Goal: Task Accomplishment & Management: Complete application form

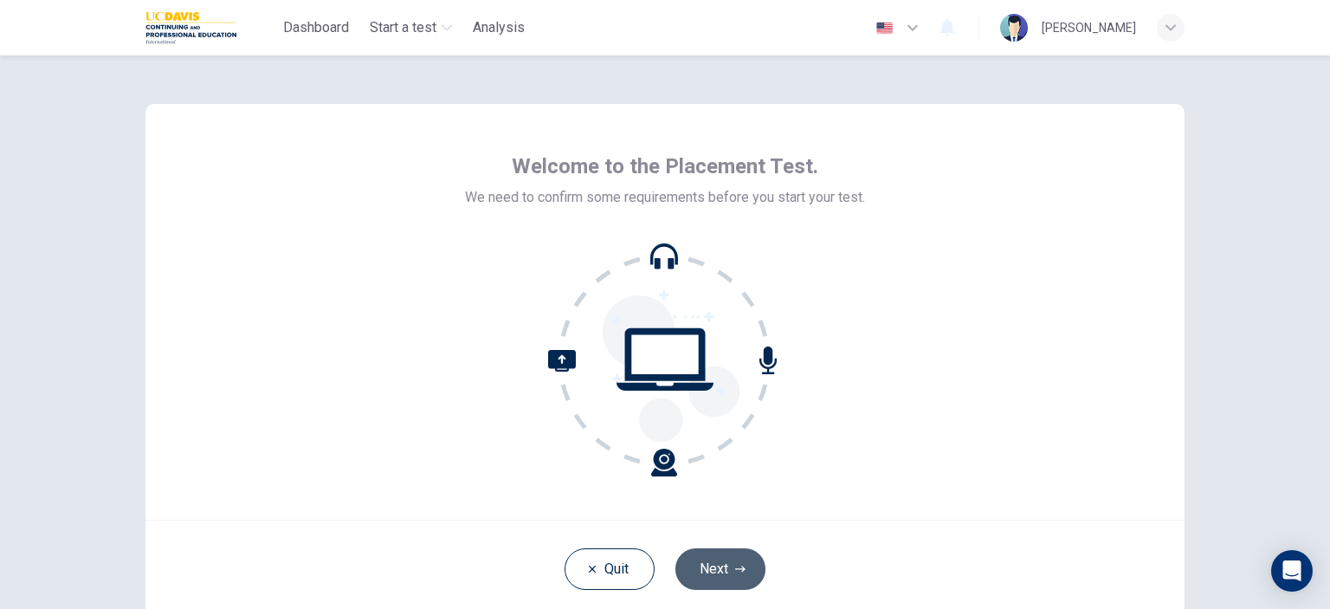
click at [713, 556] on button "Next" at bounding box center [720, 569] width 90 height 42
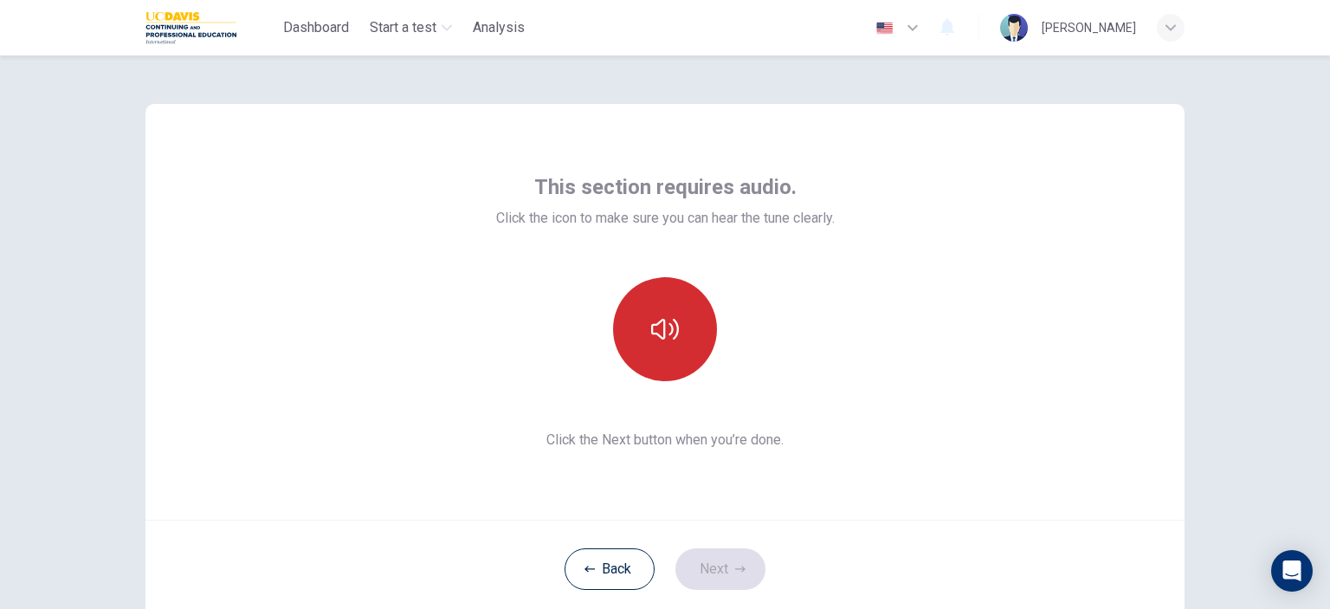
click at [641, 338] on button "button" at bounding box center [665, 329] width 104 height 104
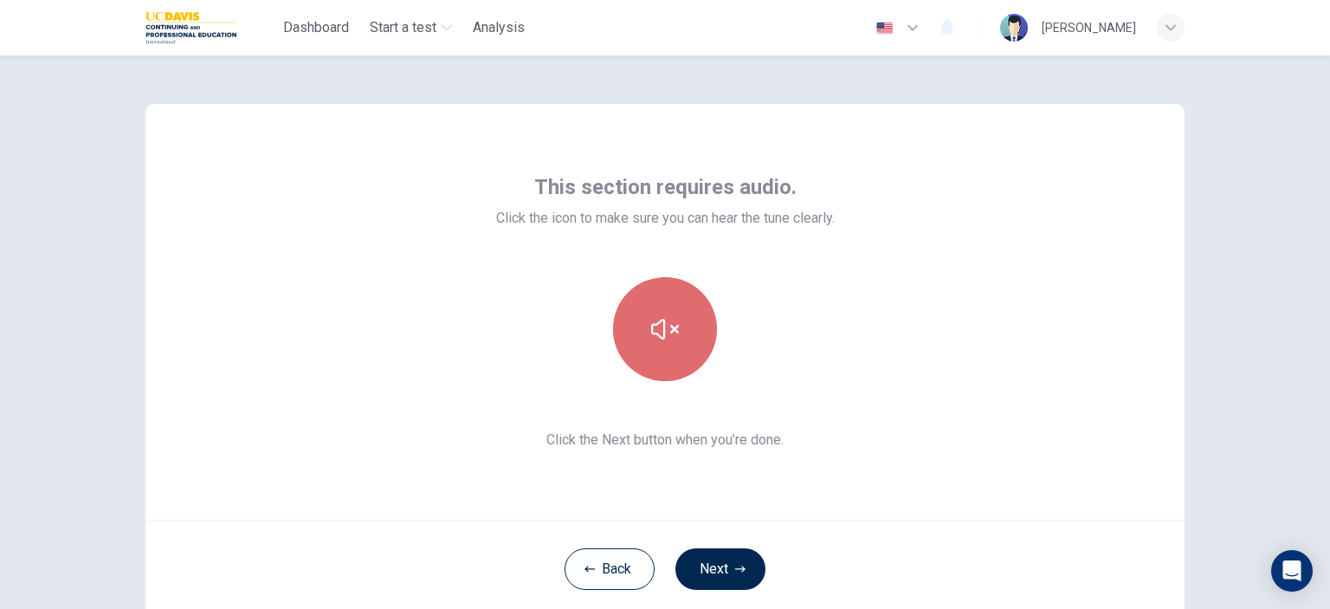
click at [651, 335] on icon "button" at bounding box center [665, 329] width 28 height 28
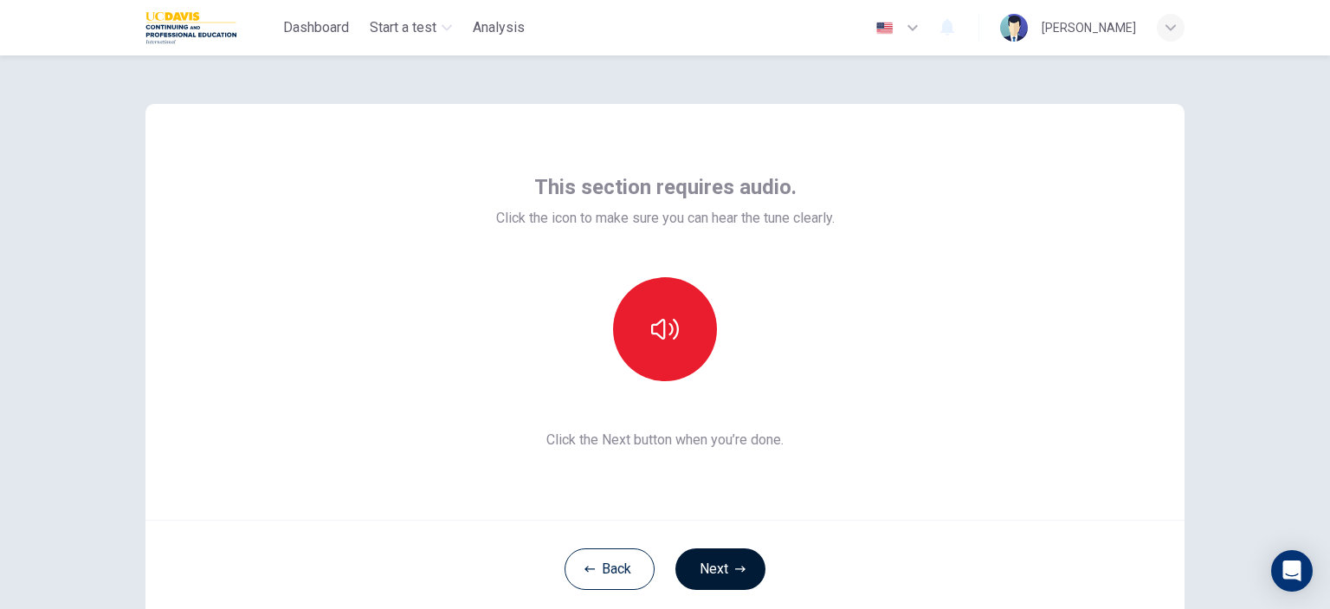
click at [741, 570] on button "Next" at bounding box center [720, 569] width 90 height 42
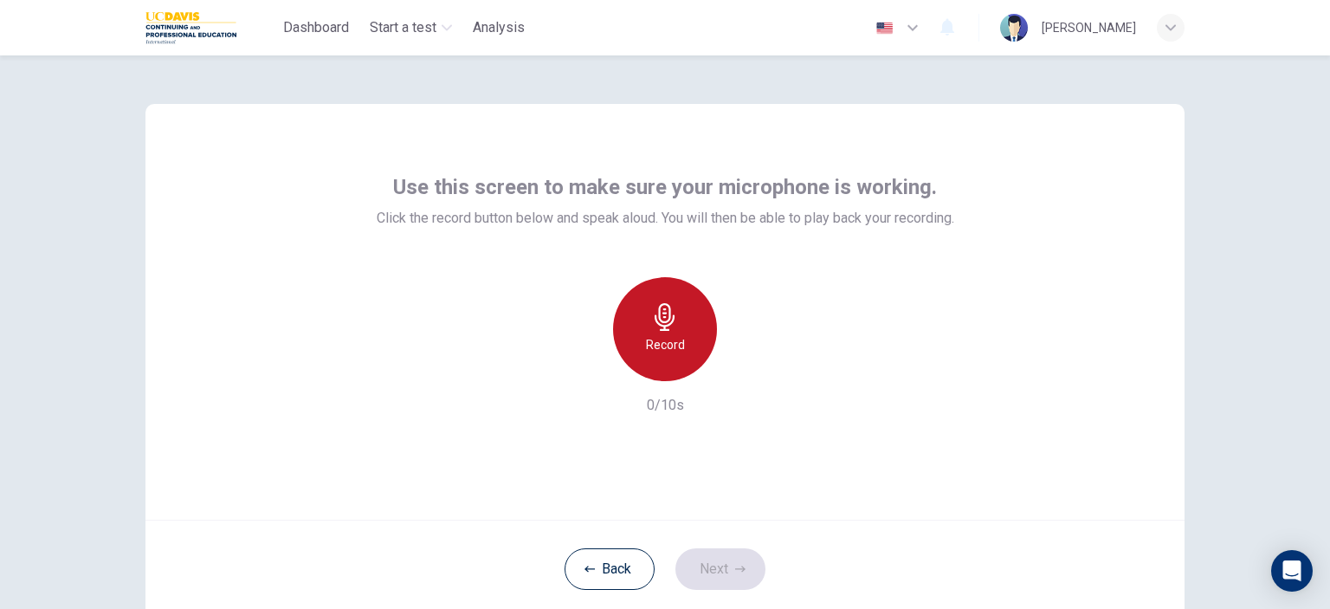
click at [664, 339] on h6 "Record" at bounding box center [665, 344] width 39 height 21
click at [666, 347] on h6 "Stop" at bounding box center [665, 344] width 26 height 21
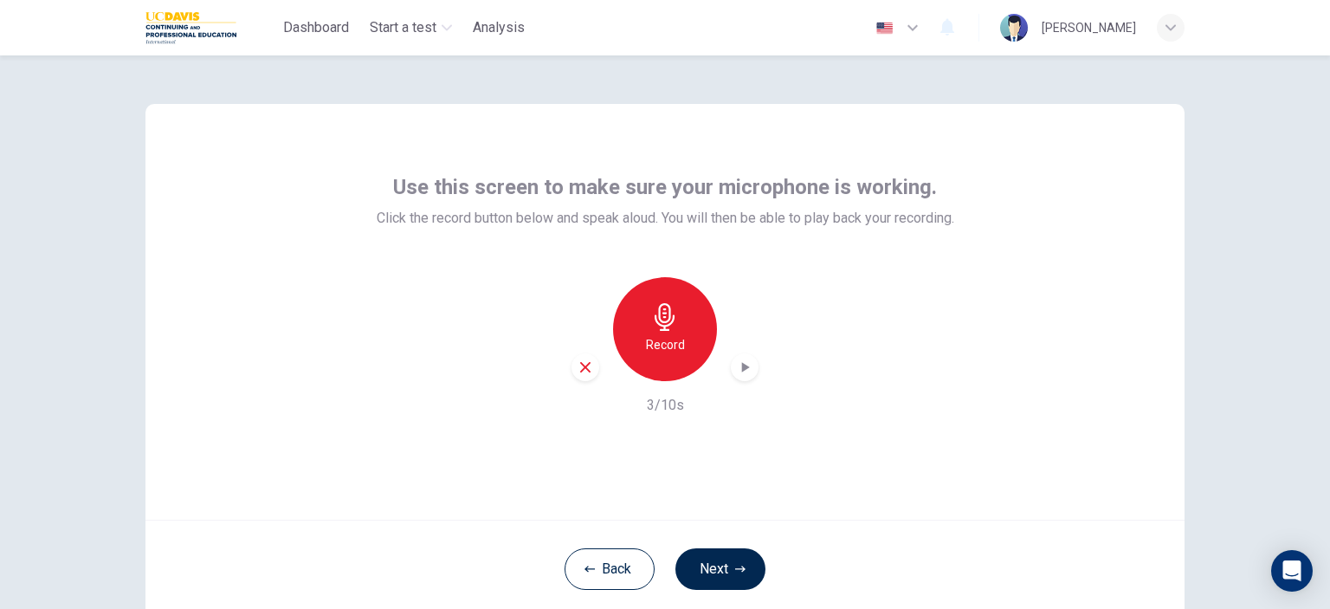
click at [742, 367] on icon "button" at bounding box center [746, 367] width 8 height 10
click at [728, 562] on button "Next" at bounding box center [720, 569] width 90 height 42
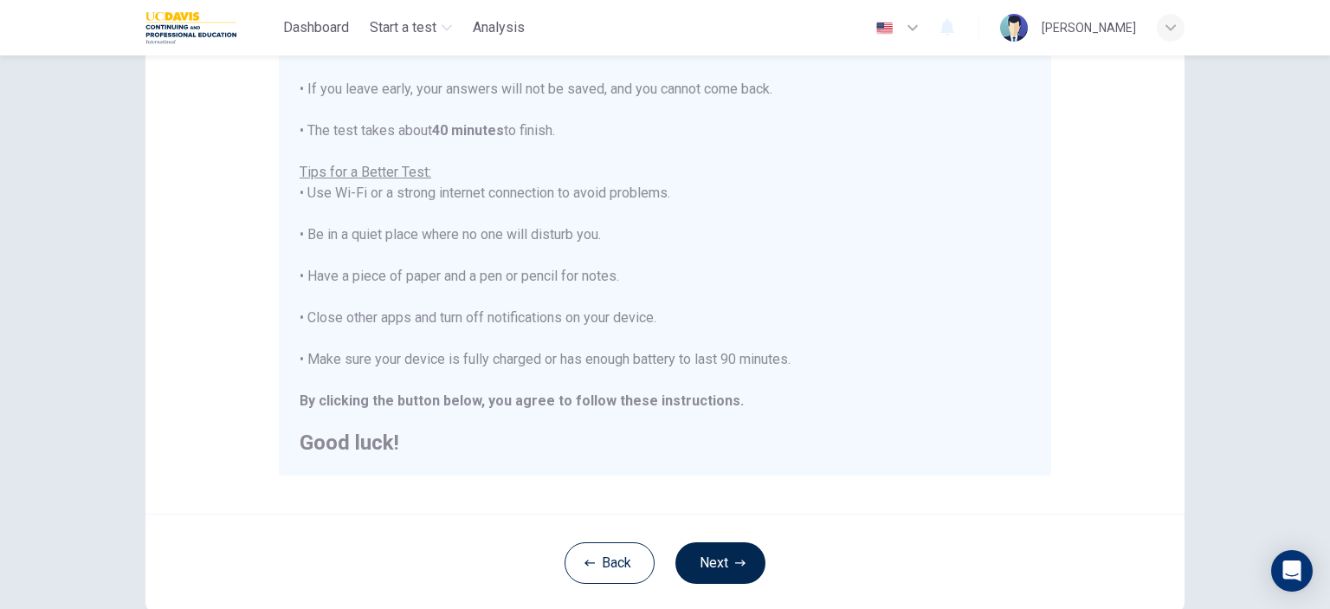
scroll to position [260, 0]
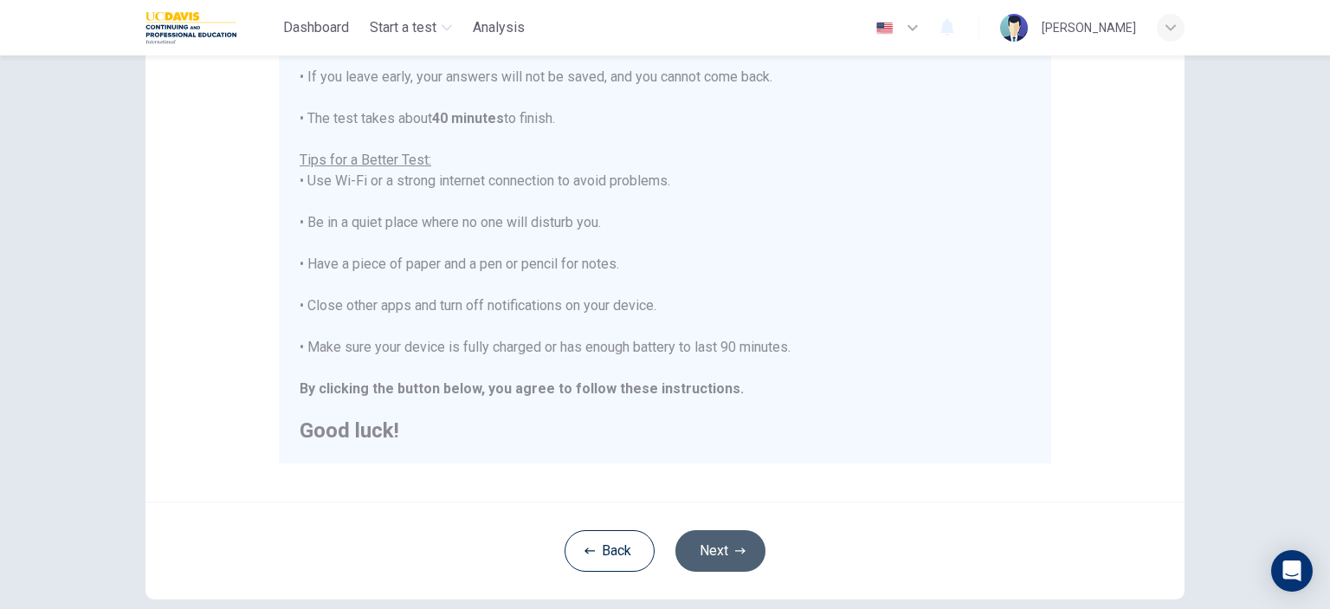
click at [706, 552] on button "Next" at bounding box center [720, 551] width 90 height 42
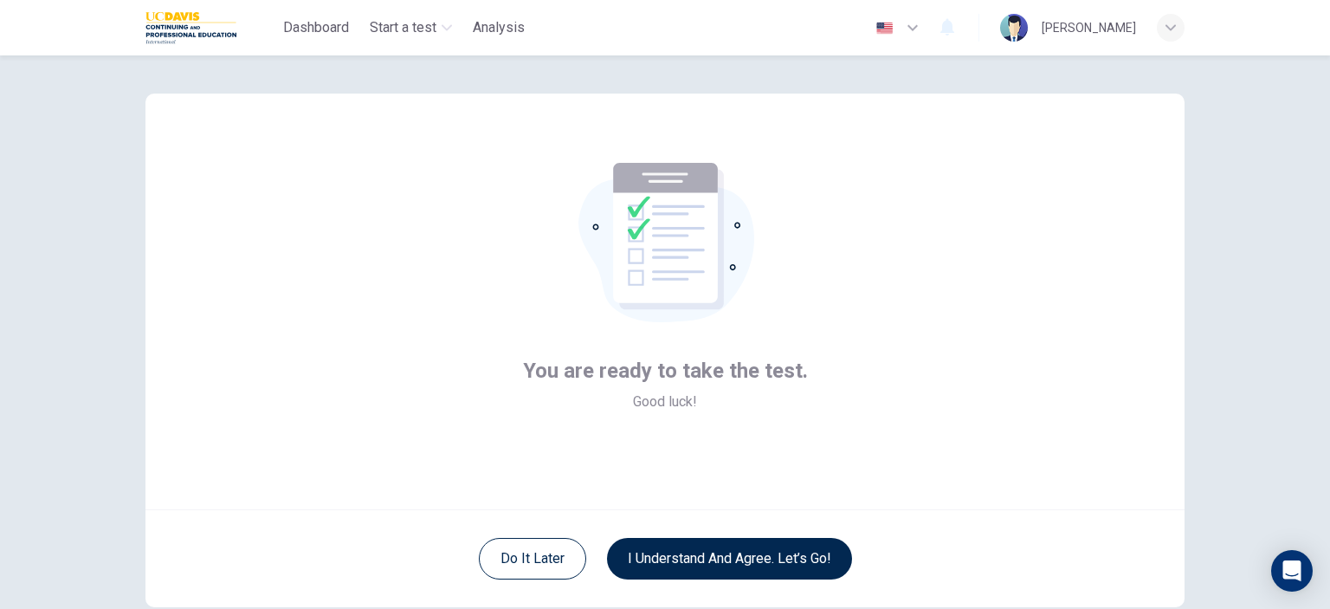
scroll to position [0, 0]
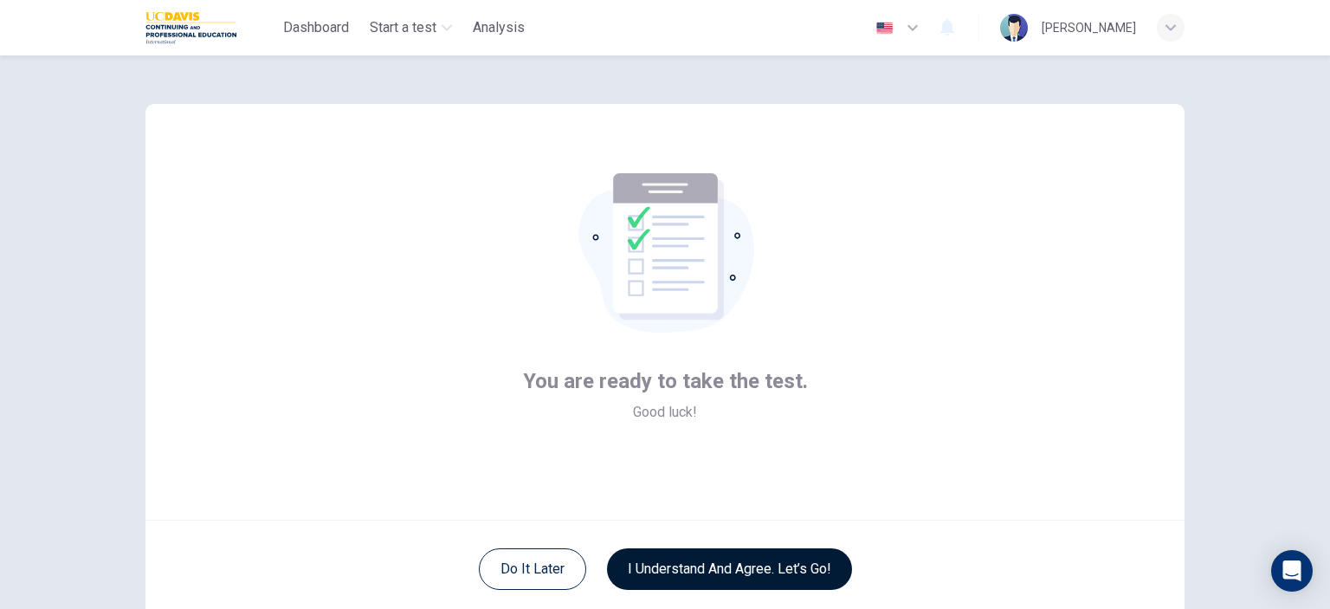
click at [719, 561] on button "I understand and agree. Let’s go!" at bounding box center [729, 569] width 245 height 42
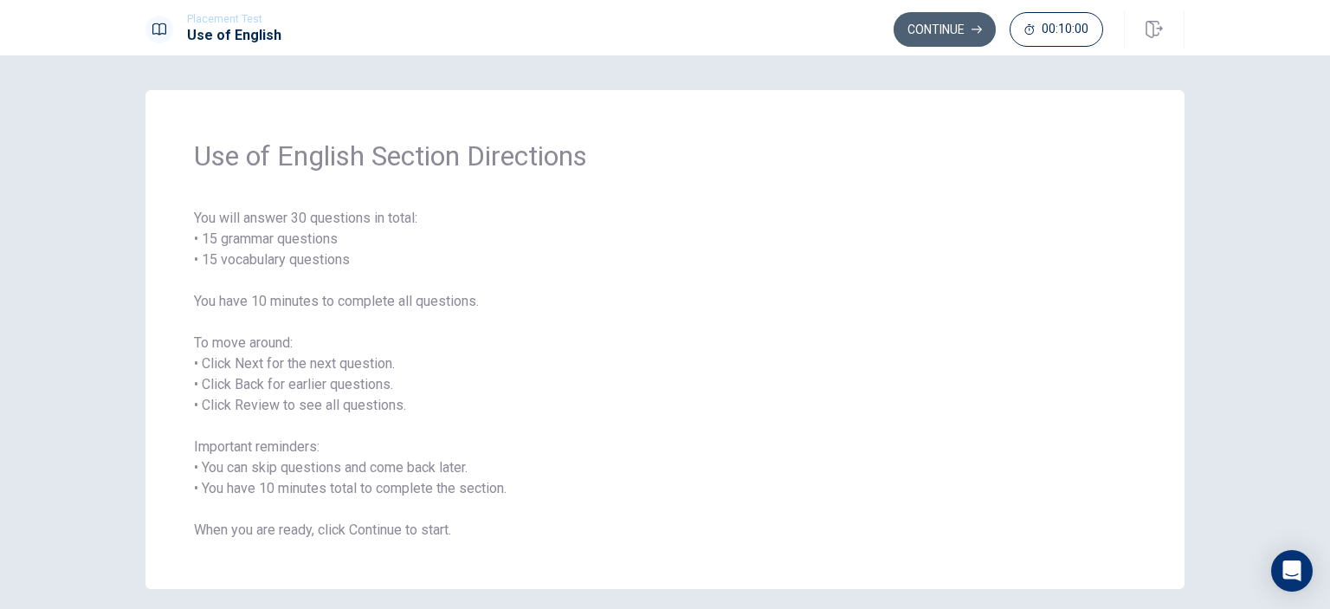
click at [929, 27] on button "Continue" at bounding box center [944, 29] width 102 height 35
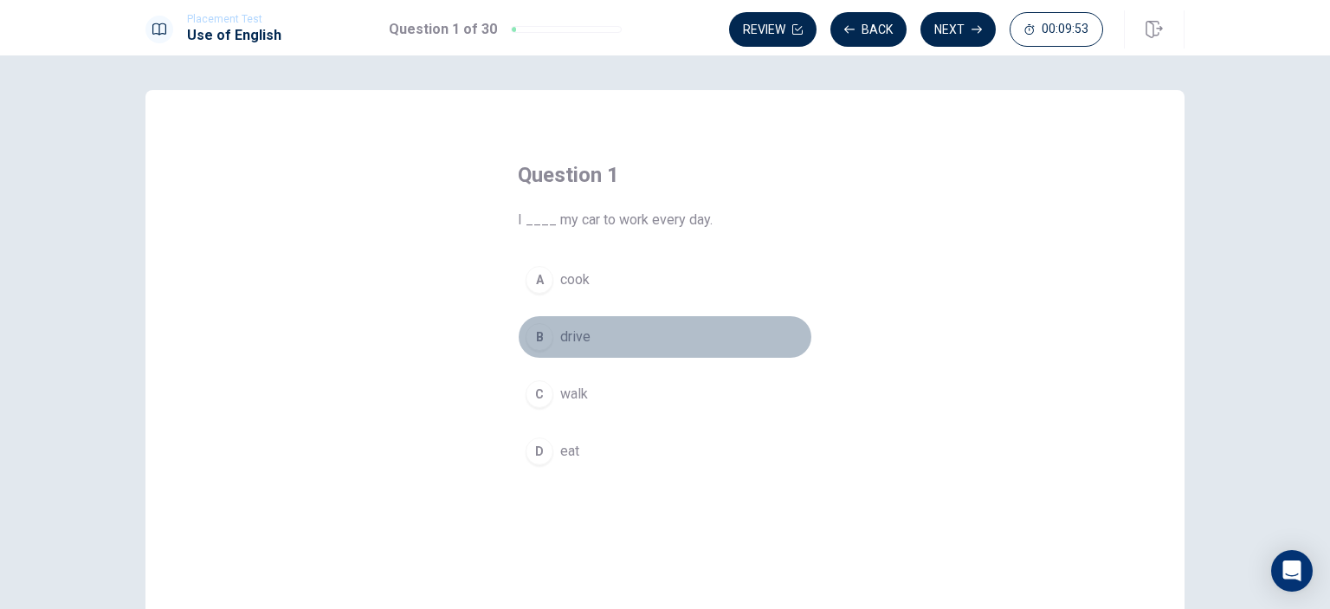
click at [575, 334] on span "drive" at bounding box center [575, 336] width 30 height 21
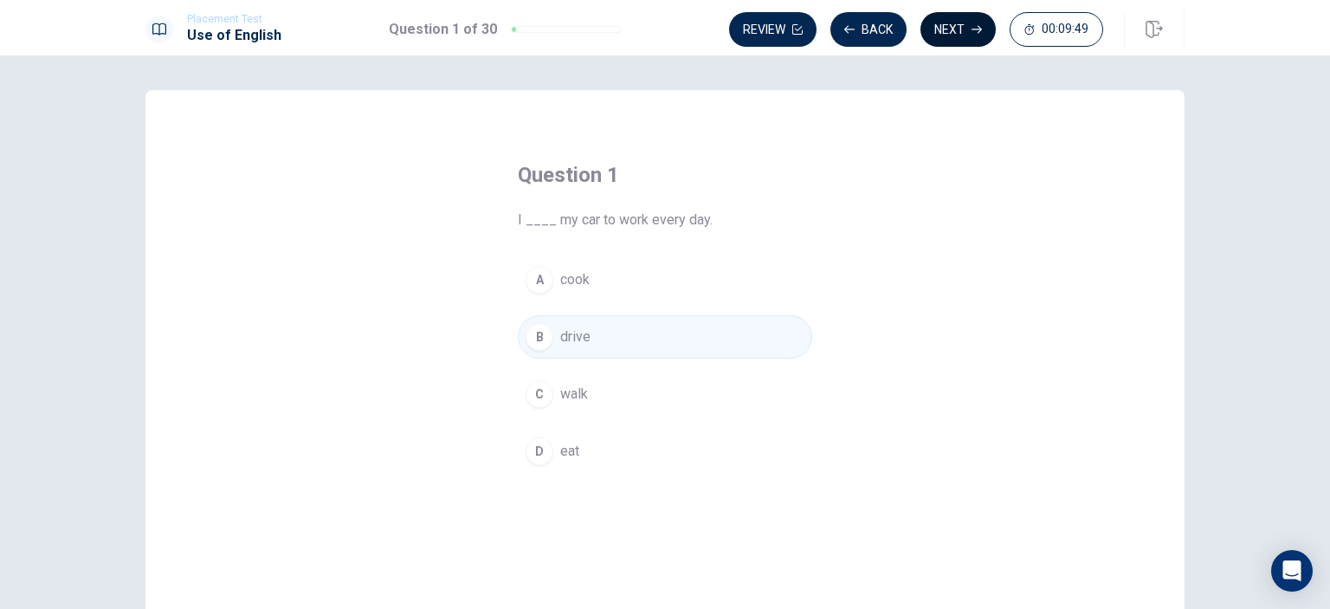
click at [949, 23] on button "Next" at bounding box center [957, 29] width 75 height 35
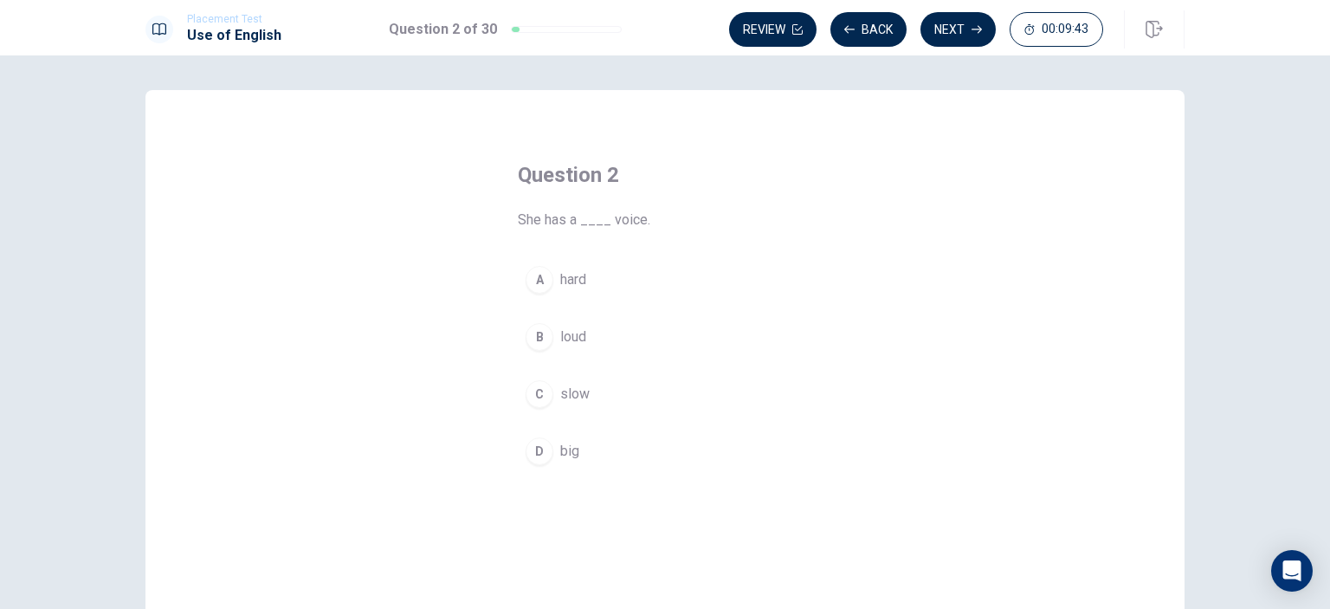
click at [565, 334] on span "loud" at bounding box center [573, 336] width 26 height 21
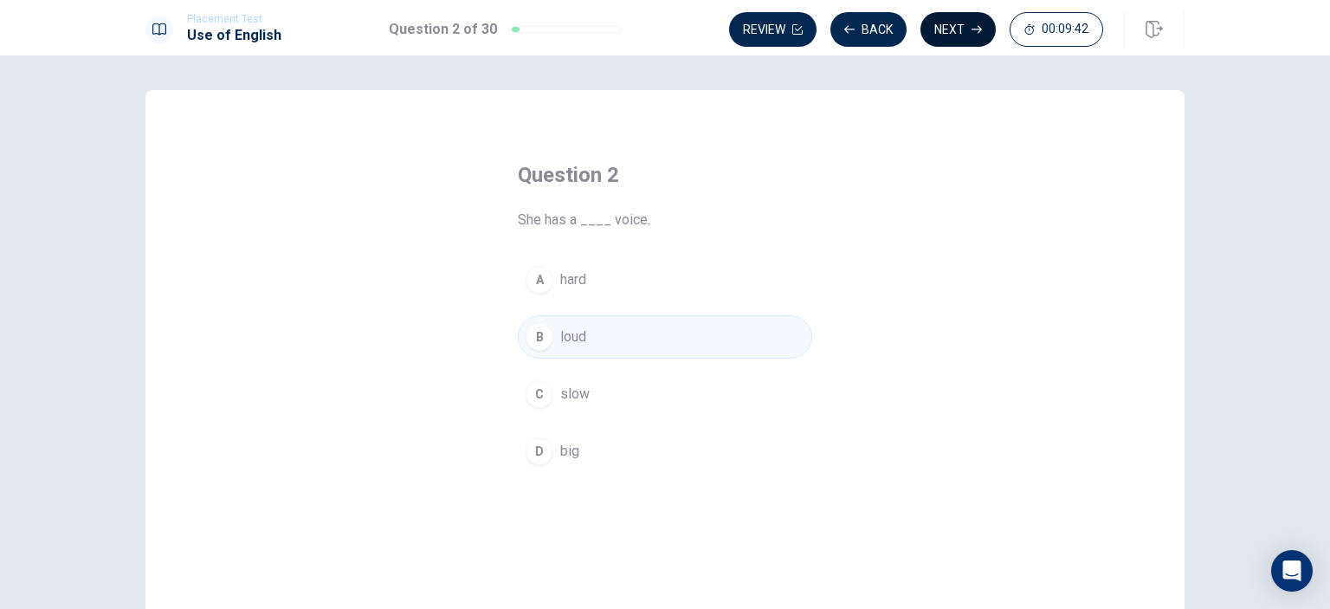
click at [933, 36] on button "Next" at bounding box center [957, 29] width 75 height 35
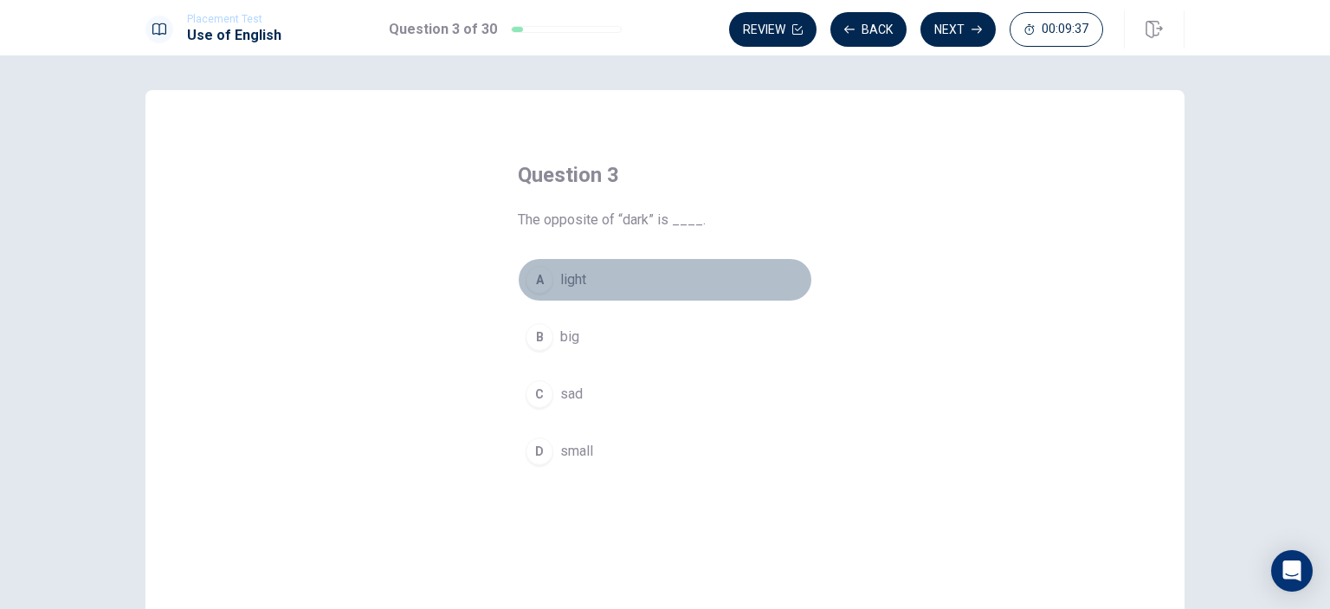
click at [575, 280] on span "light" at bounding box center [573, 279] width 26 height 21
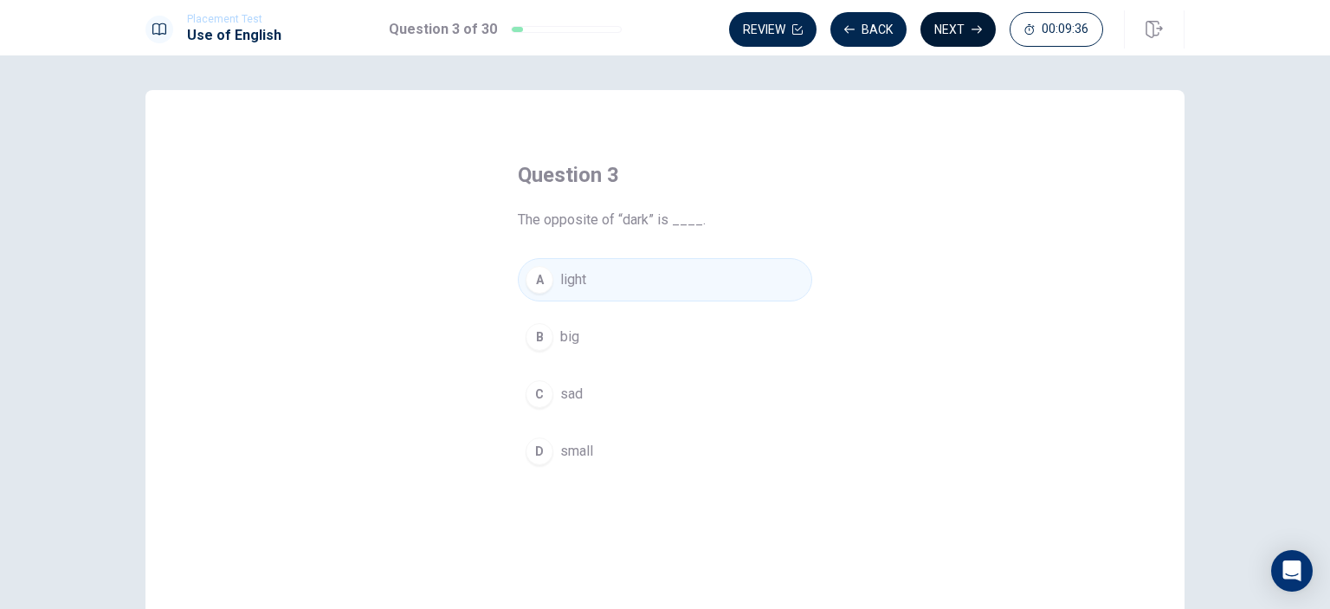
click at [958, 30] on button "Next" at bounding box center [957, 29] width 75 height 35
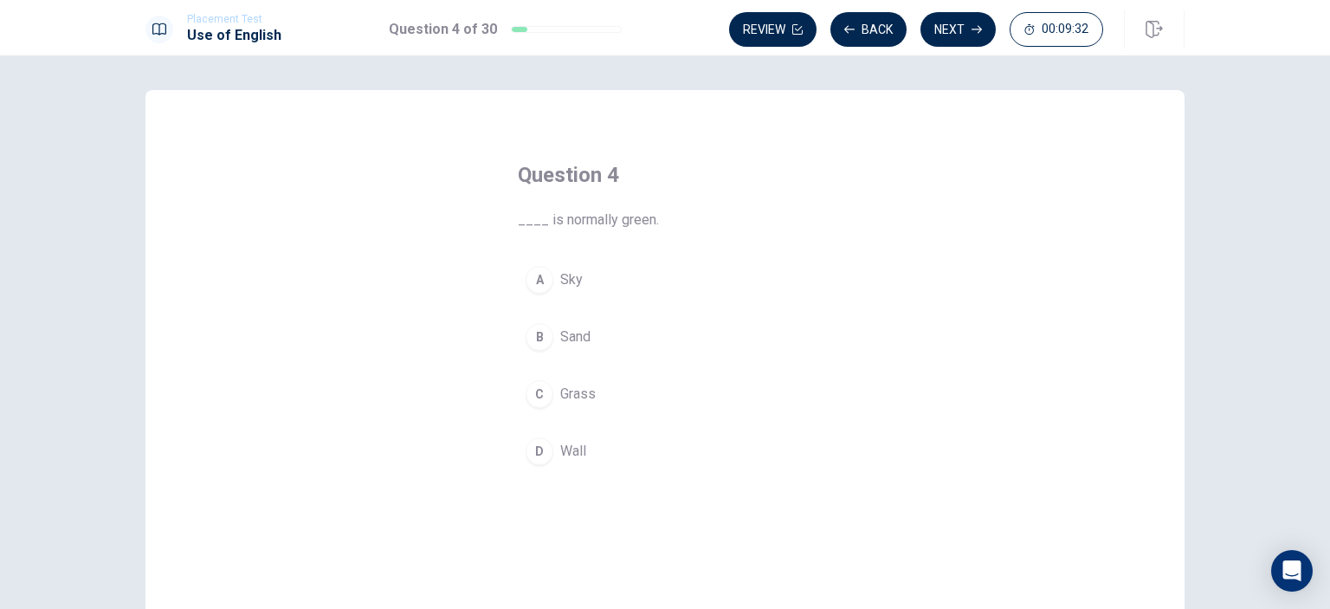
click at [577, 387] on span "Grass" at bounding box center [577, 394] width 35 height 21
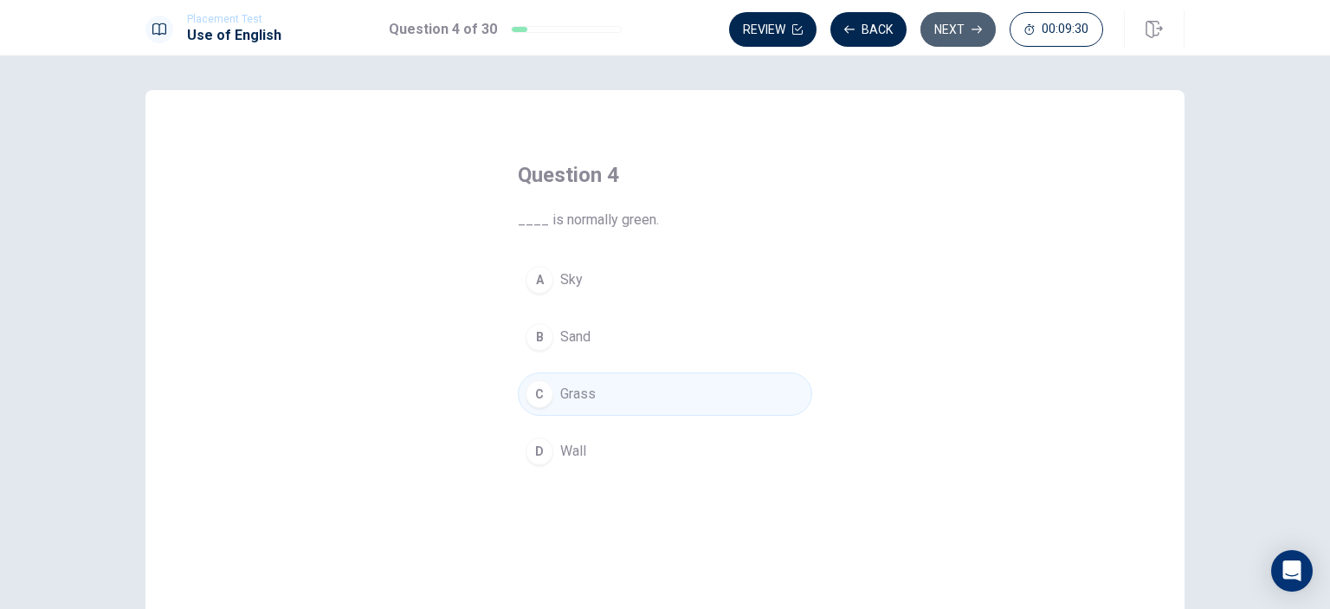
click at [942, 25] on button "Next" at bounding box center [957, 29] width 75 height 35
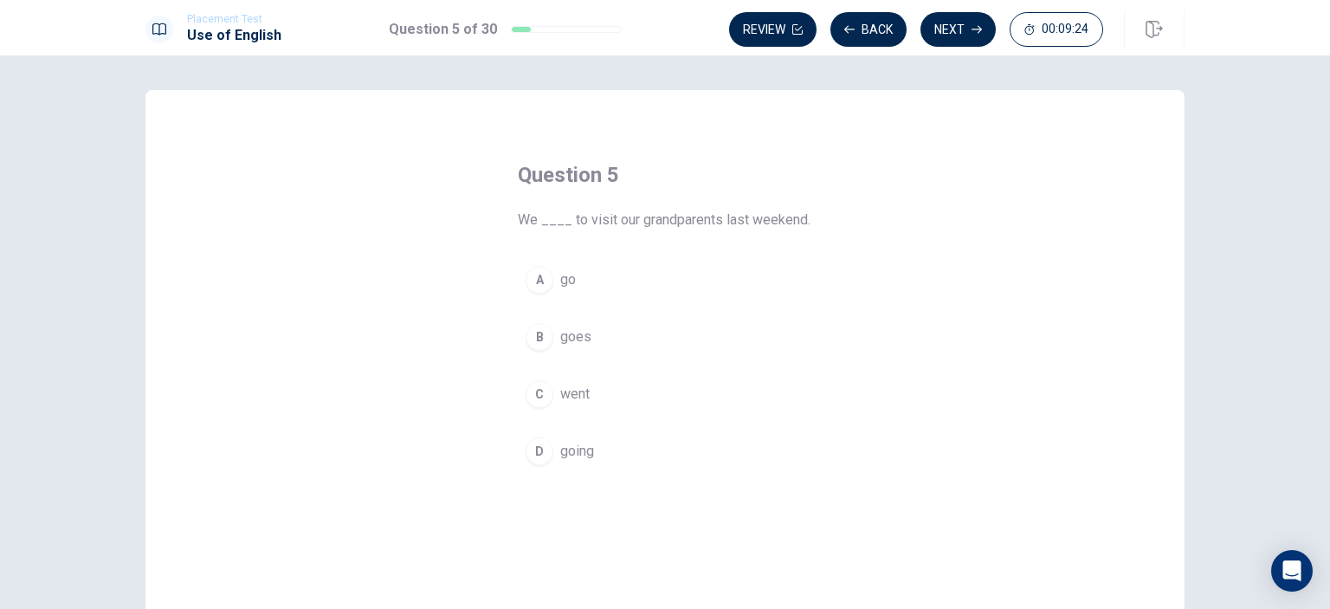
click at [571, 390] on span "went" at bounding box center [574, 394] width 29 height 21
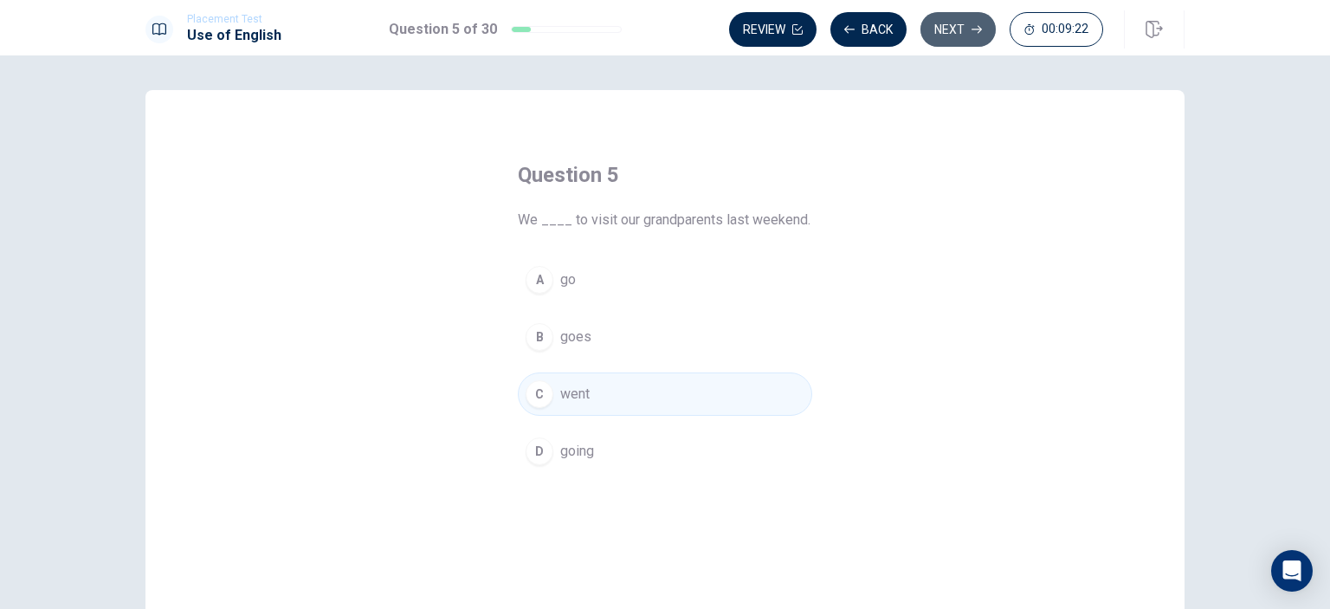
click at [980, 16] on button "Next" at bounding box center [957, 29] width 75 height 35
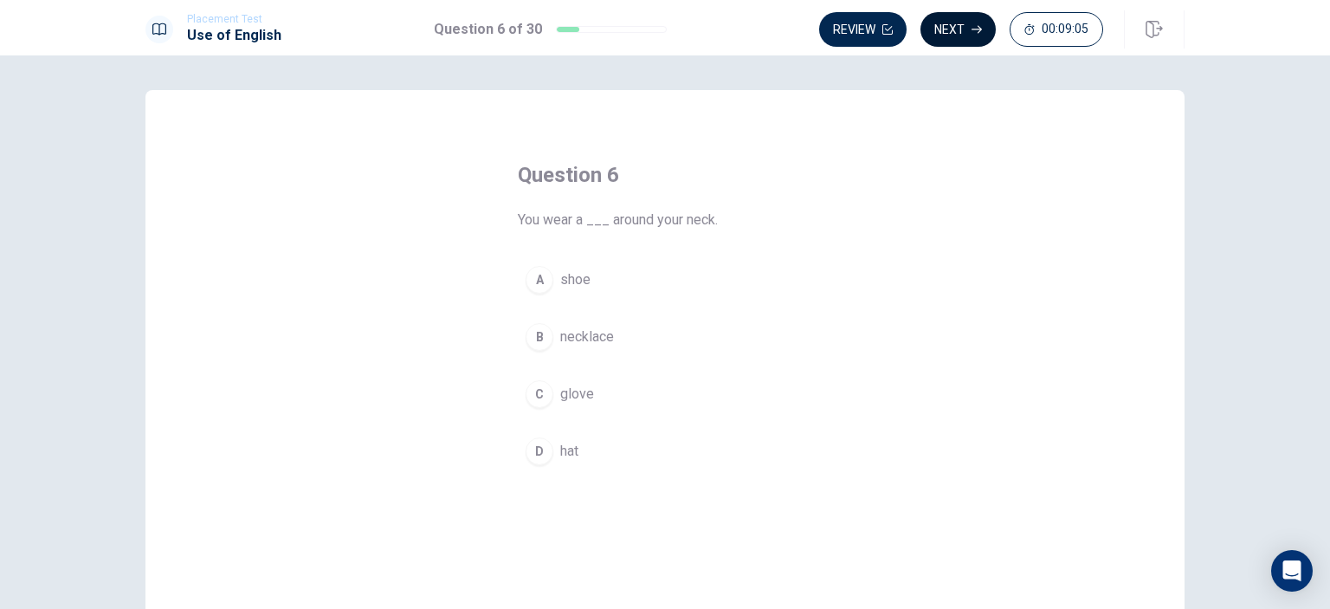
click at [966, 28] on button "Next" at bounding box center [957, 29] width 75 height 35
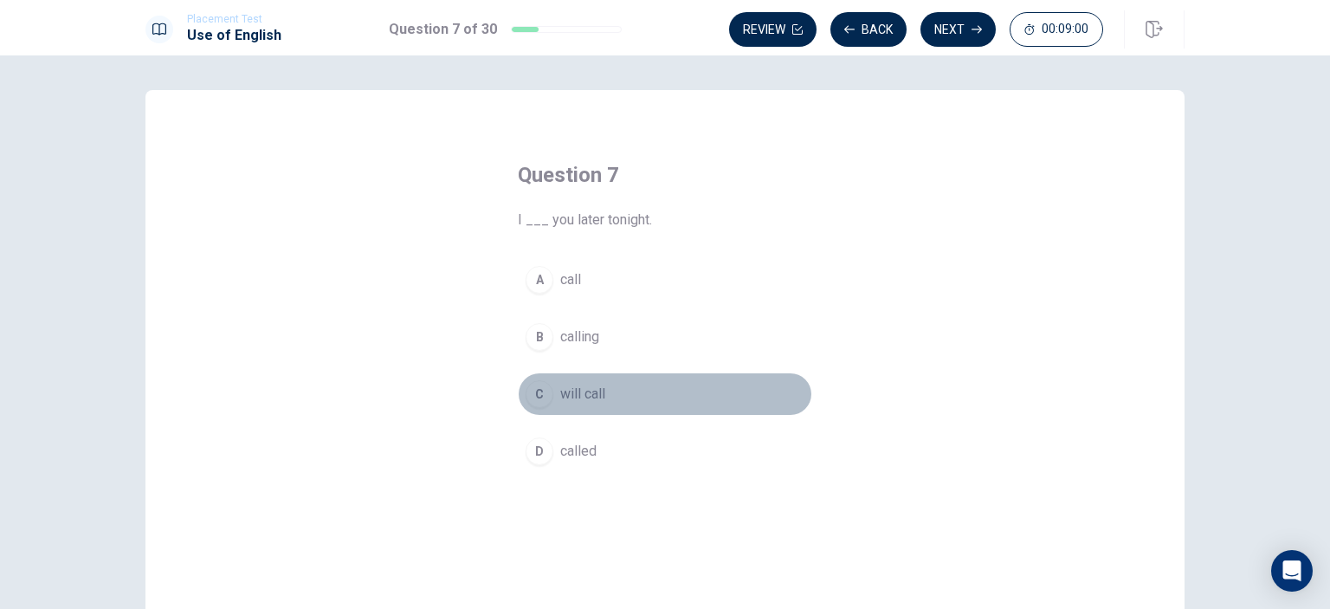
click at [585, 390] on span "will call" at bounding box center [582, 394] width 45 height 21
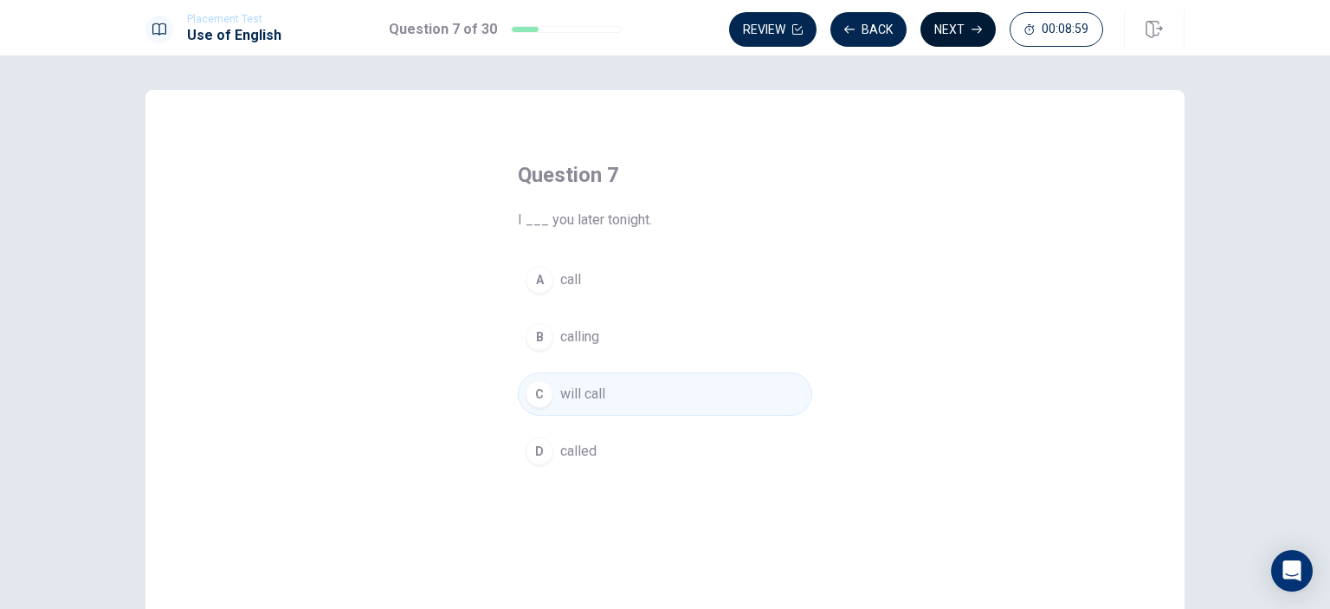
click at [947, 35] on button "Next" at bounding box center [957, 29] width 75 height 35
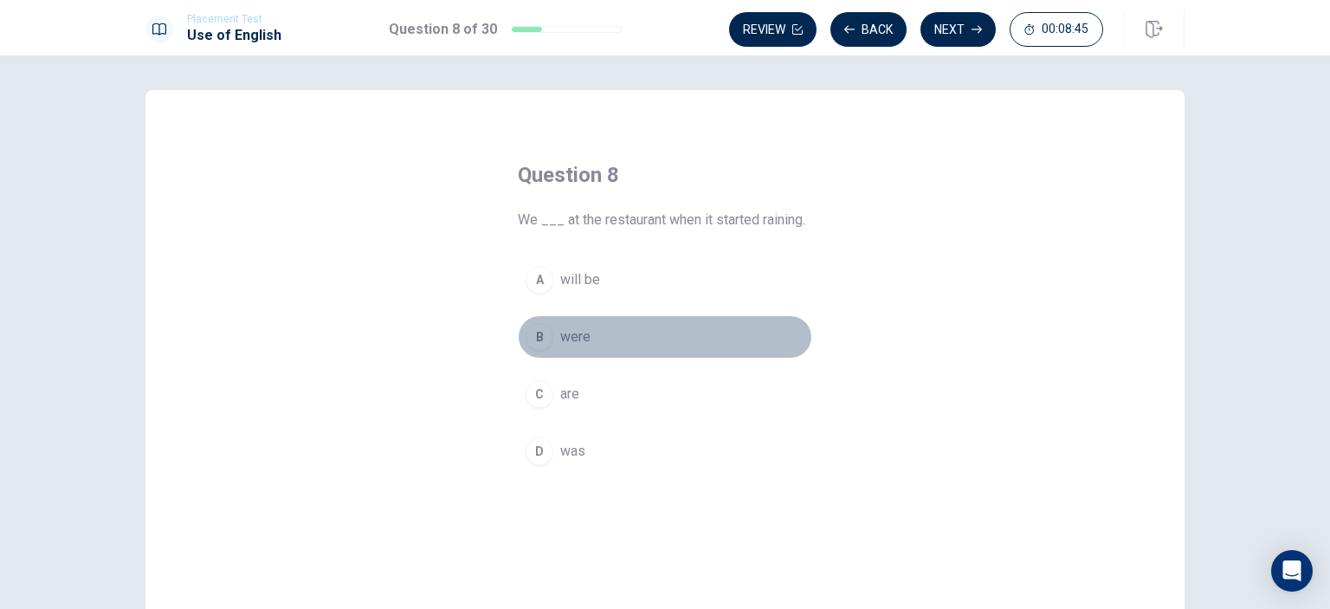
click at [574, 334] on span "were" at bounding box center [575, 336] width 30 height 21
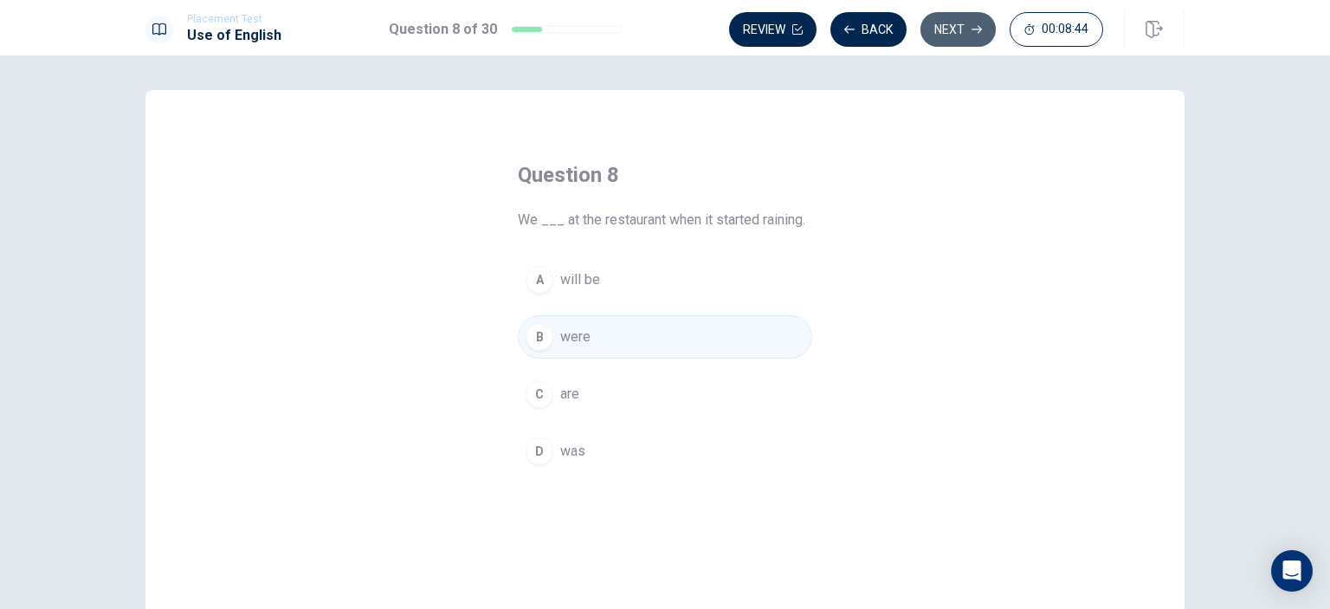
click at [960, 20] on button "Next" at bounding box center [957, 29] width 75 height 35
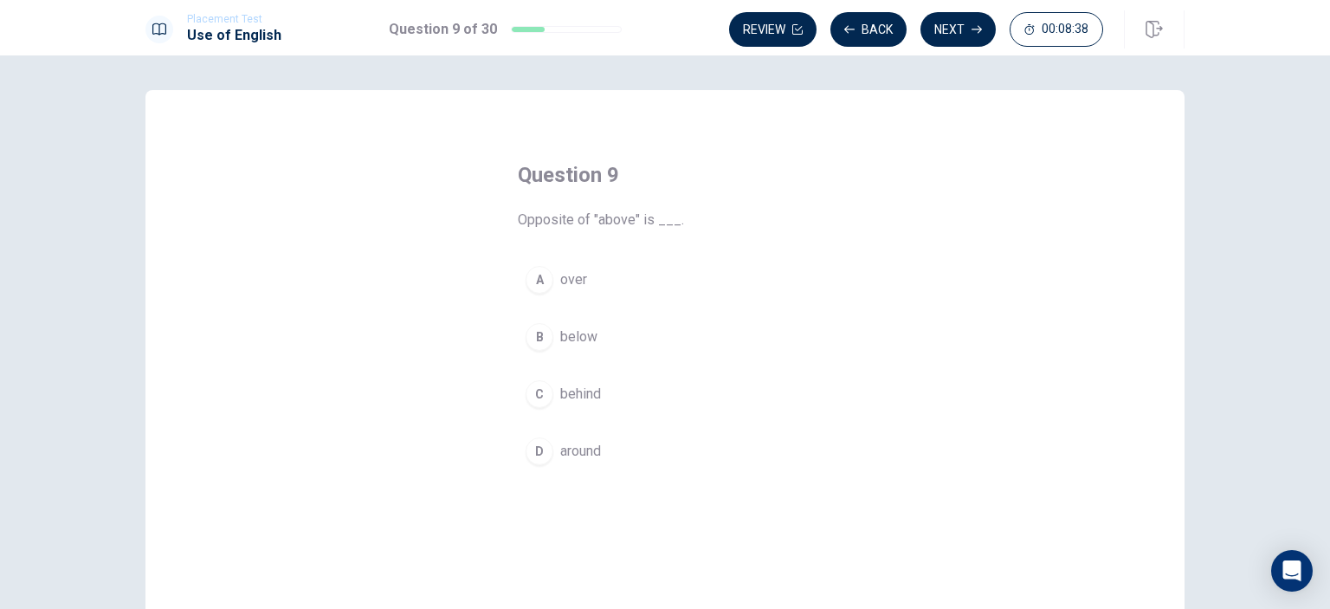
click at [564, 276] on span "over" at bounding box center [573, 279] width 27 height 21
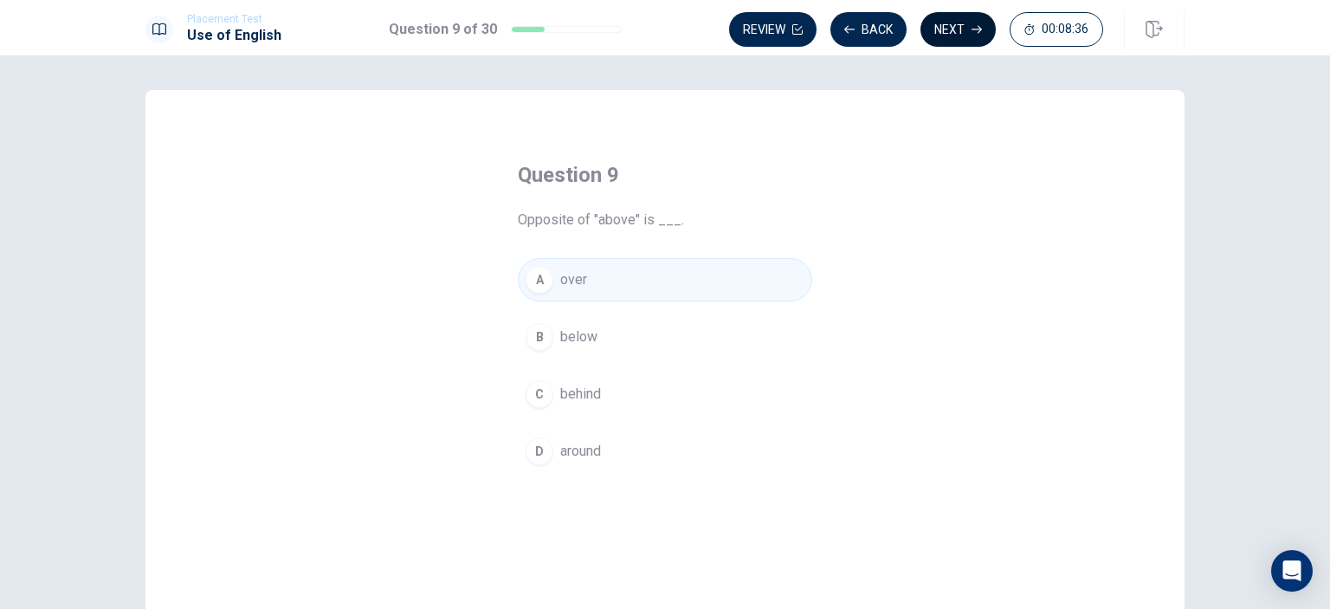
click at [942, 33] on button "Next" at bounding box center [957, 29] width 75 height 35
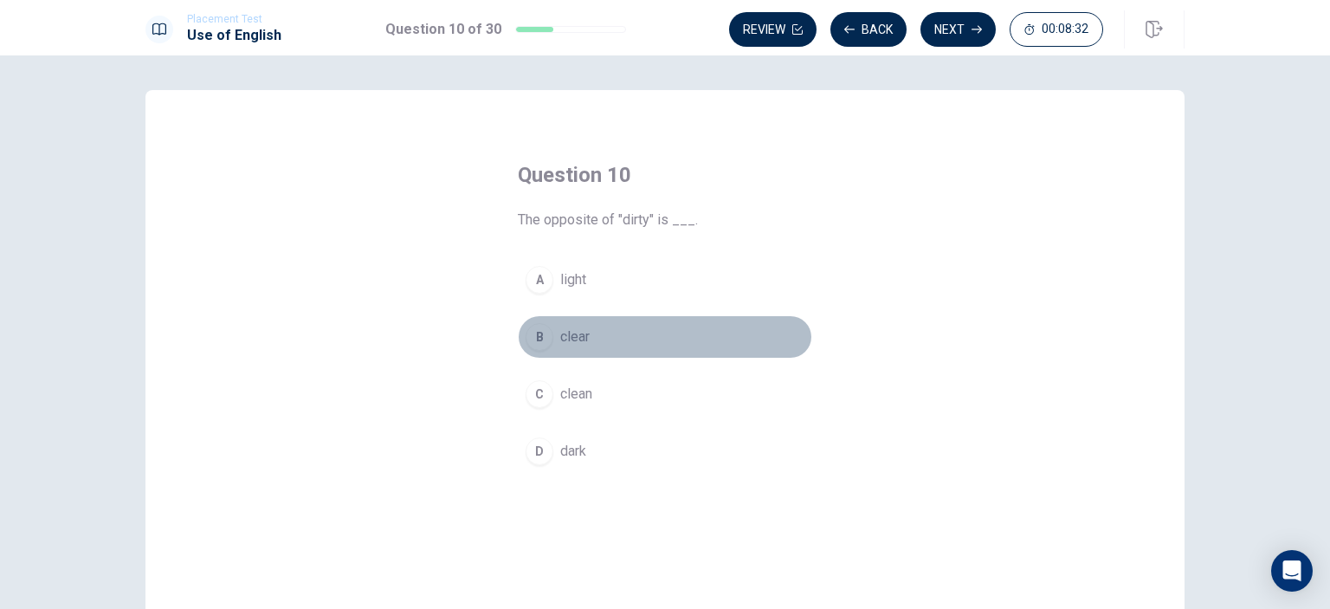
click at [582, 340] on span "clear" at bounding box center [574, 336] width 29 height 21
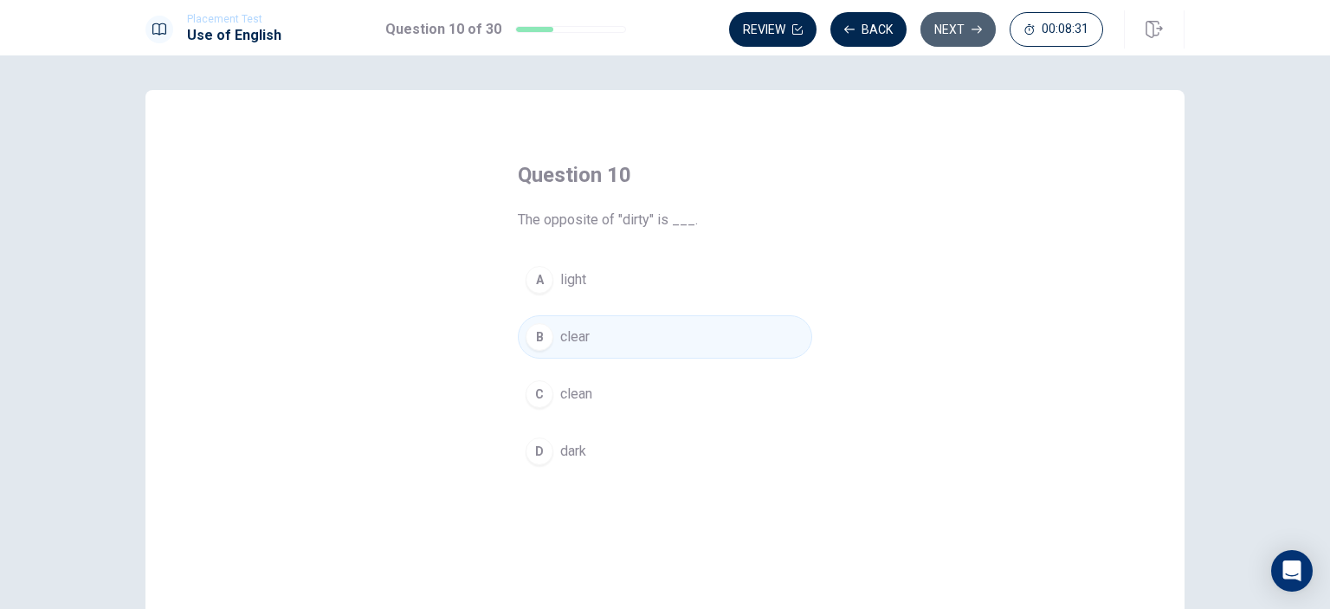
click at [982, 34] on icon "button" at bounding box center [976, 29] width 10 height 10
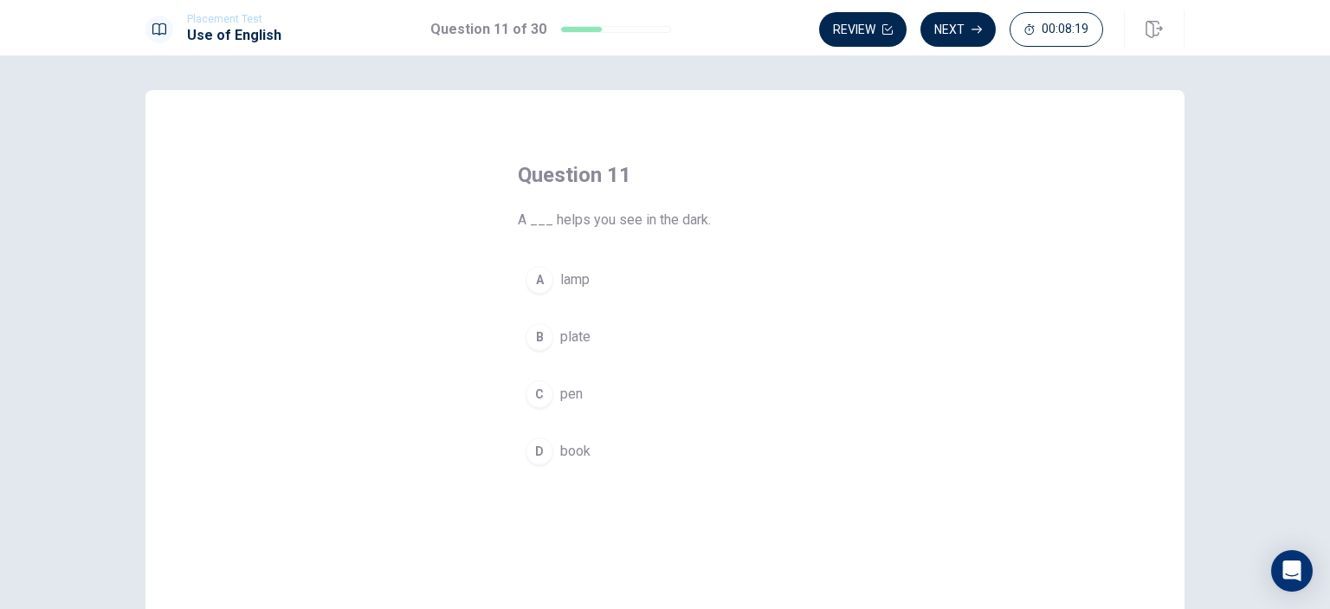
click at [577, 289] on span "lamp" at bounding box center [574, 279] width 29 height 21
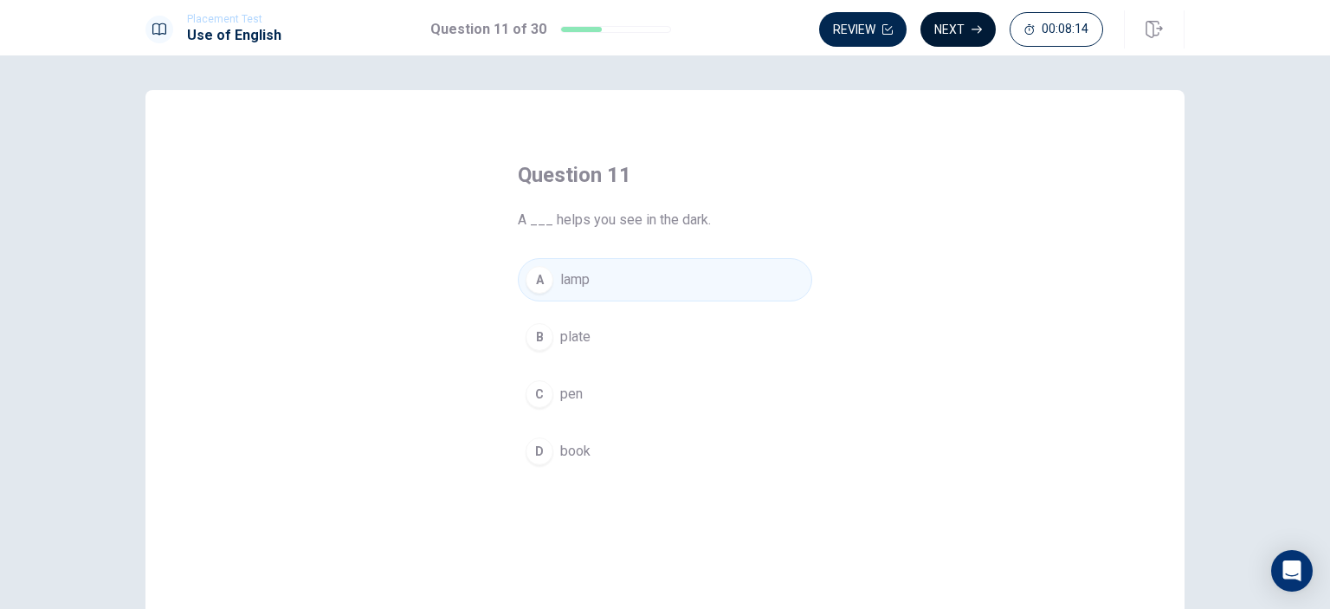
click at [942, 23] on button "Next" at bounding box center [957, 29] width 75 height 35
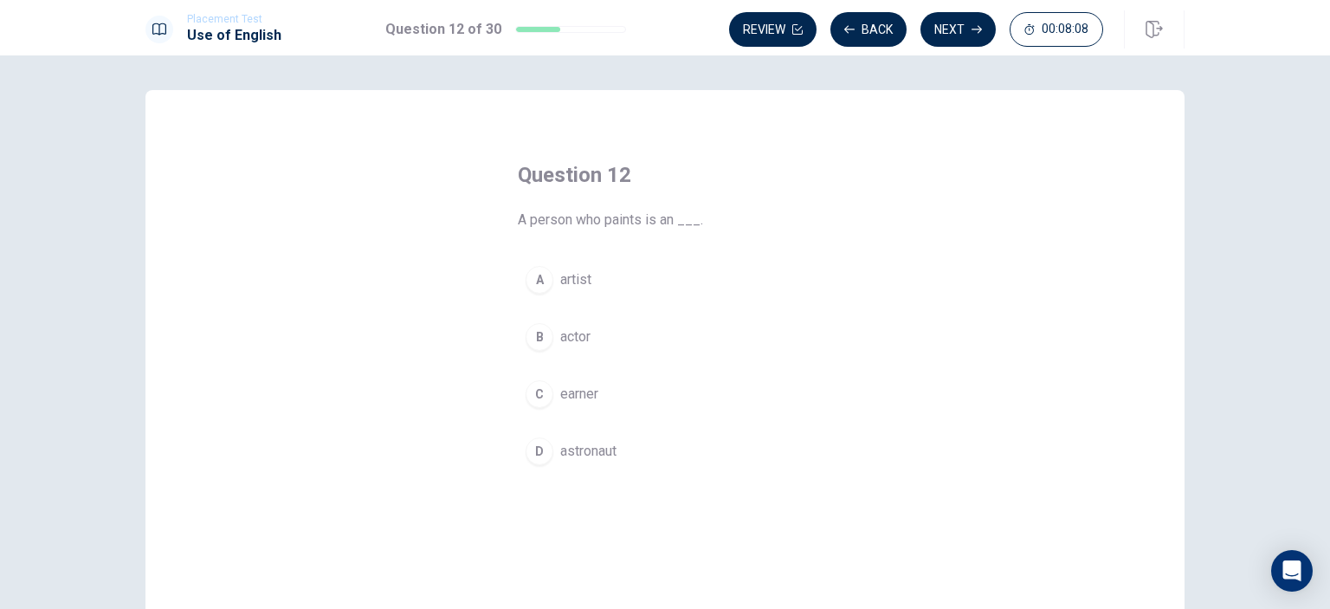
click at [580, 287] on span "artist" at bounding box center [575, 279] width 31 height 21
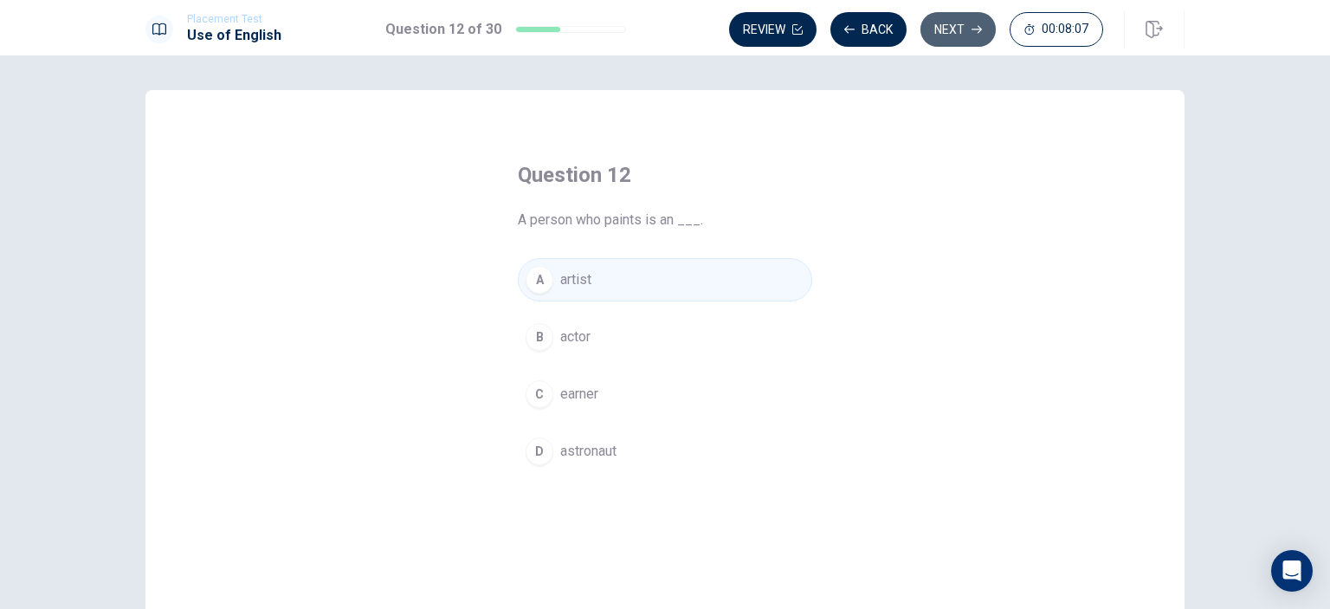
click at [957, 35] on button "Next" at bounding box center [957, 29] width 75 height 35
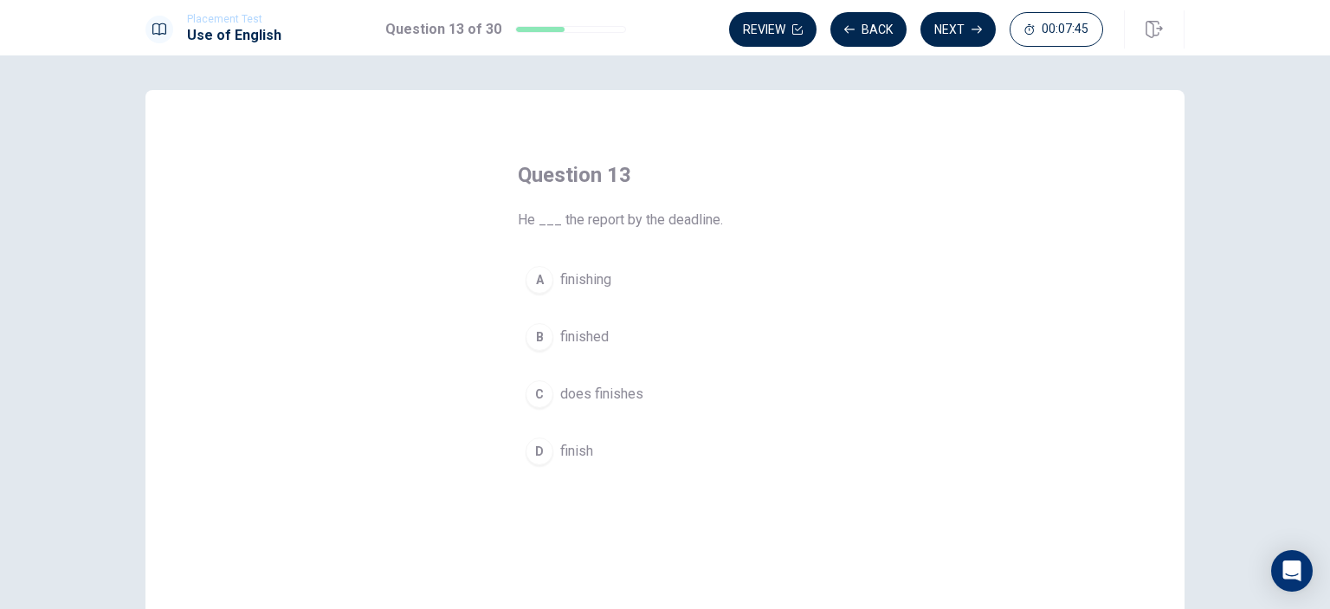
click at [583, 332] on span "finished" at bounding box center [584, 336] width 48 height 21
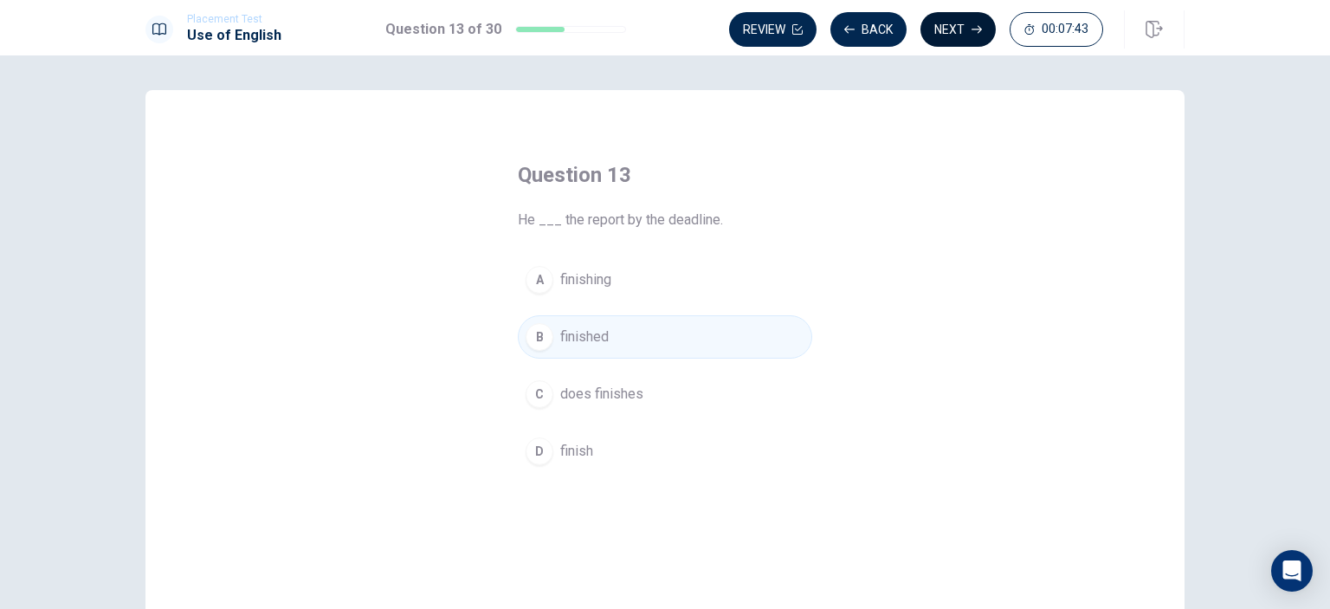
click at [952, 26] on button "Next" at bounding box center [957, 29] width 75 height 35
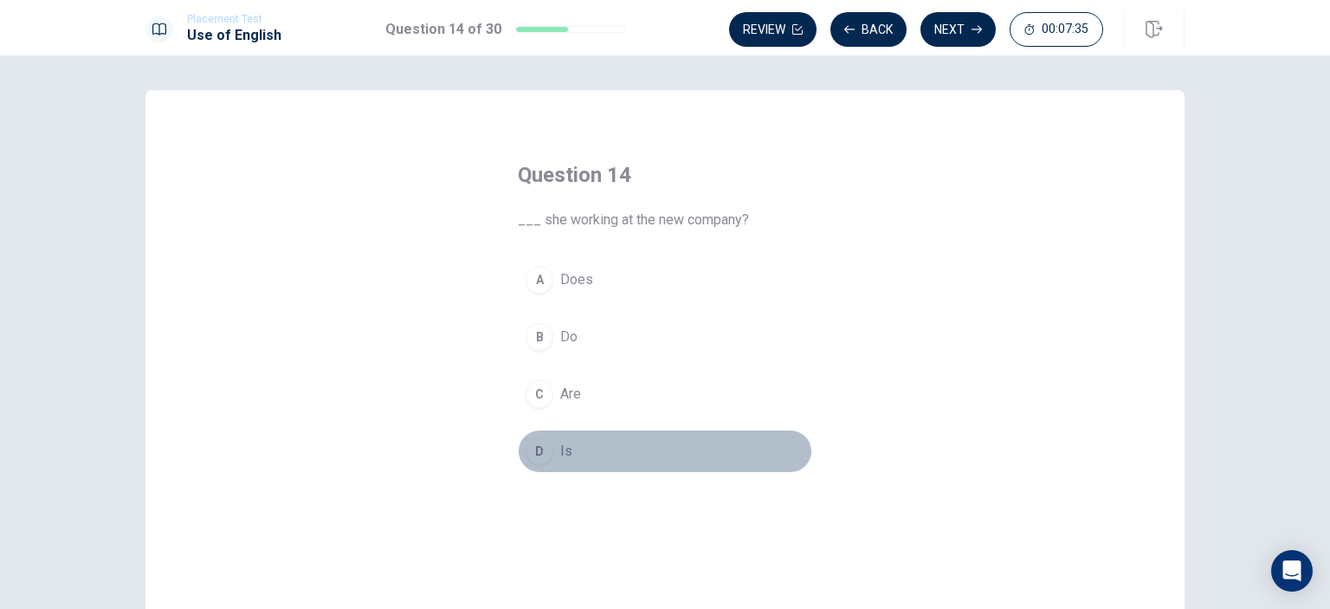
click at [560, 446] on span "Is" at bounding box center [566, 451] width 12 height 21
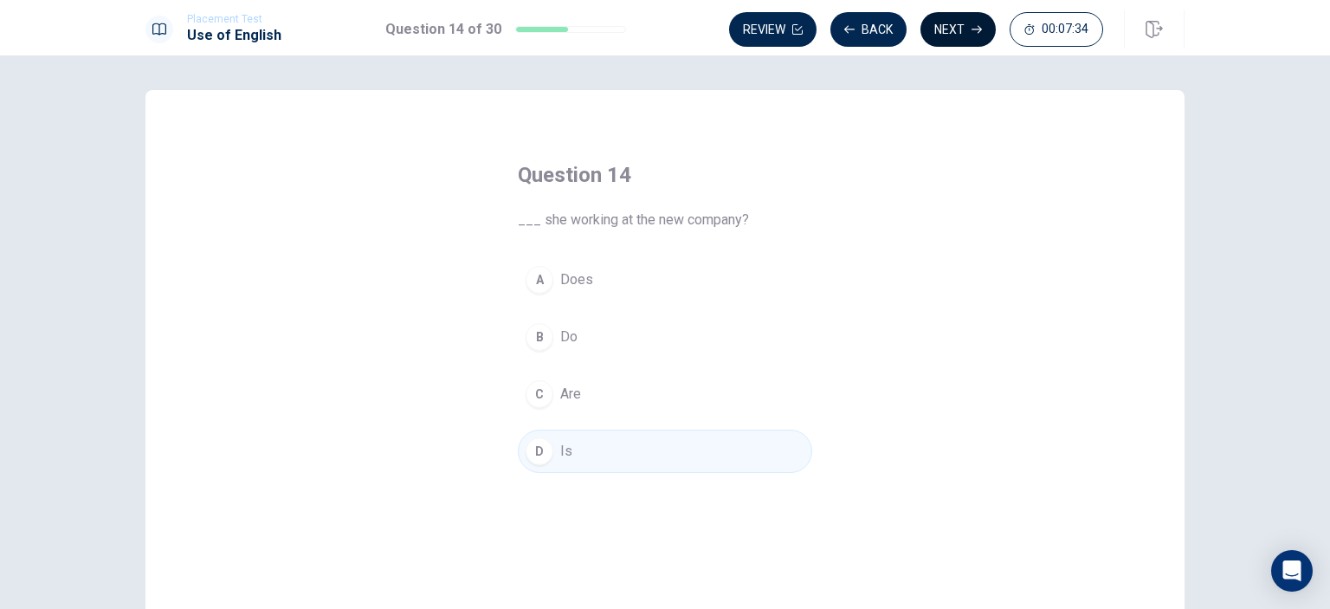
click at [945, 31] on button "Next" at bounding box center [957, 29] width 75 height 35
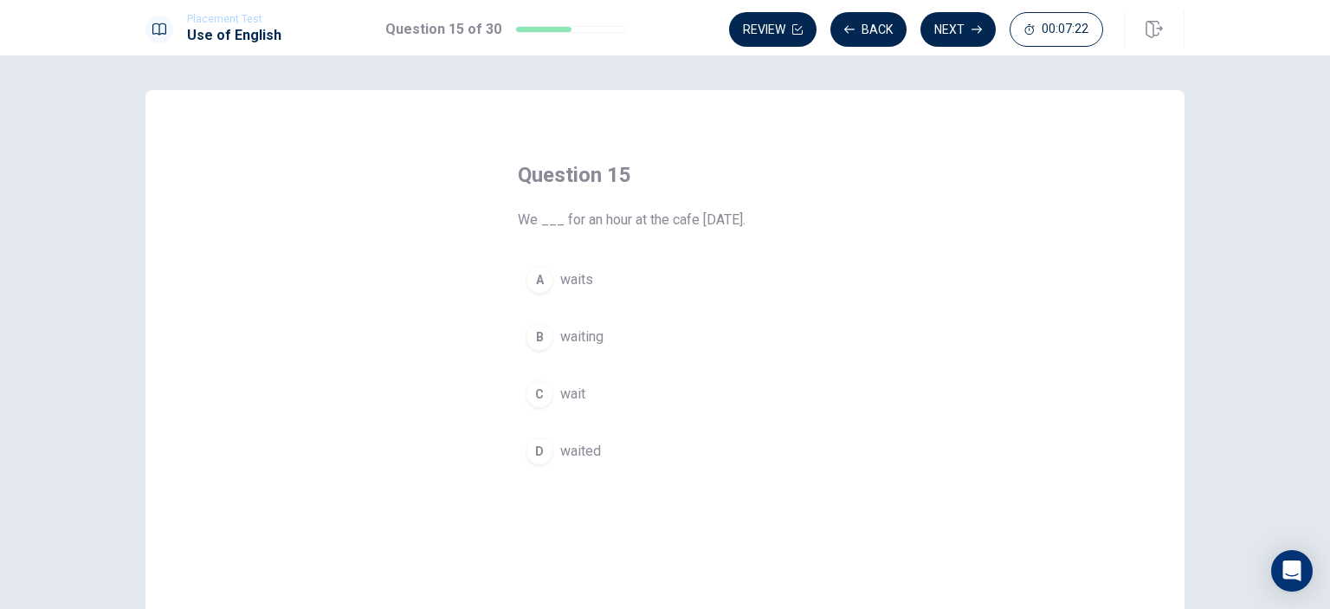
click at [578, 453] on span "waited" at bounding box center [580, 451] width 41 height 21
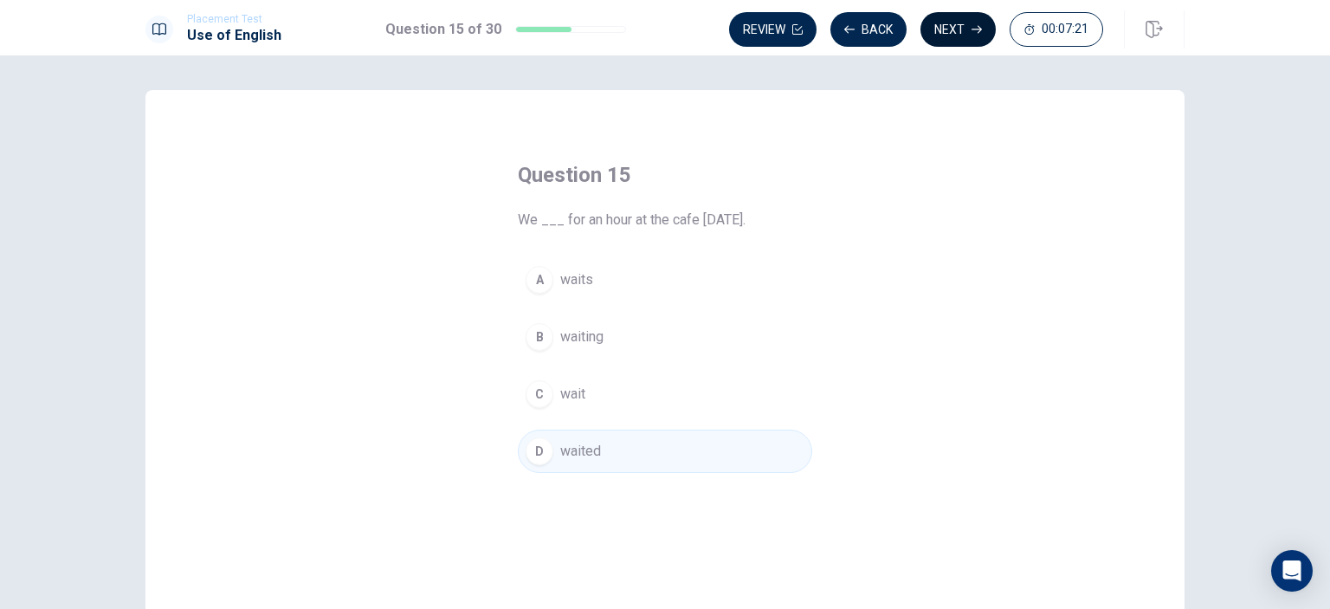
click at [951, 30] on button "Next" at bounding box center [957, 29] width 75 height 35
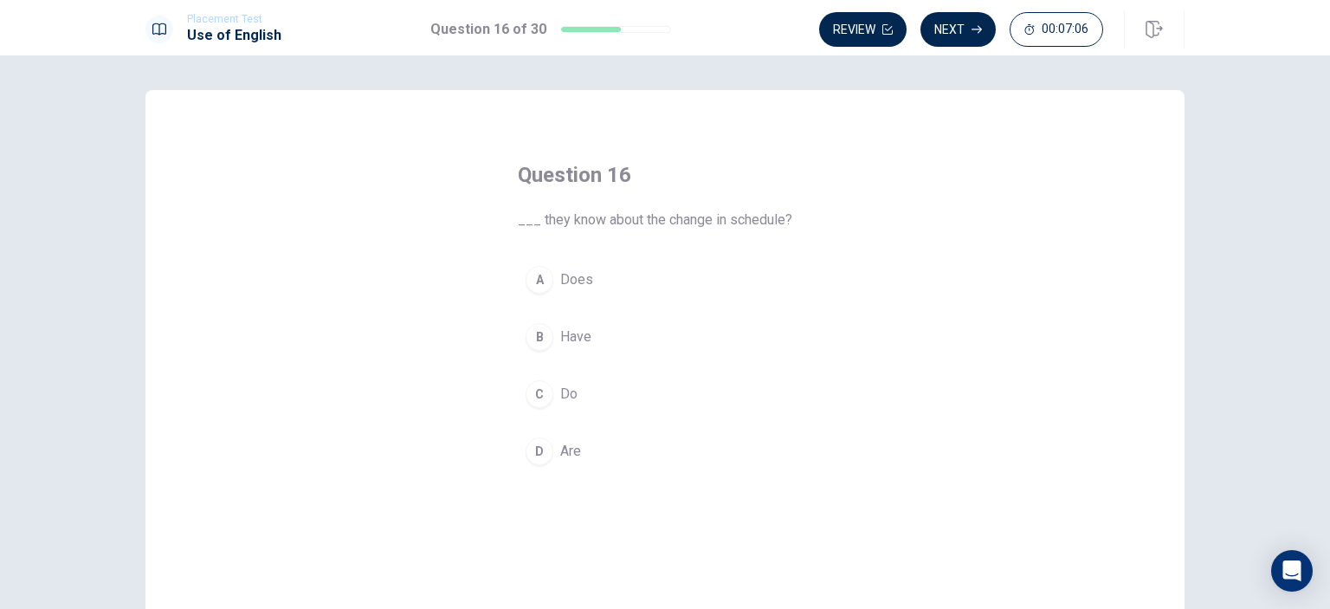
click at [565, 390] on span "Do" at bounding box center [568, 394] width 17 height 21
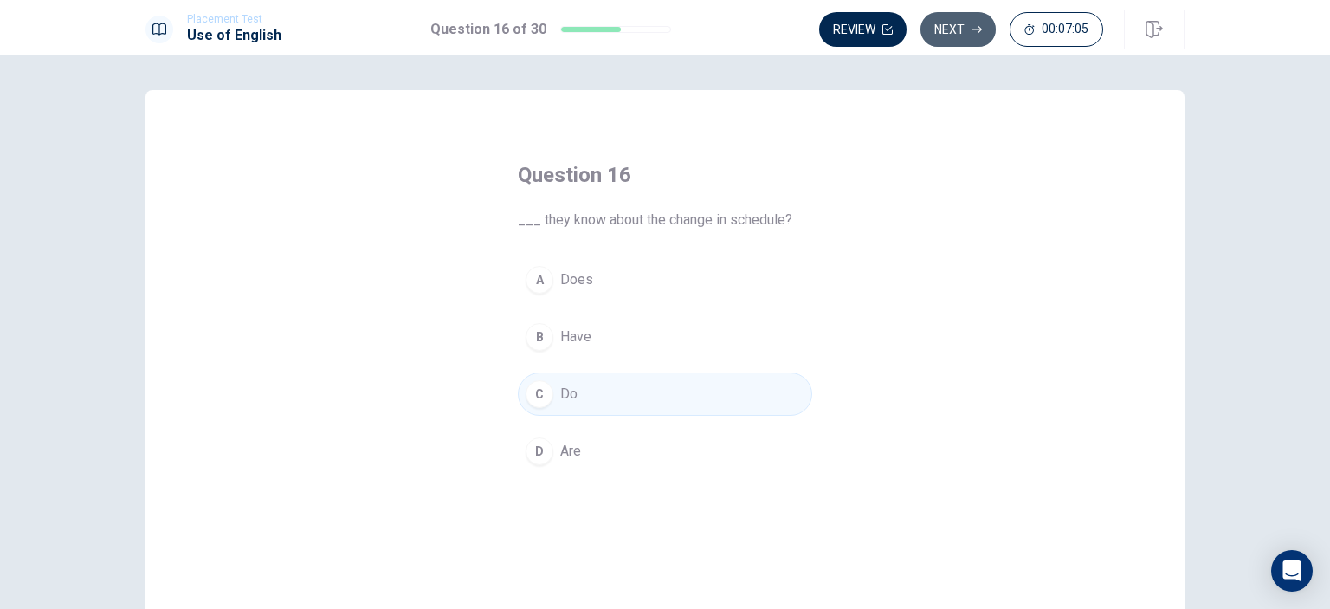
click at [945, 37] on button "Next" at bounding box center [957, 29] width 75 height 35
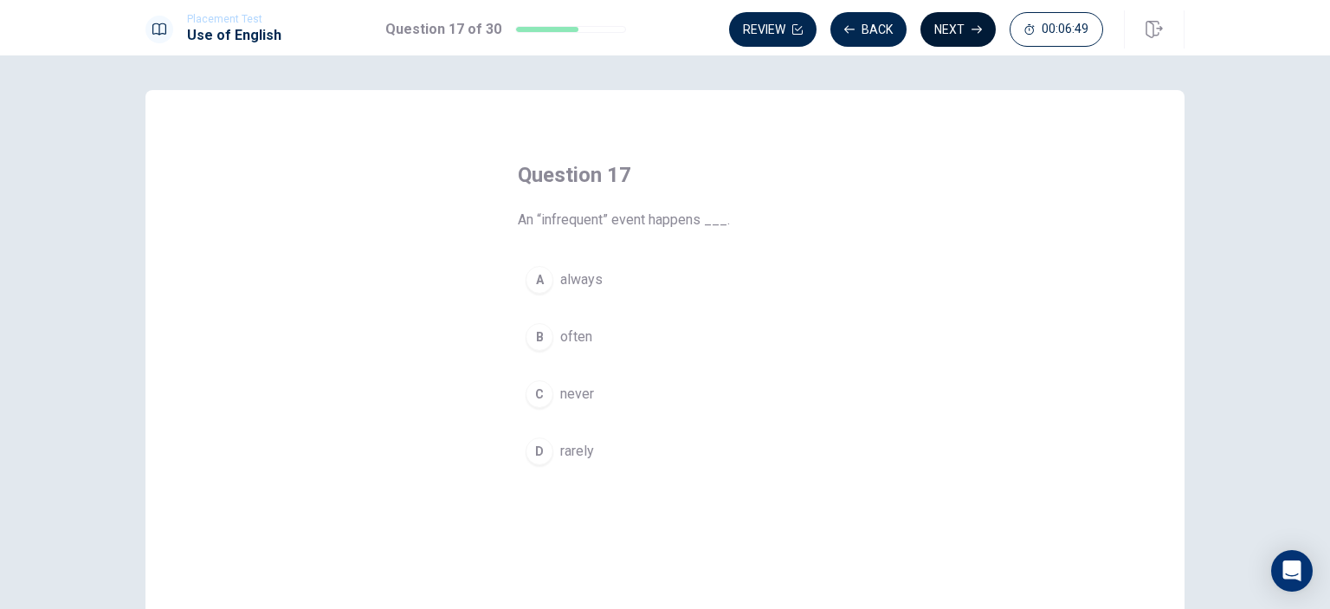
click at [971, 26] on button "Next" at bounding box center [957, 29] width 75 height 35
click at [975, 30] on icon "button" at bounding box center [976, 29] width 10 height 10
click at [948, 28] on button "Next" at bounding box center [957, 29] width 75 height 35
click at [577, 329] on span "polished" at bounding box center [586, 336] width 53 height 21
click at [945, 26] on button "Next" at bounding box center [957, 29] width 75 height 35
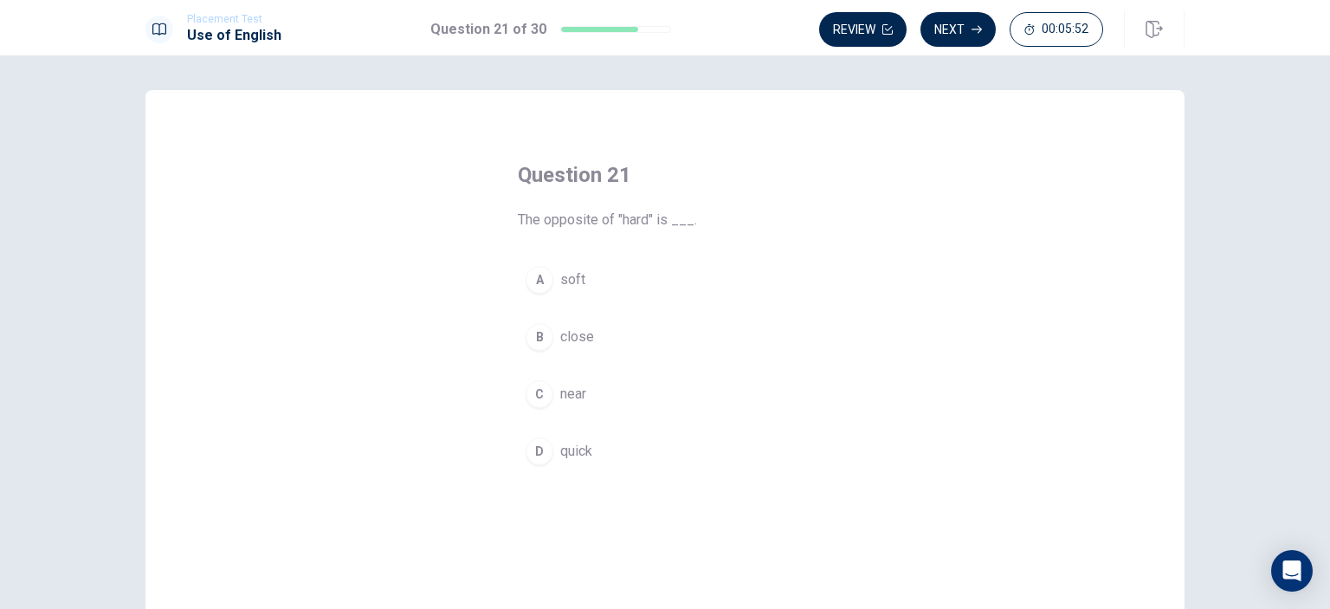
click at [571, 283] on span "soft" at bounding box center [572, 279] width 25 height 21
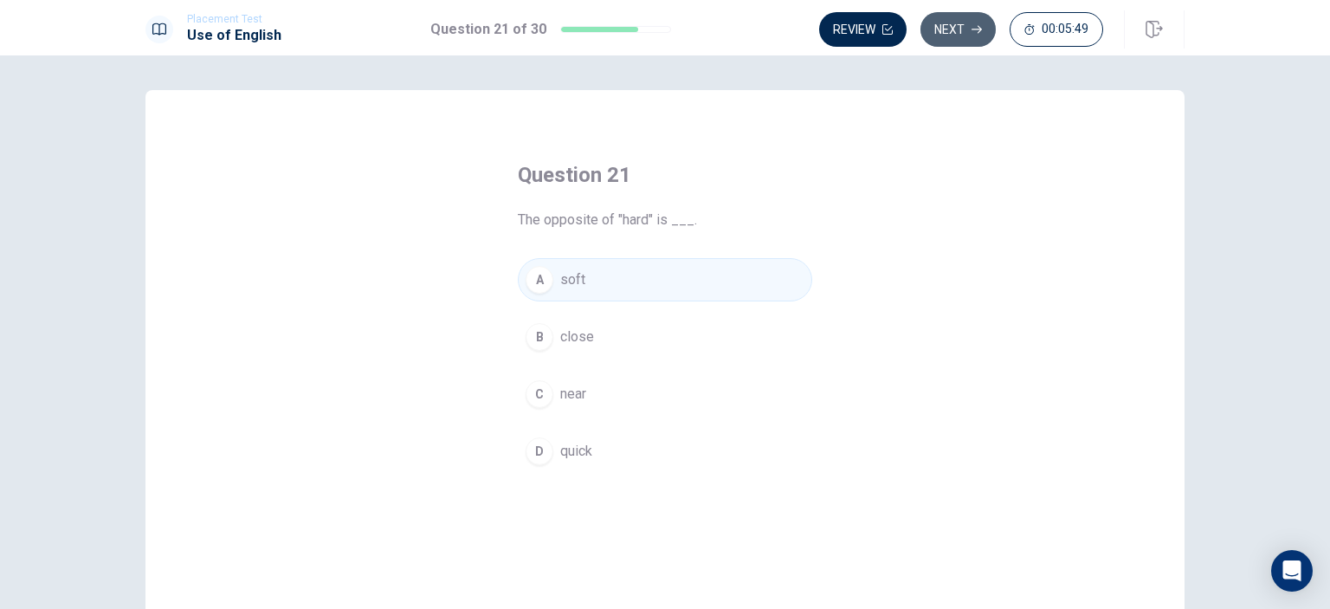
click at [974, 23] on button "Next" at bounding box center [957, 29] width 75 height 35
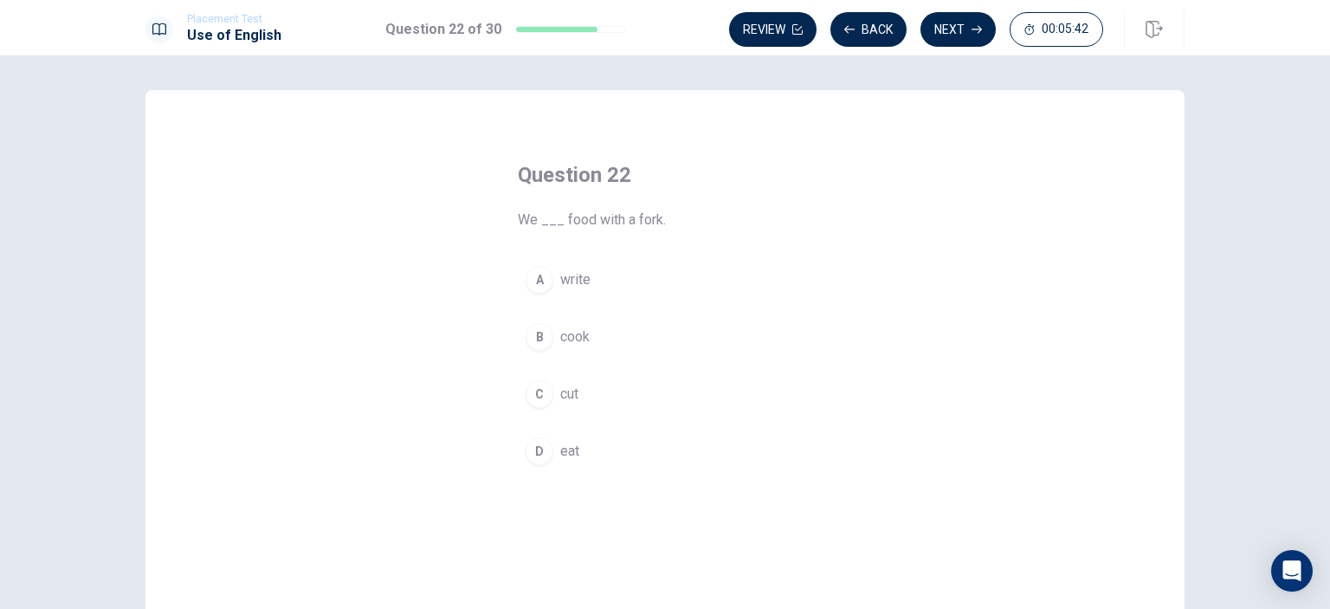
click at [566, 444] on span "eat" at bounding box center [569, 451] width 19 height 21
click at [955, 6] on div "Placement Test Use of English Question 22 of 30 Review Back Next 00:05:40" at bounding box center [665, 27] width 1330 height 55
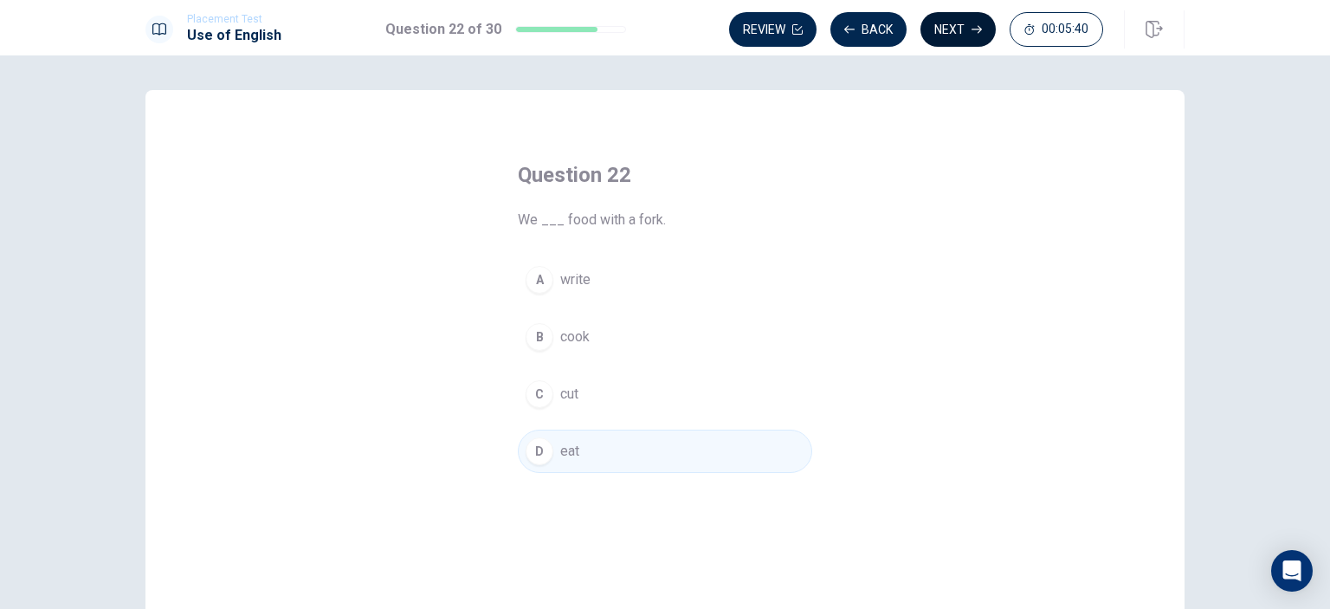
click at [952, 23] on button "Next" at bounding box center [957, 29] width 75 height 35
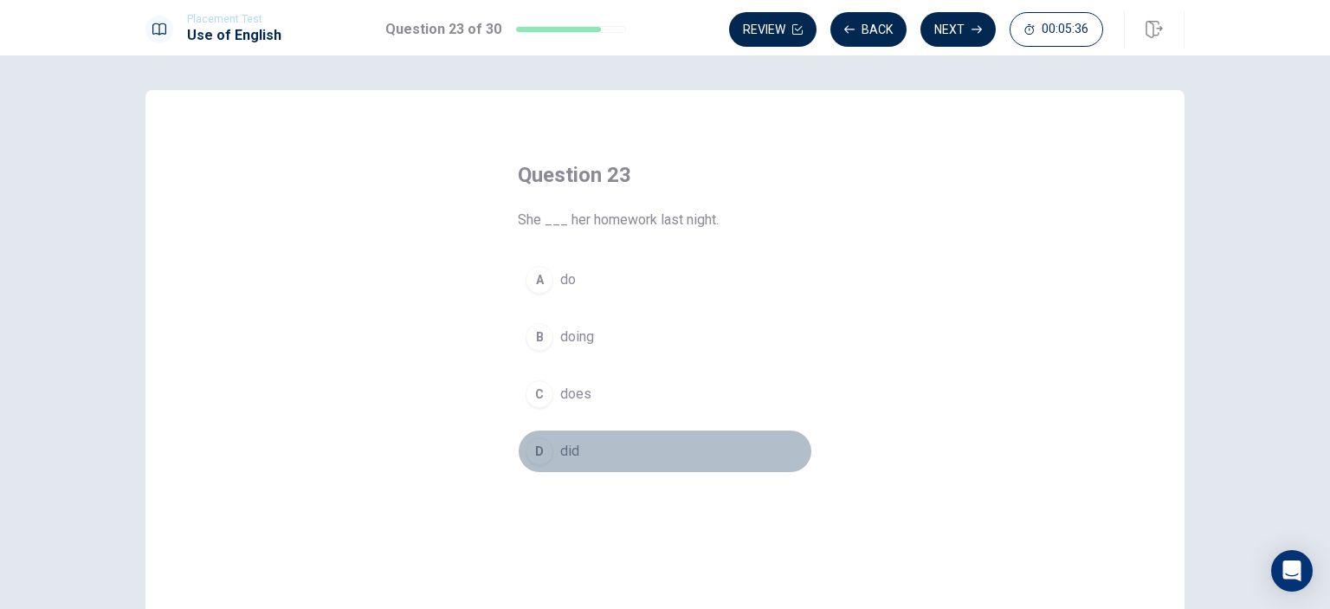
click at [568, 436] on button "D did" at bounding box center [665, 450] width 294 height 43
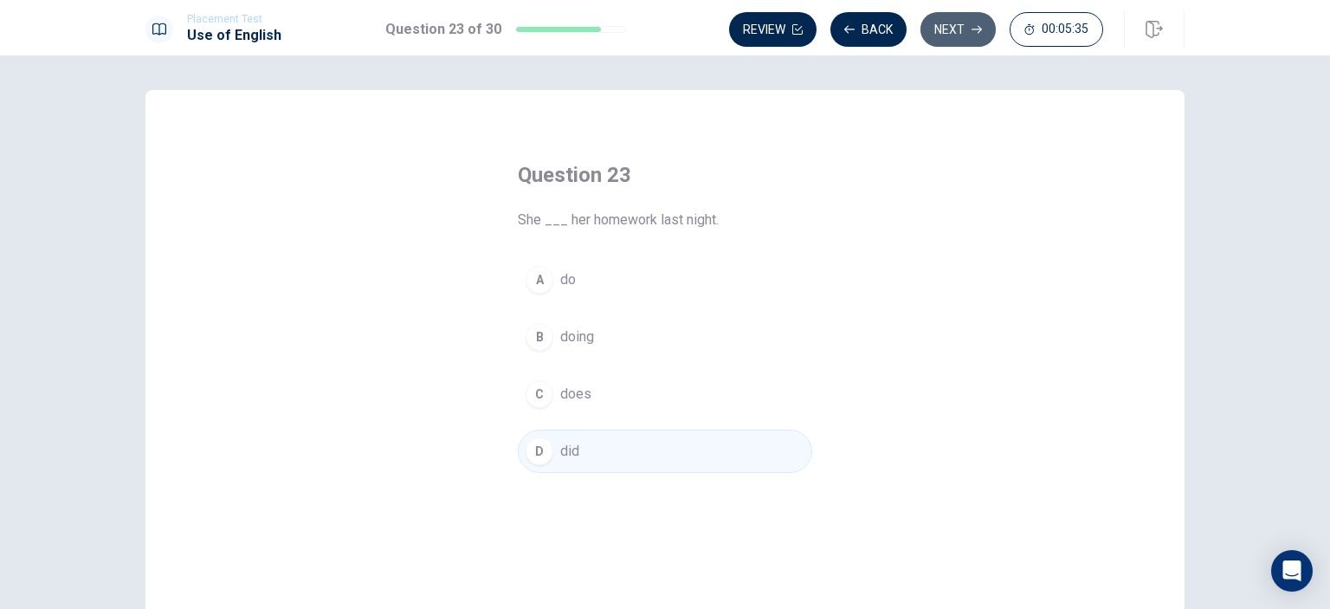
click at [961, 37] on button "Next" at bounding box center [957, 29] width 75 height 35
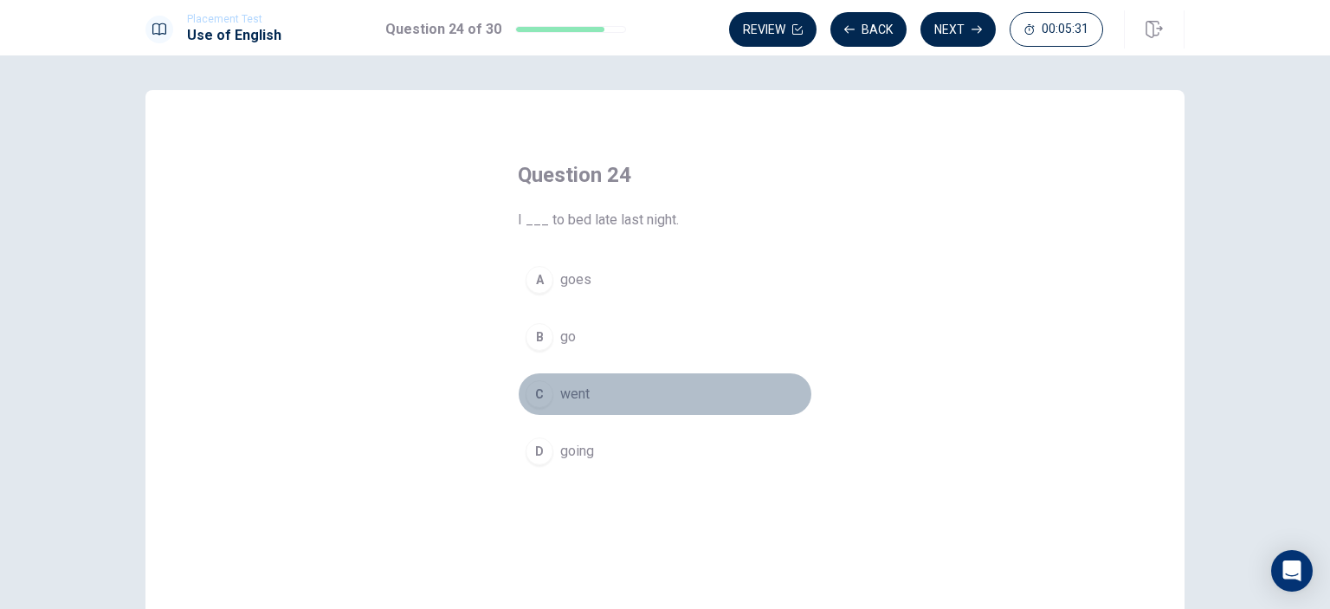
click at [568, 393] on span "went" at bounding box center [574, 394] width 29 height 21
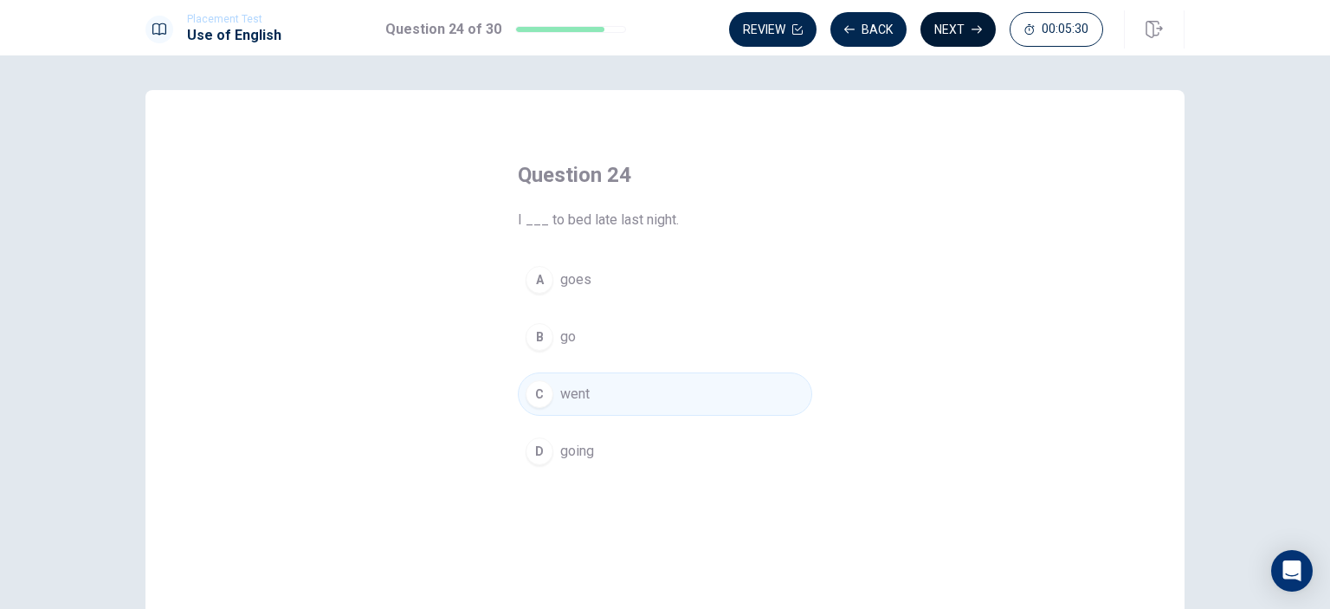
click at [952, 45] on button "Next" at bounding box center [957, 29] width 75 height 35
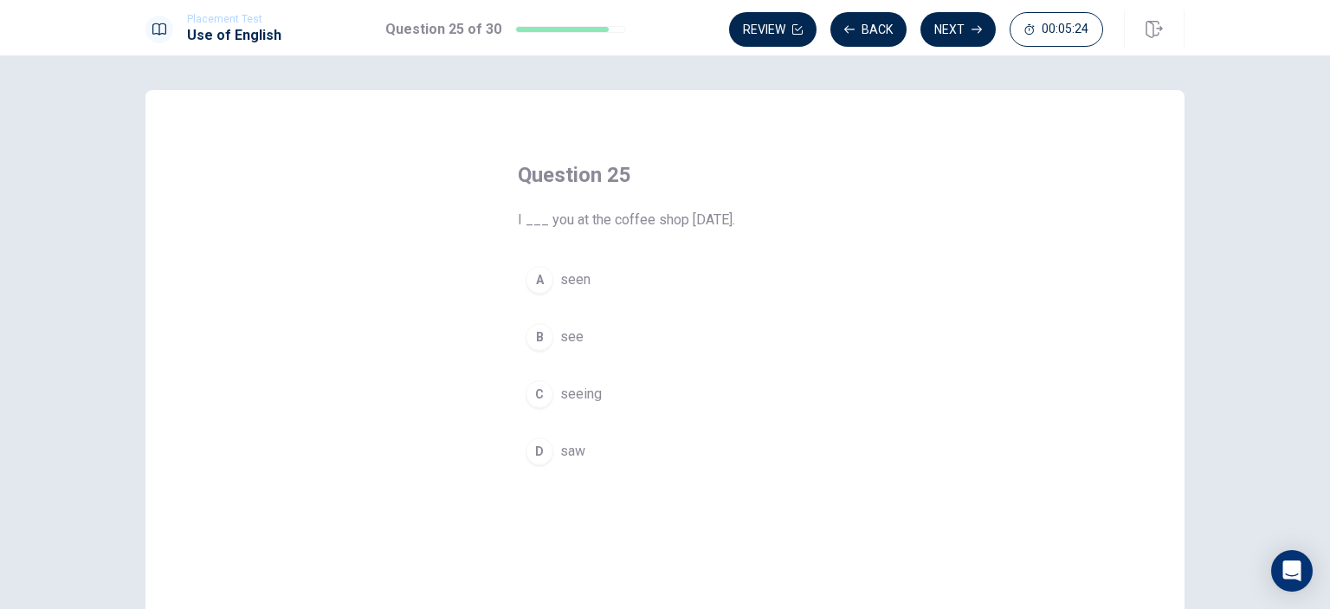
click at [560, 446] on span "saw" at bounding box center [572, 451] width 25 height 21
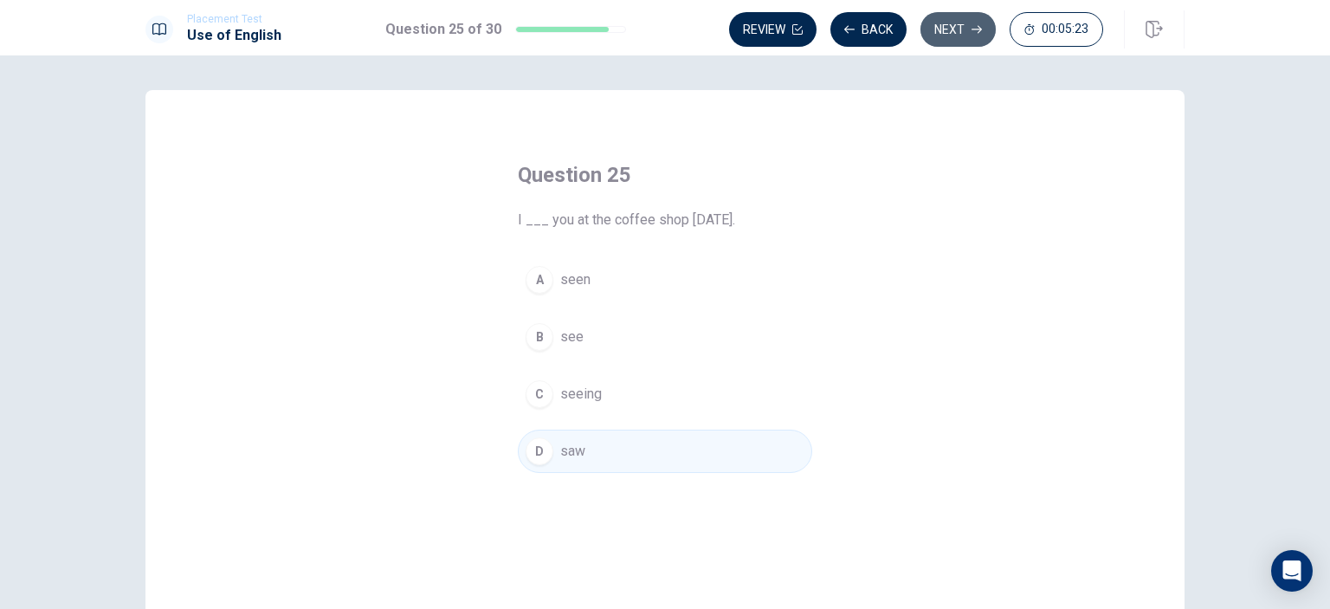
click at [933, 24] on button "Next" at bounding box center [957, 29] width 75 height 35
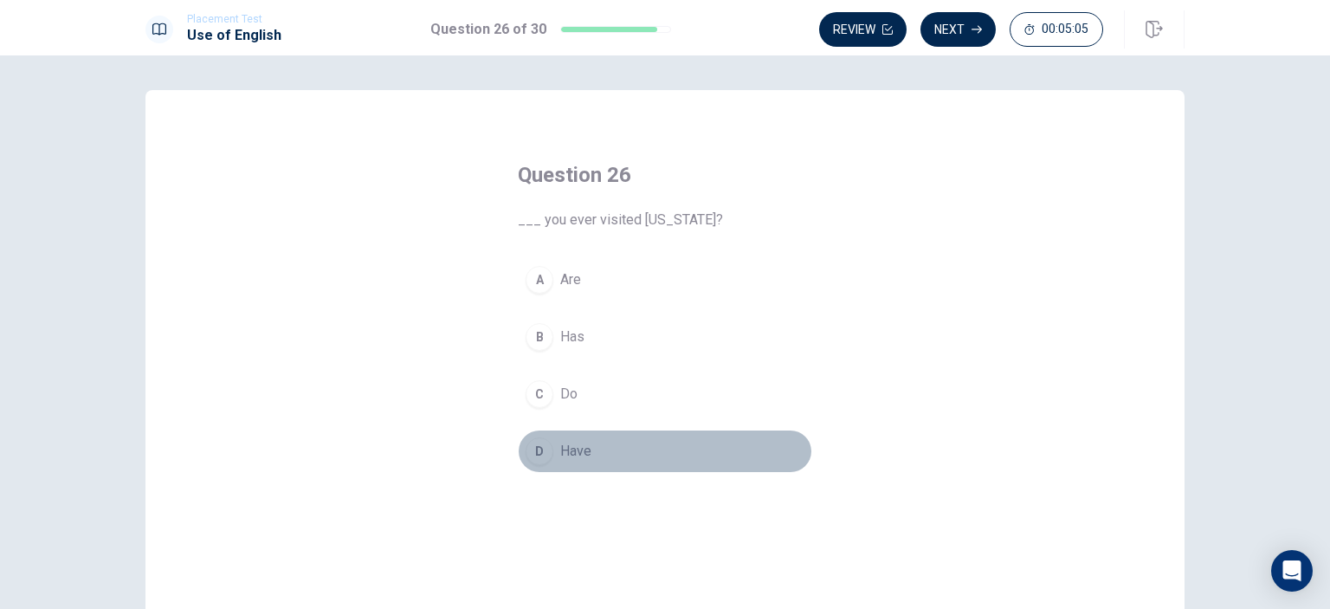
click at [578, 441] on span "Have" at bounding box center [575, 451] width 31 height 21
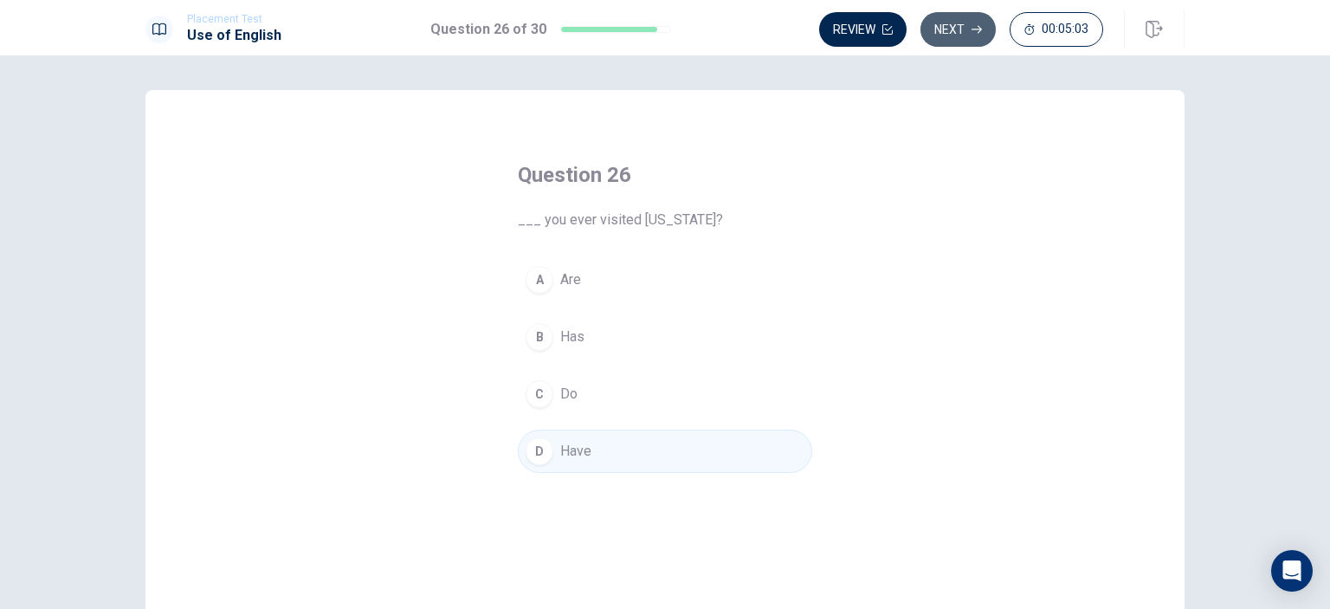
click at [970, 37] on button "Next" at bounding box center [957, 29] width 75 height 35
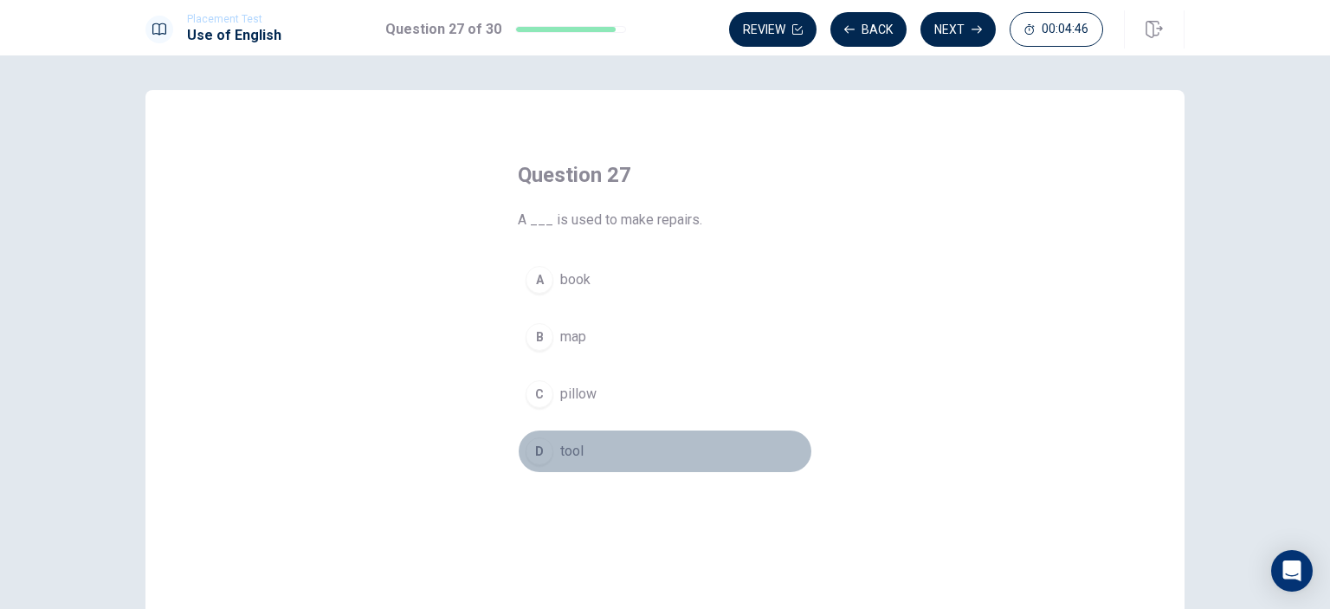
click at [565, 457] on span "tool" at bounding box center [571, 451] width 23 height 21
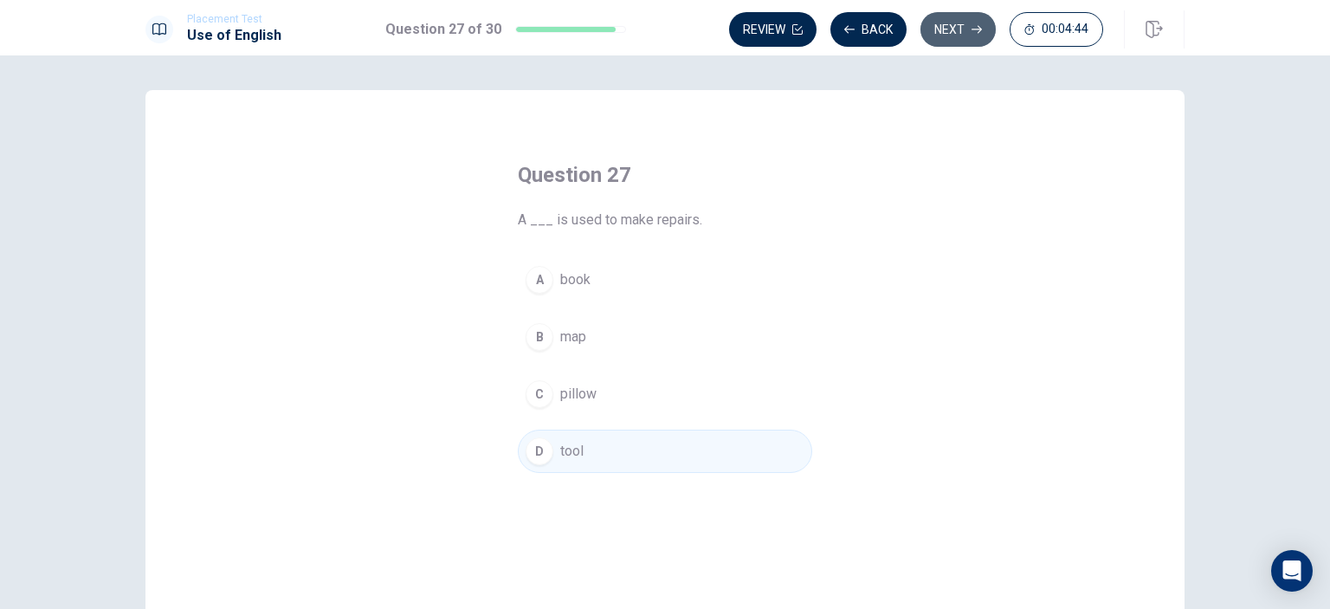
click at [967, 34] on button "Next" at bounding box center [957, 29] width 75 height 35
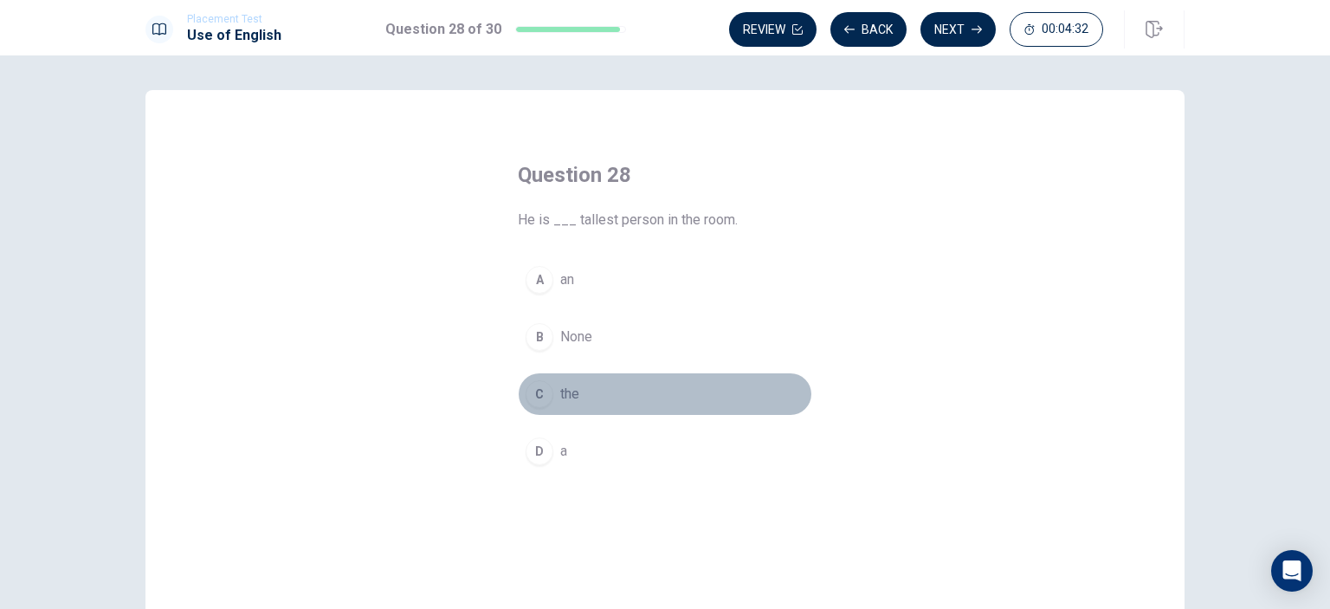
click at [566, 394] on span "the" at bounding box center [569, 394] width 19 height 21
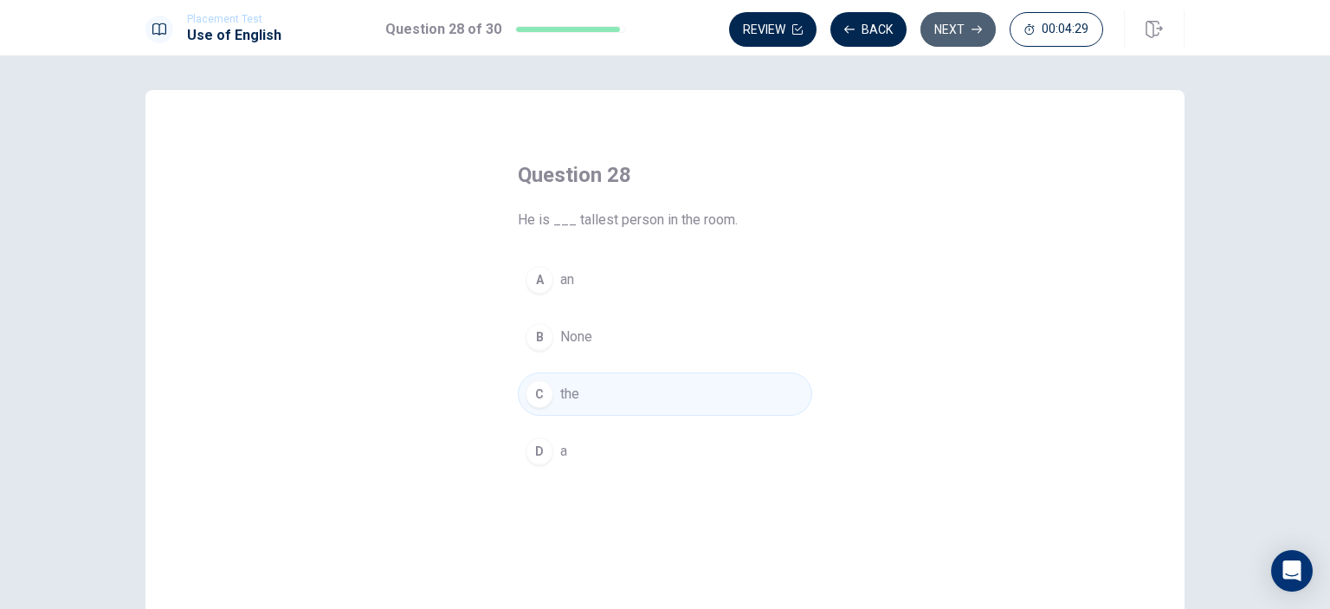
click at [949, 27] on button "Next" at bounding box center [957, 29] width 75 height 35
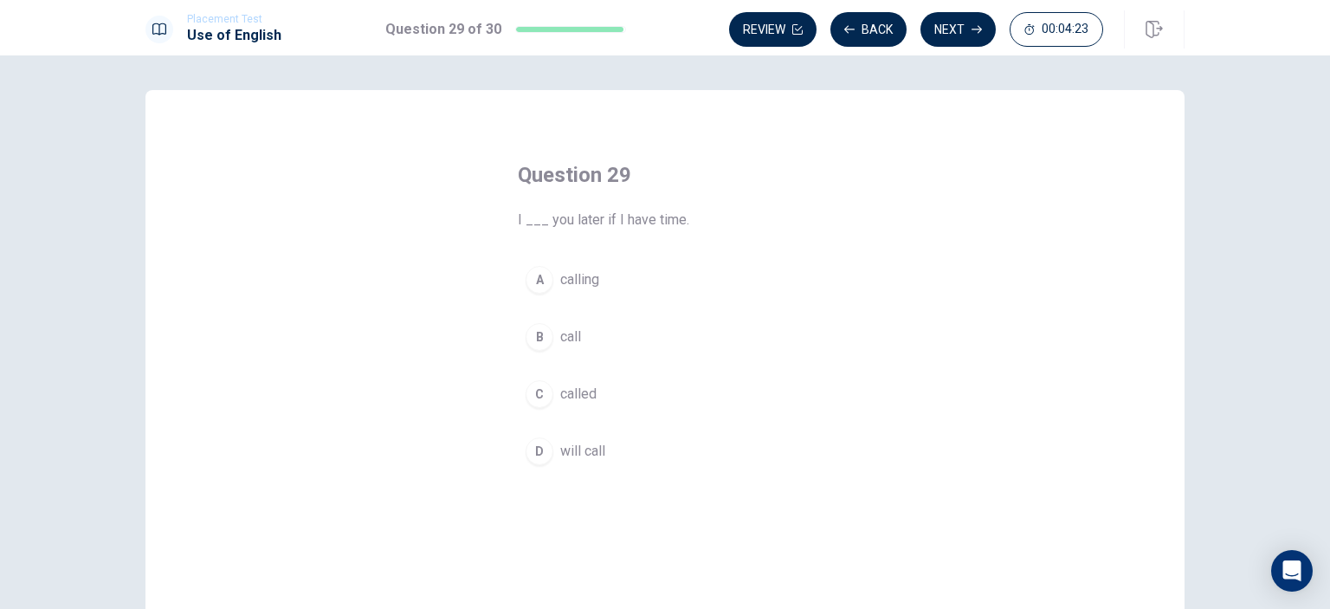
click at [585, 445] on span "will call" at bounding box center [582, 451] width 45 height 21
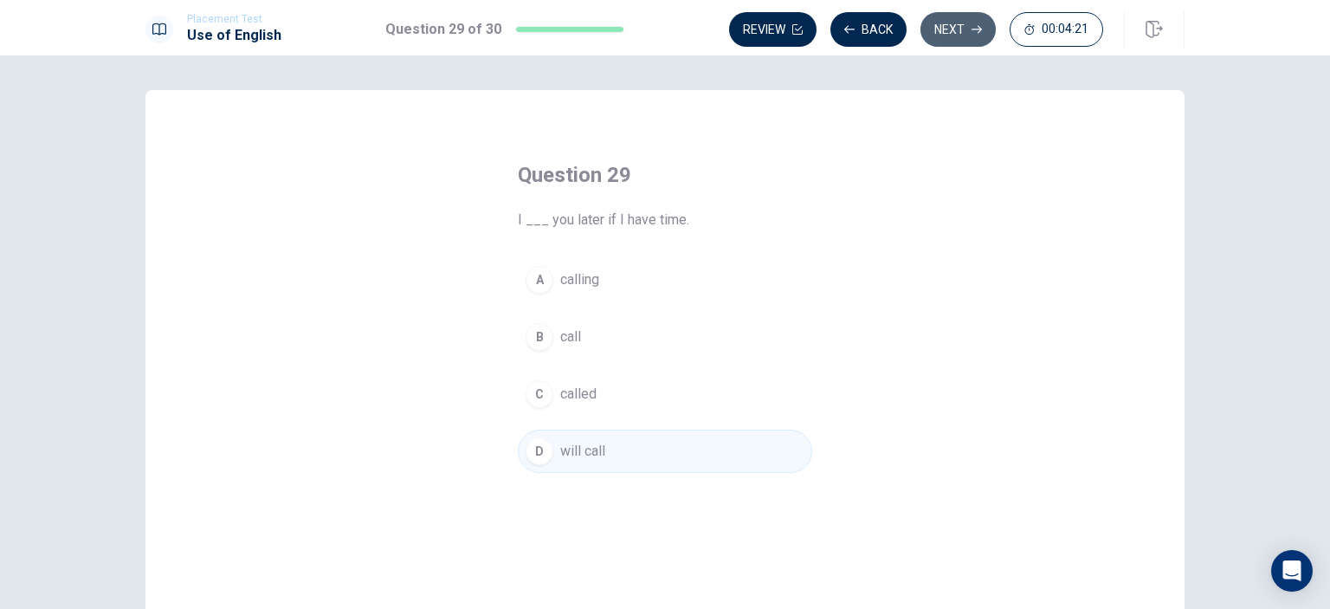
click at [943, 30] on button "Next" at bounding box center [957, 29] width 75 height 35
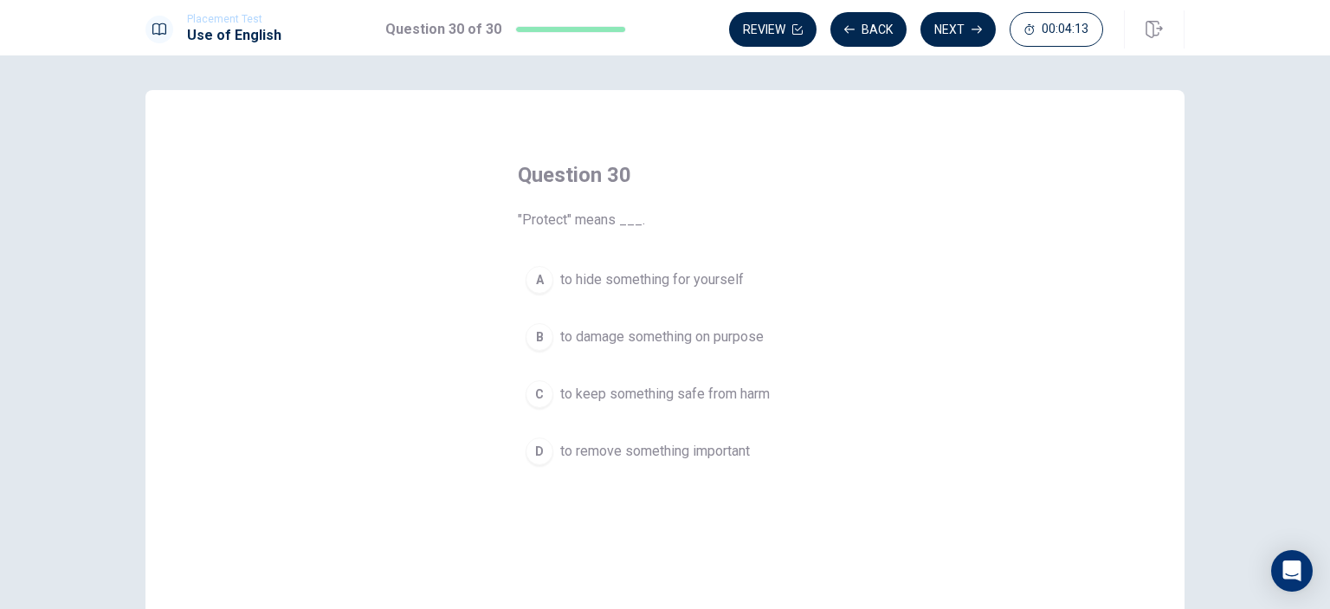
click at [745, 395] on span "to keep something safe from harm" at bounding box center [665, 394] width 210 height 21
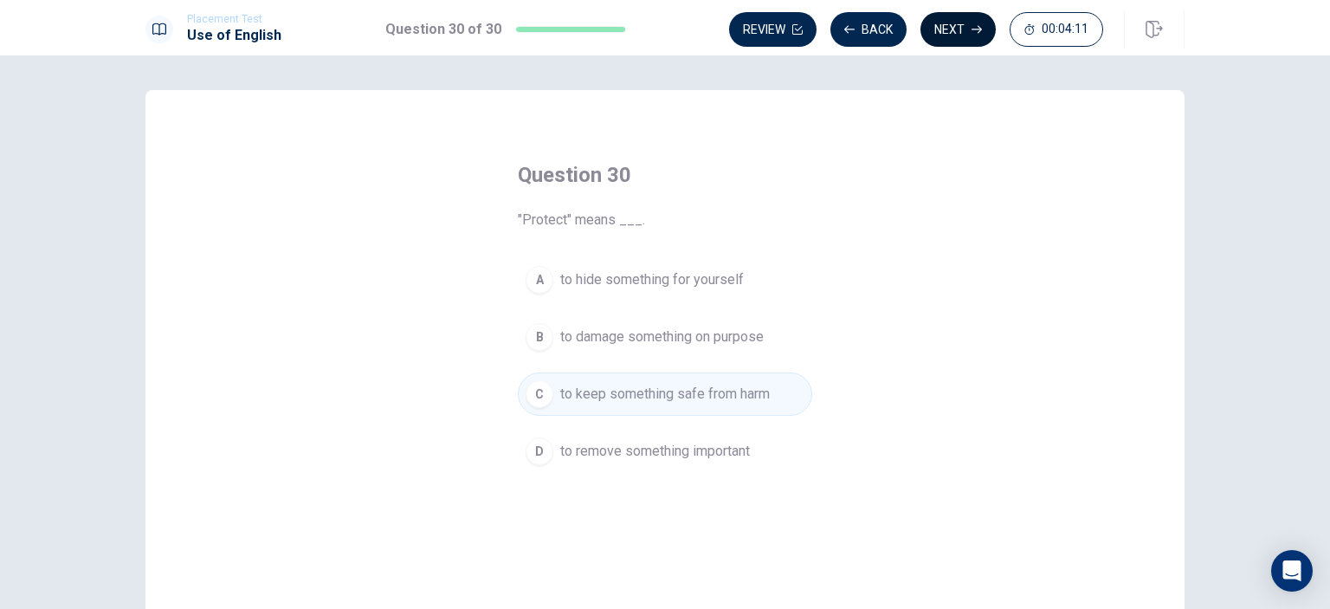
click at [945, 29] on button "Next" at bounding box center [957, 29] width 75 height 35
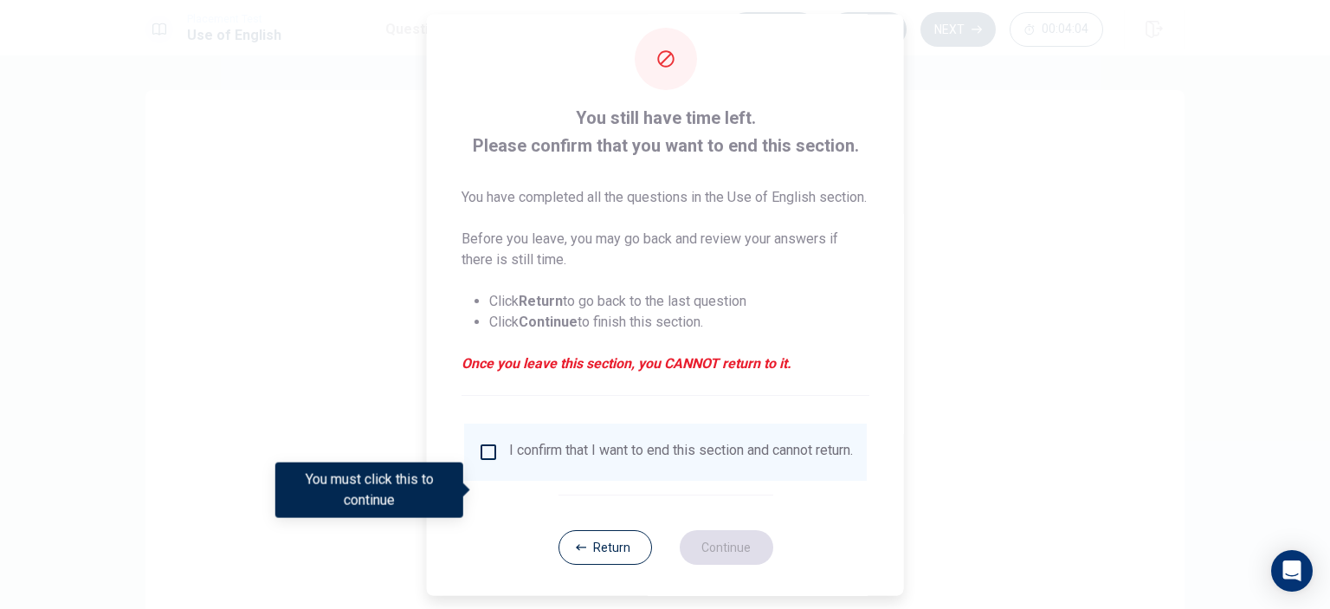
scroll to position [57, 0]
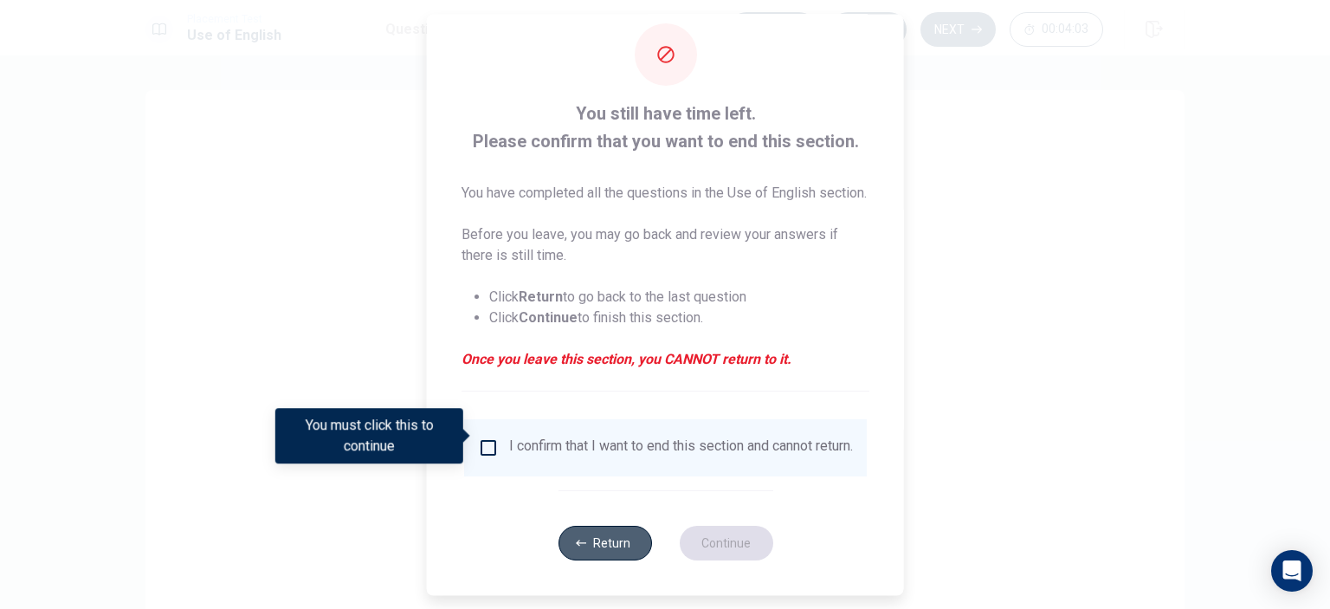
click at [611, 537] on button "Return" at bounding box center [605, 543] width 94 height 35
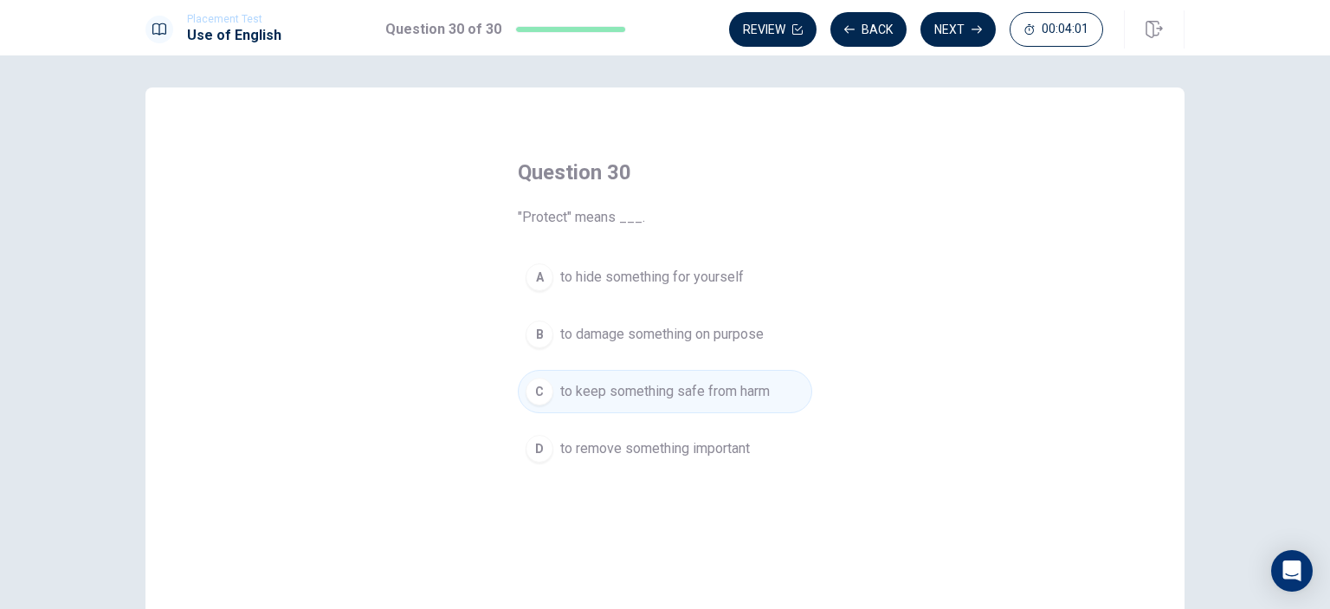
scroll to position [0, 0]
click at [779, 27] on button "Review" at bounding box center [772, 29] width 87 height 35
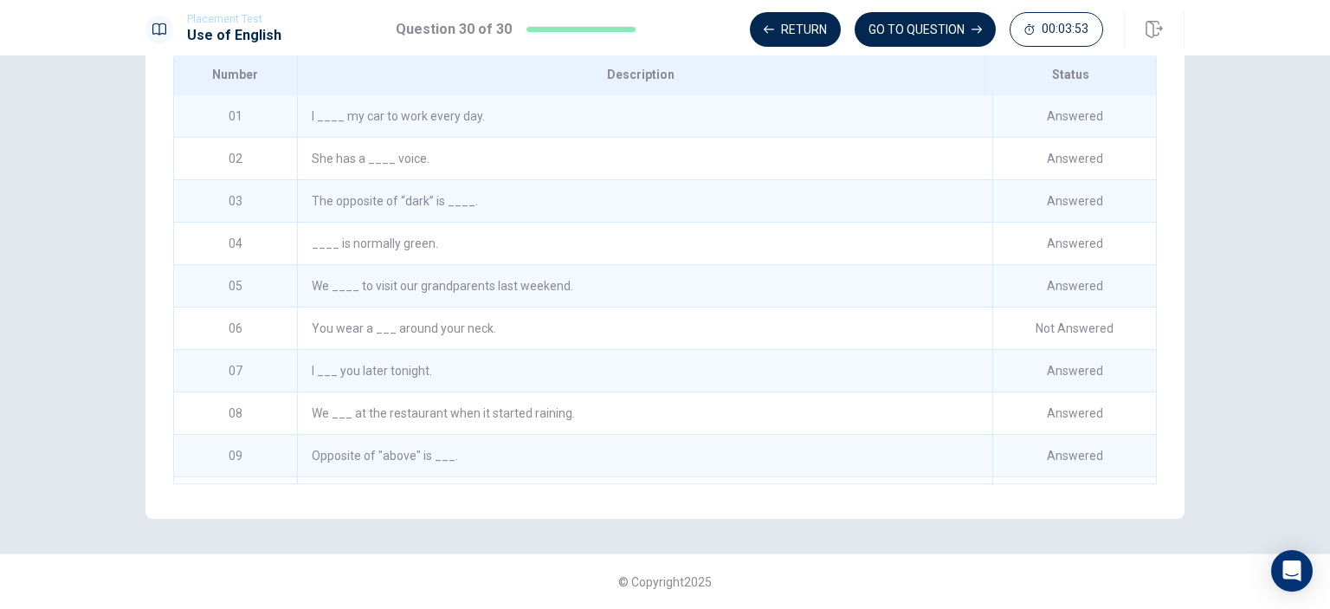
click at [457, 331] on div "You wear a ___ around your neck." at bounding box center [644, 328] width 695 height 42
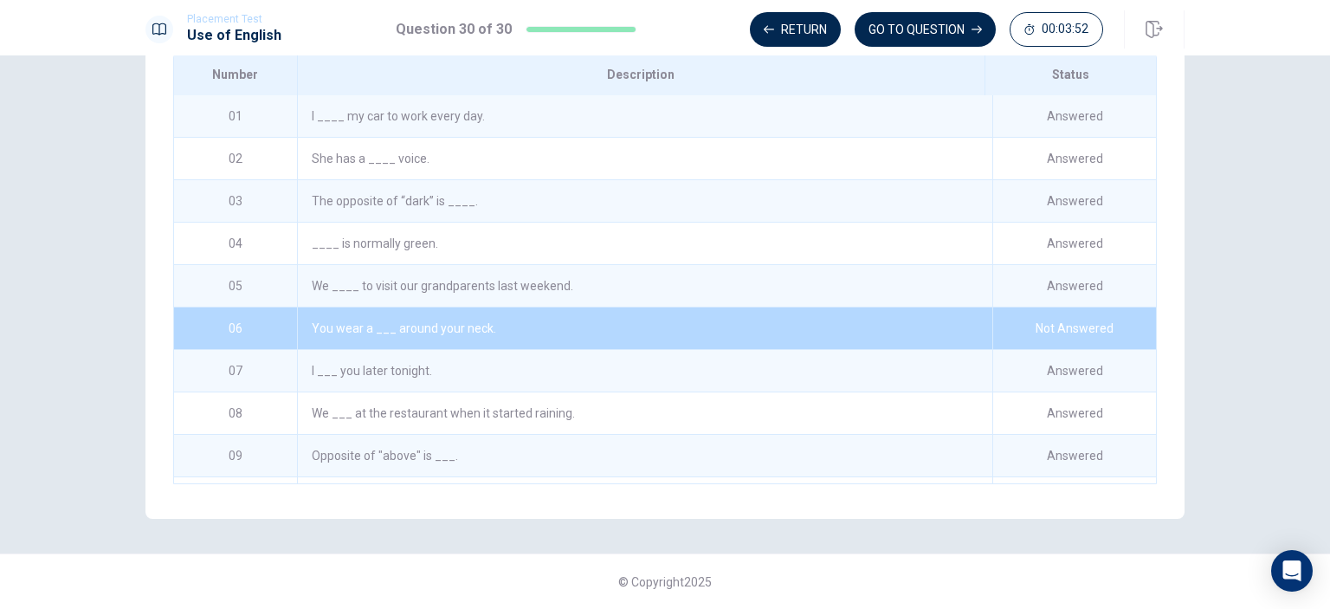
click at [552, 332] on div "You wear a ___ around your neck." at bounding box center [644, 328] width 695 height 42
click at [554, 330] on div "You wear a ___ around your neck." at bounding box center [644, 328] width 695 height 42
click at [917, 29] on button "GO TO QUESTION" at bounding box center [925, 29] width 141 height 35
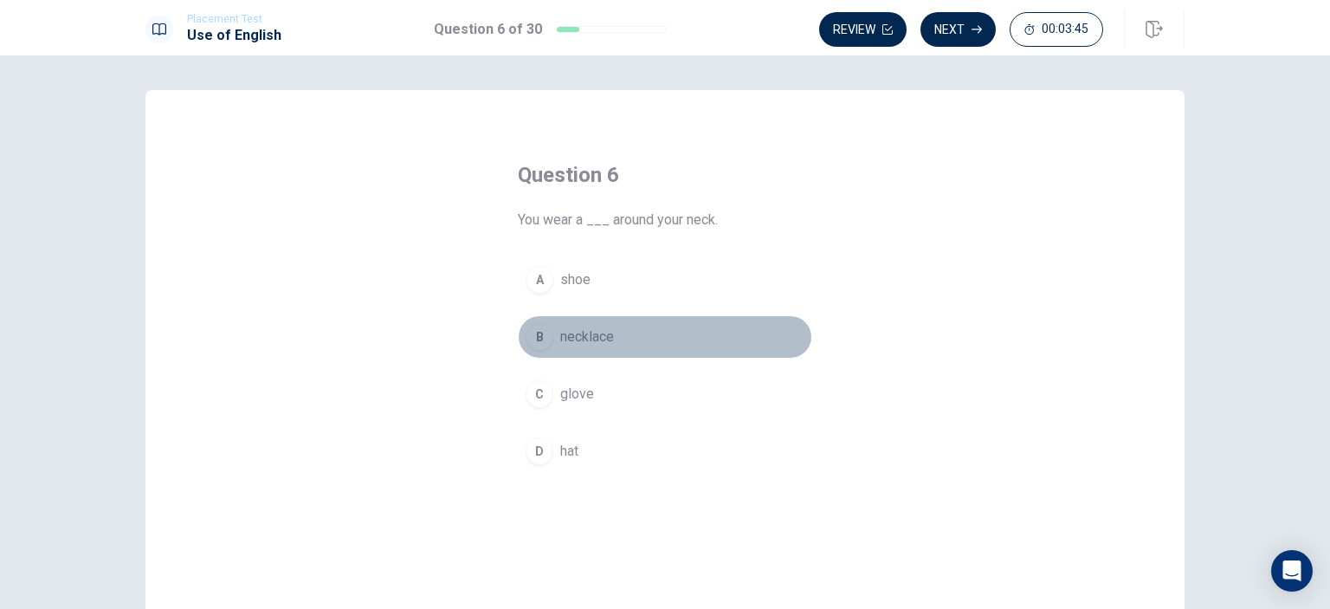
click at [607, 332] on span "necklace" at bounding box center [587, 336] width 54 height 21
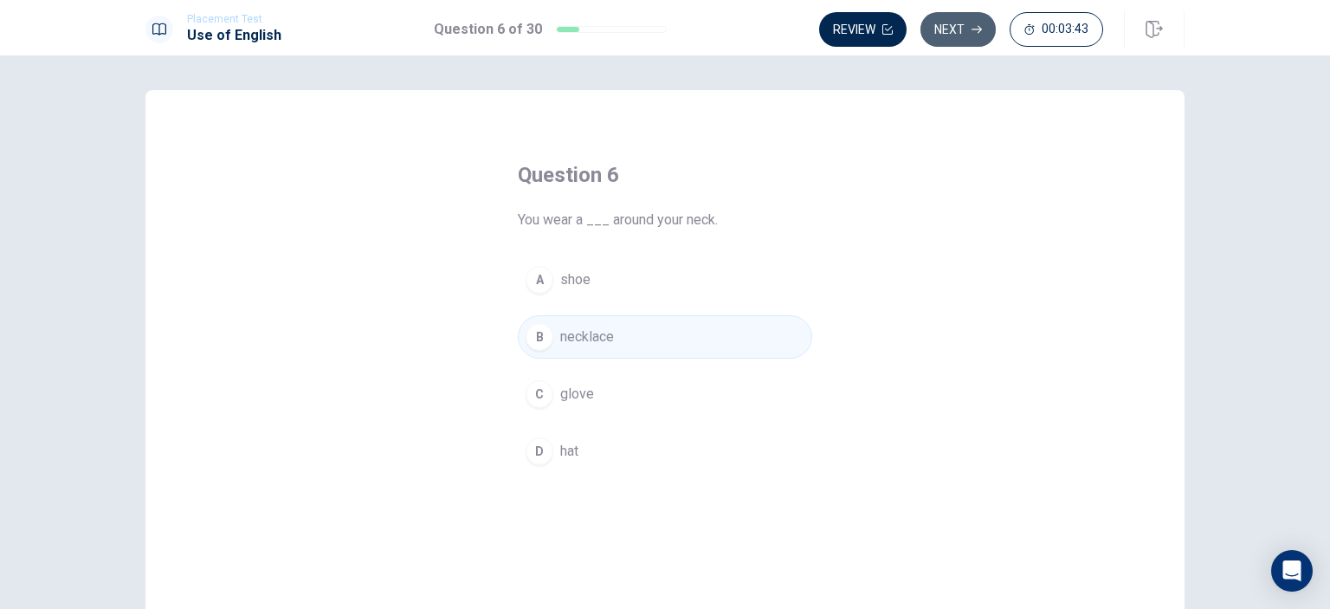
click at [956, 21] on button "Next" at bounding box center [957, 29] width 75 height 35
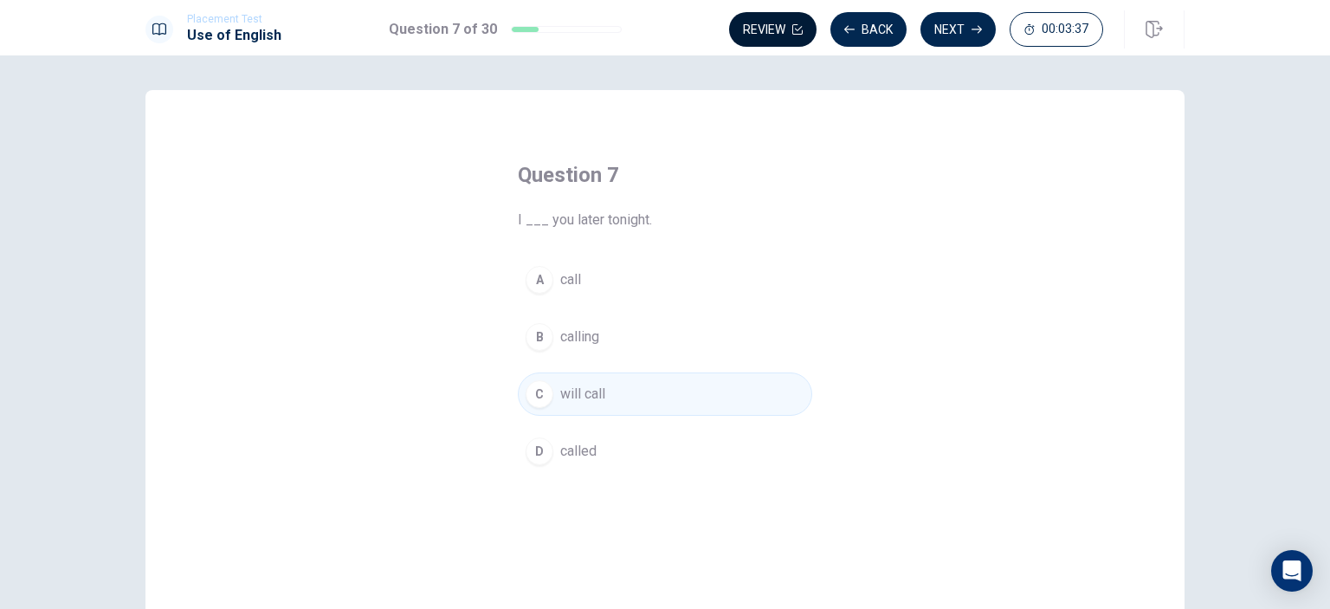
click at [769, 34] on button "Review" at bounding box center [772, 29] width 87 height 35
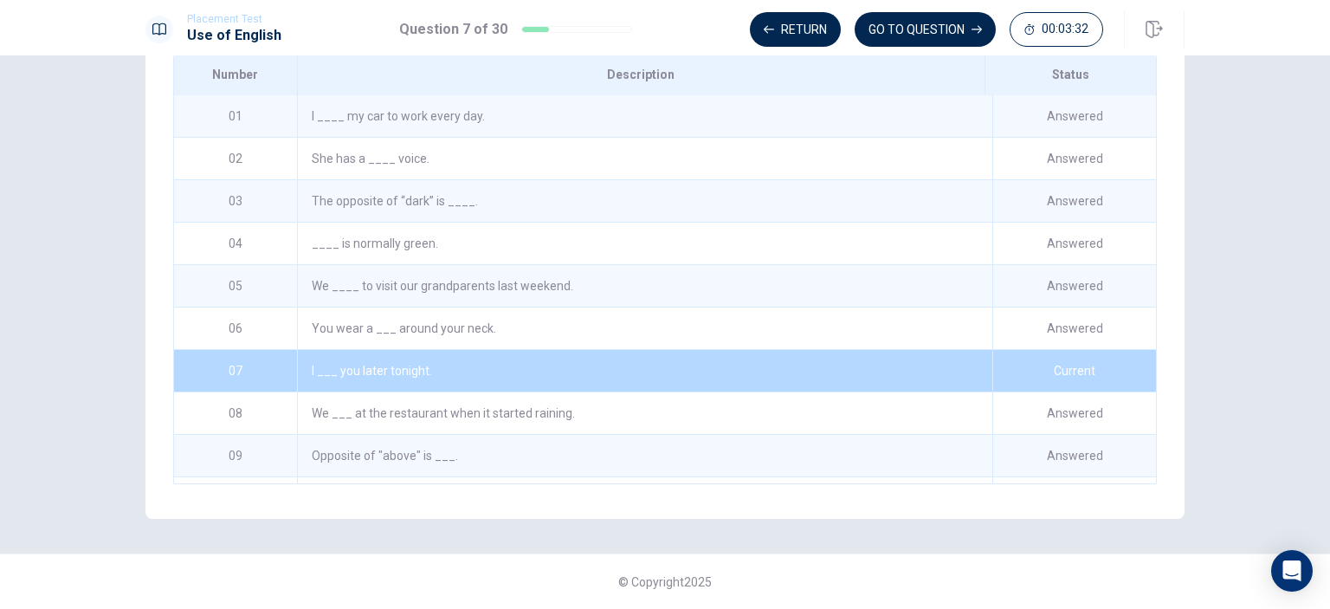
click at [732, 328] on div "You wear a ___ around your neck." at bounding box center [644, 328] width 695 height 42
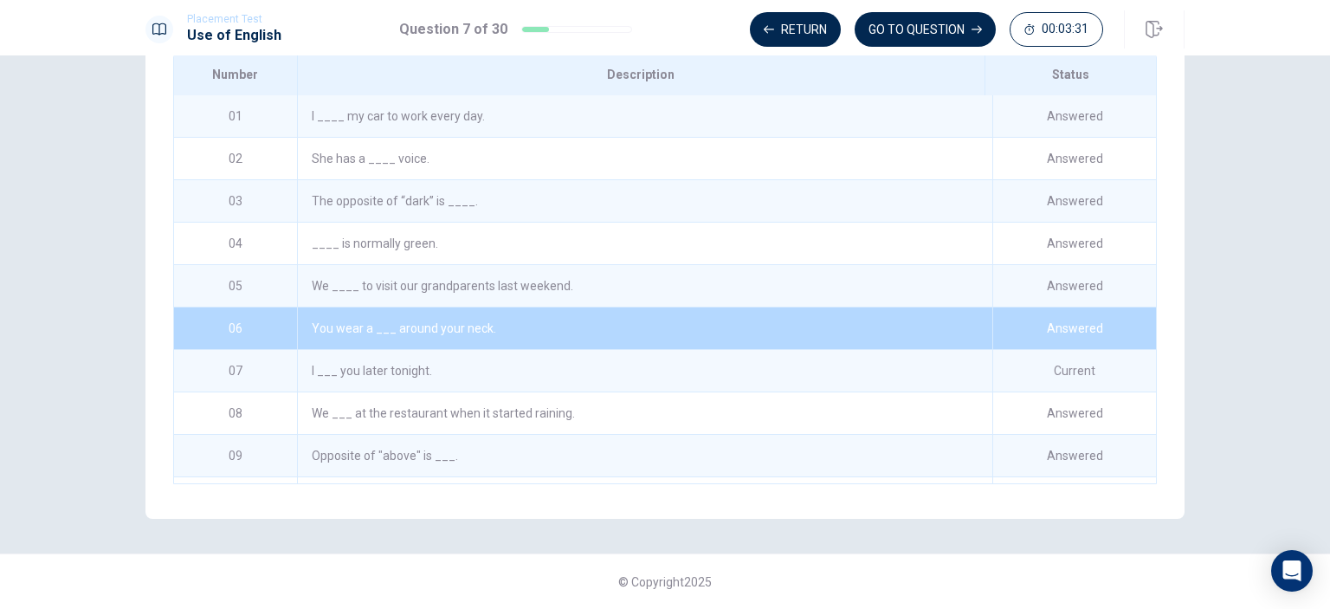
click at [769, 366] on div "I ___ you later tonight." at bounding box center [644, 371] width 695 height 42
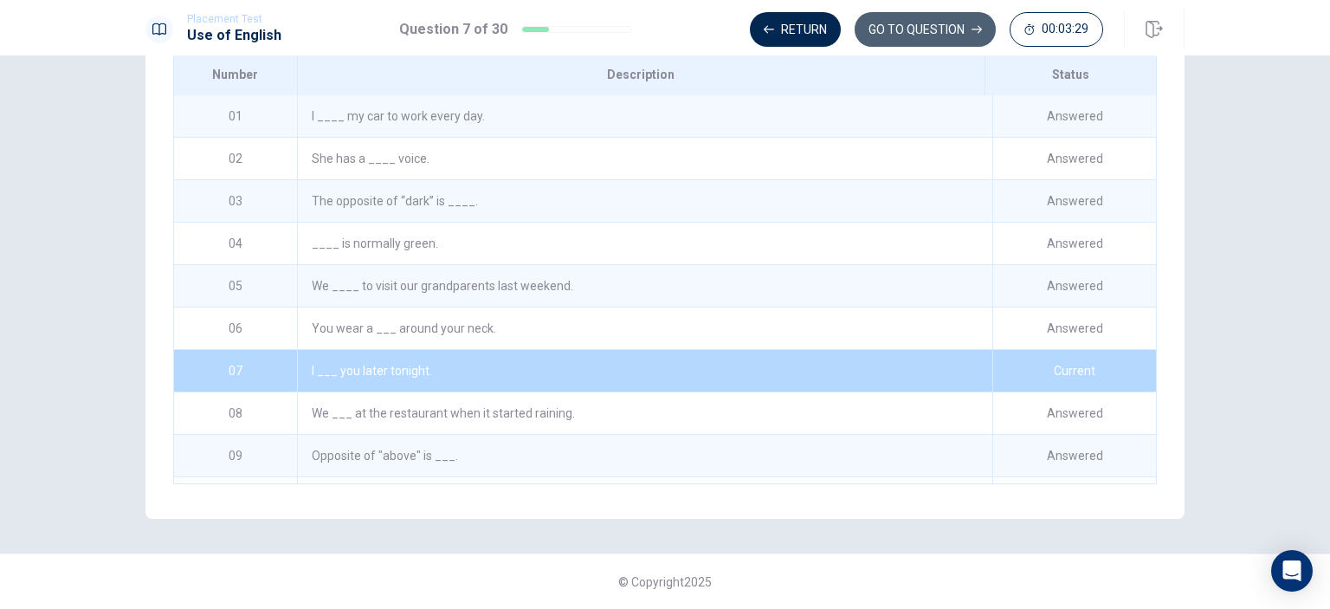
click at [882, 29] on button "GO TO QUESTION" at bounding box center [925, 29] width 141 height 35
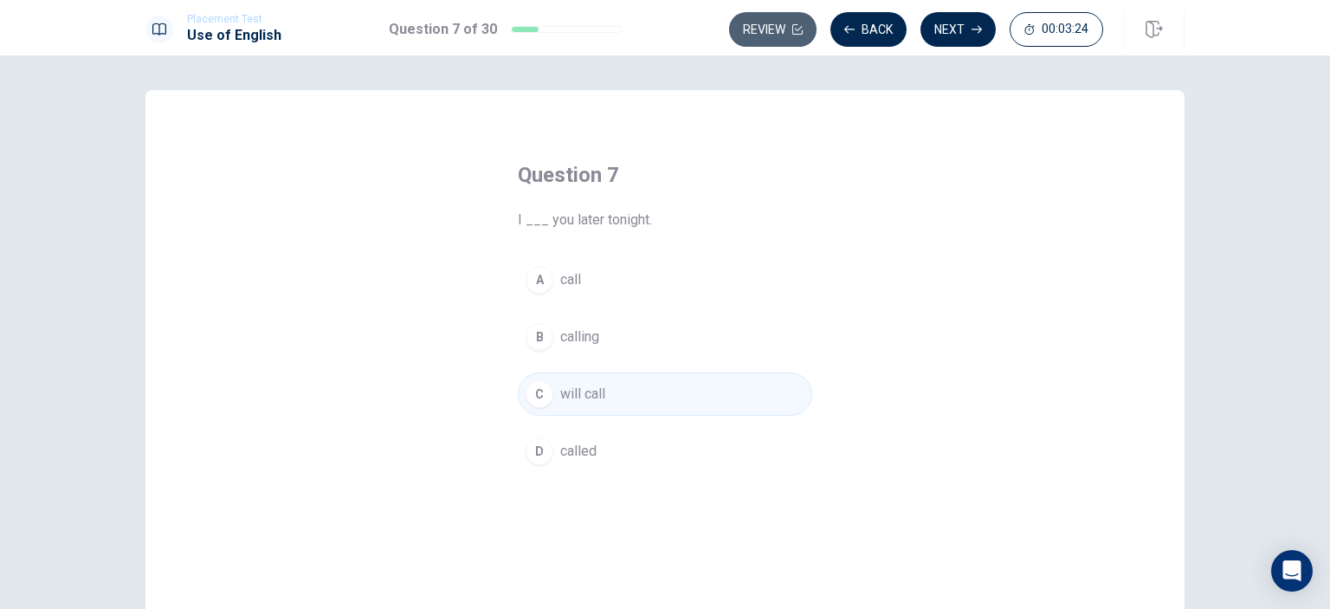
click at [771, 26] on button "Review" at bounding box center [772, 29] width 87 height 35
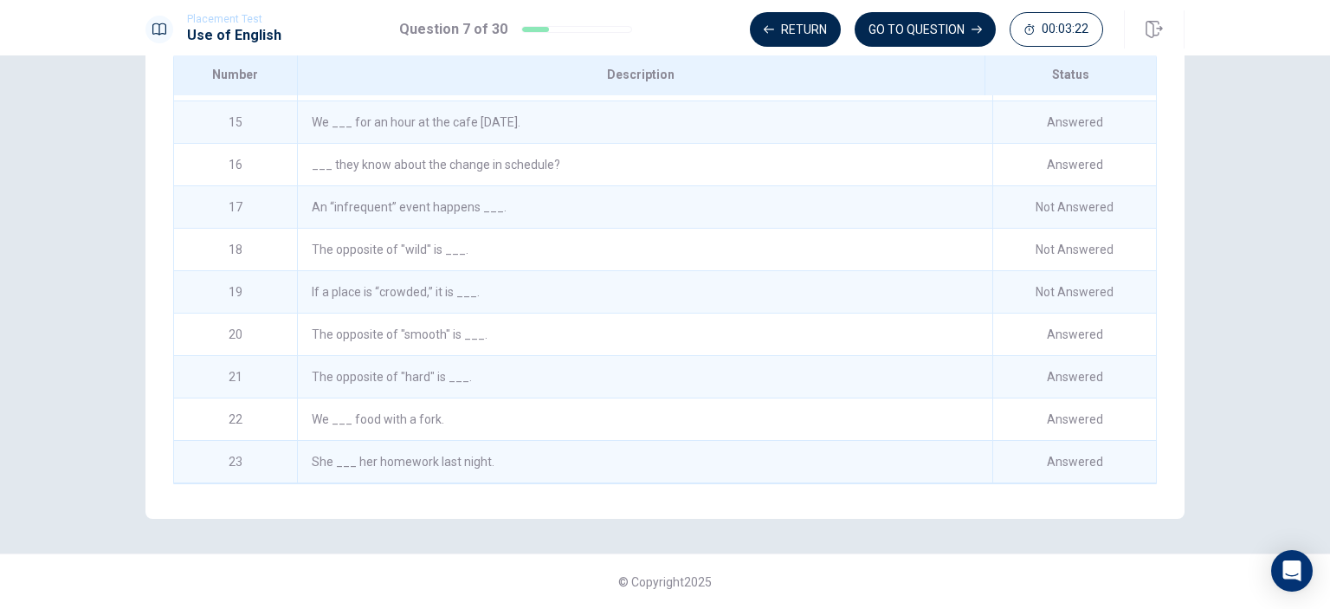
scroll to position [599, 0]
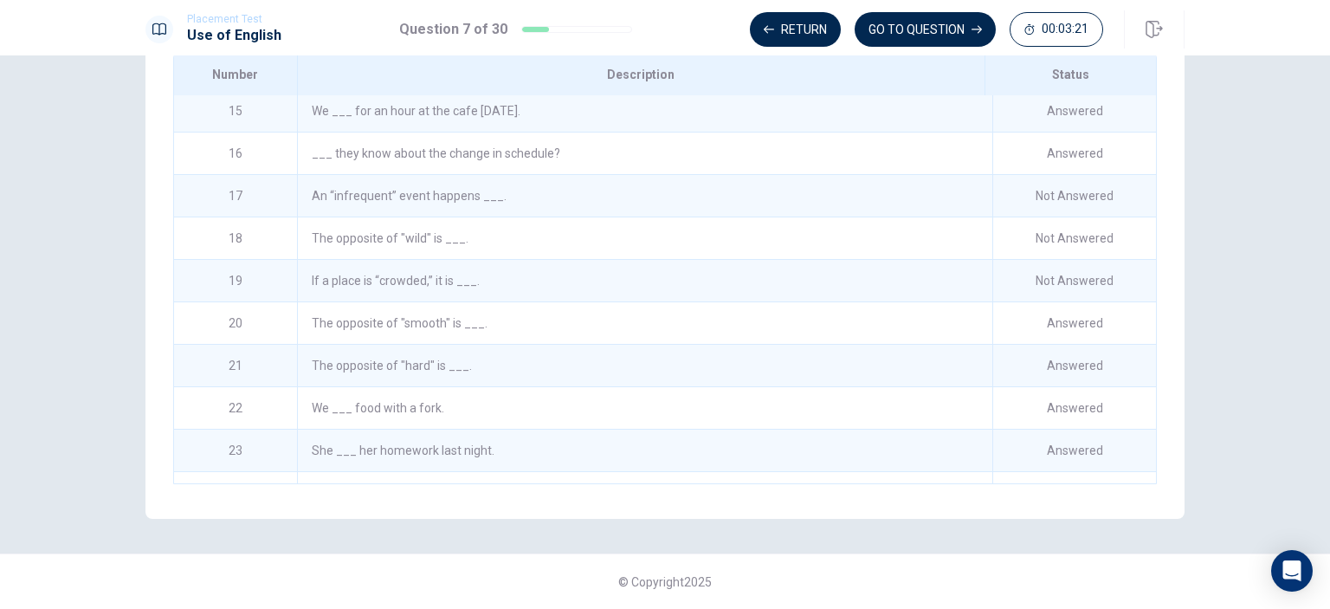
click at [459, 199] on div "An “infrequent” event happens ___." at bounding box center [644, 196] width 695 height 42
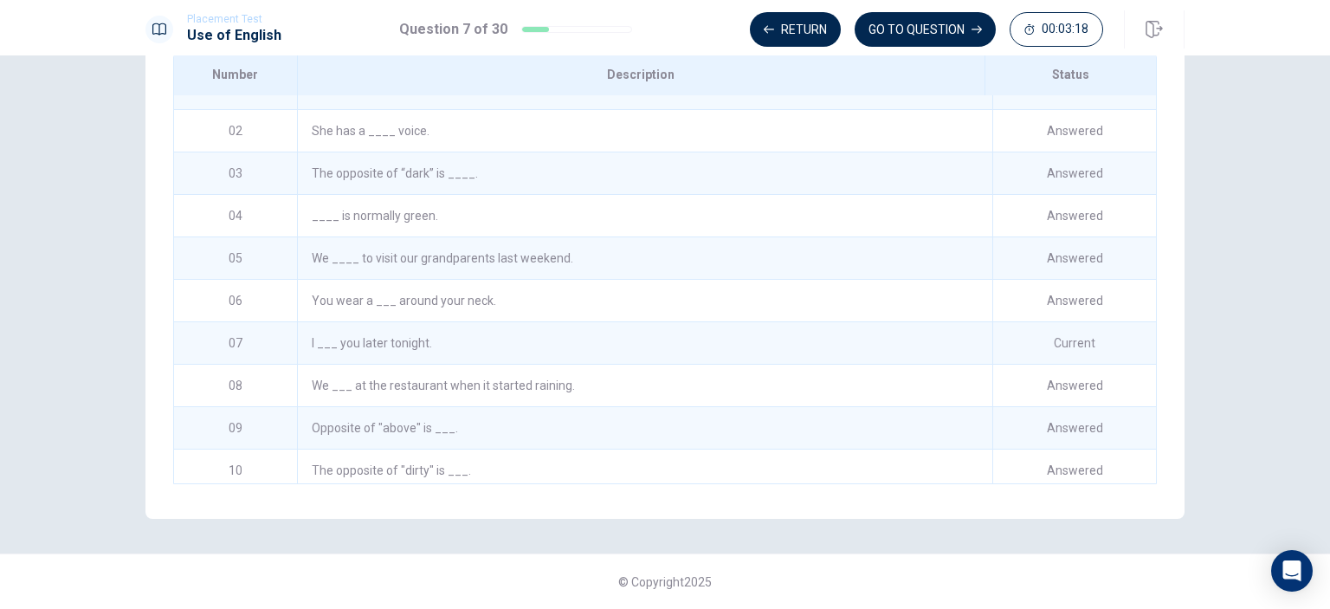
scroll to position [0, 0]
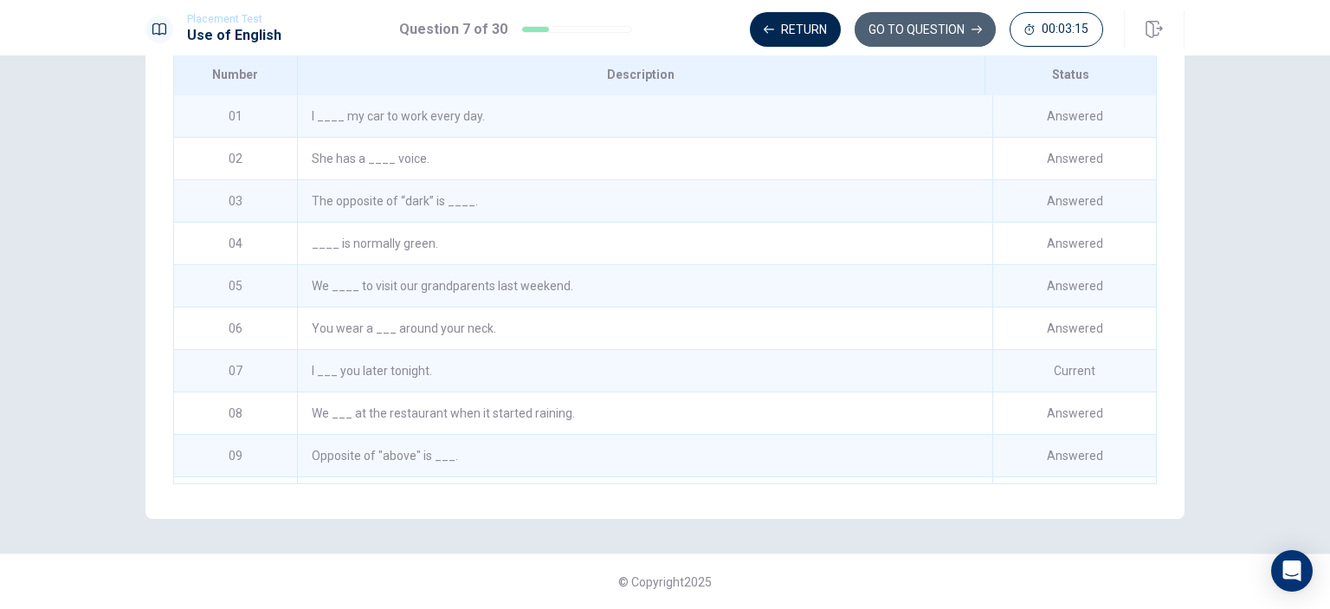
click at [902, 30] on button "GO TO QUESTION" at bounding box center [925, 29] width 141 height 35
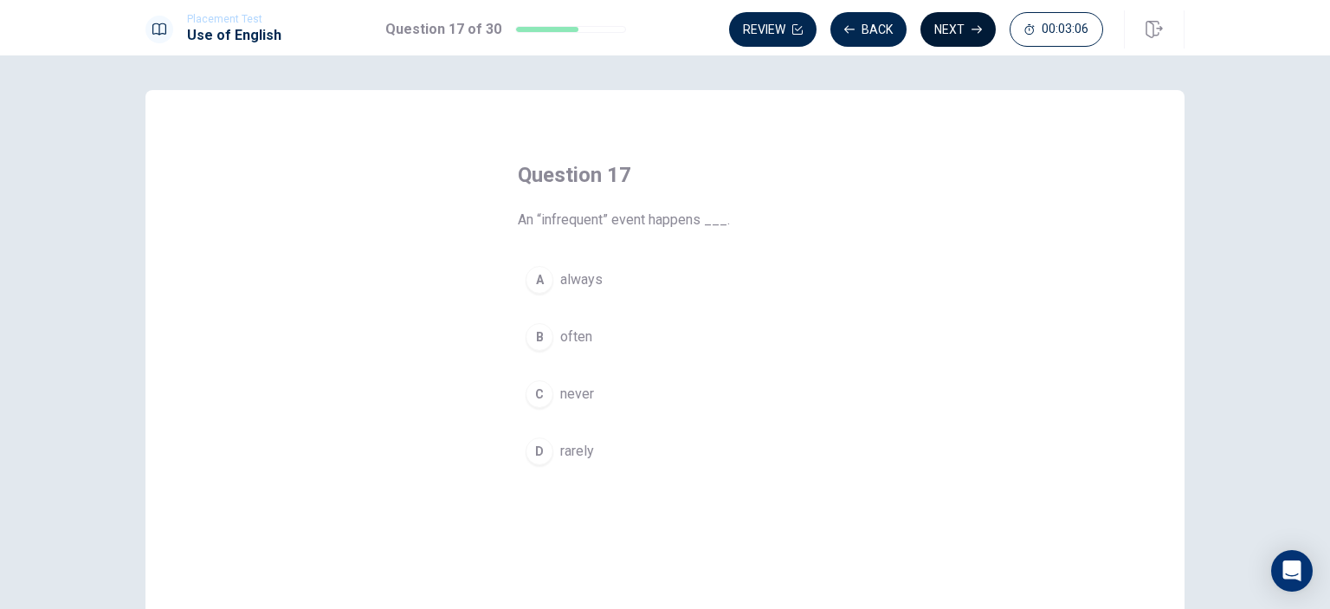
click at [935, 25] on button "Next" at bounding box center [957, 29] width 75 height 35
click at [980, 34] on icon "button" at bounding box center [976, 29] width 10 height 10
click at [957, 31] on button "Next" at bounding box center [957, 29] width 75 height 35
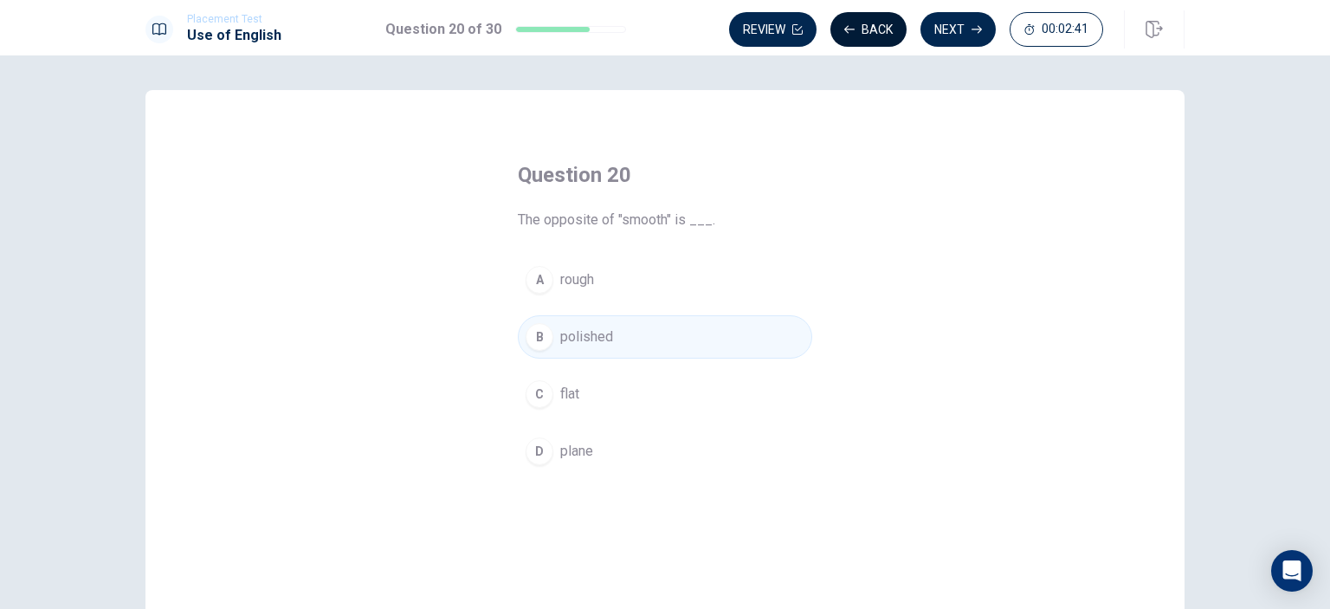
click at [862, 30] on button "Back" at bounding box center [868, 29] width 76 height 35
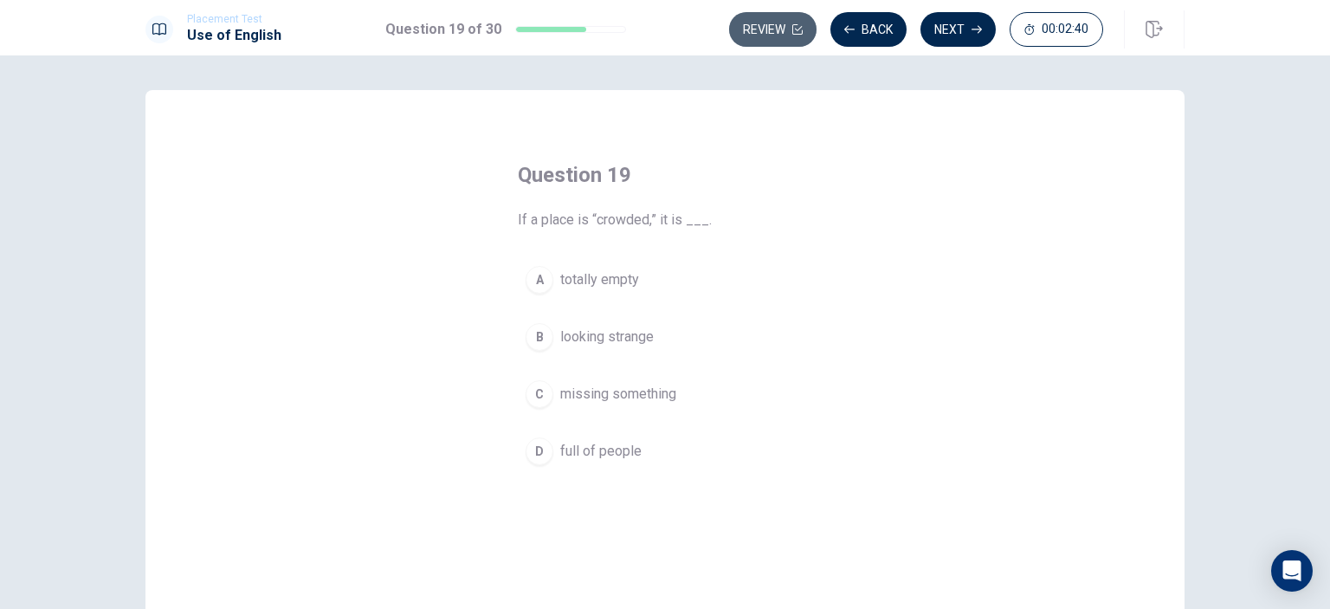
click at [779, 27] on button "Review" at bounding box center [772, 29] width 87 height 35
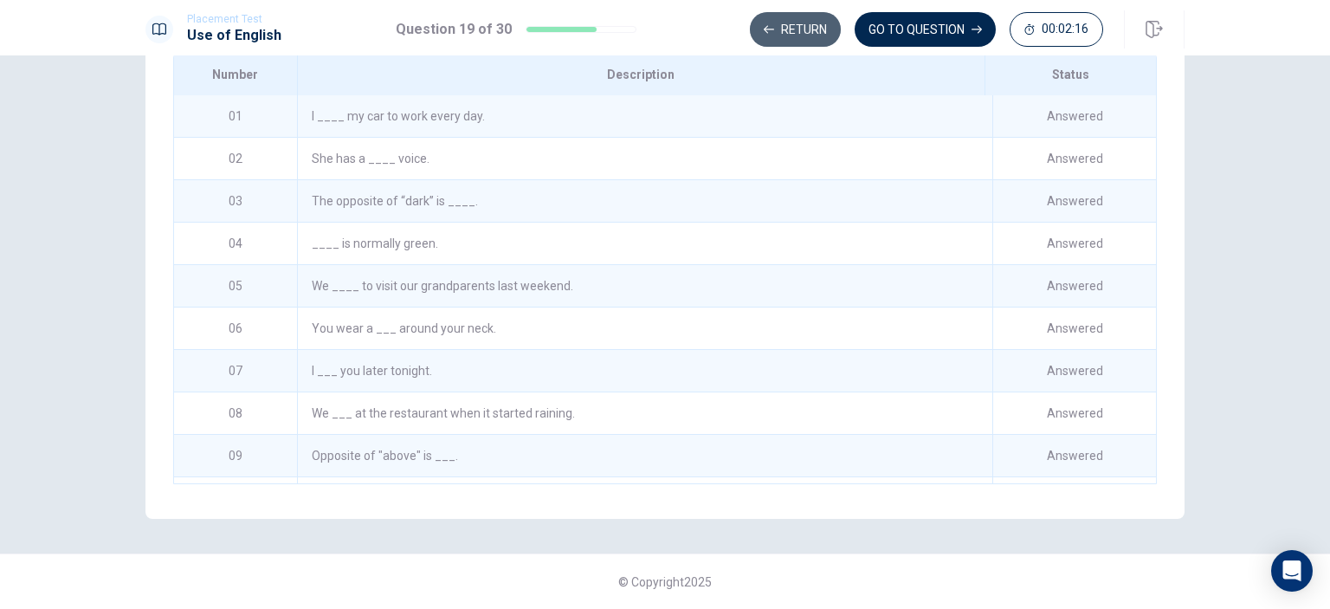
click at [815, 21] on button "Return" at bounding box center [795, 29] width 91 height 35
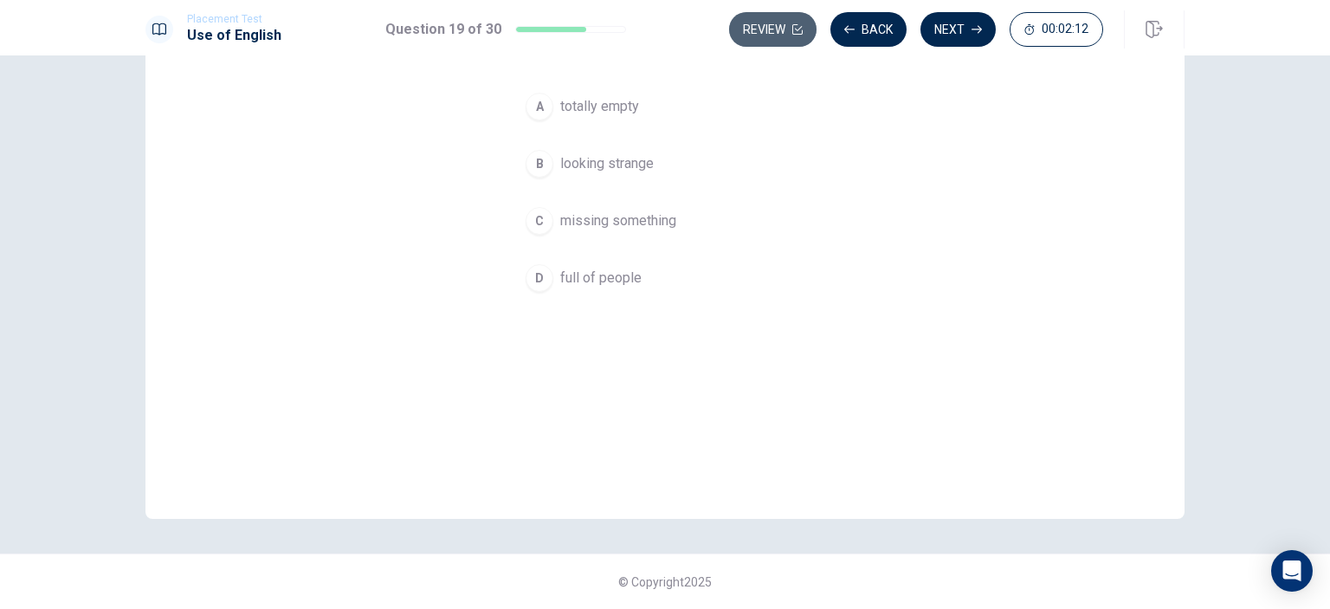
click at [785, 34] on button "Review" at bounding box center [772, 29] width 87 height 35
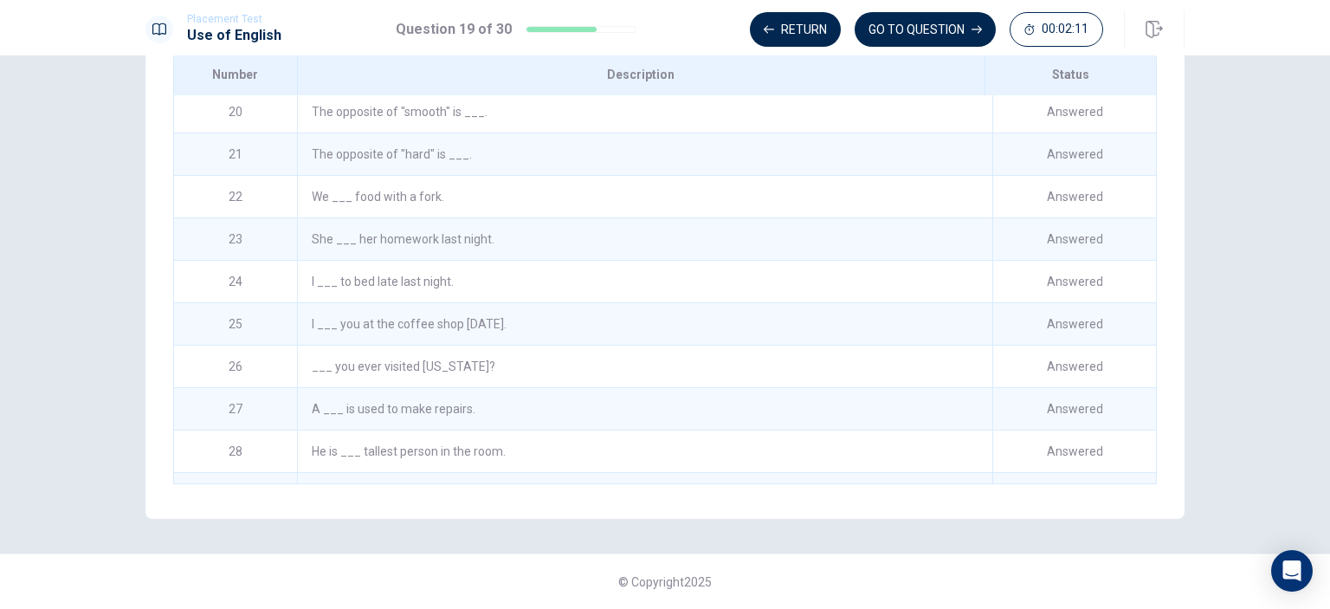
scroll to position [887, 0]
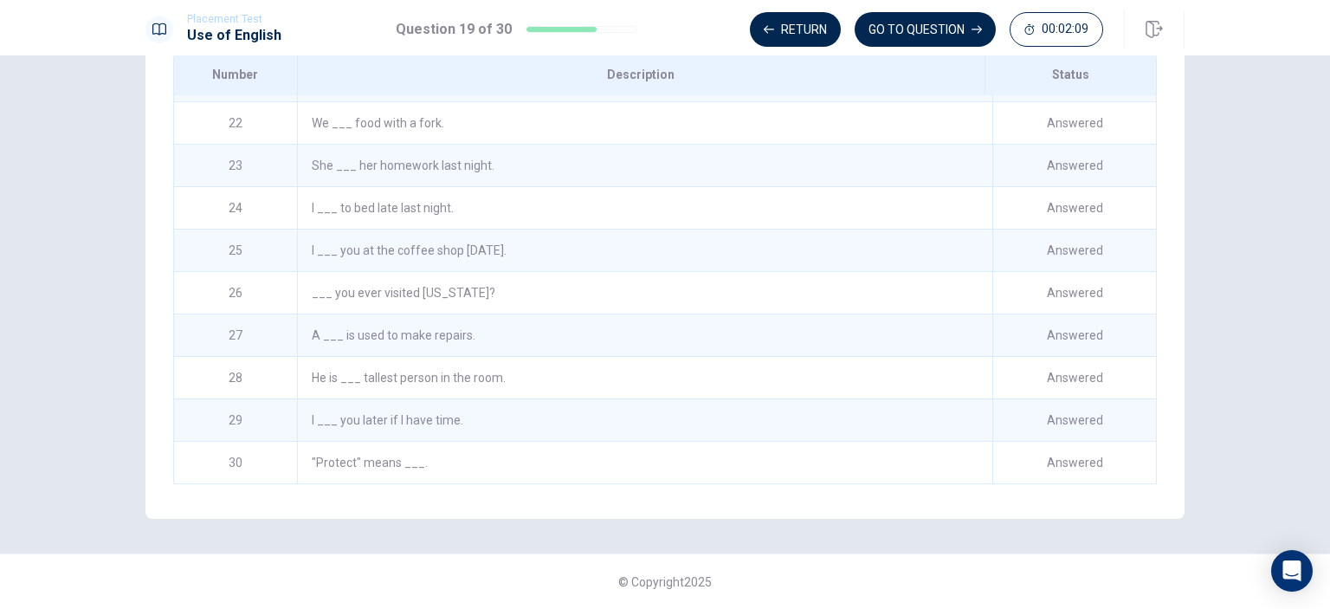
click at [667, 463] on div ""Protect" means ___." at bounding box center [644, 463] width 695 height 42
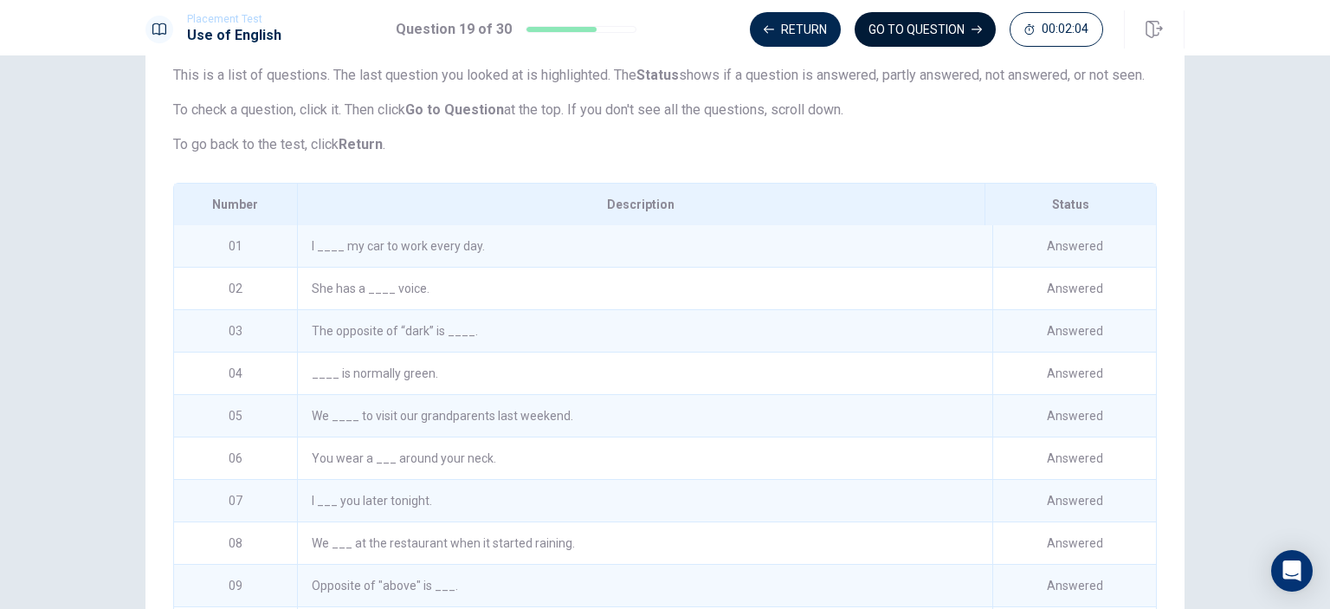
scroll to position [265, 0]
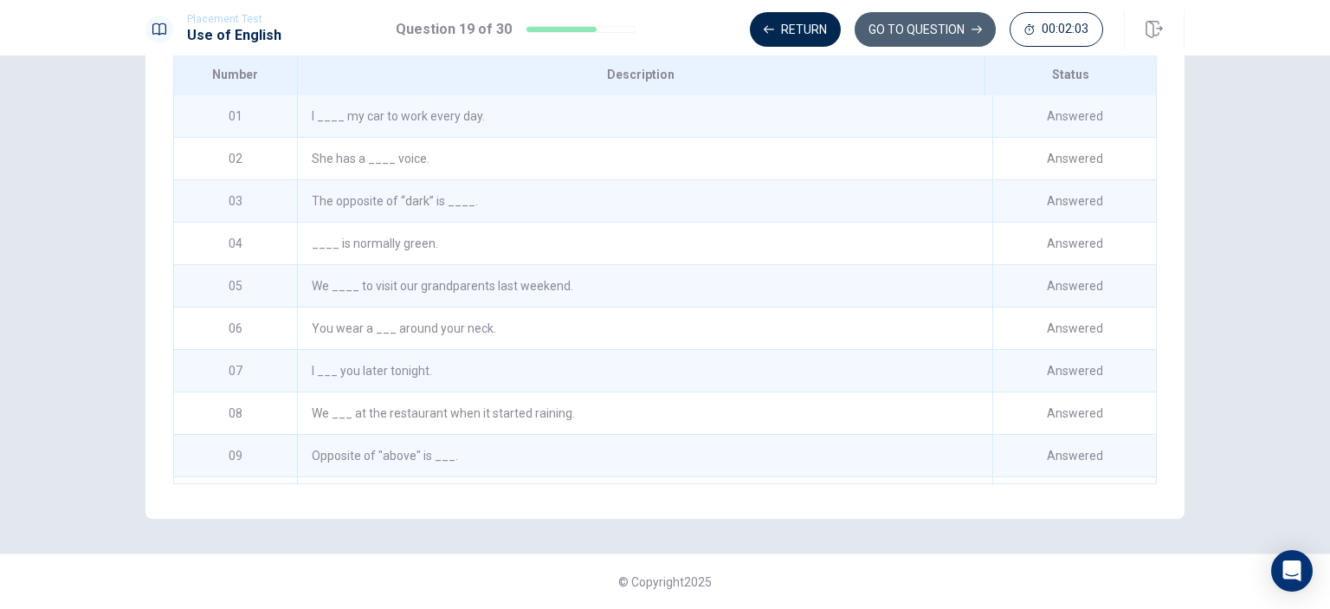
click at [946, 30] on button "GO TO QUESTION" at bounding box center [925, 29] width 141 height 35
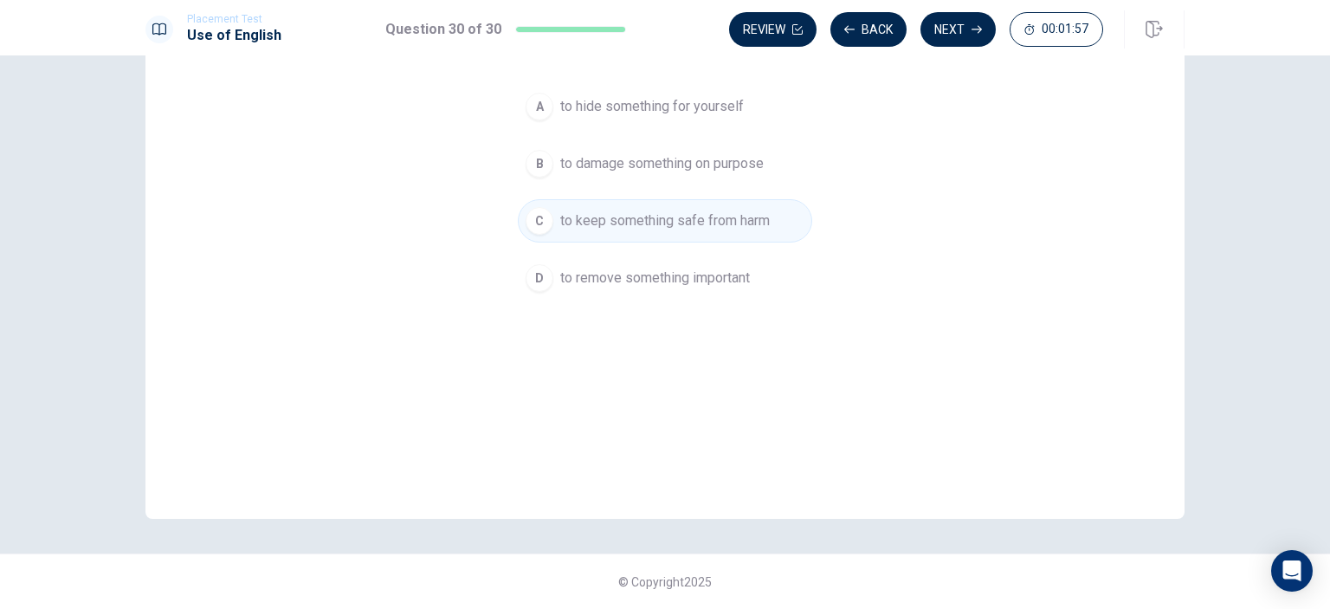
scroll to position [0, 0]
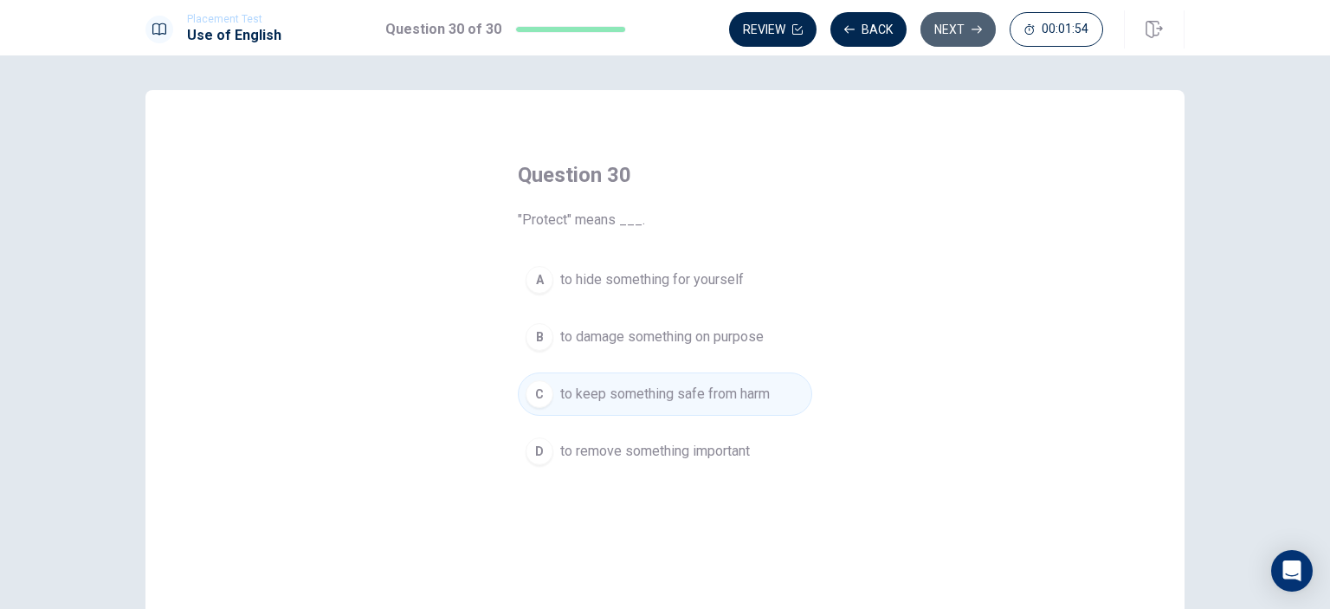
click at [971, 20] on button "Next" at bounding box center [957, 29] width 75 height 35
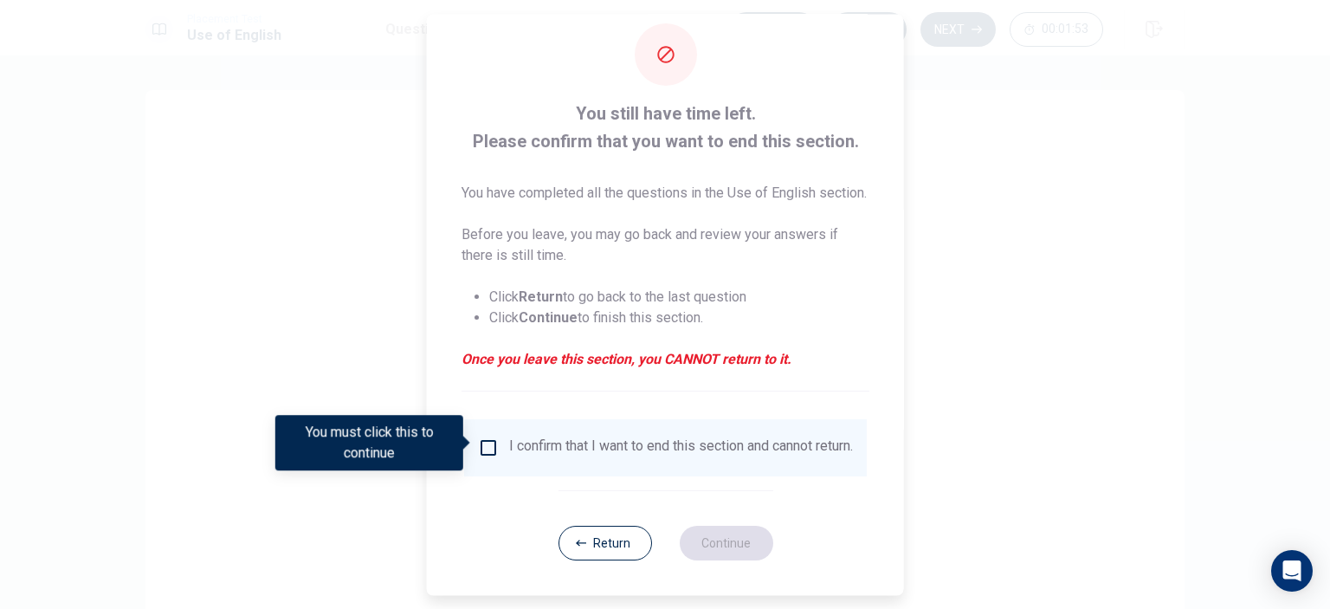
scroll to position [57, 0]
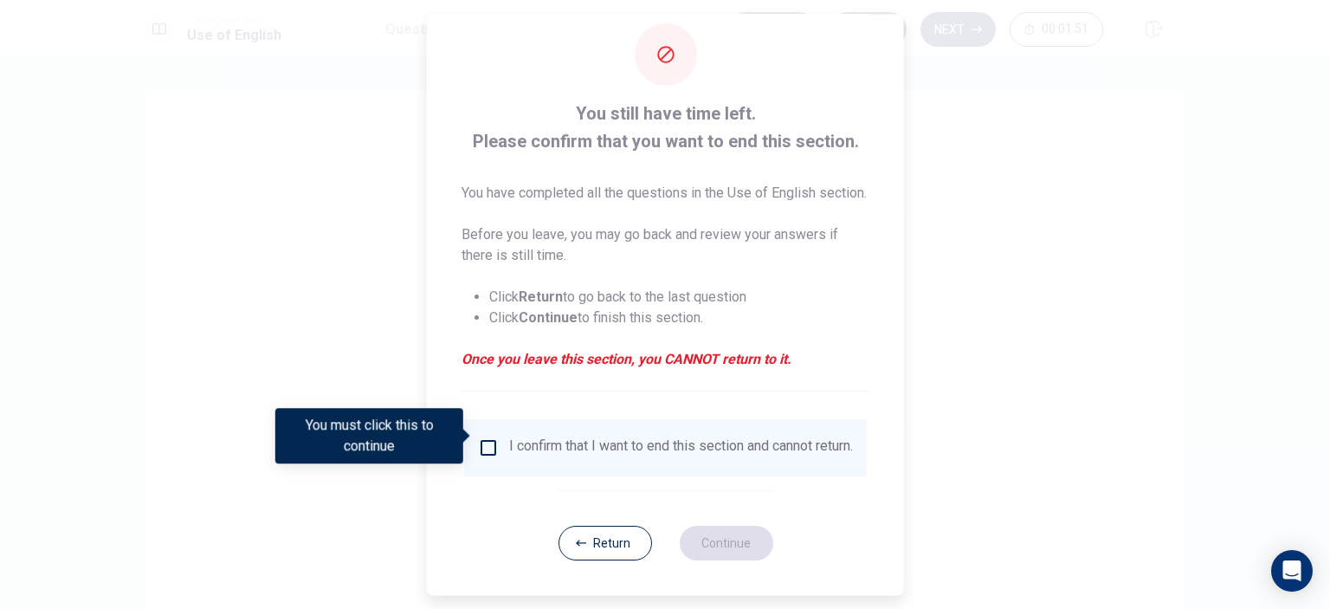
click at [491, 437] on input "You must click this to continue" at bounding box center [488, 447] width 21 height 21
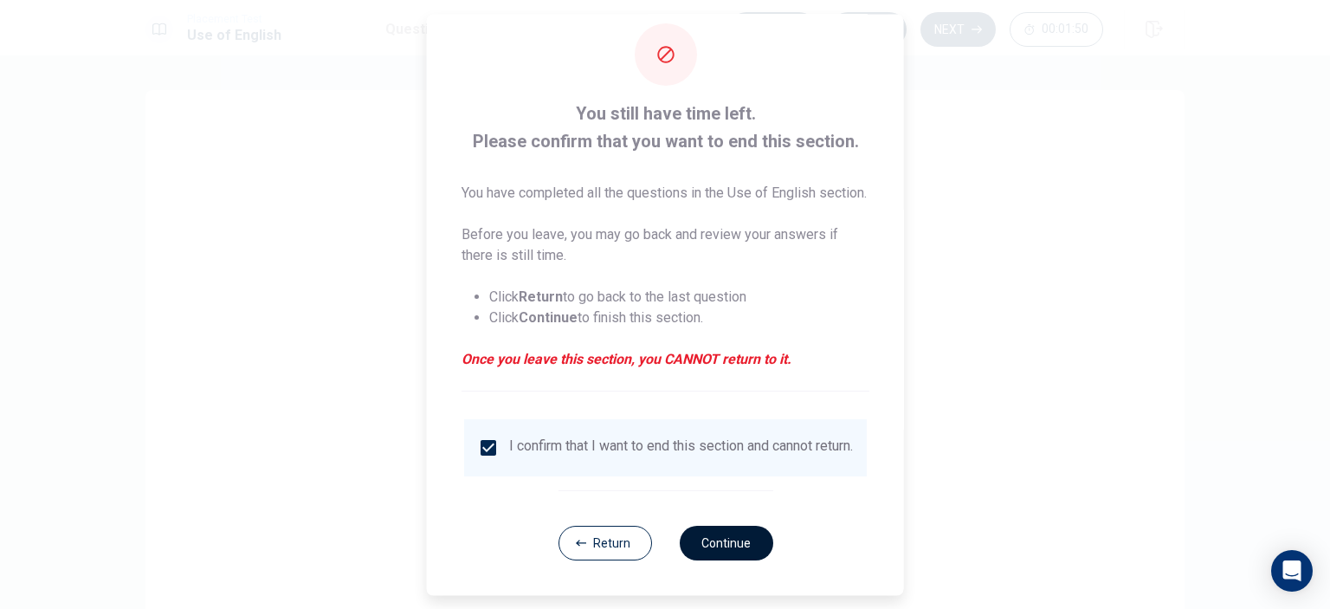
click at [719, 532] on button "Continue" at bounding box center [726, 543] width 94 height 35
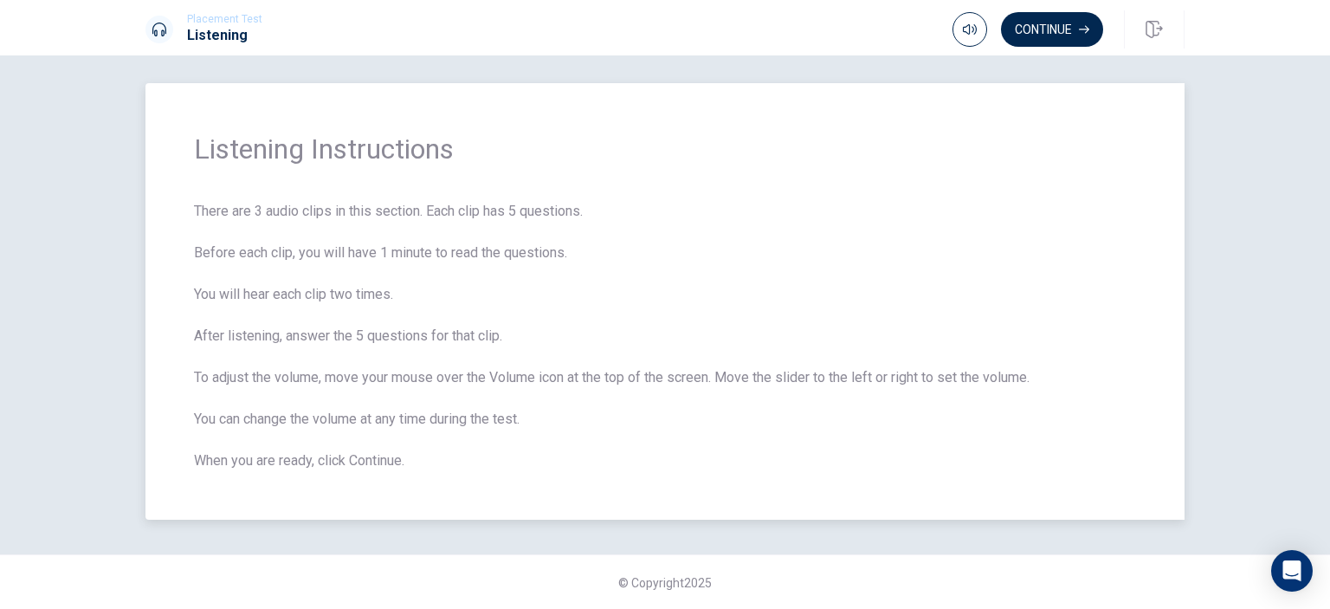
scroll to position [0, 0]
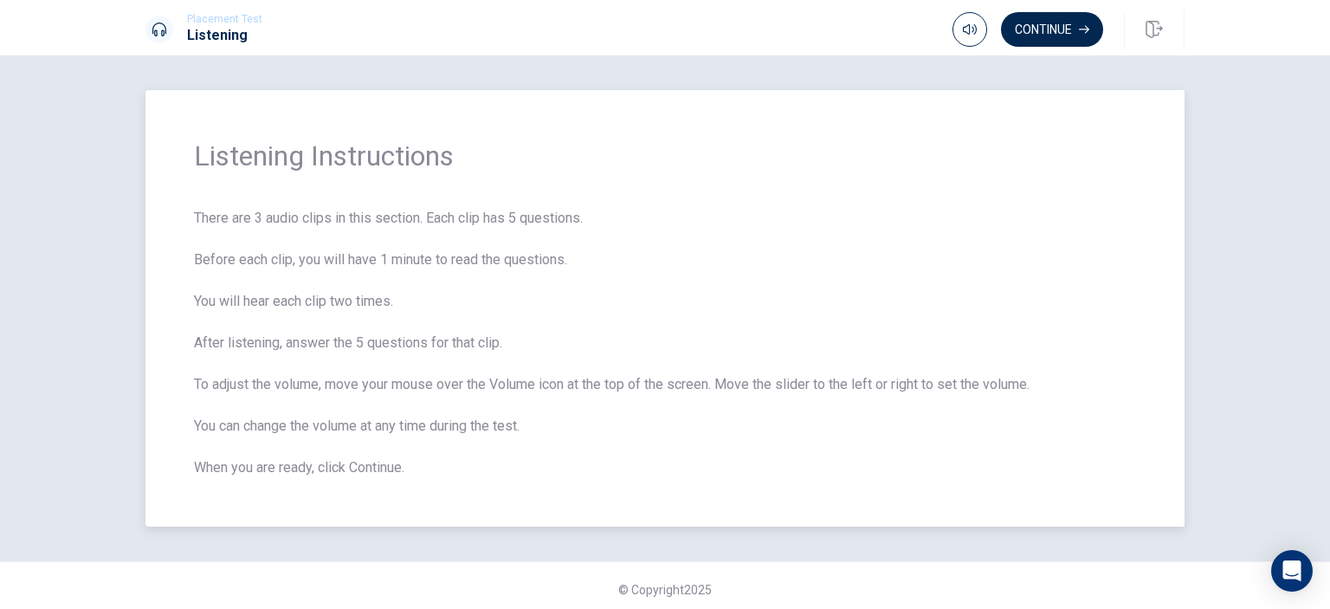
click at [785, 274] on span "There are 3 audio clips in this section. Each clip has 5 questions. Before each…" at bounding box center [665, 343] width 942 height 270
click at [1036, 33] on button "Continue" at bounding box center [1052, 29] width 102 height 35
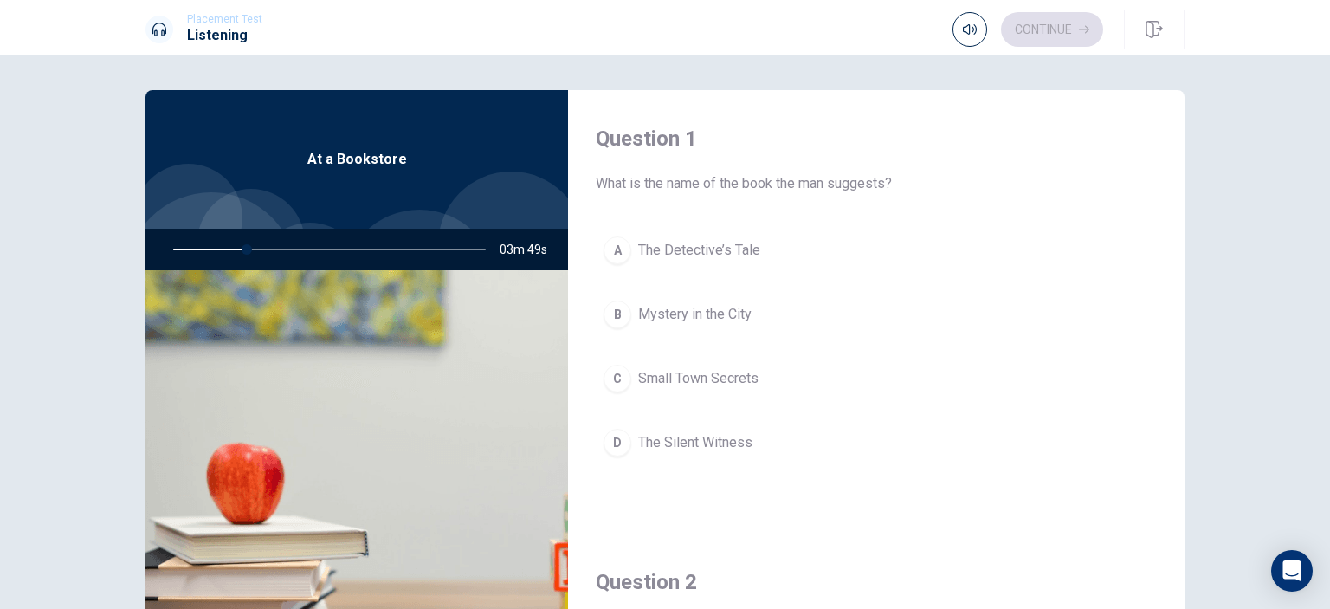
click at [330, 169] on span "At a Bookstore" at bounding box center [357, 159] width 100 height 21
click at [373, 168] on span "At a Bookstore" at bounding box center [357, 159] width 100 height 21
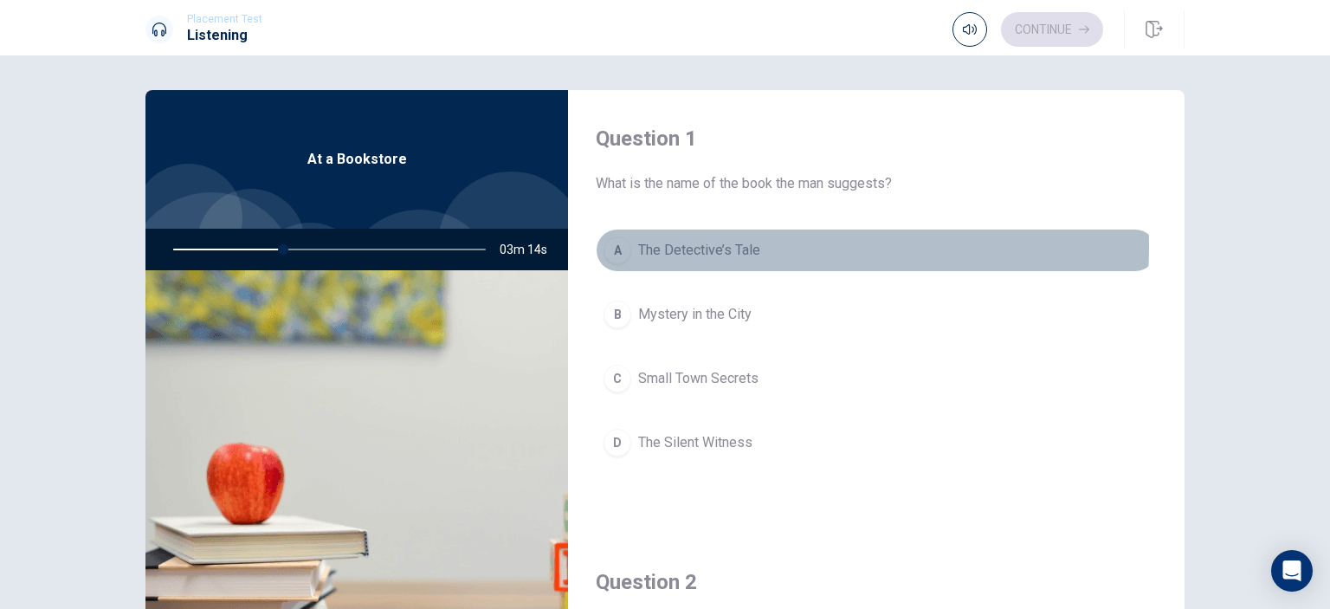
click at [700, 247] on span "The Detective’s Tale" at bounding box center [699, 250] width 122 height 21
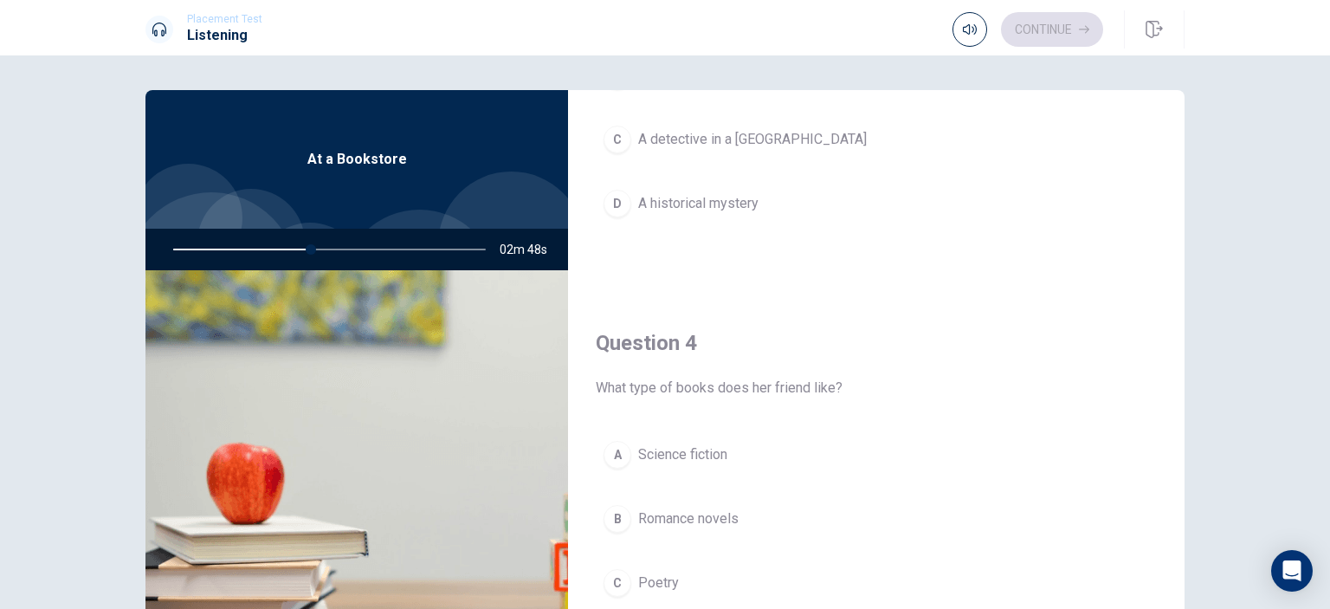
scroll to position [1299, 0]
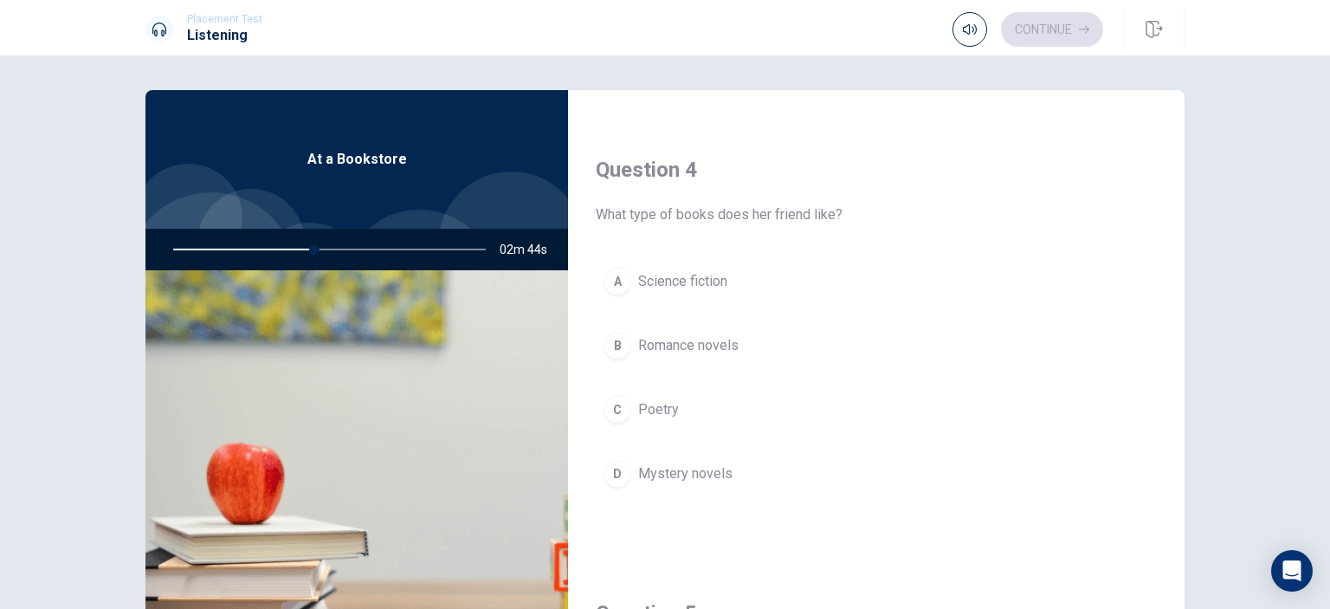
click at [667, 468] on span "Mystery novels" at bounding box center [685, 473] width 94 height 21
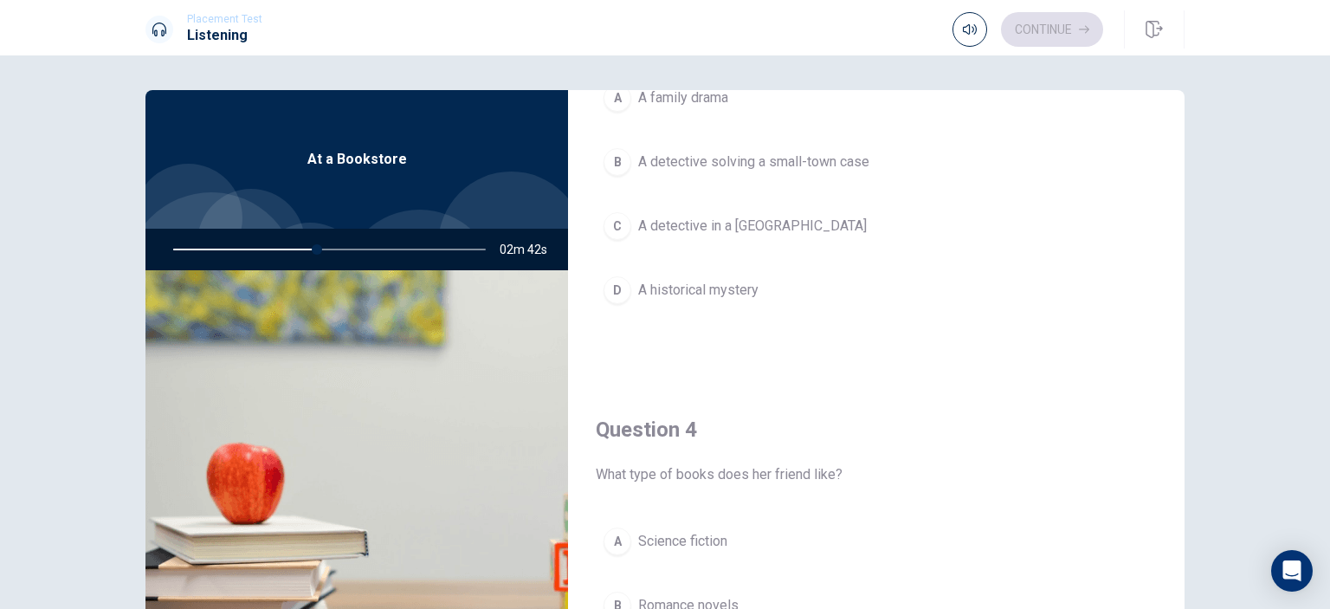
scroll to position [952, 0]
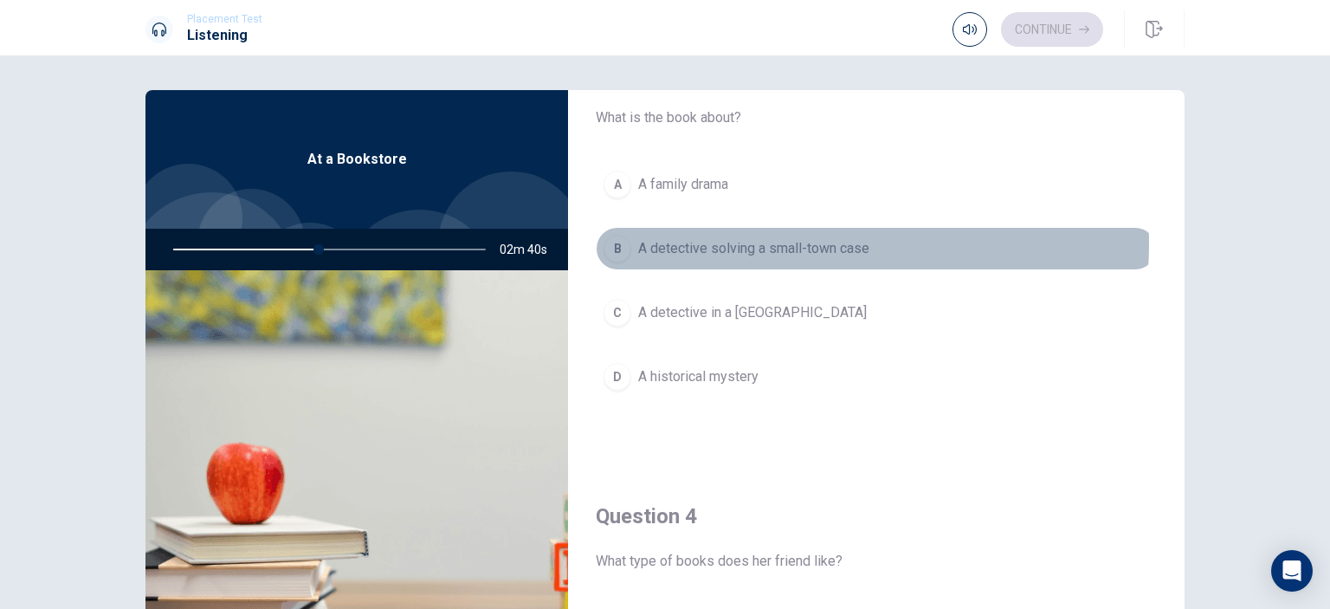
click at [762, 240] on span "A detective solving a small-town case" at bounding box center [753, 248] width 231 height 21
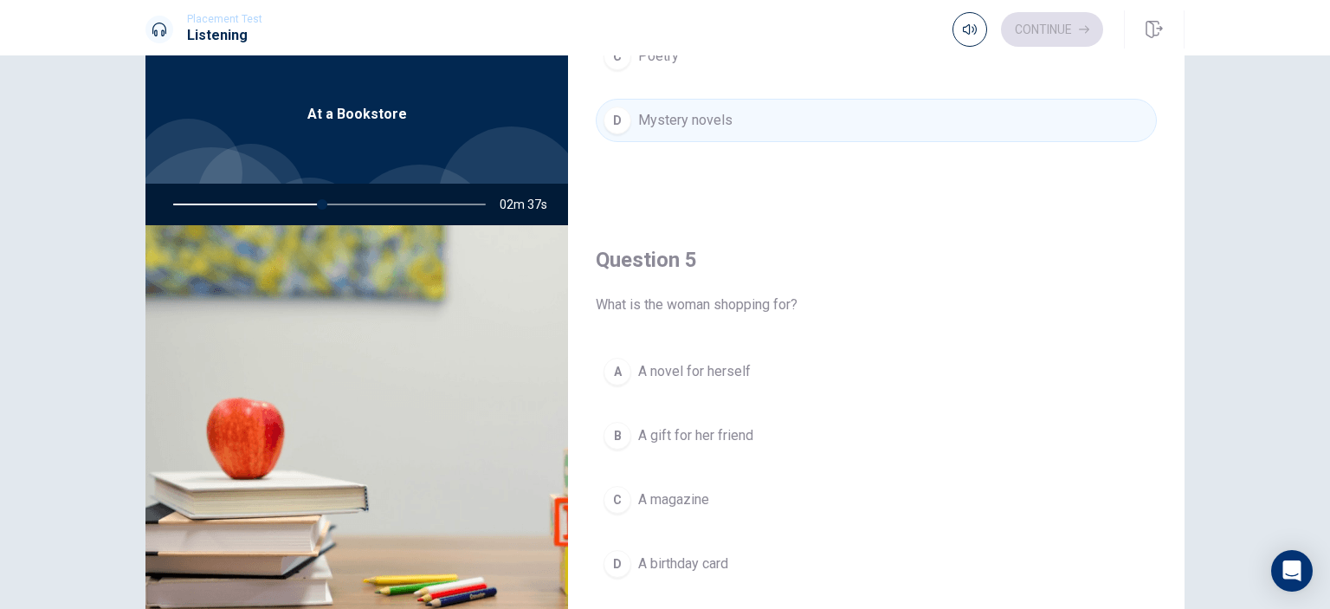
scroll to position [87, 0]
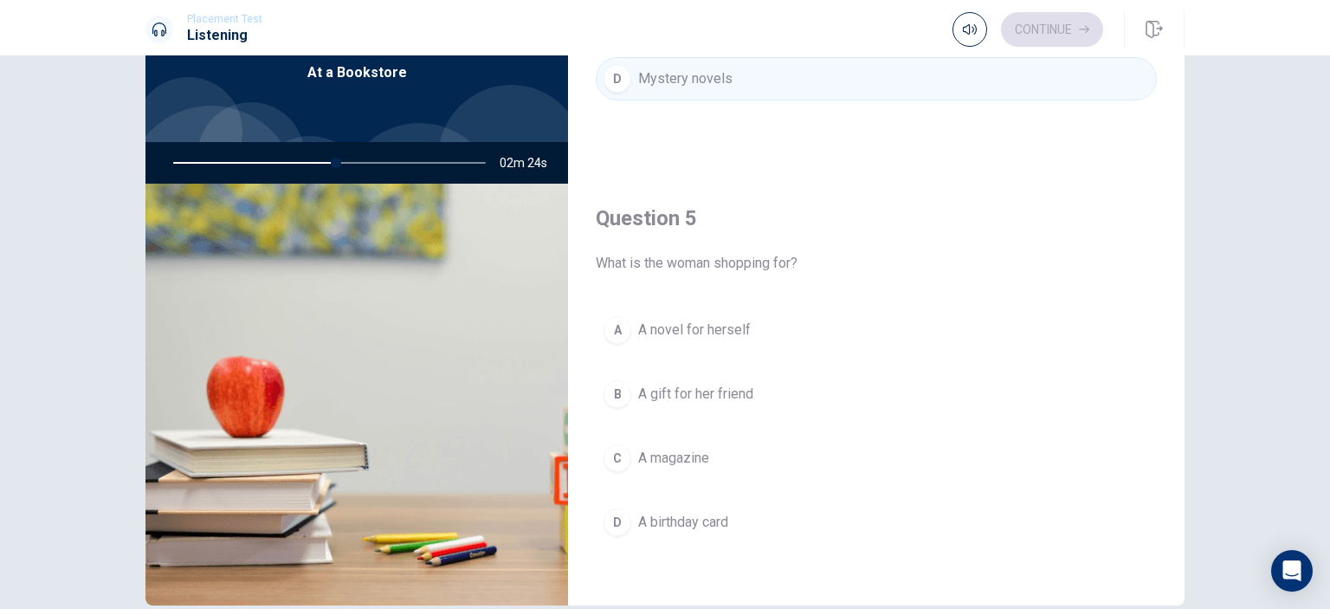
click at [706, 388] on span "A gift for her friend" at bounding box center [695, 394] width 115 height 21
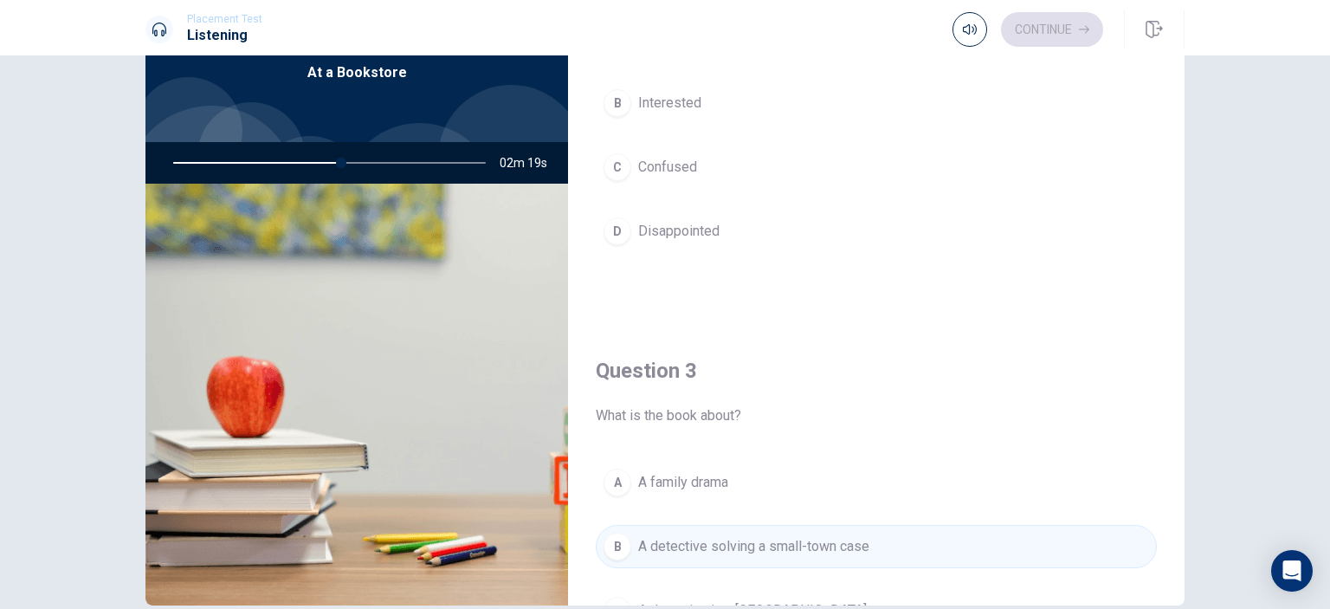
scroll to position [308, 0]
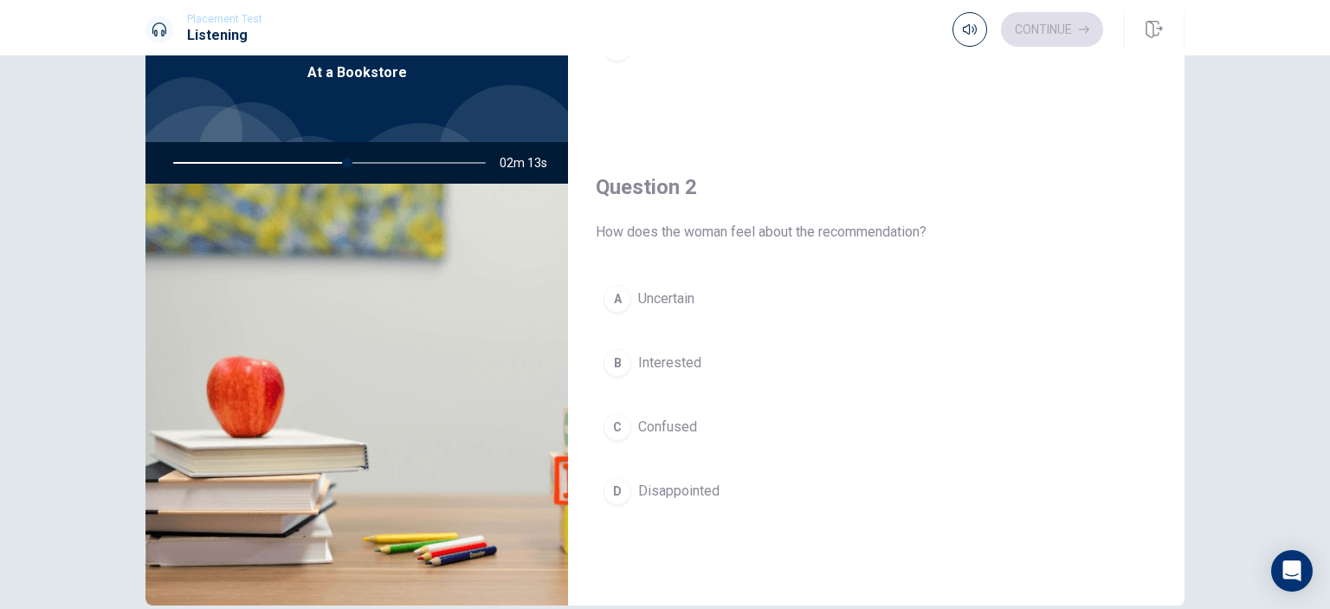
click at [669, 354] on span "Interested" at bounding box center [669, 362] width 63 height 21
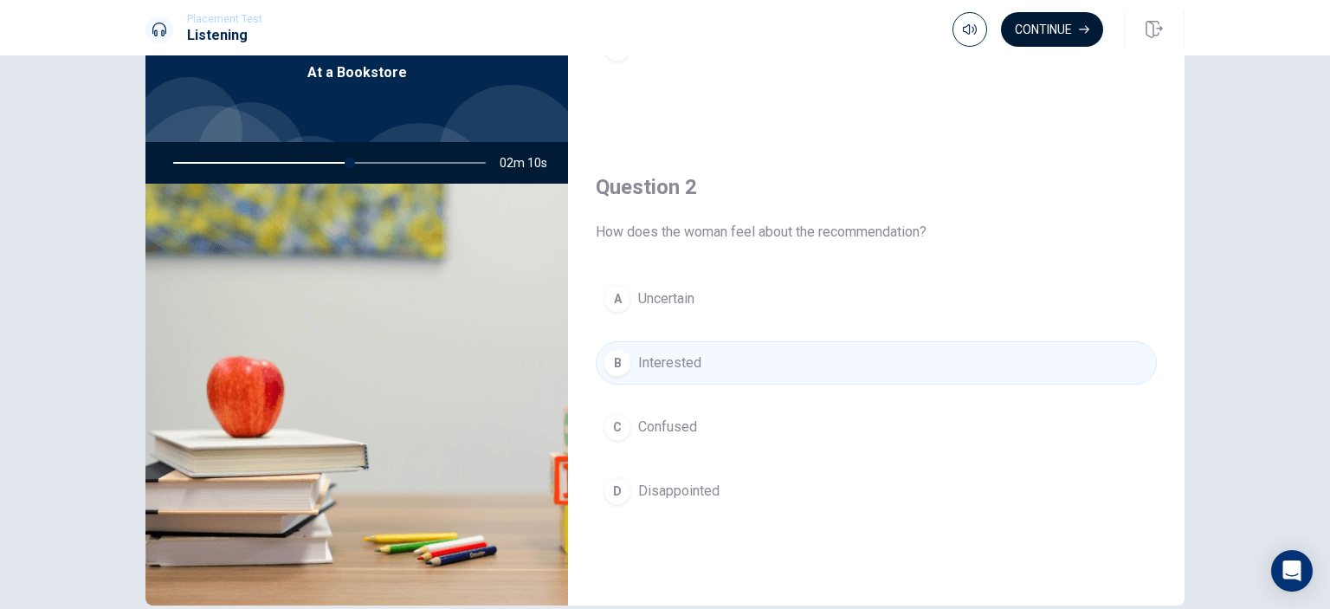
click at [1042, 34] on button "Continue" at bounding box center [1052, 29] width 102 height 35
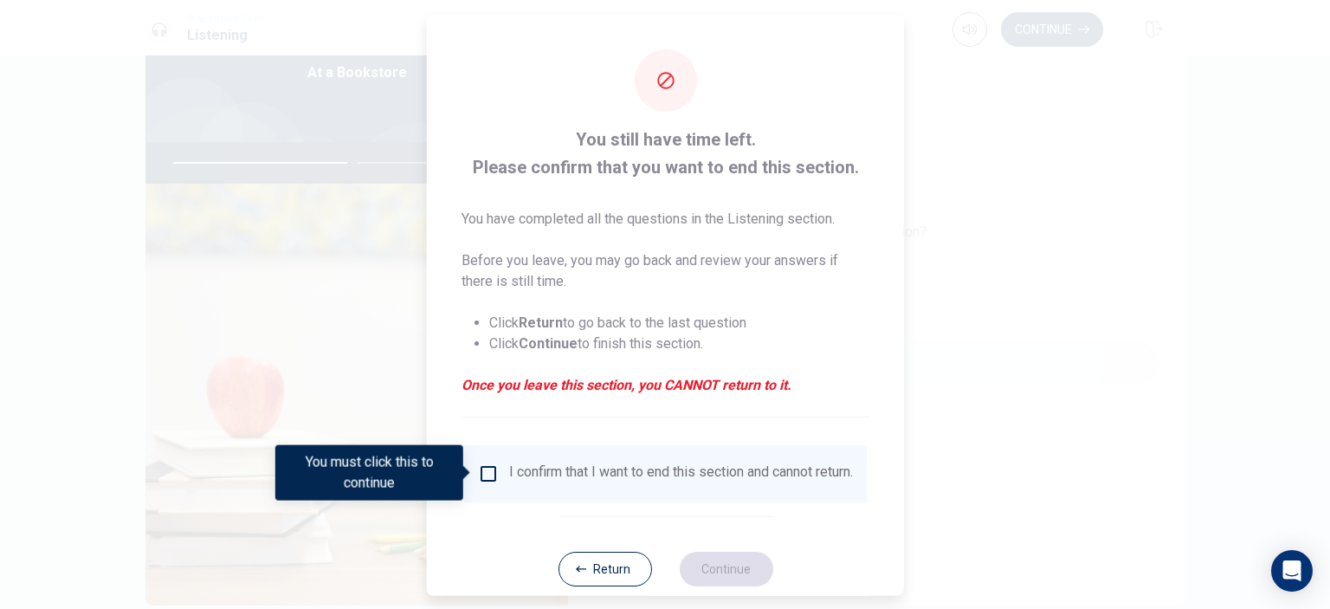
click at [481, 474] on input "You must click this to continue" at bounding box center [488, 472] width 21 height 21
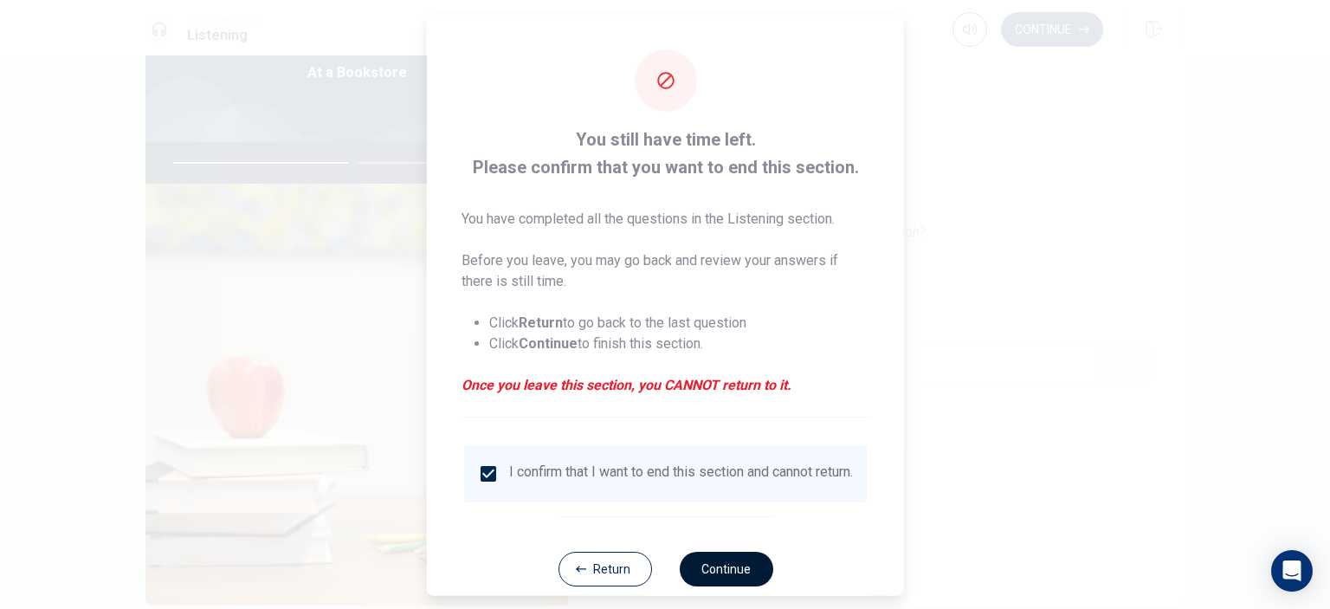
click at [737, 578] on button "Continue" at bounding box center [726, 568] width 94 height 35
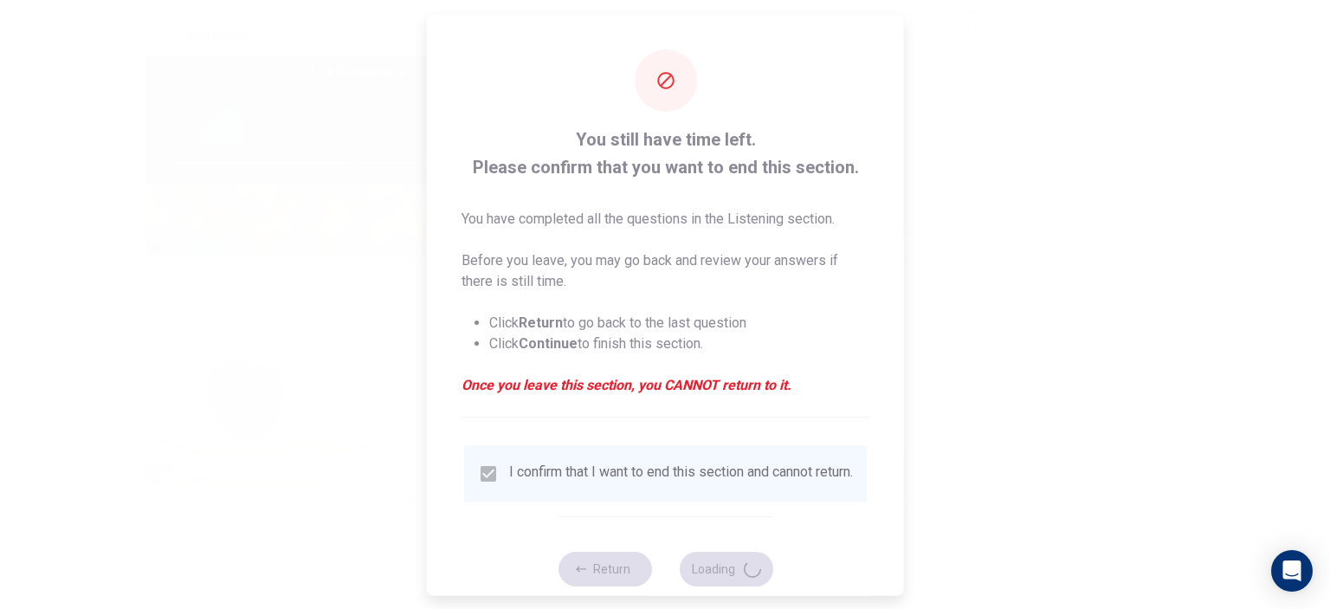
type input "58"
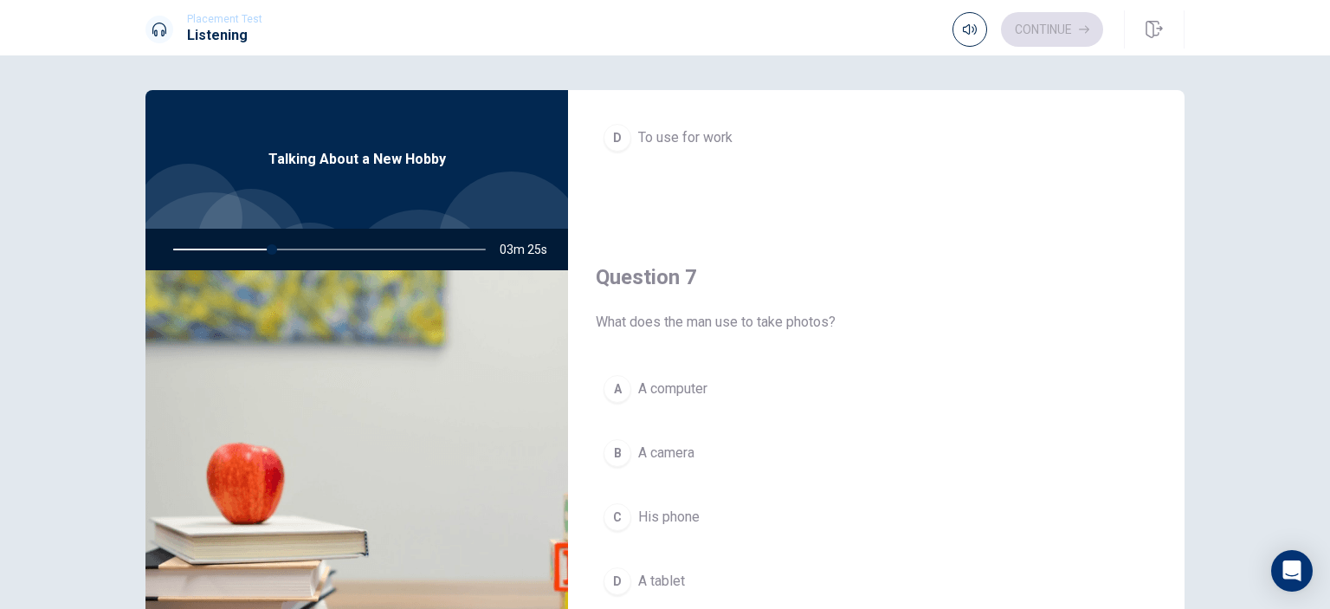
scroll to position [346, 0]
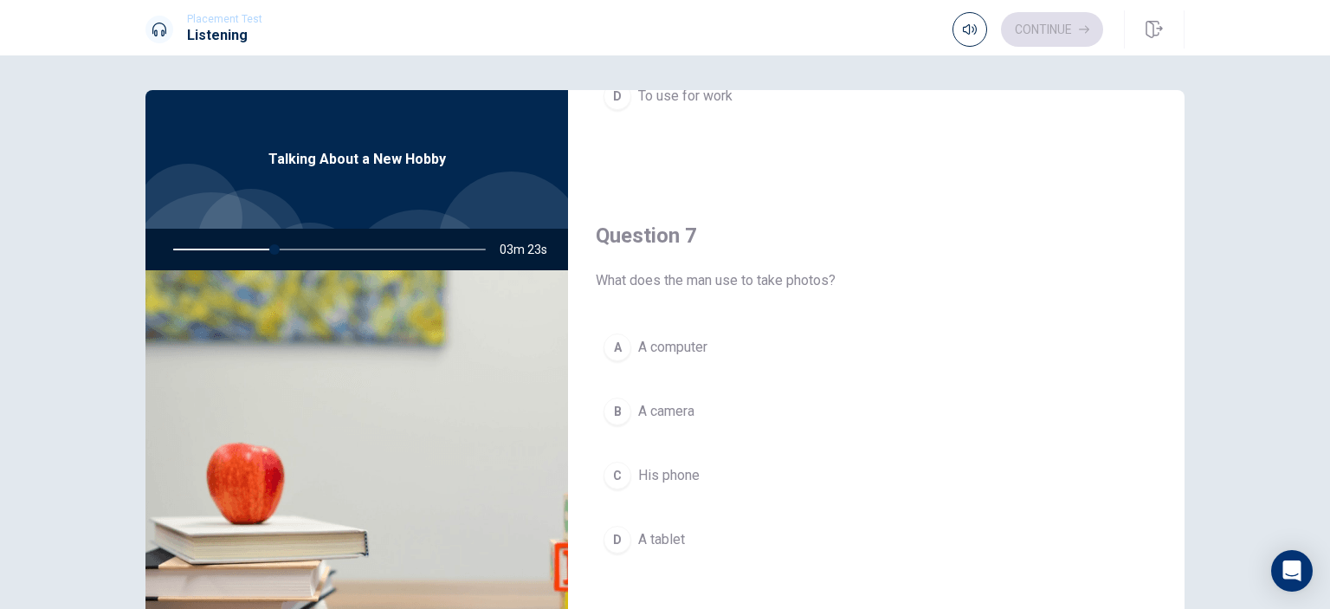
click at [678, 409] on span "A camera" at bounding box center [666, 411] width 56 height 21
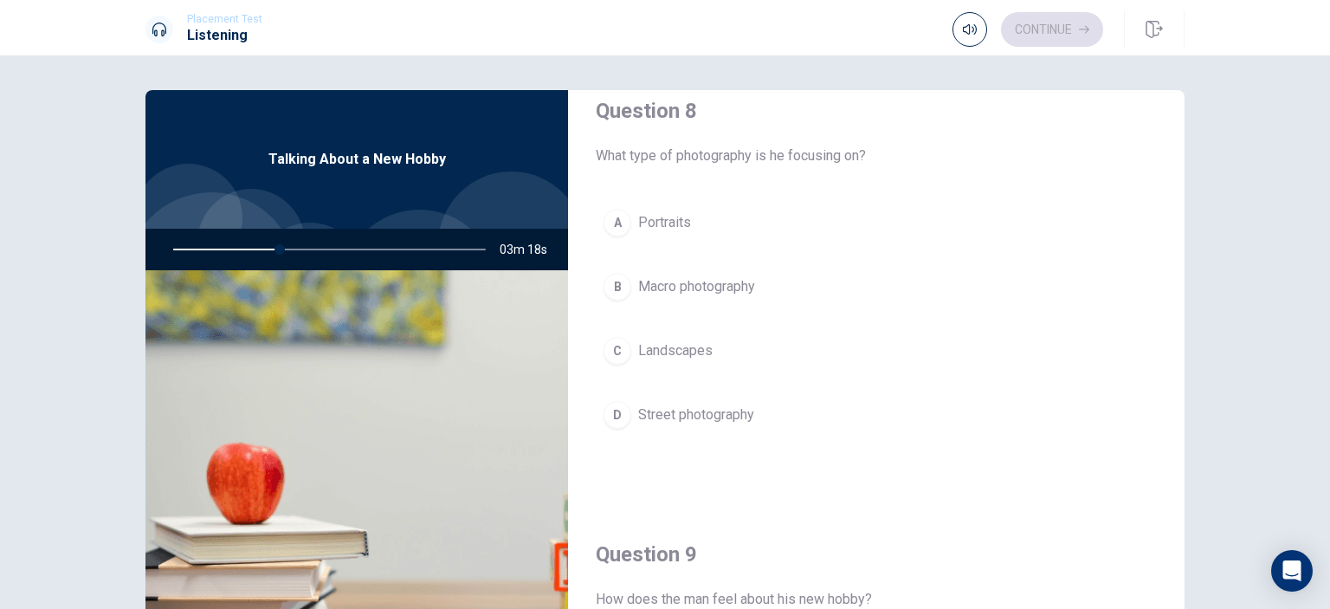
scroll to position [952, 0]
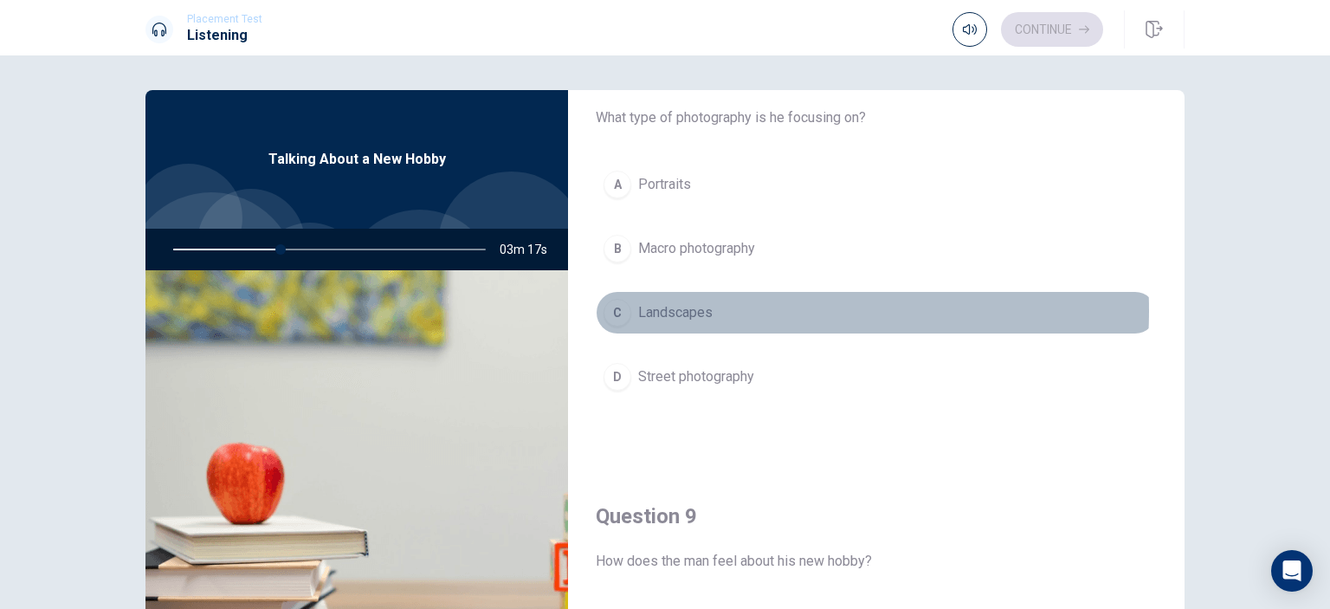
click at [693, 307] on span "Landscapes" at bounding box center [675, 312] width 74 height 21
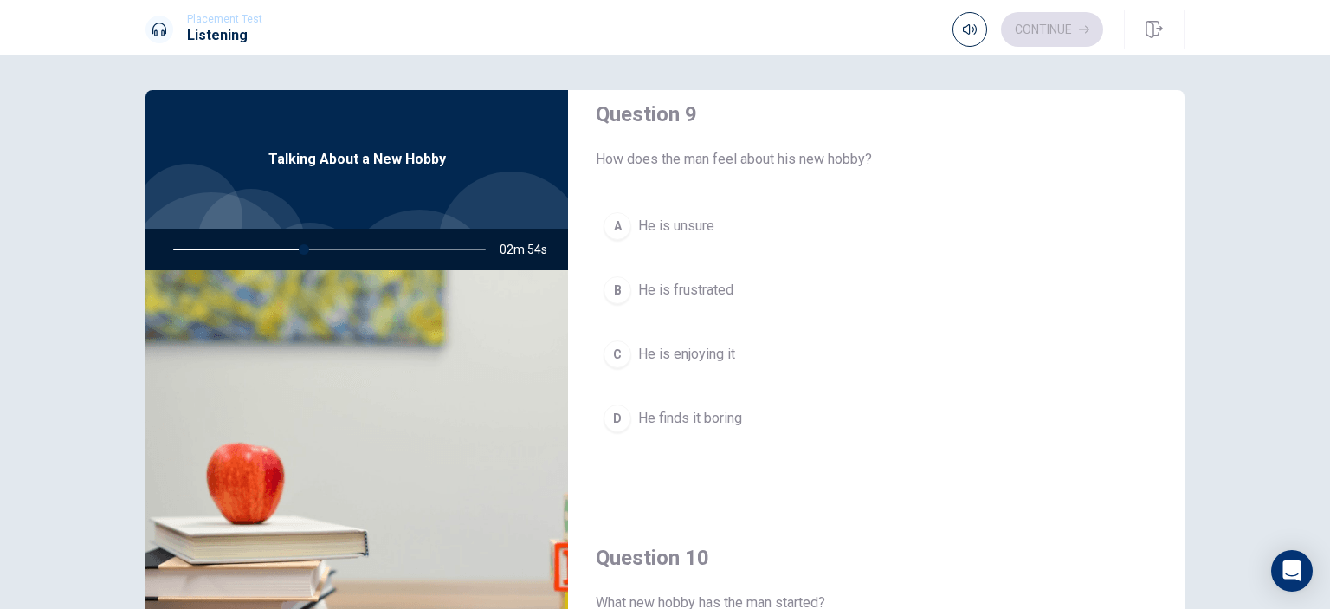
scroll to position [1347, 0]
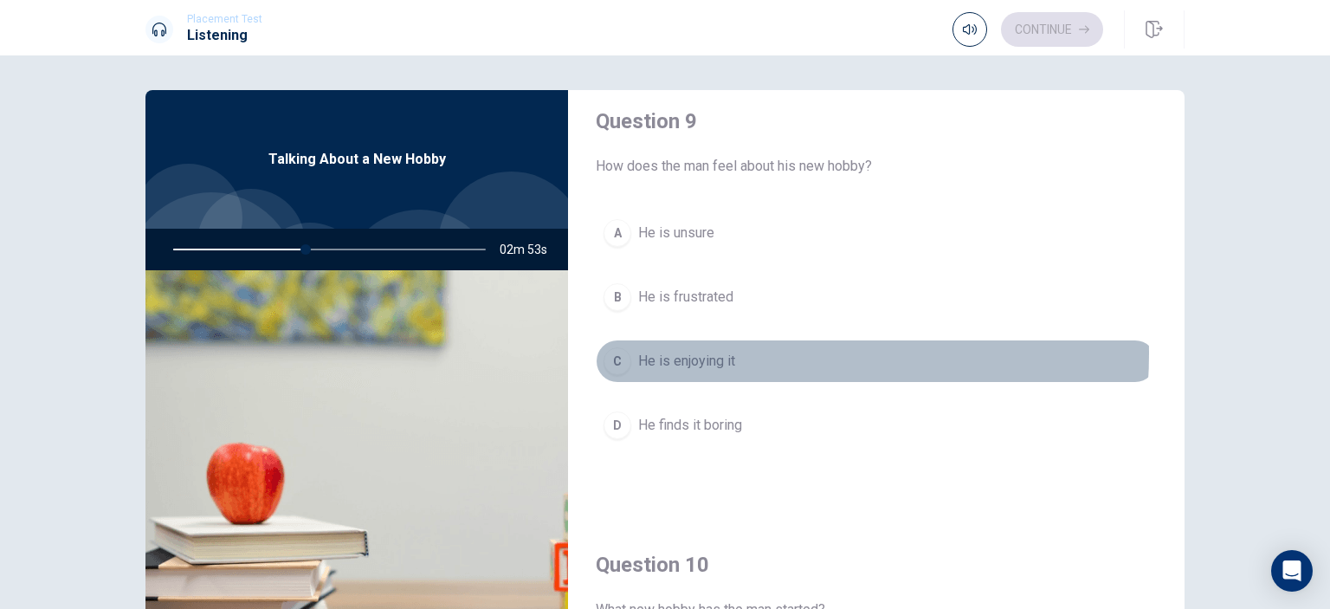
click at [707, 351] on span "He is enjoying it" at bounding box center [686, 361] width 97 height 21
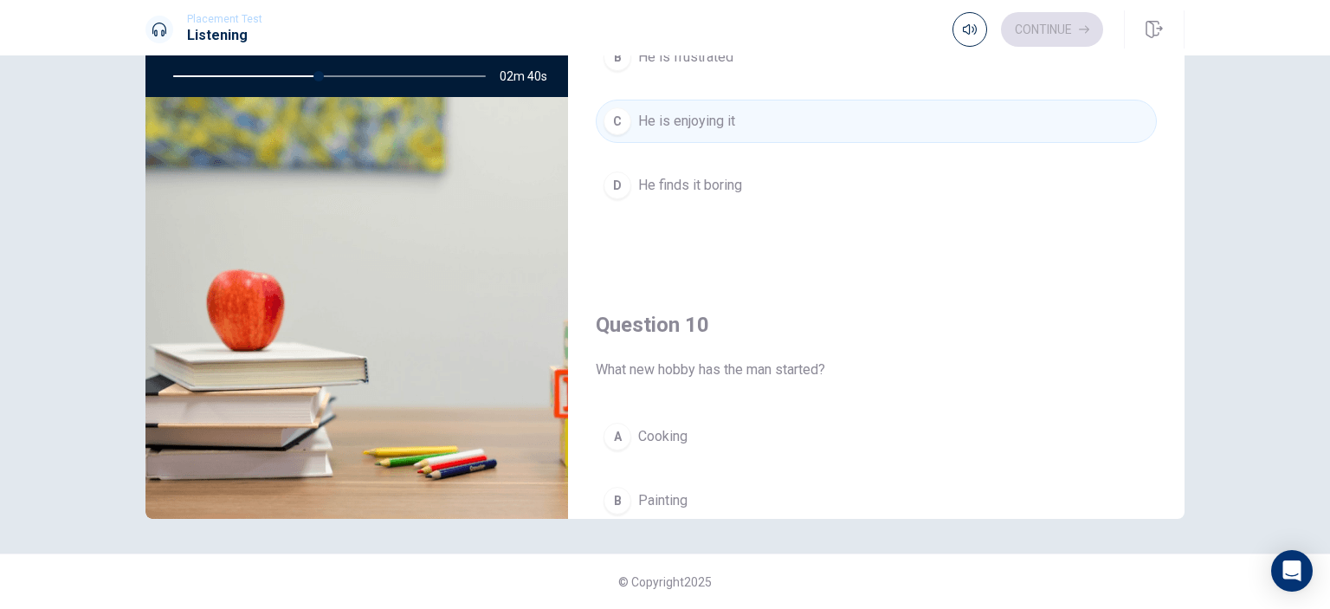
scroll to position [1607, 0]
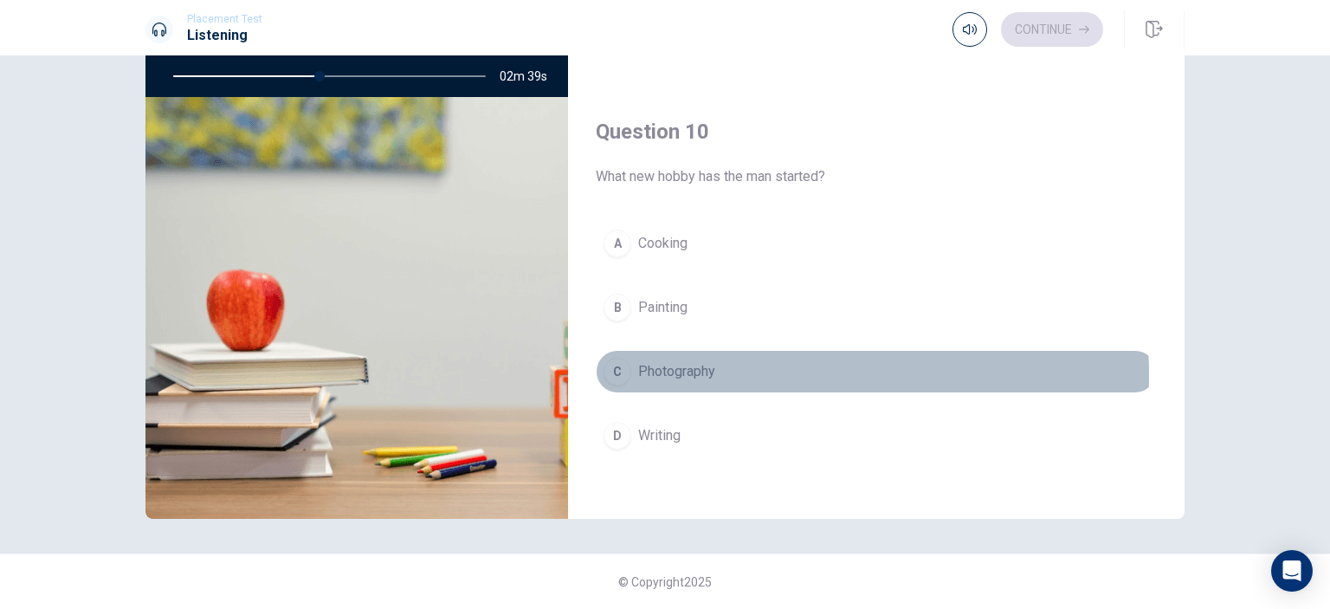
click at [661, 368] on span "Photography" at bounding box center [676, 371] width 77 height 21
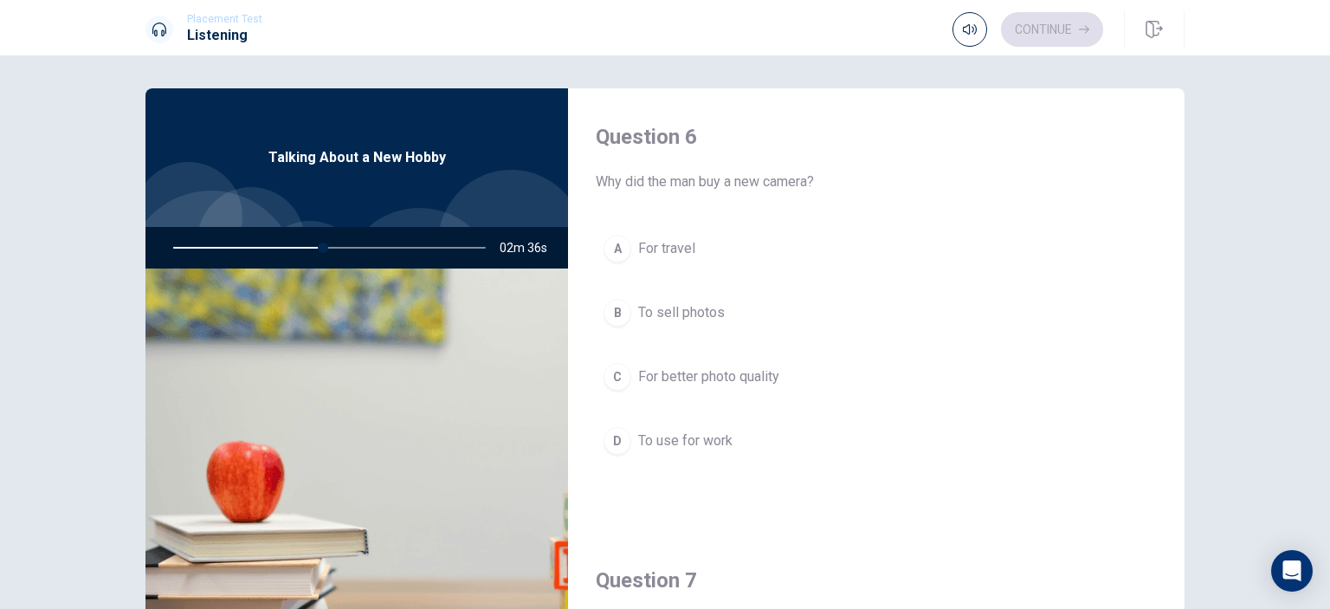
scroll to position [0, 0]
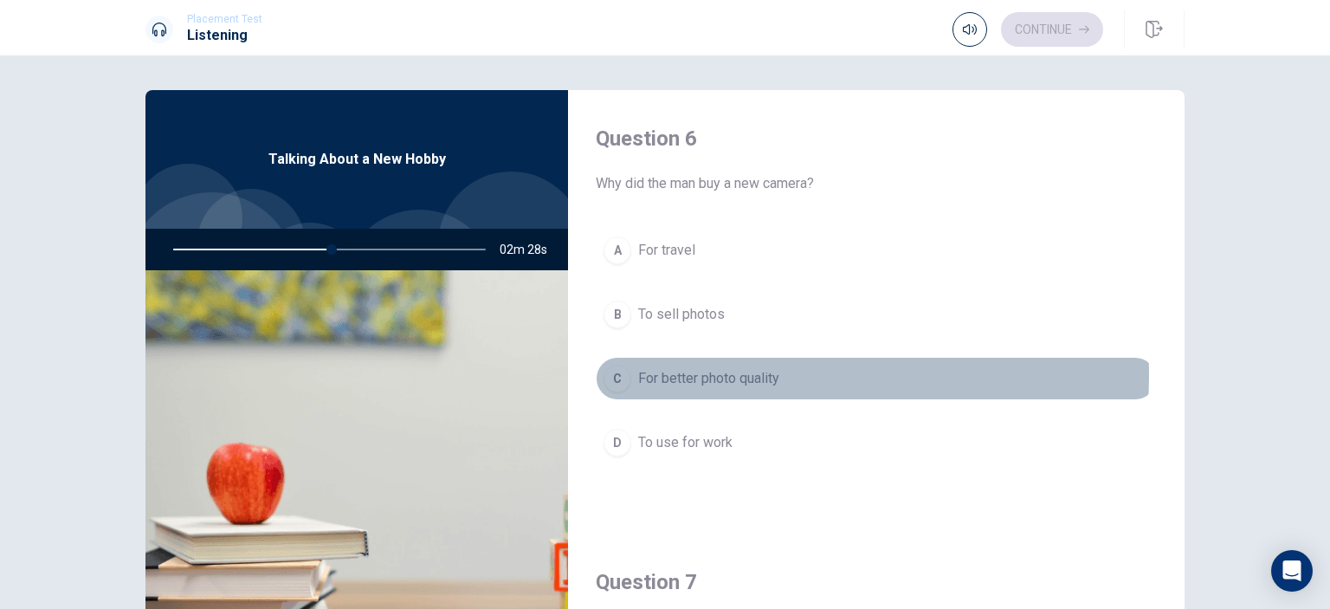
click at [708, 374] on span "For better photo quality" at bounding box center [708, 378] width 141 height 21
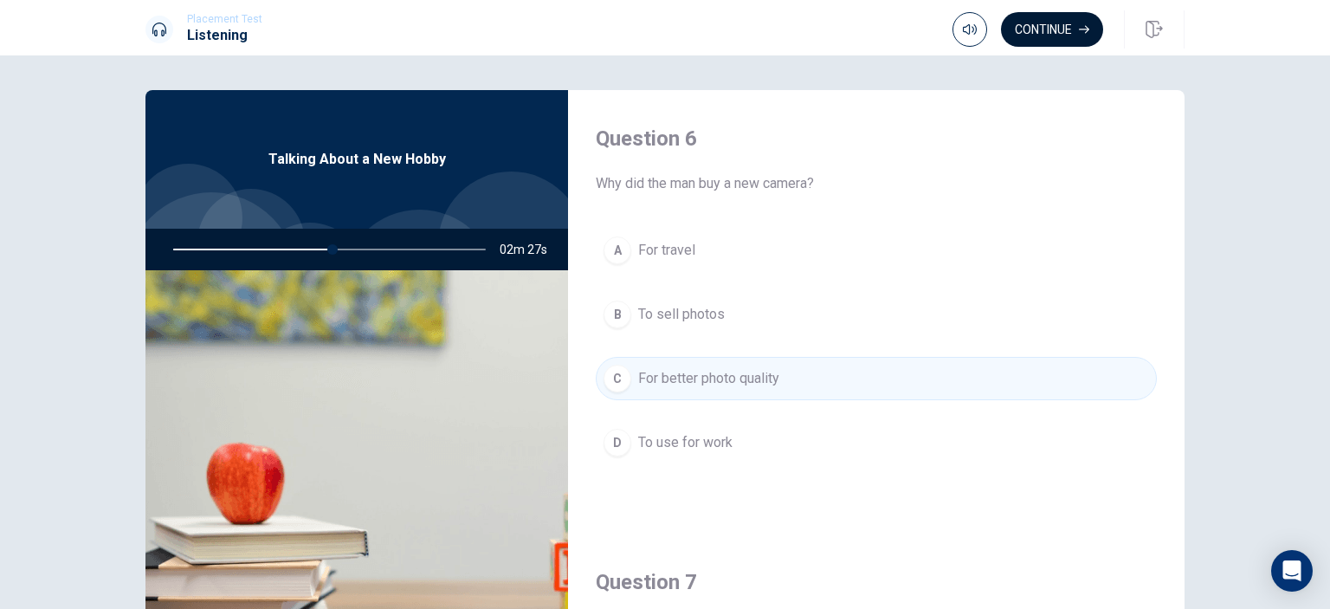
click at [1049, 28] on button "Continue" at bounding box center [1052, 29] width 102 height 35
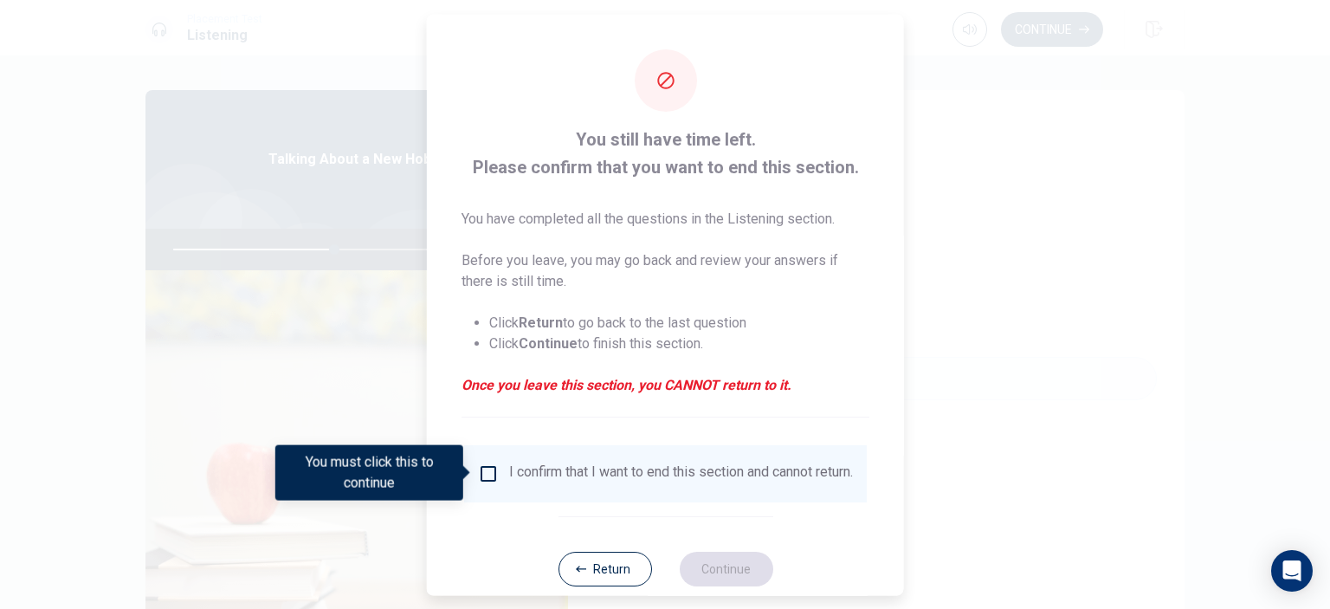
click at [492, 473] on input "You must click this to continue" at bounding box center [488, 472] width 21 height 21
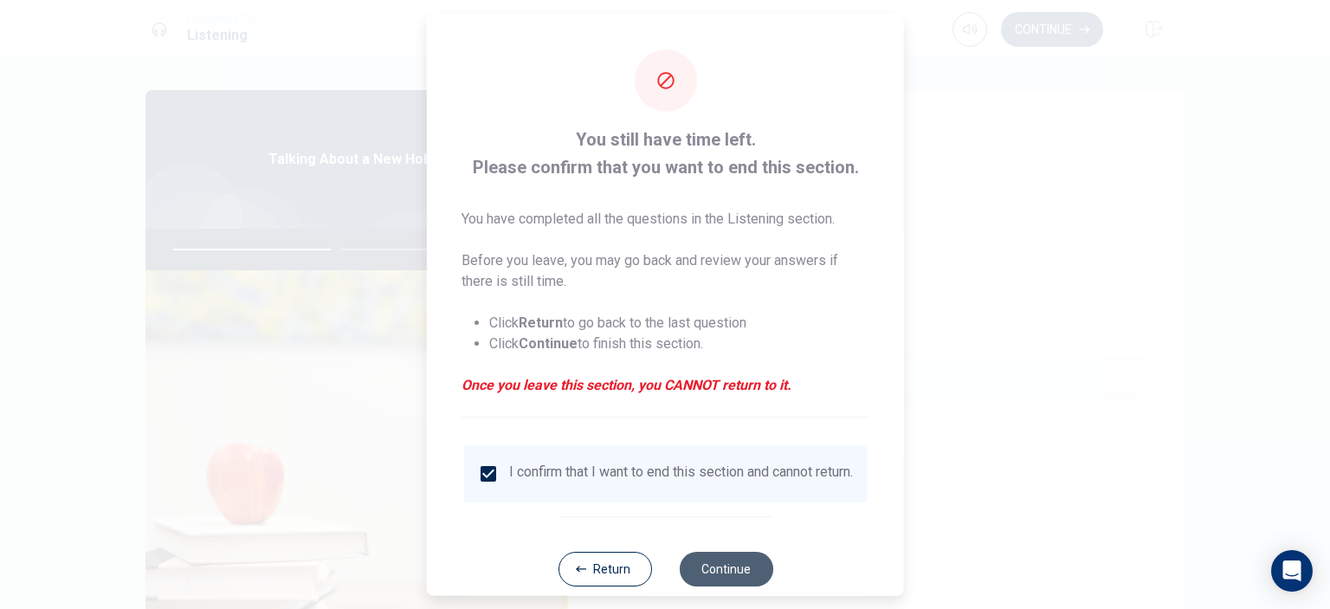
click at [748, 568] on button "Continue" at bounding box center [726, 568] width 94 height 35
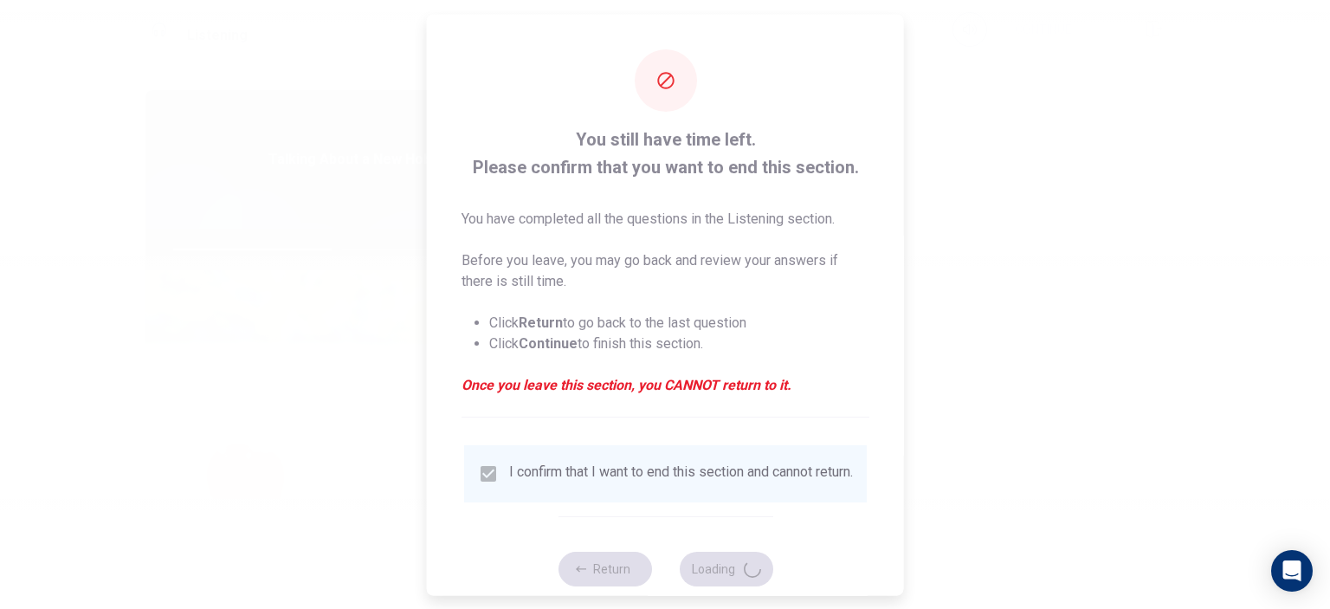
type input "53"
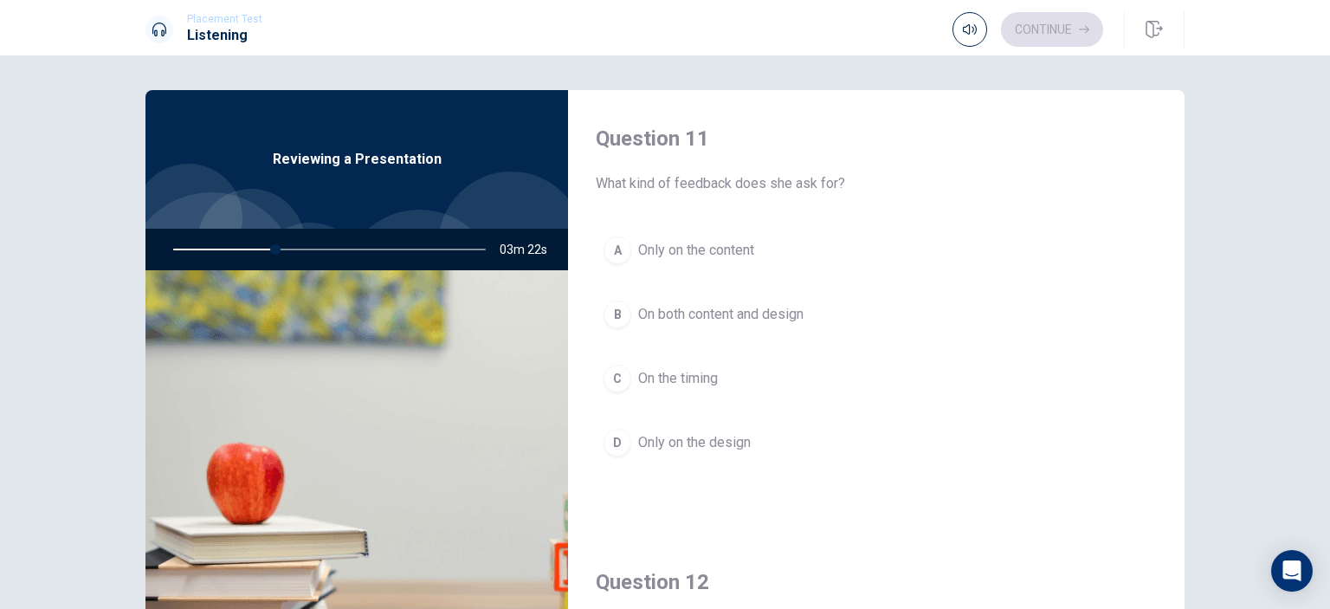
click at [657, 314] on span "On both content and design" at bounding box center [720, 314] width 165 height 21
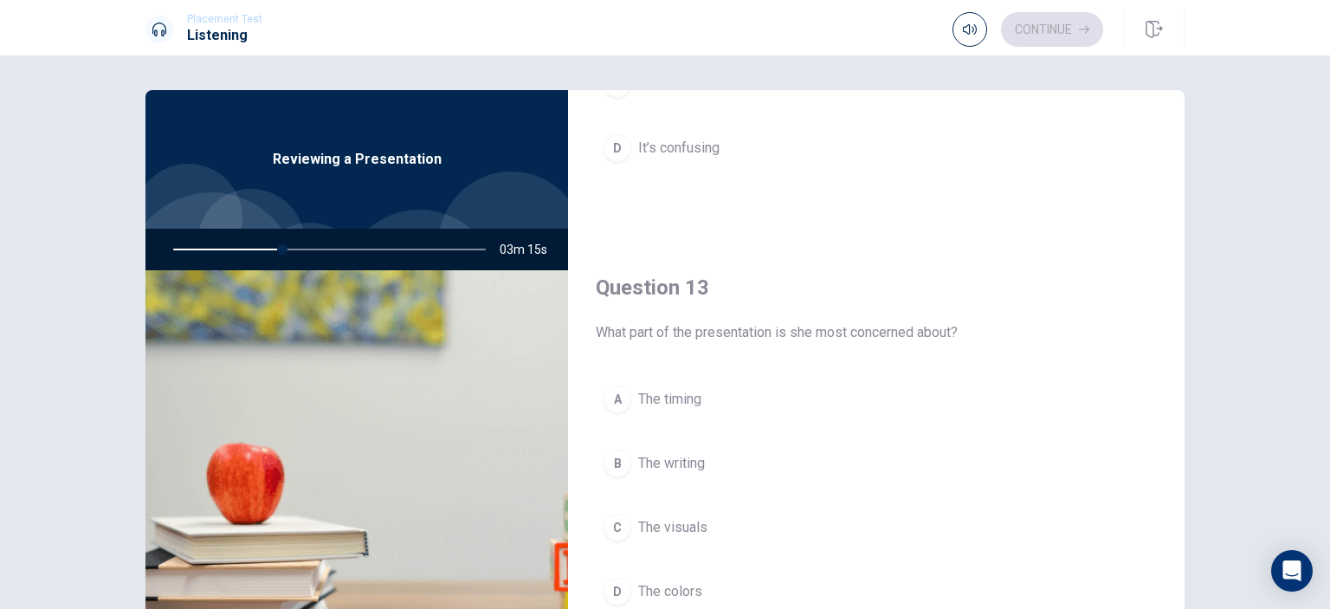
scroll to position [779, 0]
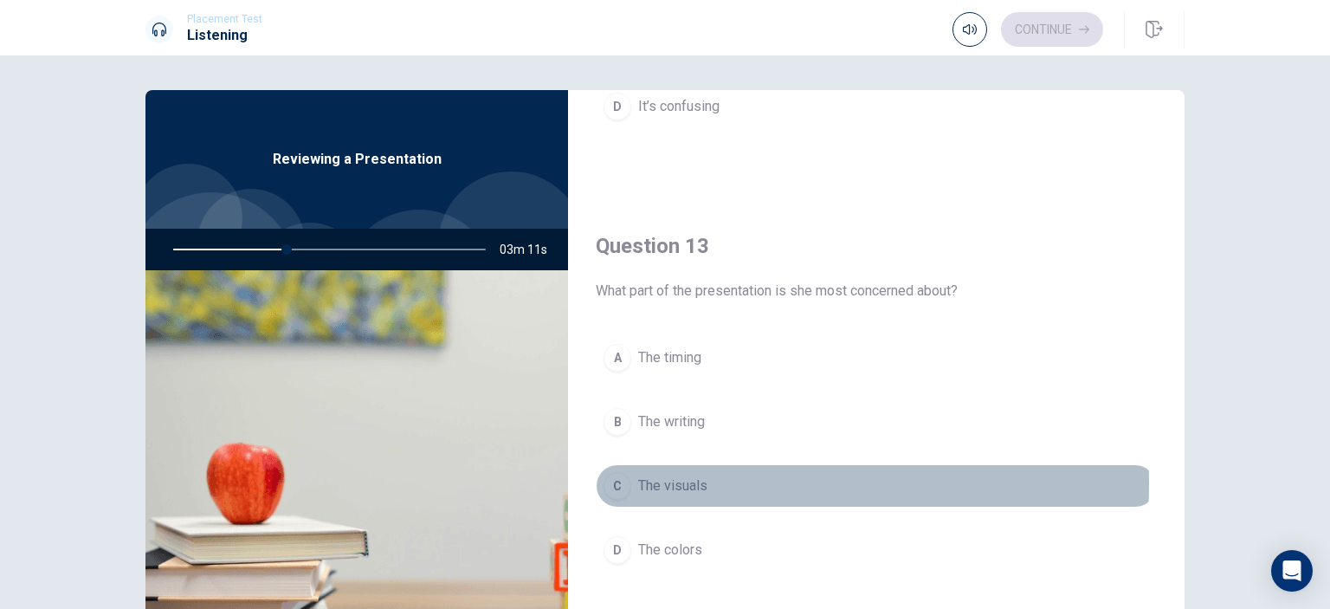
click at [669, 481] on span "The visuals" at bounding box center [672, 485] width 69 height 21
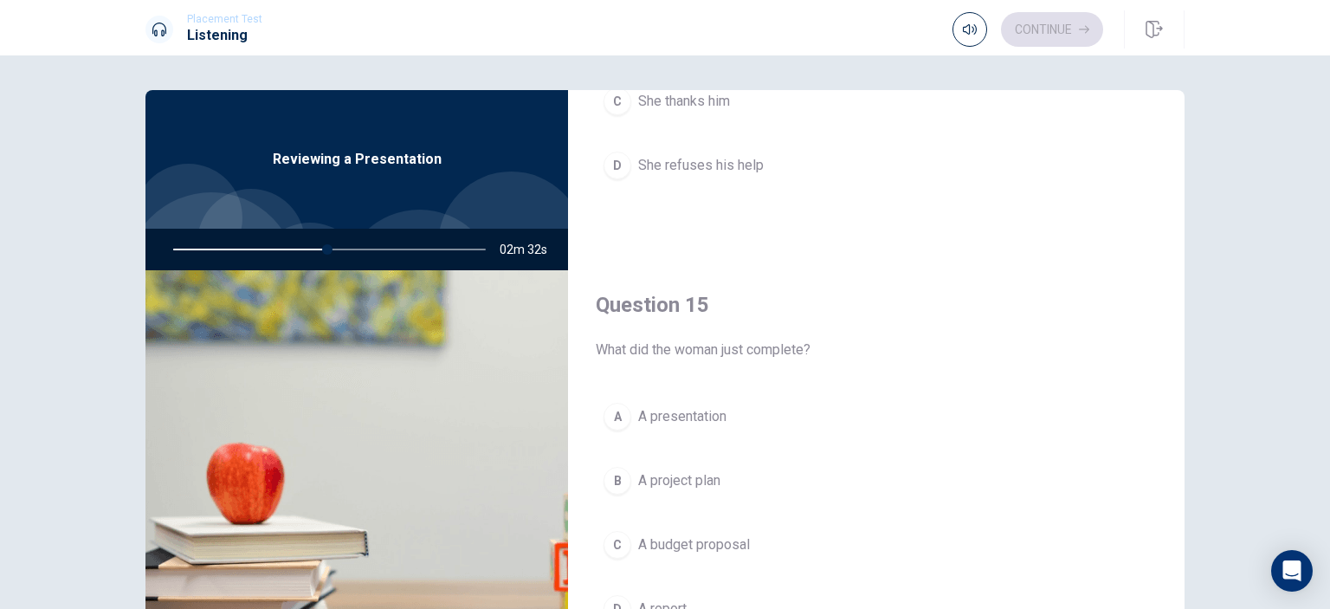
scroll to position [173, 0]
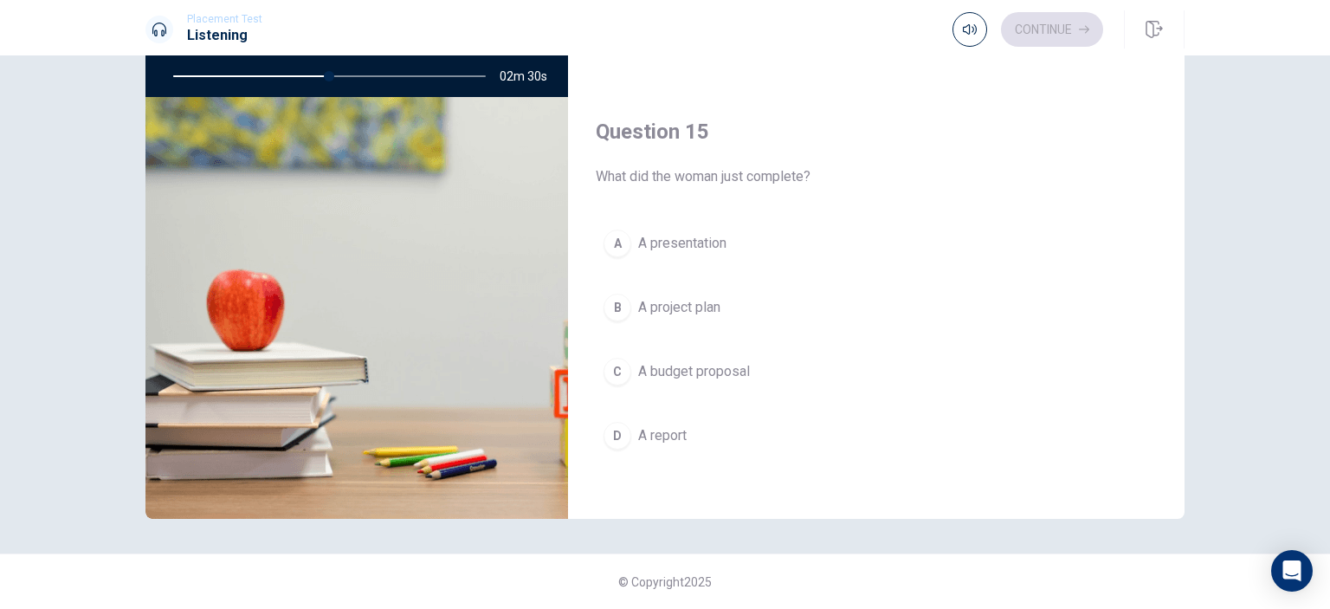
click at [686, 242] on span "A presentation" at bounding box center [682, 243] width 88 height 21
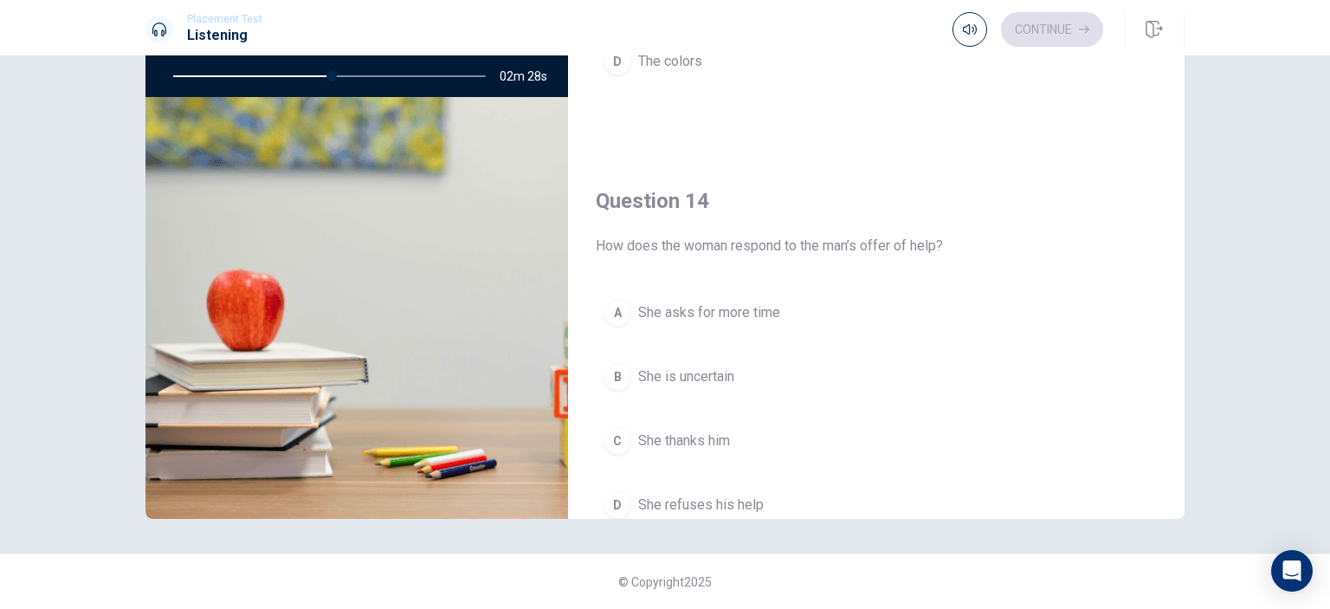
scroll to position [1087, 0]
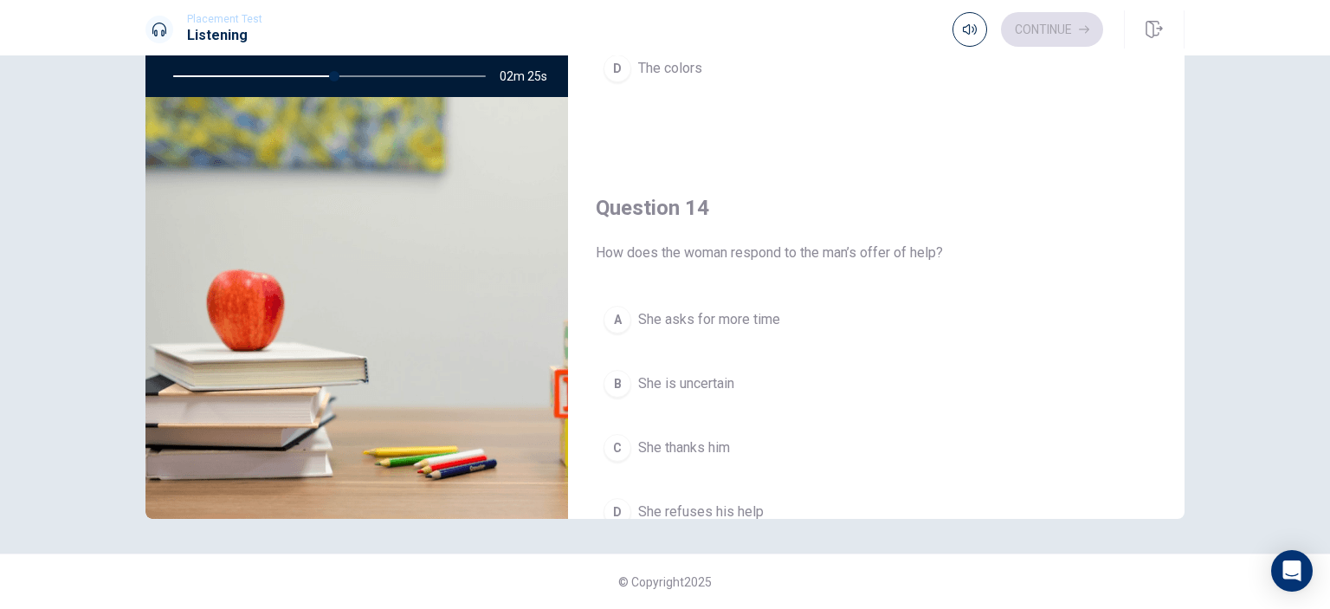
click at [692, 437] on span "She thanks him" at bounding box center [684, 447] width 92 height 21
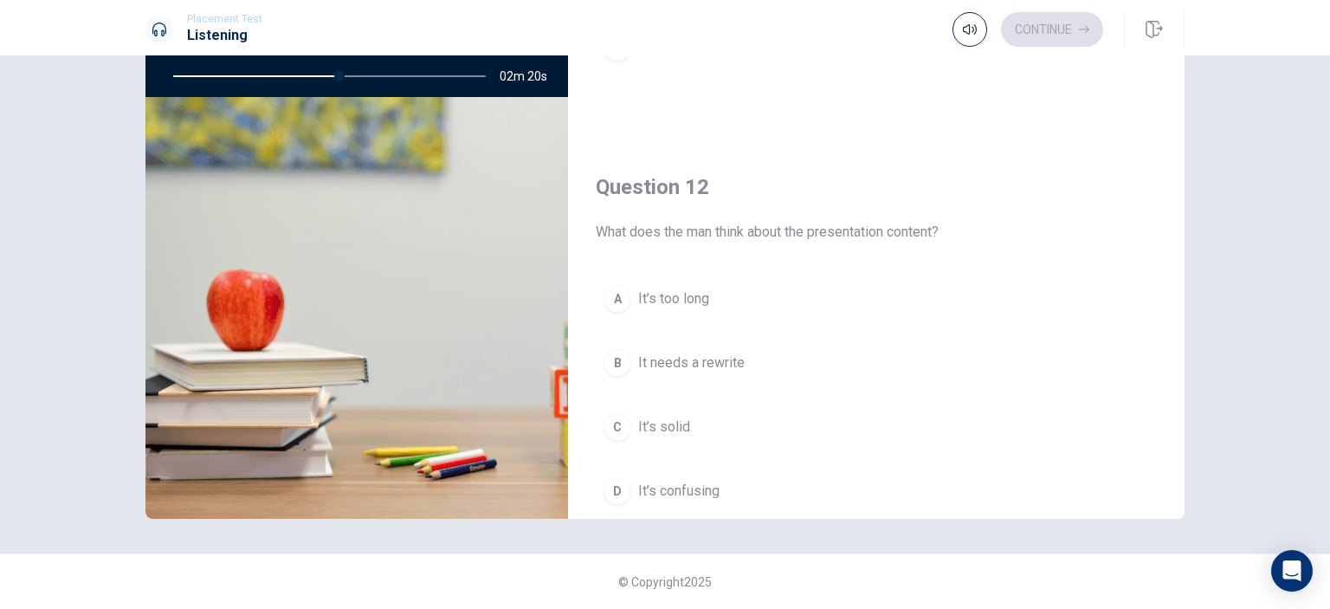
scroll to position [308, 0]
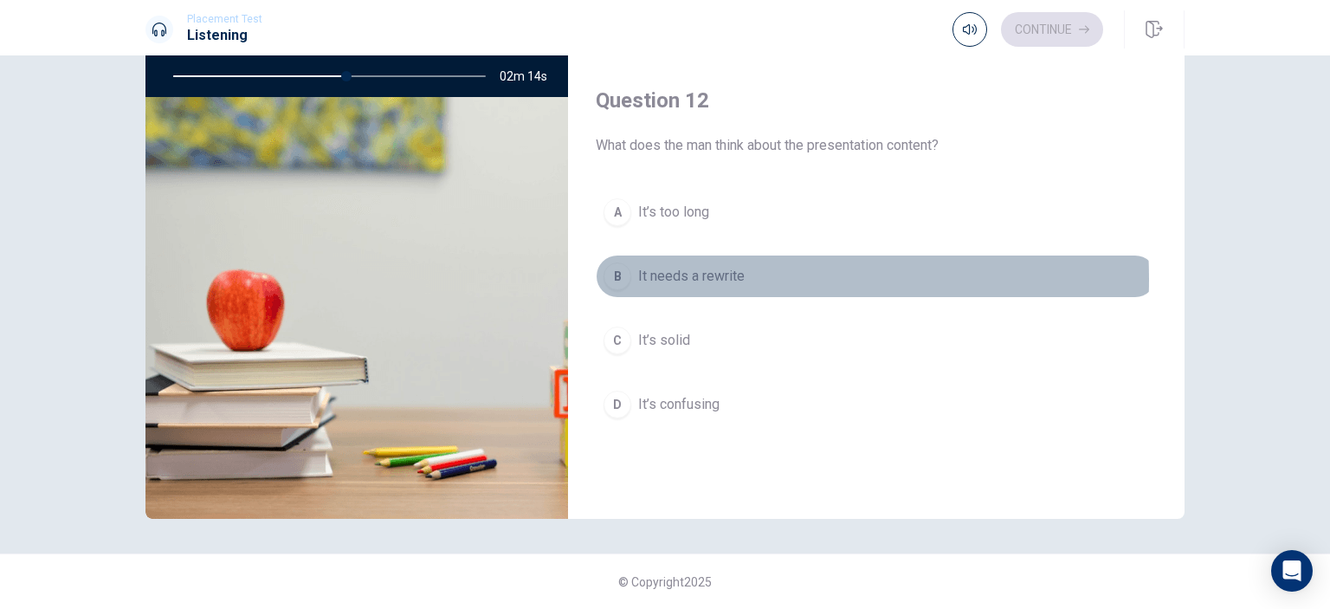
click at [687, 276] on span "It needs a rewrite" at bounding box center [691, 276] width 106 height 21
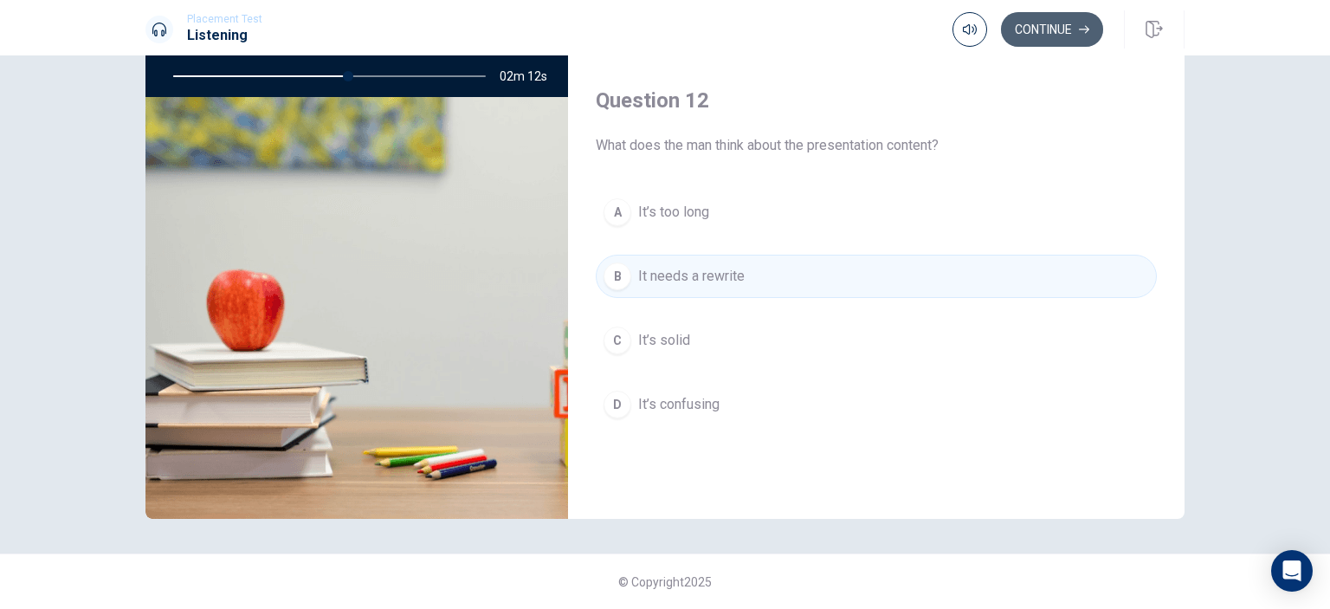
click at [1056, 34] on button "Continue" at bounding box center [1052, 29] width 102 height 35
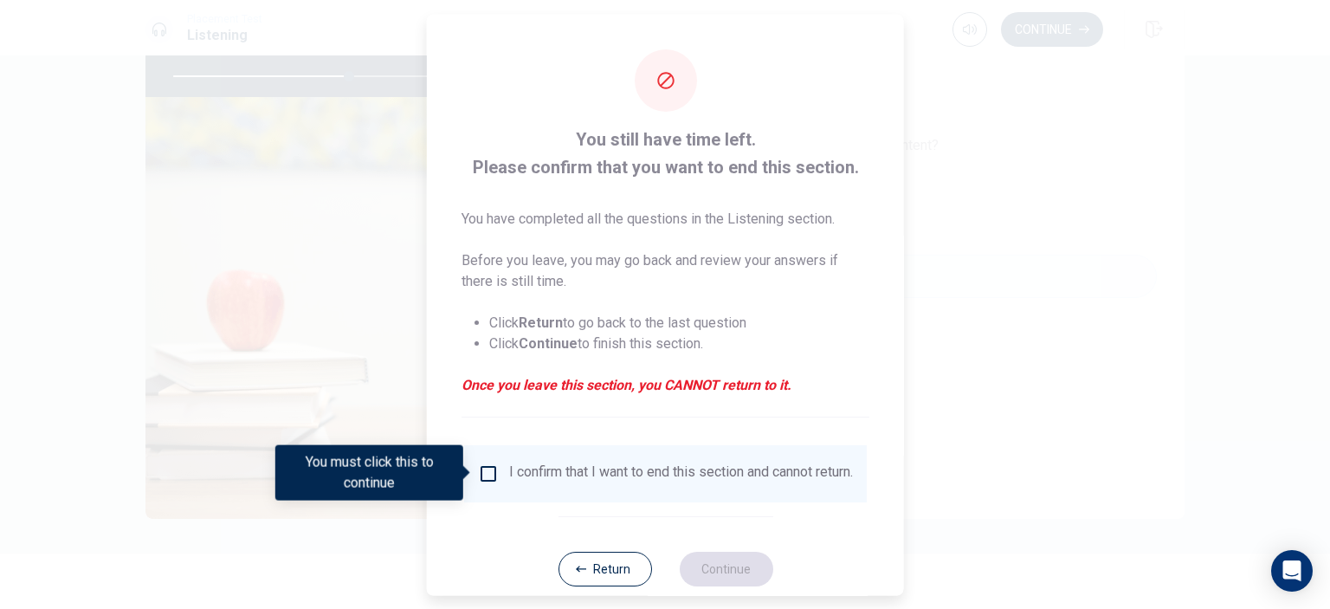
click at [485, 472] on input "You must click this to continue" at bounding box center [488, 472] width 21 height 21
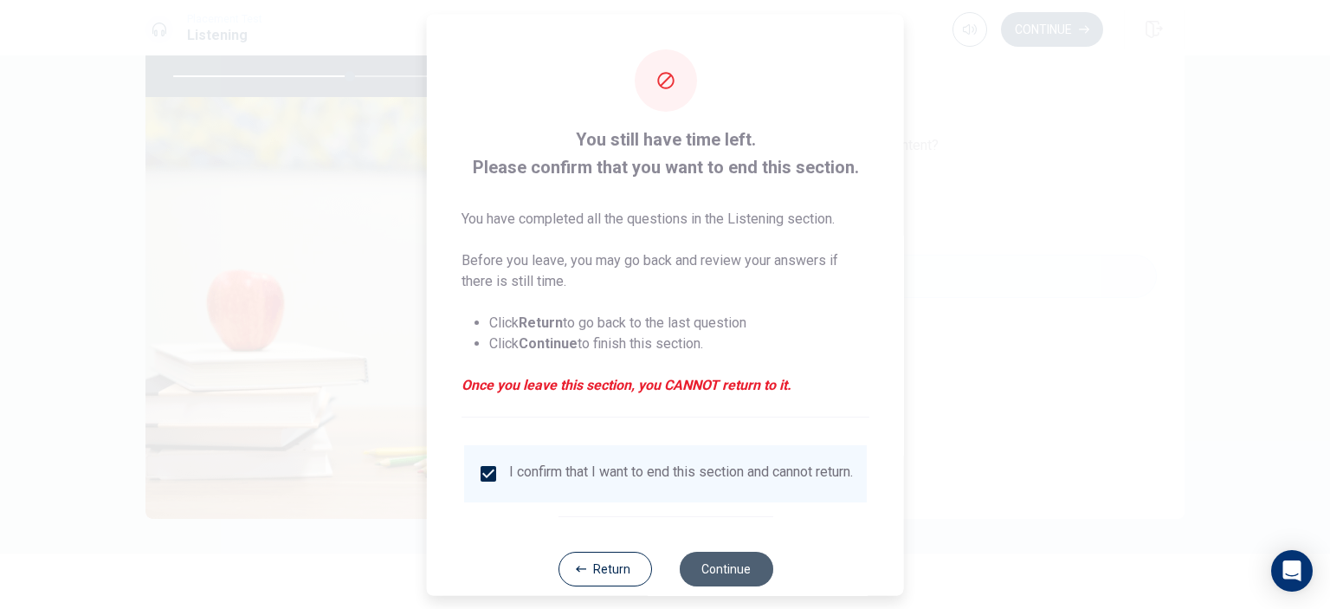
click at [729, 584] on button "Continue" at bounding box center [726, 568] width 94 height 35
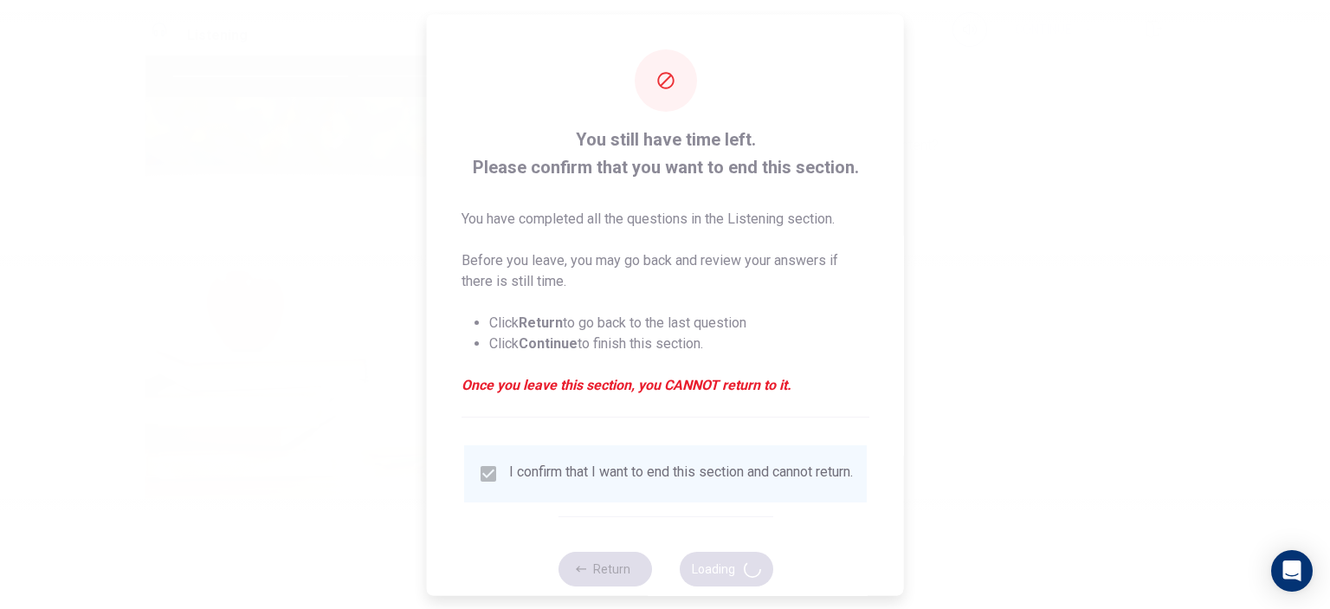
type input "58"
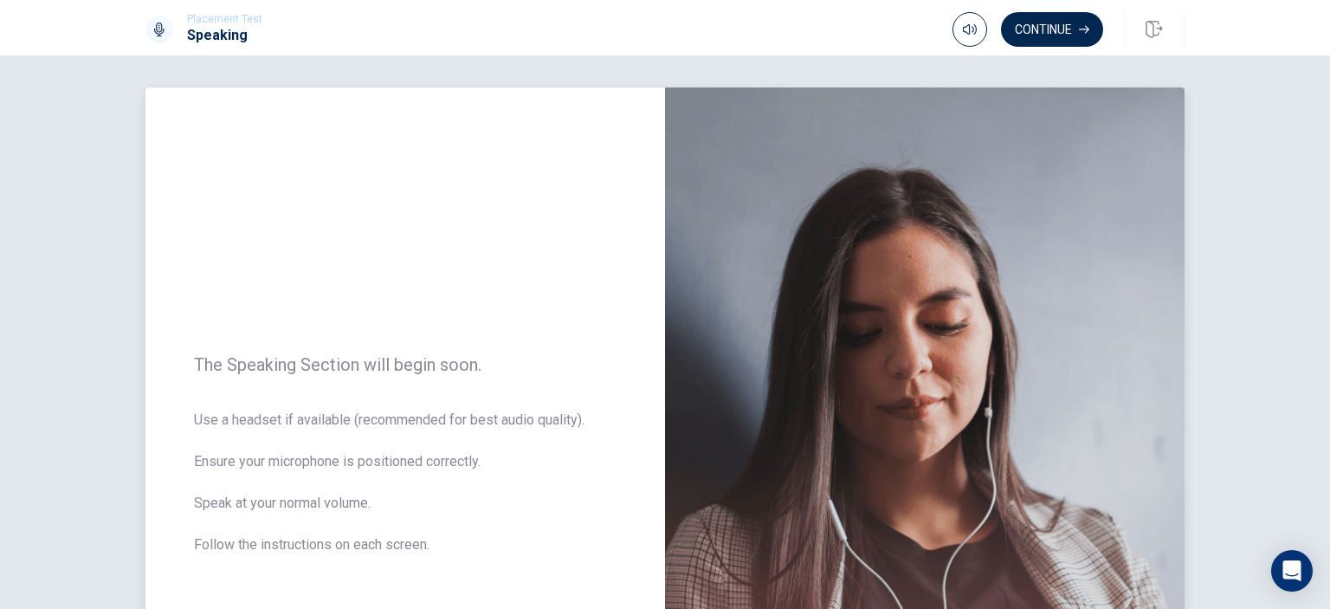
scroll to position [0, 0]
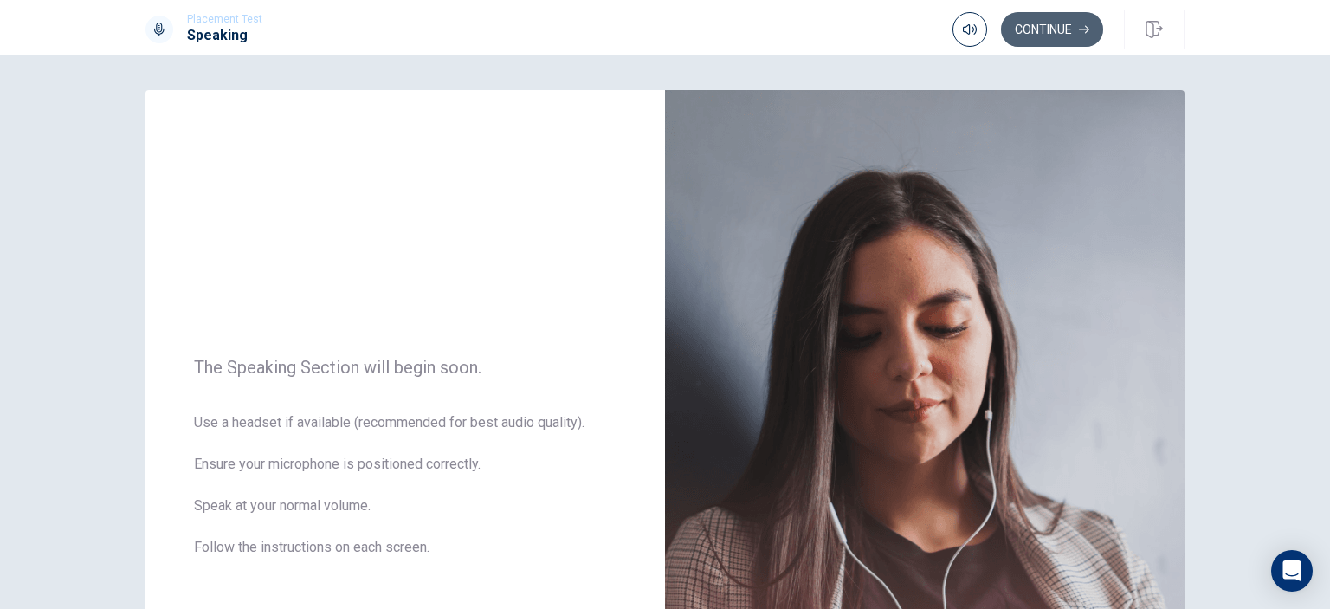
click at [1055, 36] on button "Continue" at bounding box center [1052, 29] width 102 height 35
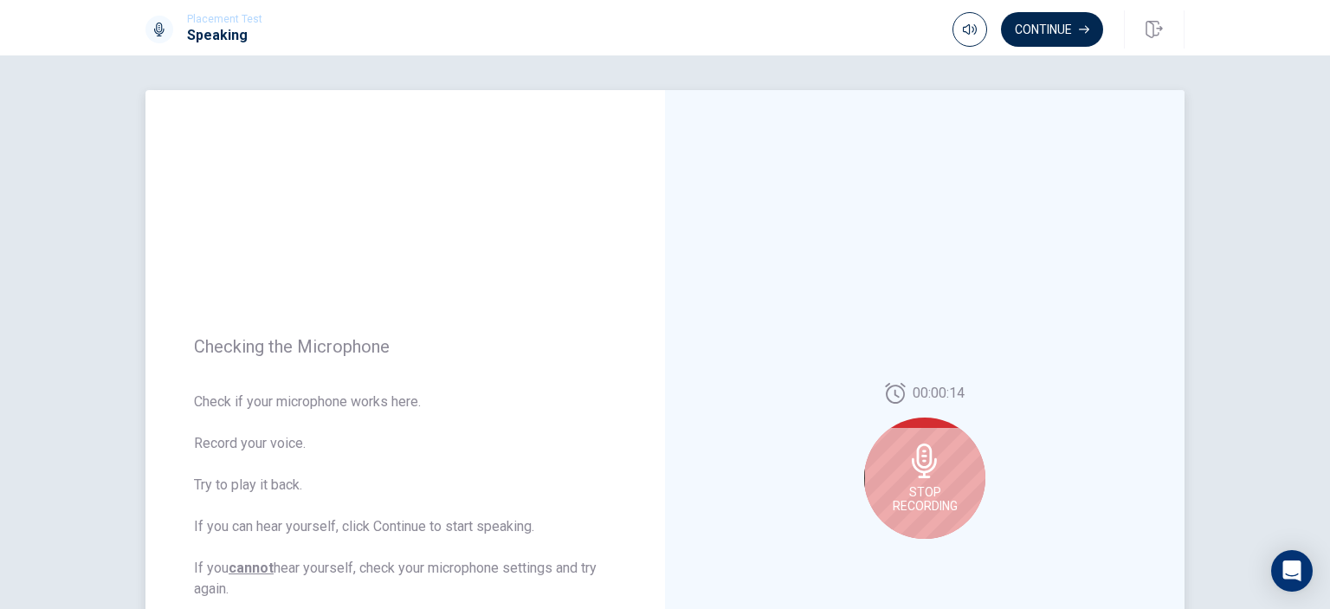
scroll to position [87, 0]
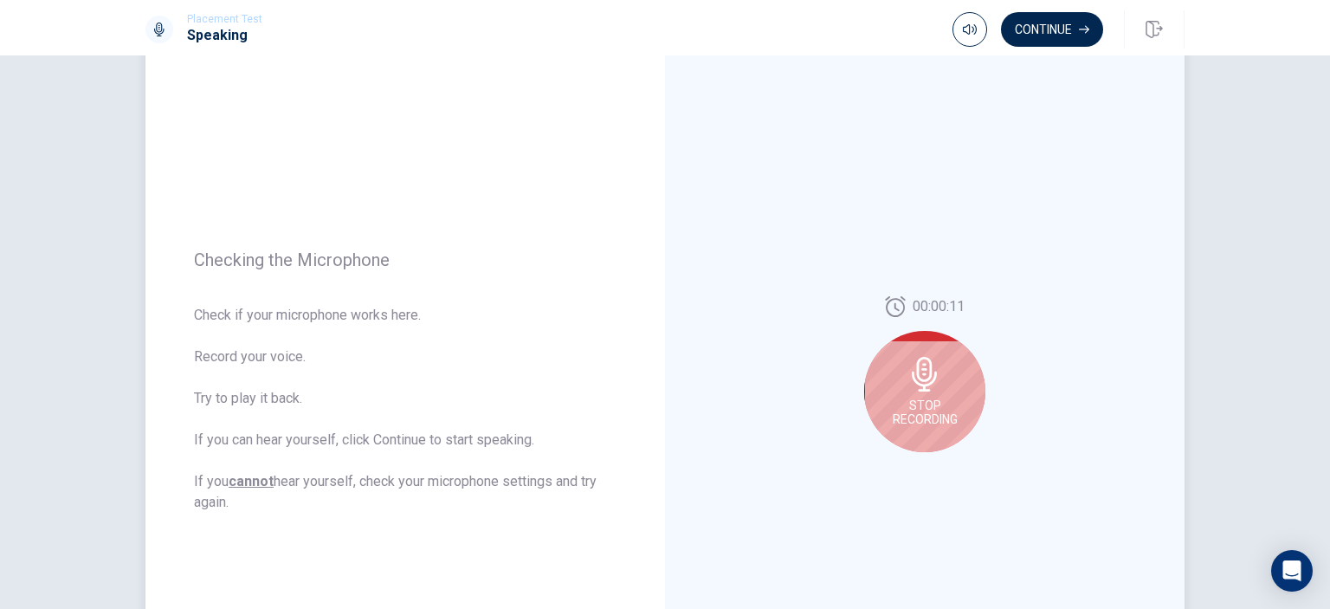
click at [919, 386] on icon at bounding box center [924, 374] width 25 height 35
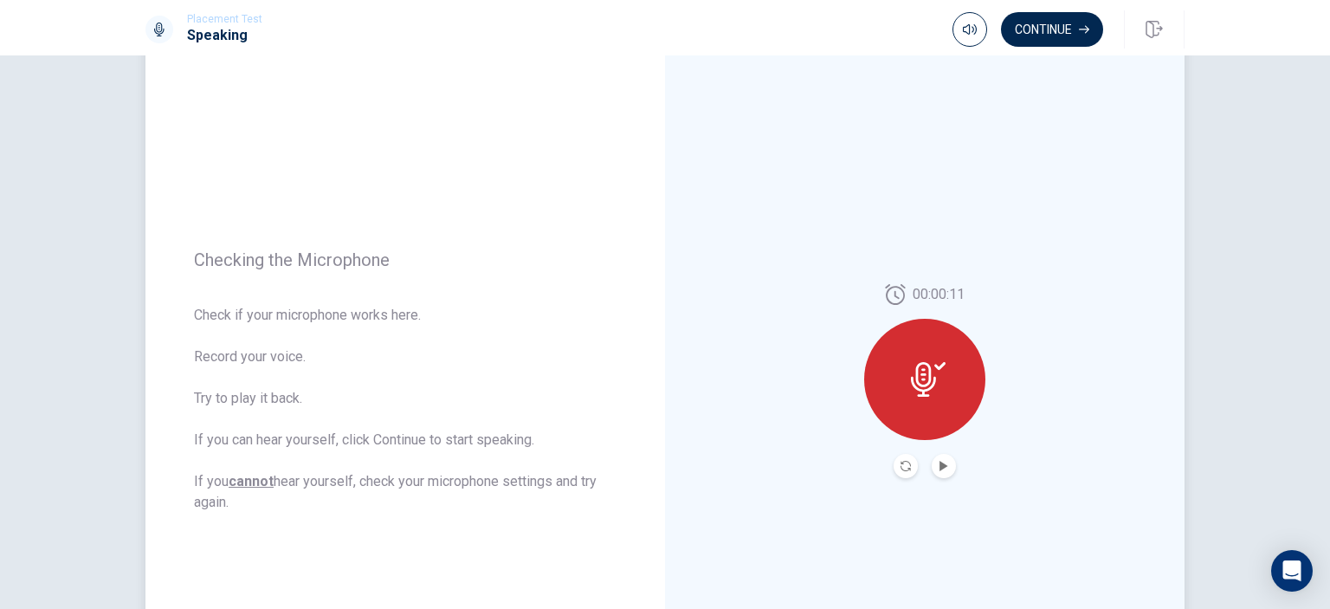
click at [921, 380] on icon at bounding box center [928, 379] width 35 height 35
click at [925, 389] on icon at bounding box center [923, 379] width 25 height 35
click at [902, 467] on icon "Record Again" at bounding box center [905, 466] width 10 height 10
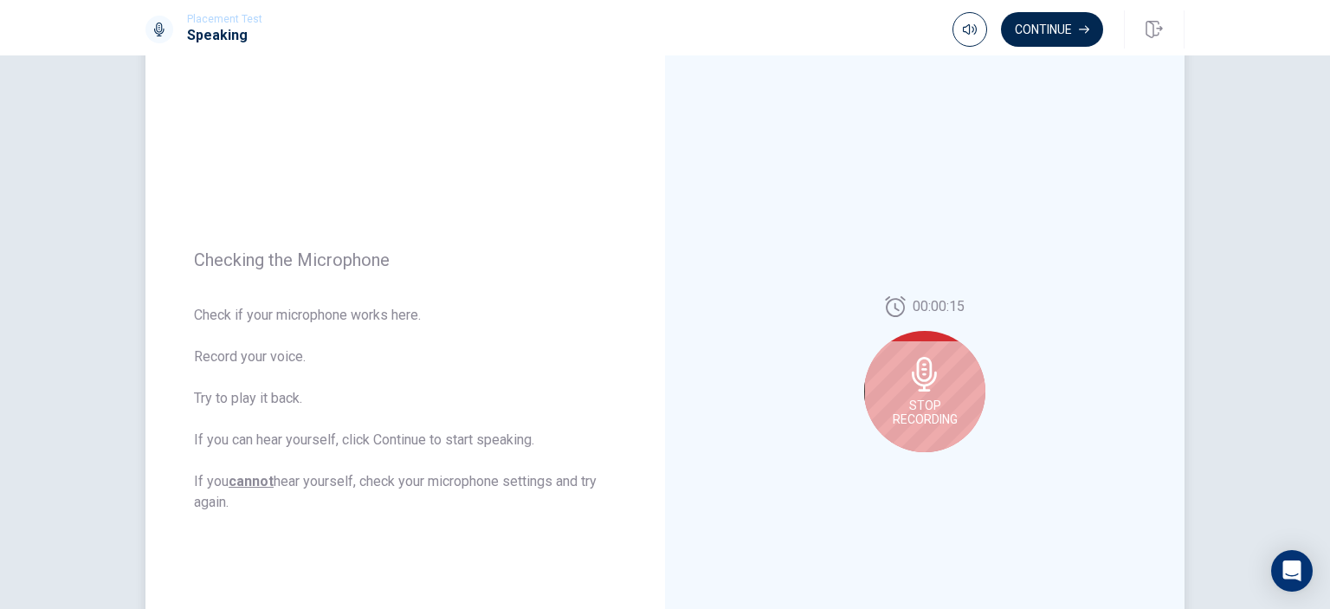
click at [934, 380] on icon at bounding box center [924, 374] width 35 height 35
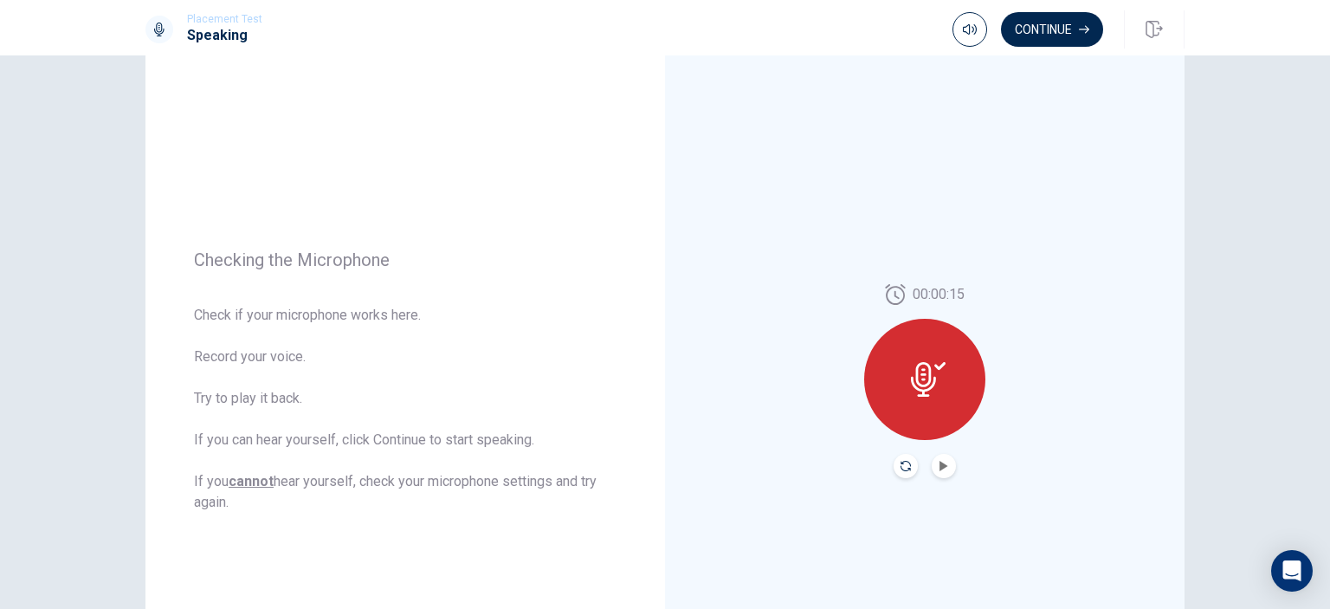
click at [904, 470] on icon "Record Again" at bounding box center [905, 466] width 10 height 10
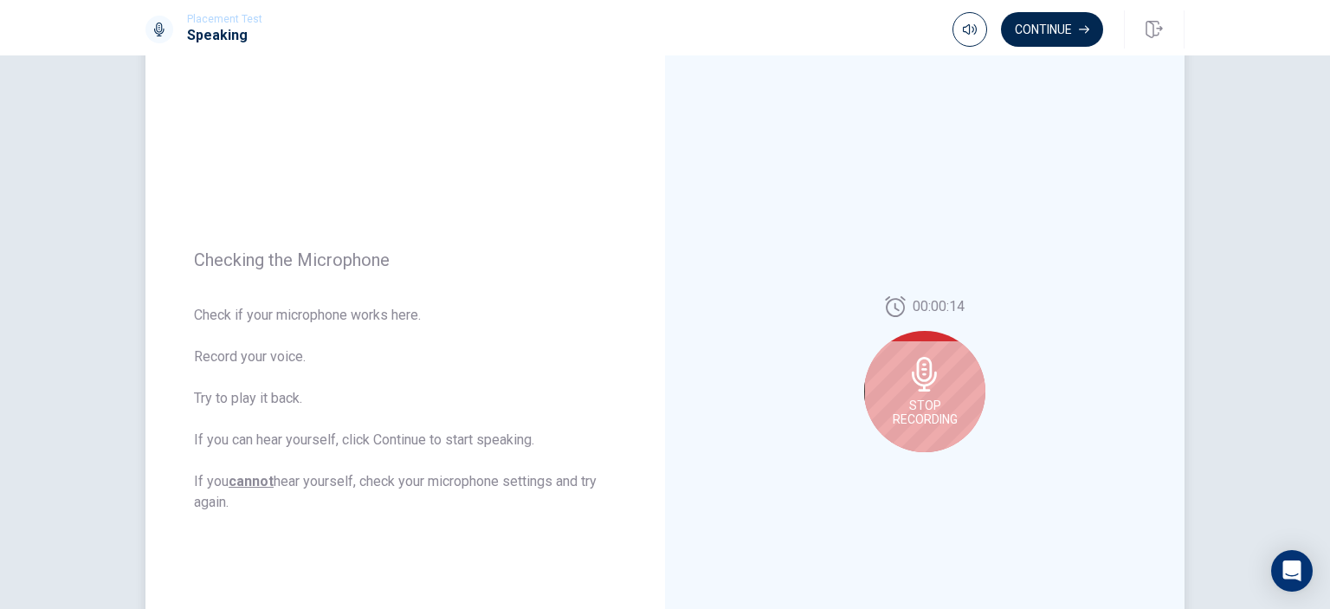
click at [921, 389] on icon at bounding box center [924, 374] width 25 height 35
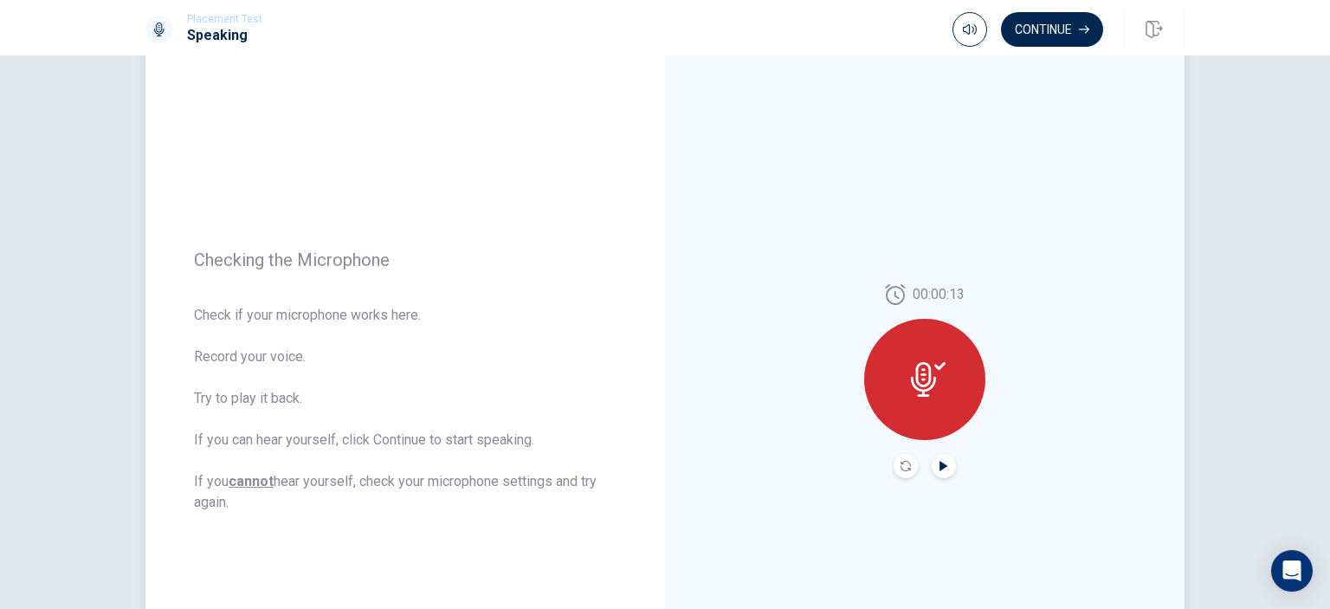
click at [940, 468] on icon "Play Audio" at bounding box center [944, 466] width 10 height 10
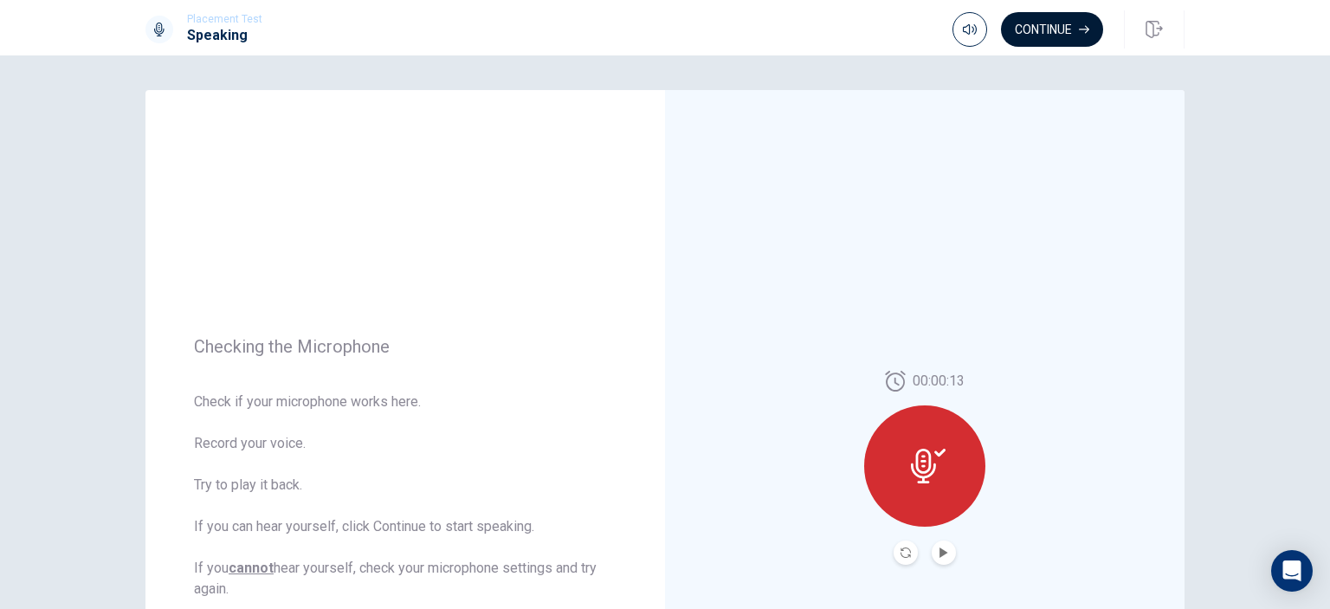
scroll to position [0, 0]
click at [1045, 26] on button "Continue" at bounding box center [1052, 29] width 102 height 35
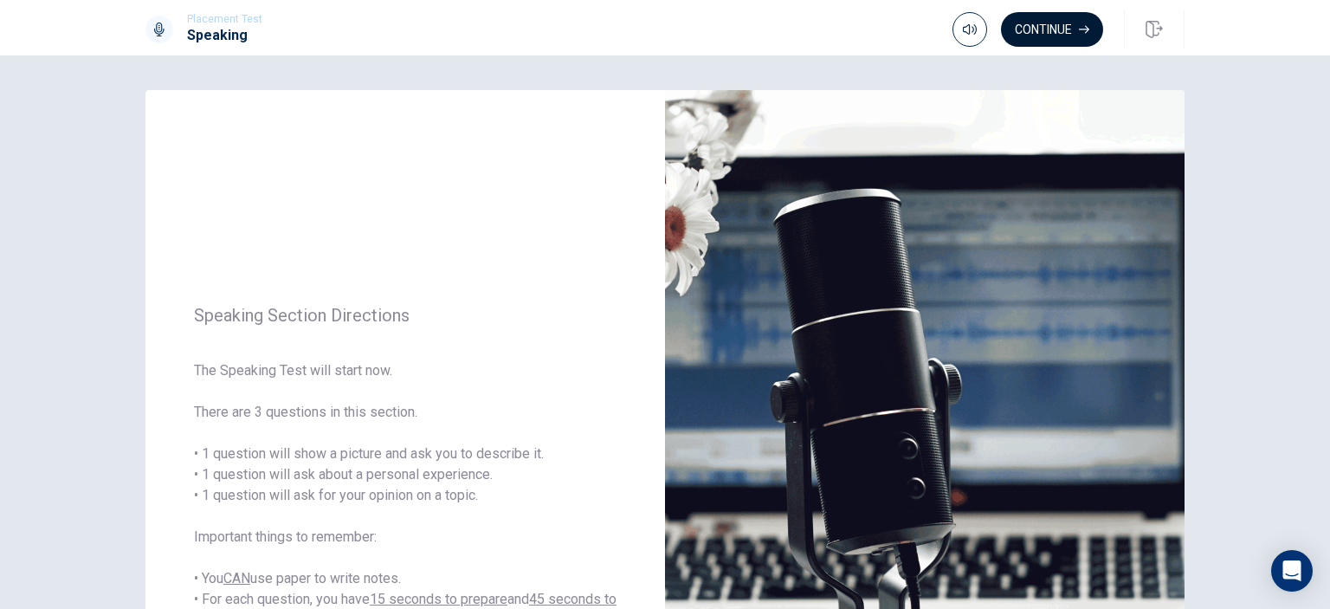
click at [1023, 16] on button "Continue" at bounding box center [1052, 29] width 102 height 35
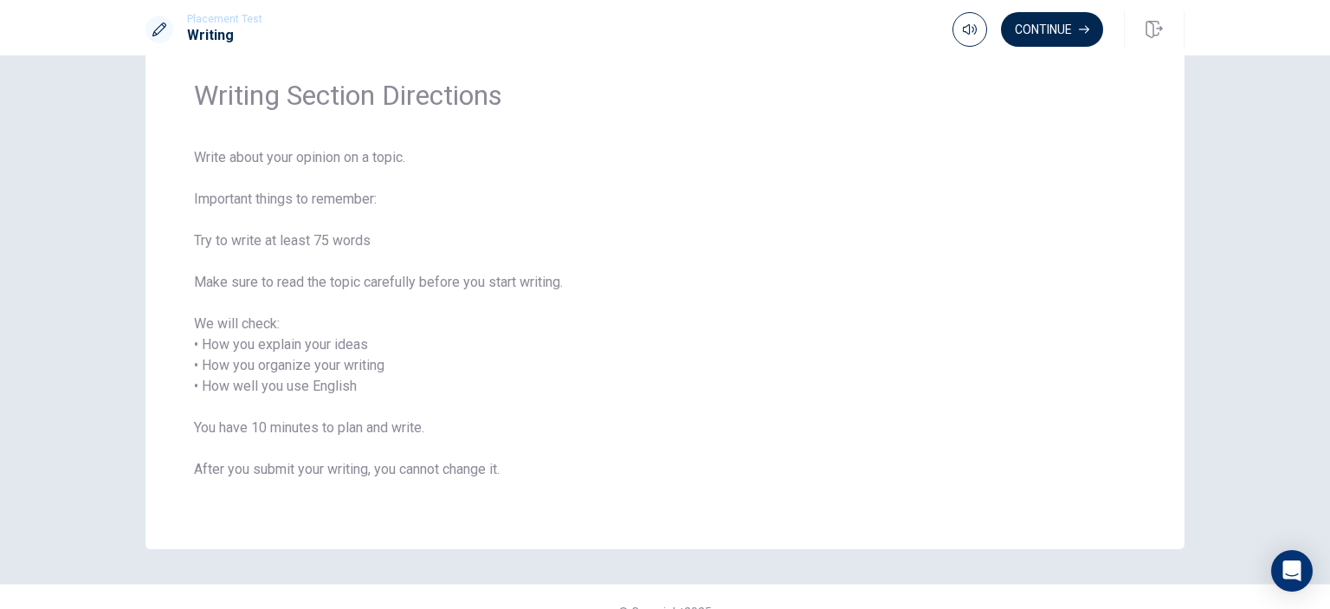
scroll to position [90, 0]
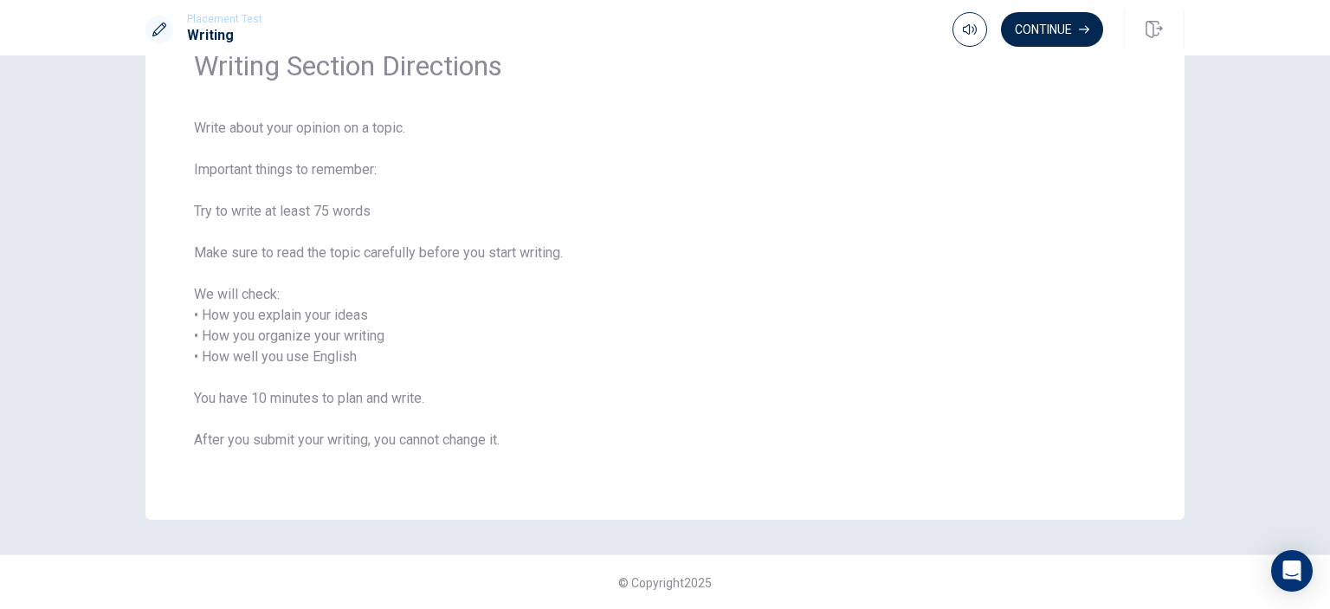
click at [632, 94] on div "Writing Section Directions Write about your opinion on a topic. Important thing…" at bounding box center [664, 259] width 1039 height 519
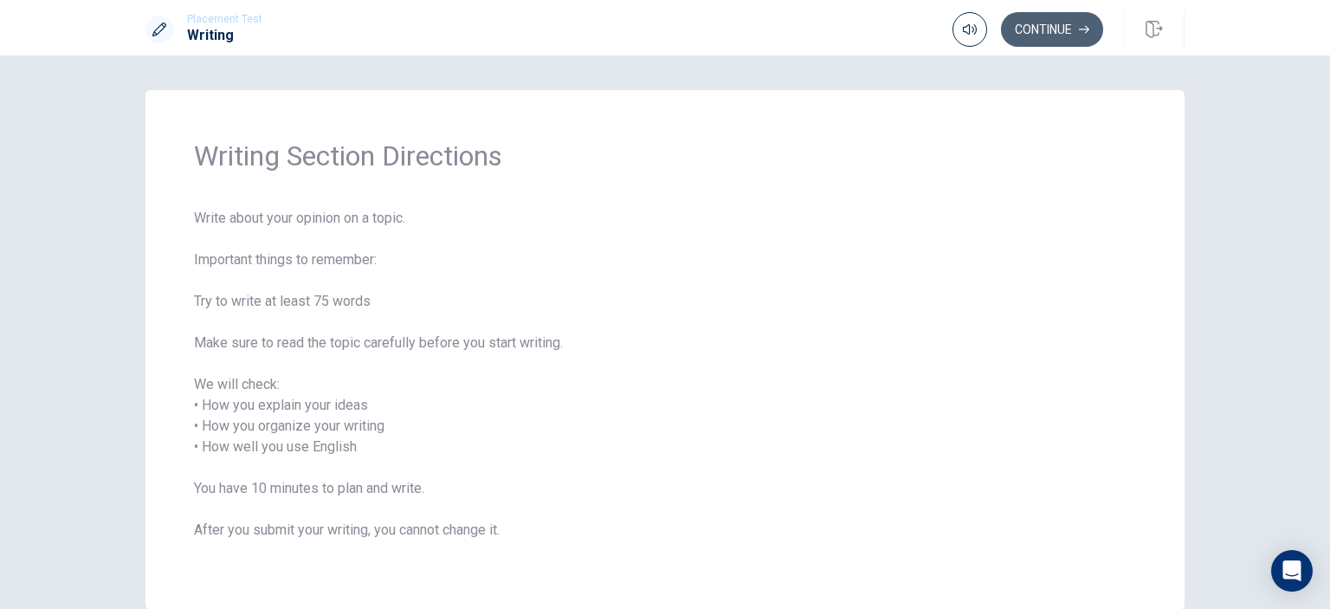
click at [1051, 34] on button "Continue" at bounding box center [1052, 29] width 102 height 35
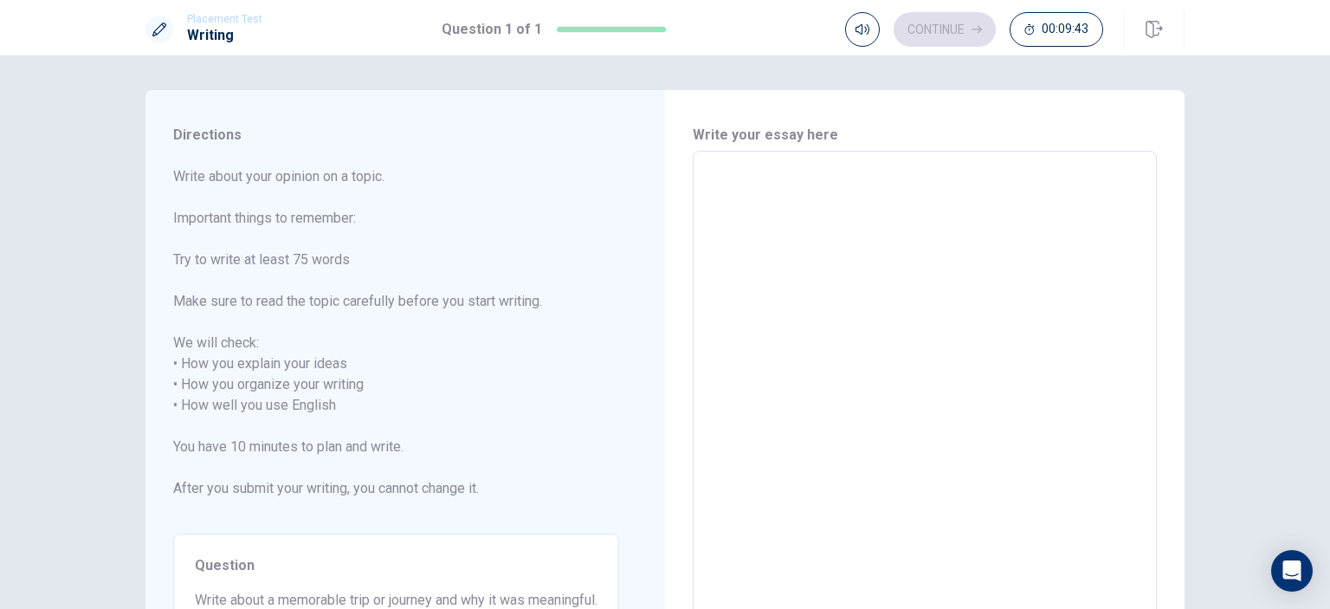
click at [734, 175] on textarea at bounding box center [925, 395] width 440 height 460
click at [763, 169] on textarea at bounding box center [925, 395] width 440 height 460
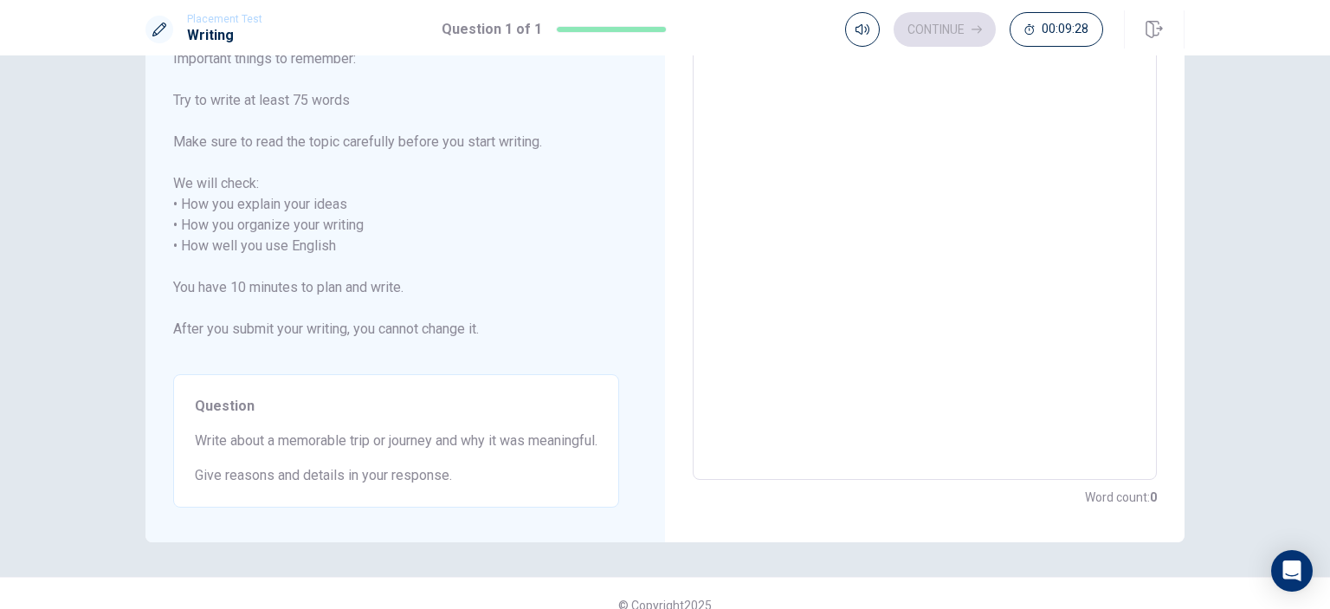
scroll to position [182, 0]
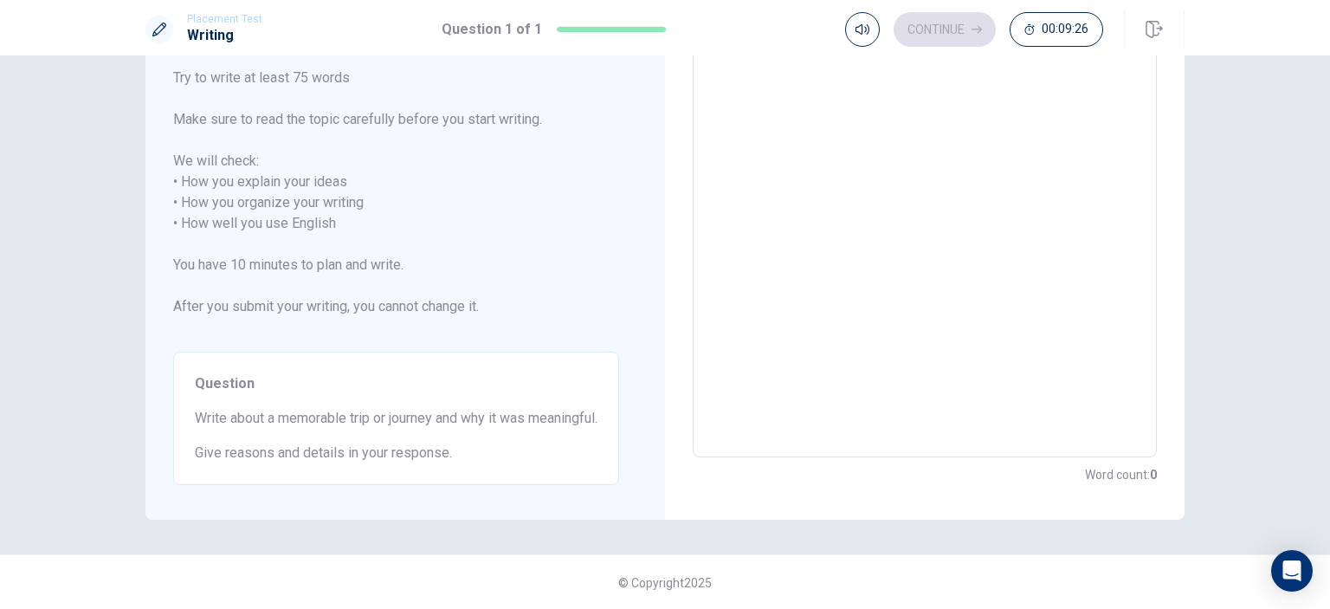
click at [346, 429] on div "Question Write about a memorable trip or journey and why it was meaningful. Giv…" at bounding box center [396, 418] width 446 height 133
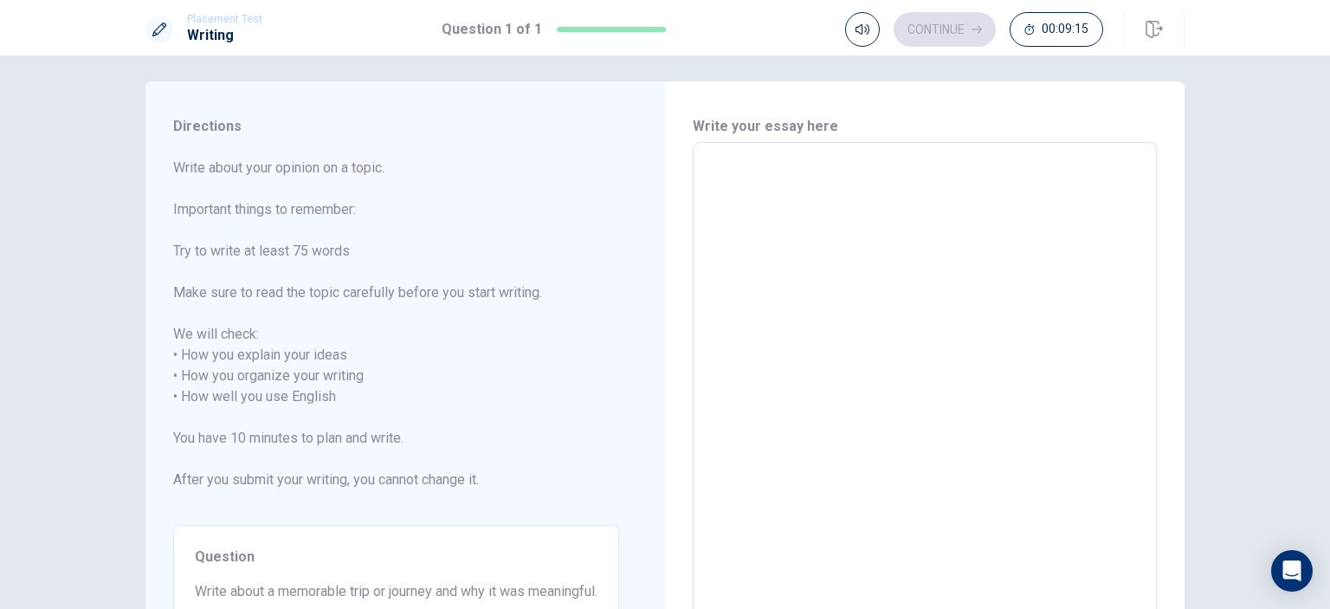
scroll to position [0, 0]
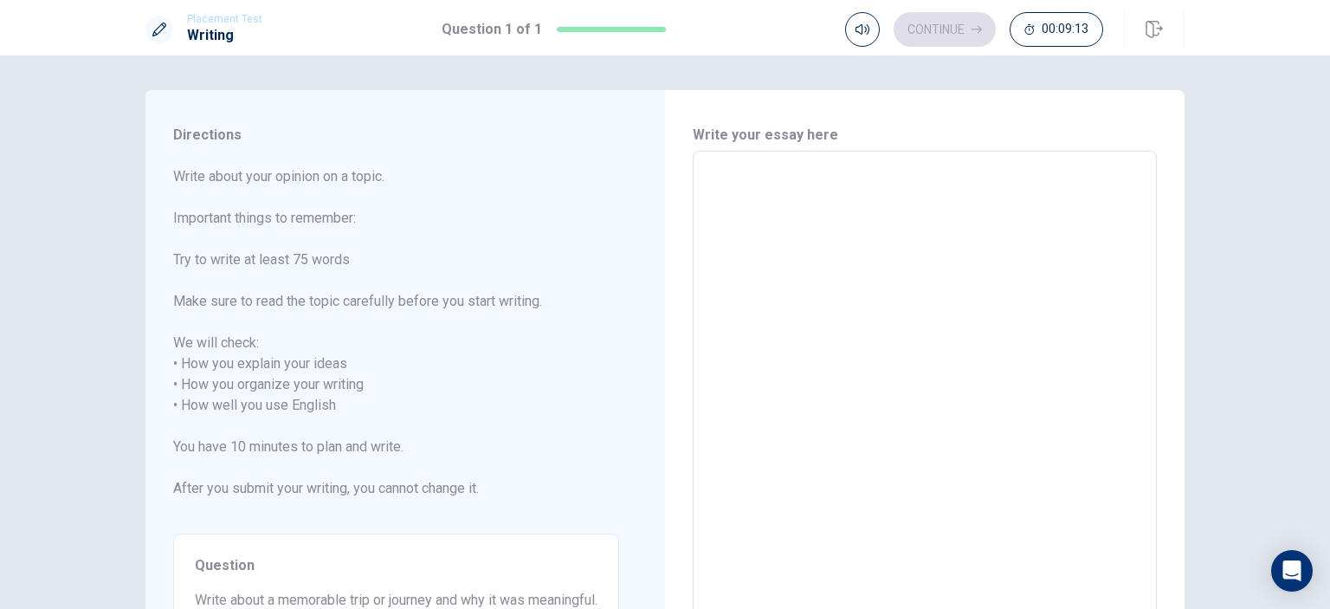
click at [748, 172] on textarea at bounding box center [925, 395] width 440 height 460
type textarea "i"
type textarea "x"
type textarea "i"
type textarea "x"
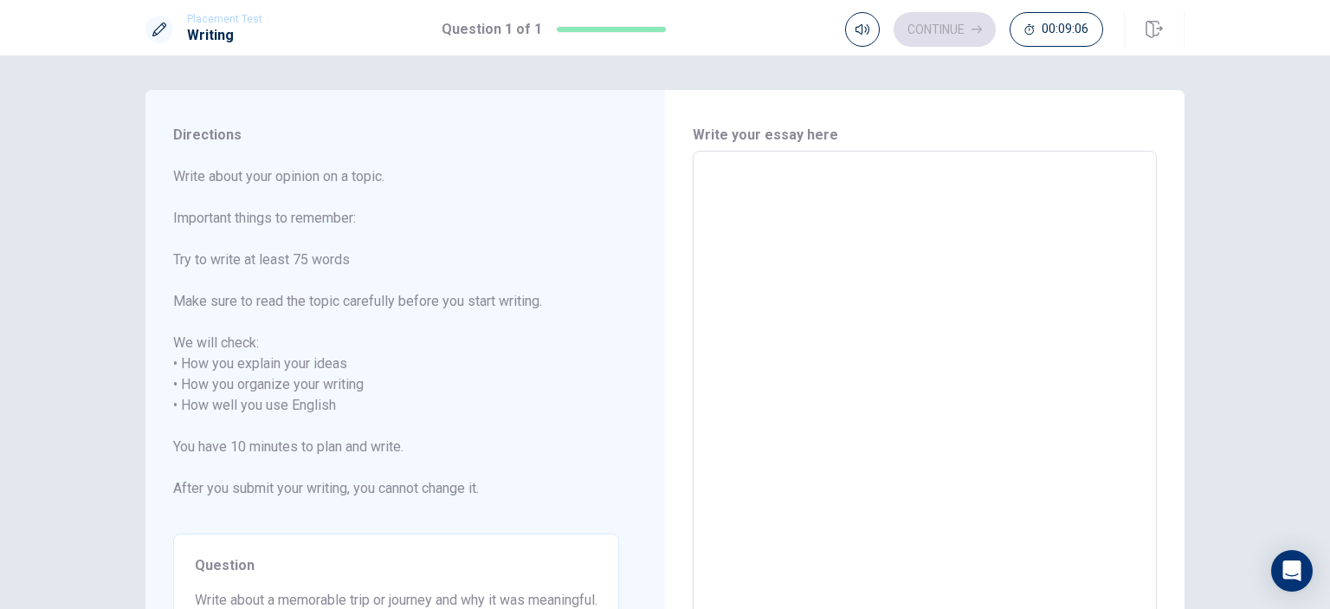
type textarea "ш"
type textarea "x"
type textarea "ш"
type textarea "x"
type textarea "i"
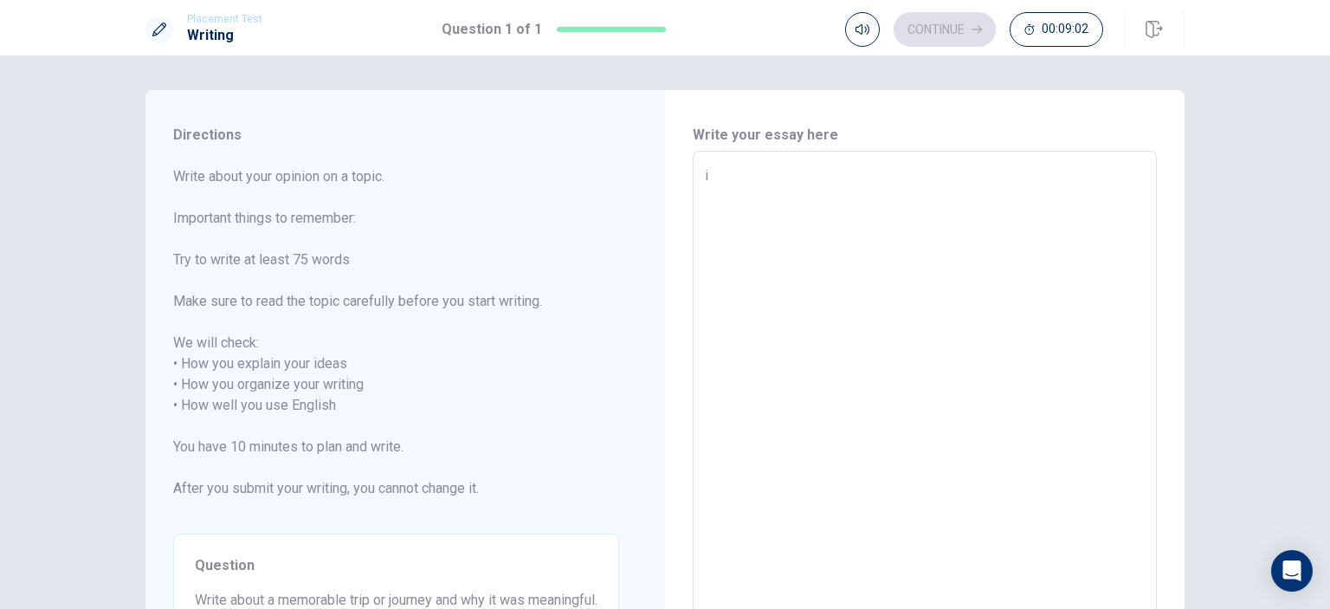
type textarea "x"
type textarea "I"
type textarea "x"
type textarea "I"
type textarea "x"
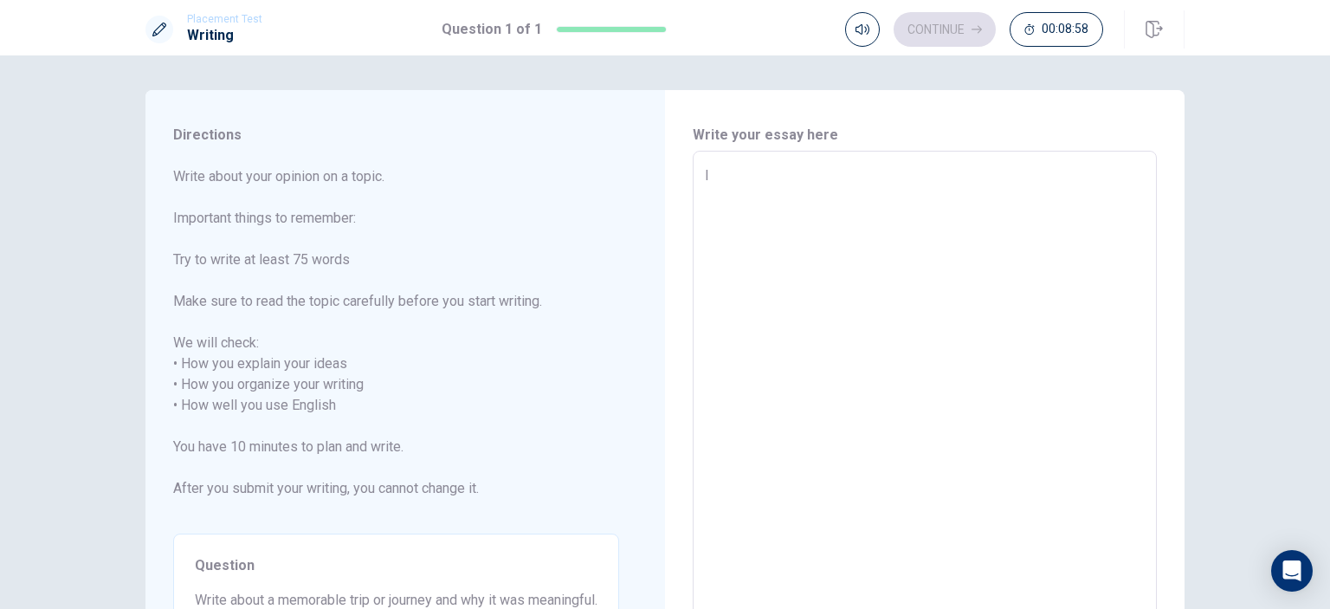
type textarea "I d"
type textarea "x"
type textarea "I do"
type textarea "x"
type textarea "I don"
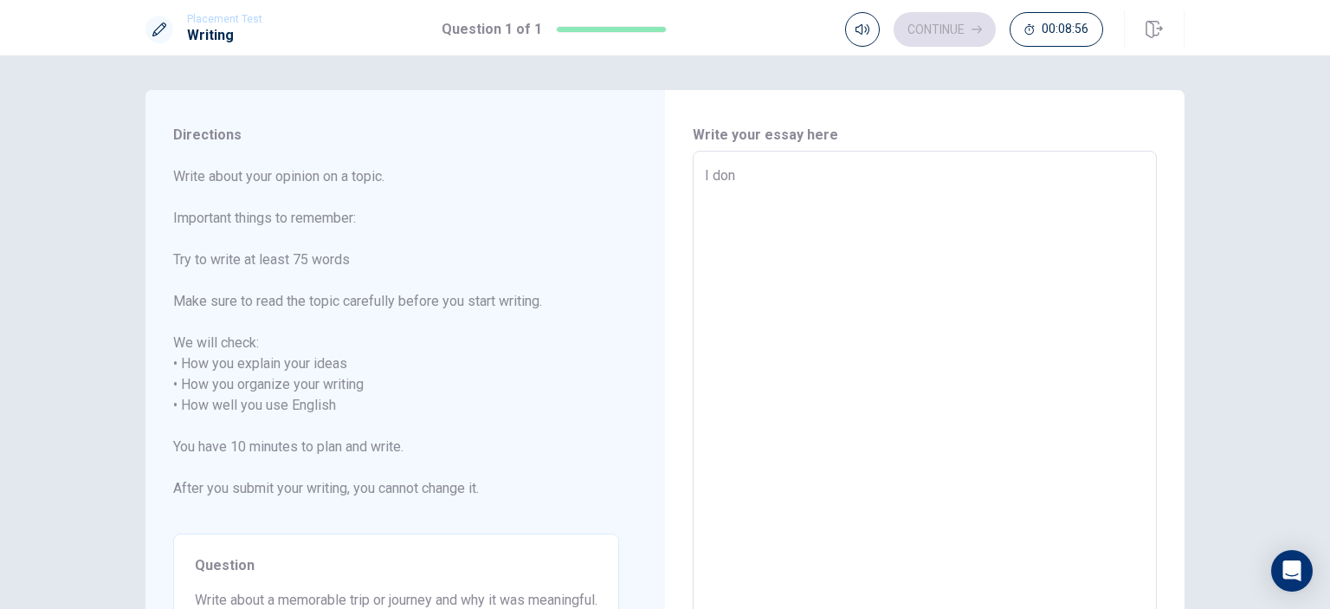
type textarea "x"
type textarea "I don'"
type textarea "x"
type textarea "I don't"
type textarea "x"
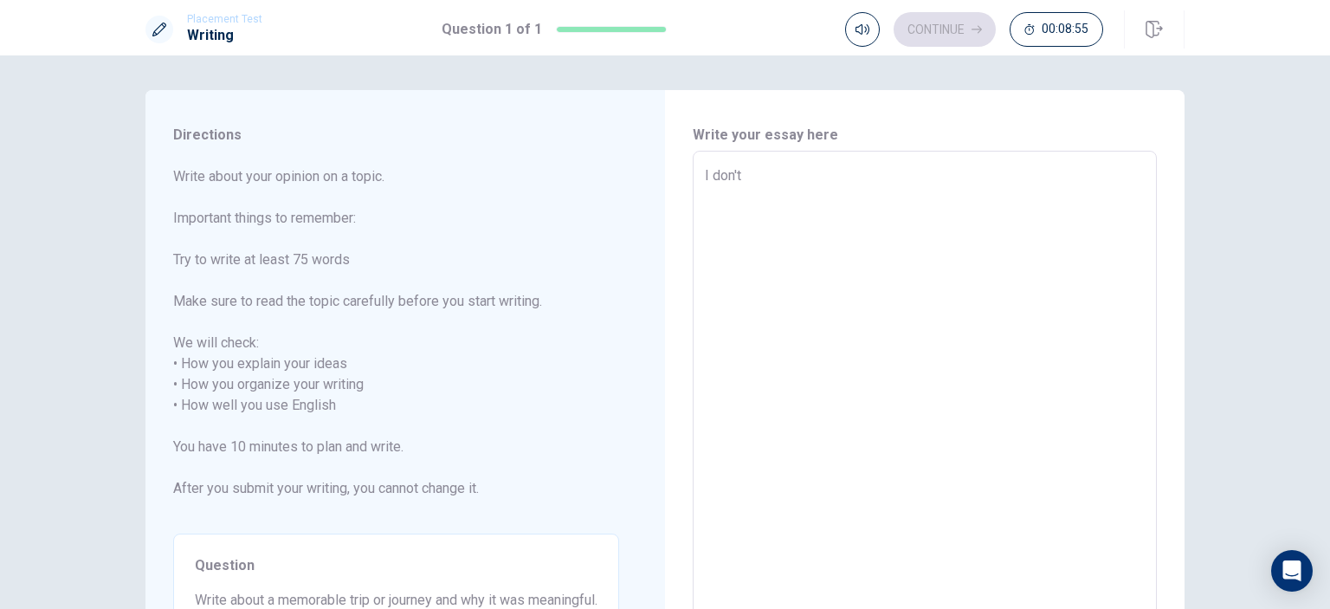
type textarea "I don't"
type textarea "x"
type textarea "I don't t"
type textarea "x"
type textarea "I don't tr"
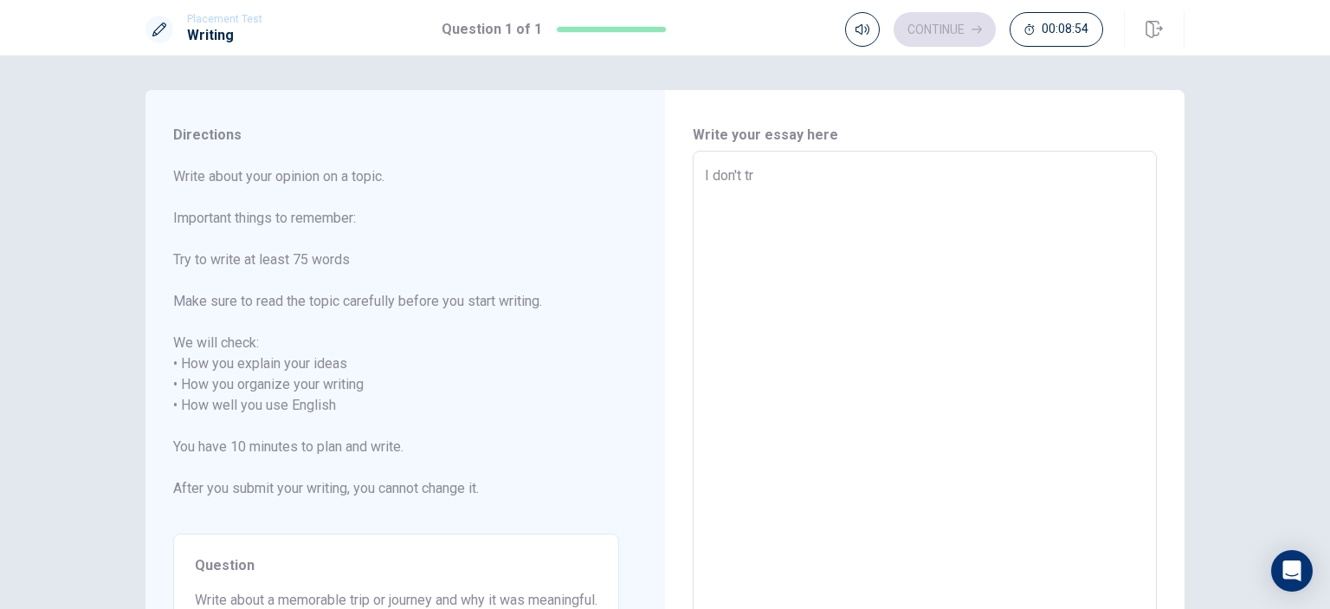
type textarea "x"
type textarea "I don't tra"
type textarea "x"
type textarea "I don't trav"
type textarea "x"
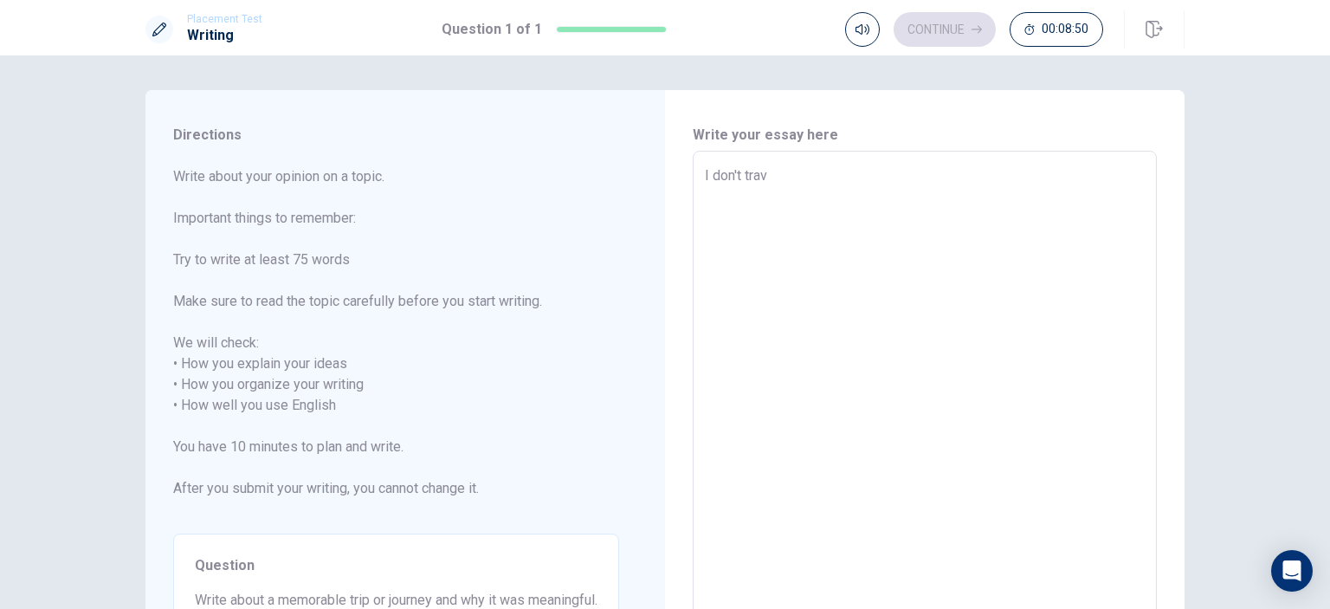
type textarea "I don't trave"
type textarea "x"
type textarea "I don't travel"
type textarea "x"
type textarea "I don't travell"
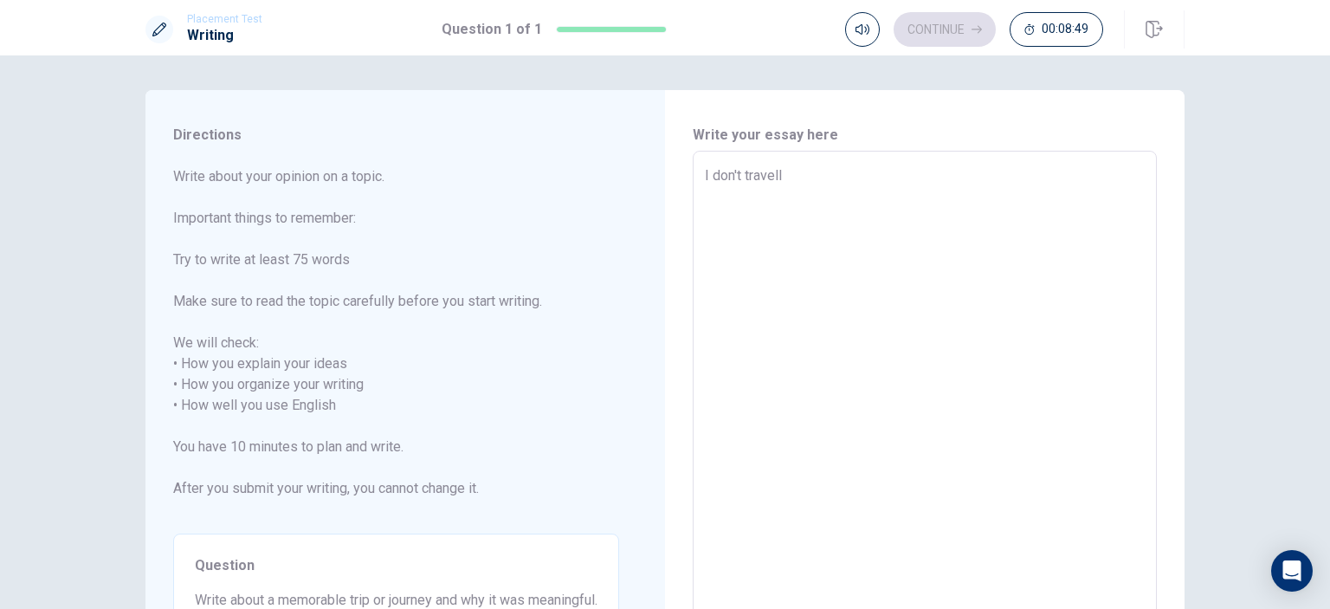
type textarea "x"
type textarea "I don't travelle"
type textarea "x"
type textarea "I don't travelled"
type textarea "x"
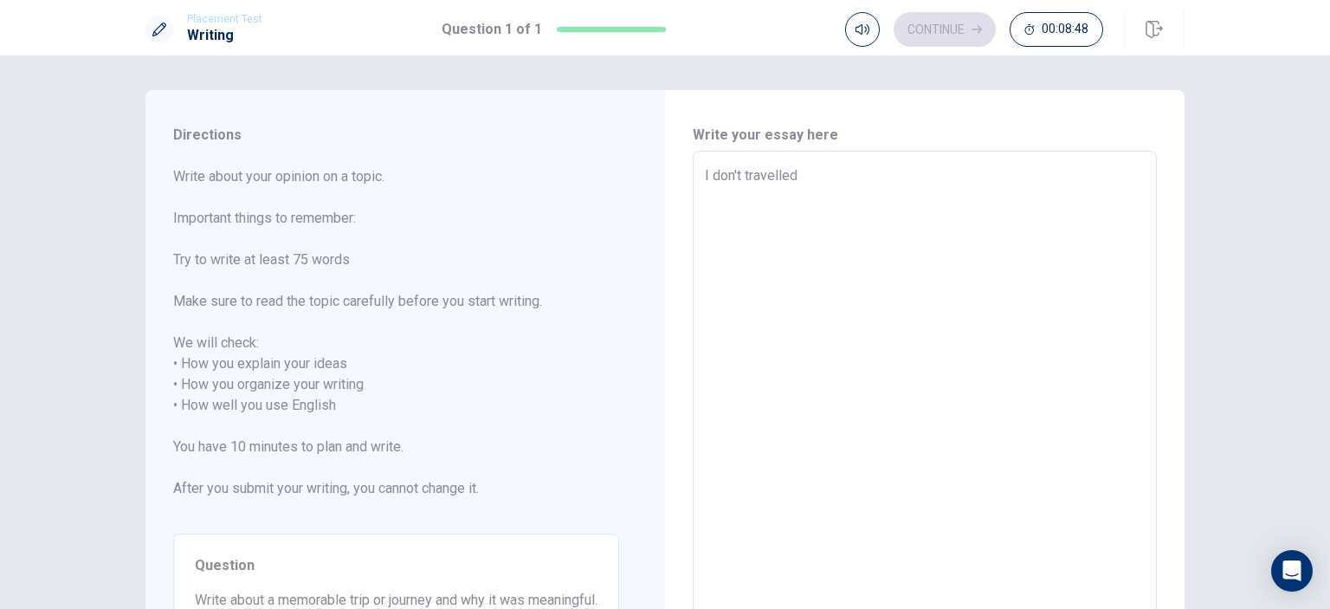
type textarea "I don't travelled"
type textarea "x"
type textarea "I don't travelled b"
type textarea "x"
type textarea "I don't travelled by"
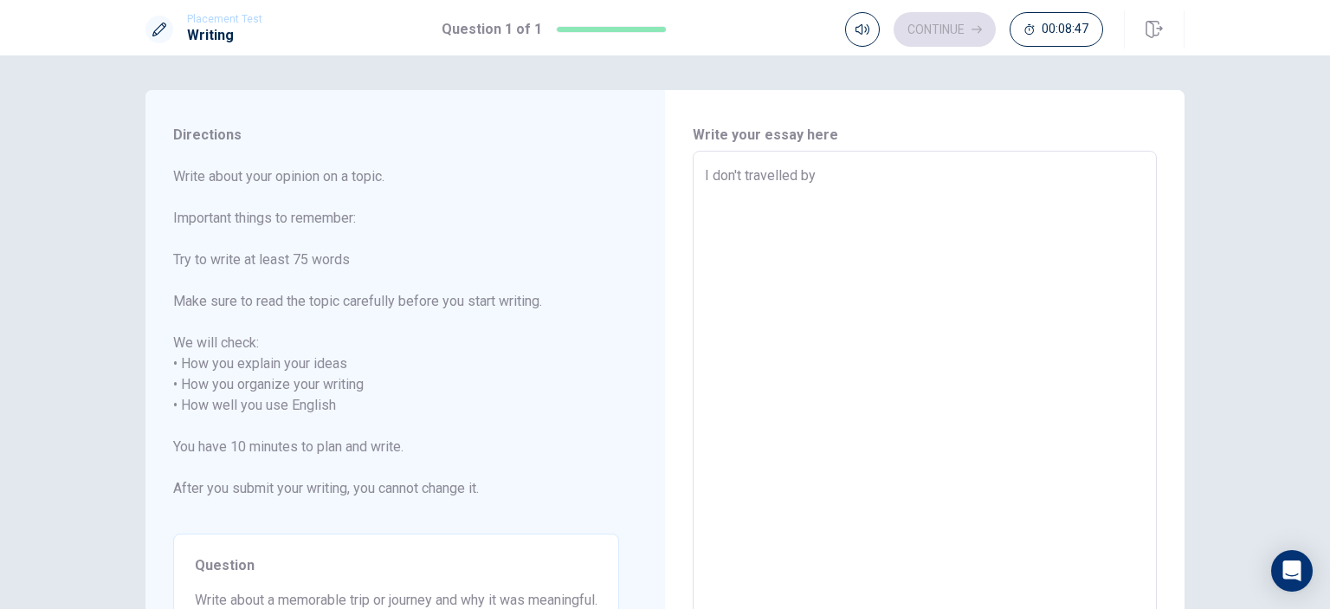
type textarea "x"
type textarea "I don't travelled by"
type textarea "x"
type textarea "I don't travelled by a"
type textarea "x"
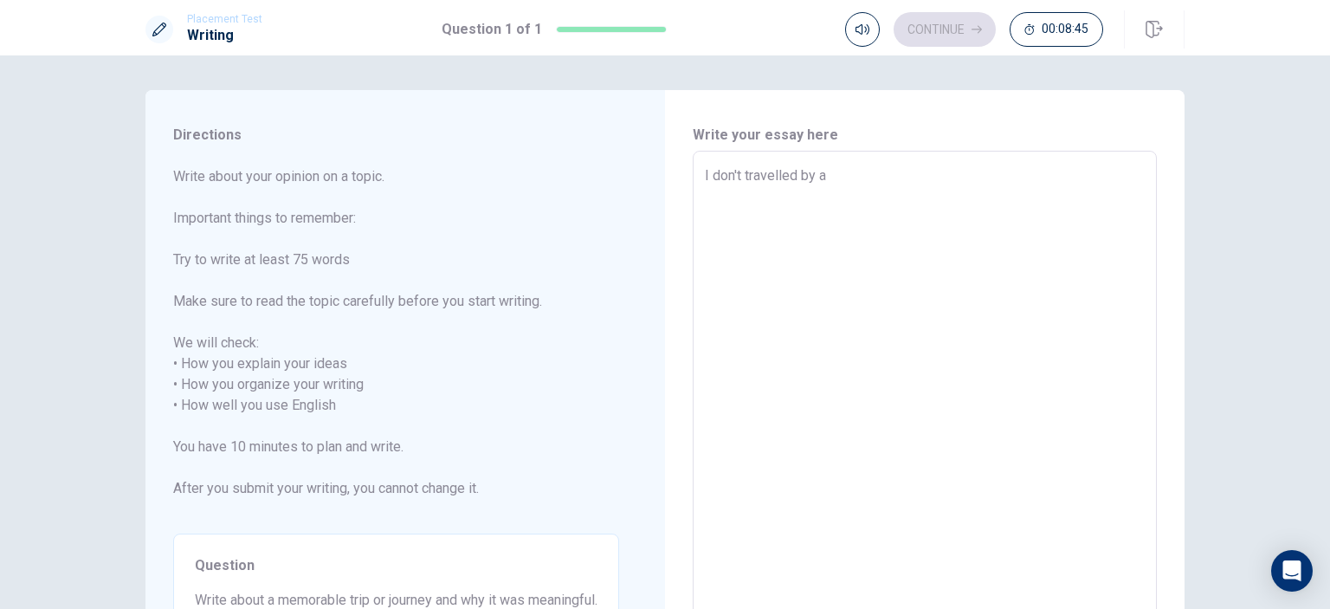
type textarea "I don't travelled by an"
type textarea "x"
type textarea "I don't travelled by ano"
type textarea "x"
type textarea "I don't travelled by anot"
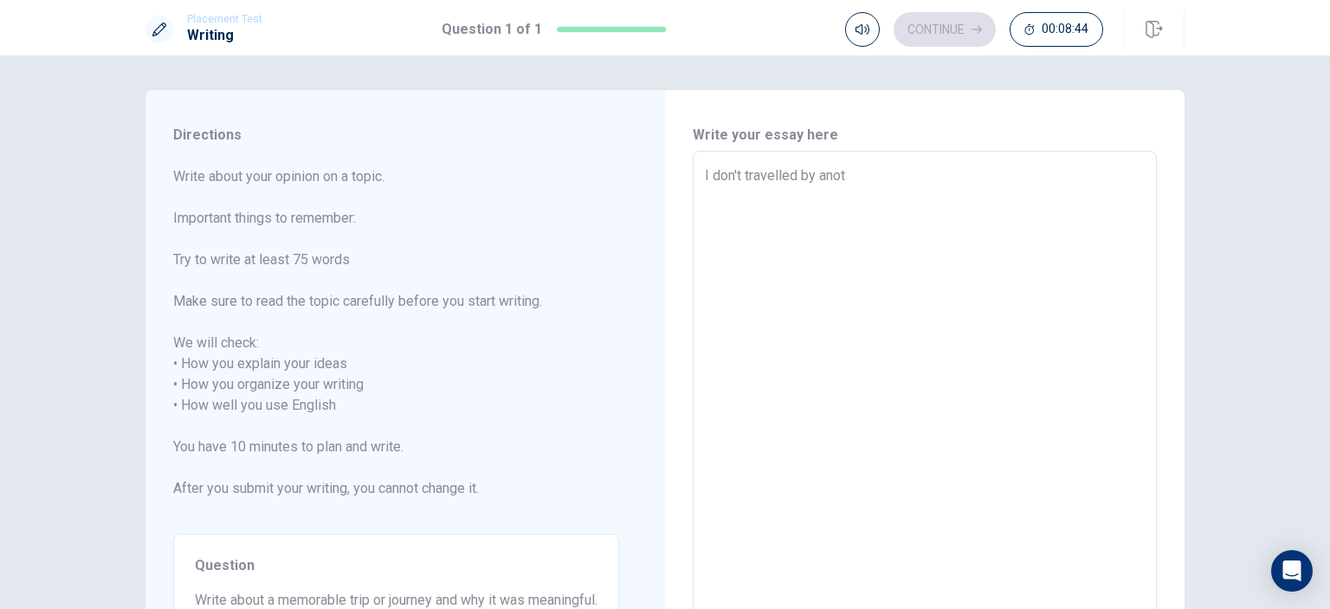
type textarea "x"
type textarea "I don't travelled by anoth"
type textarea "x"
type textarea "I don't travelled by anothe"
type textarea "x"
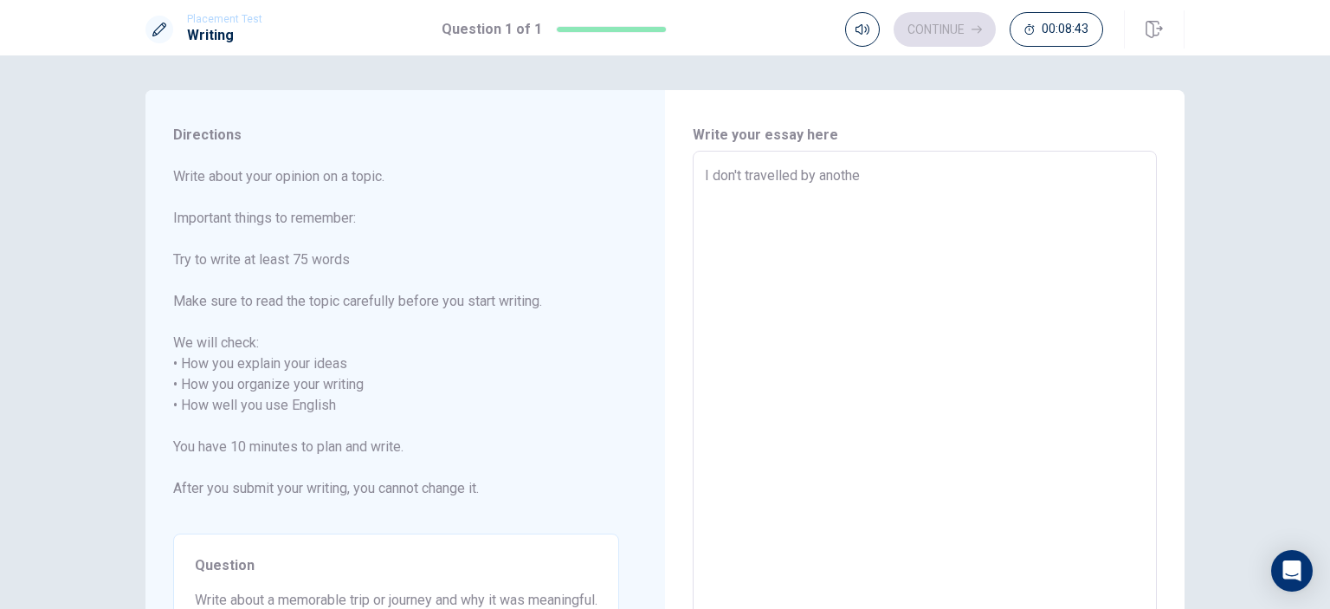
type textarea "I don't travelled by another"
type textarea "x"
type textarea "I don't travelled by another"
type textarea "x"
type textarea "I don't travelled by another c"
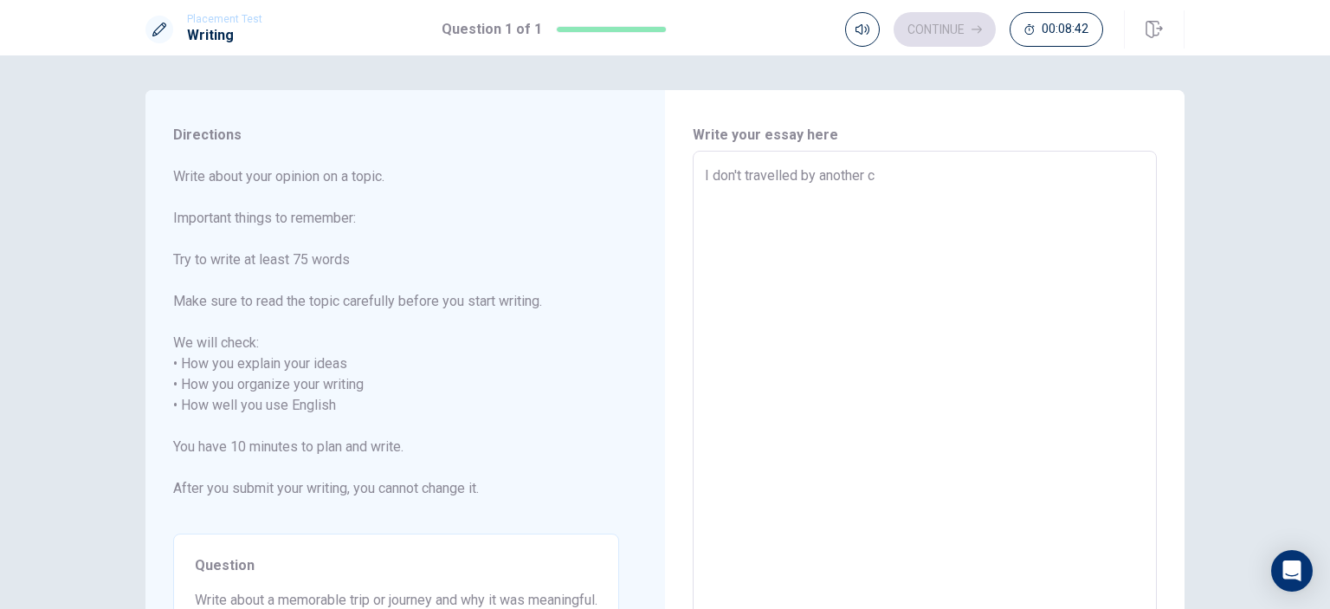
type textarea "x"
type textarea "I don't travelled by another co"
type textarea "x"
type textarea "I don't travelled by another cou"
type textarea "x"
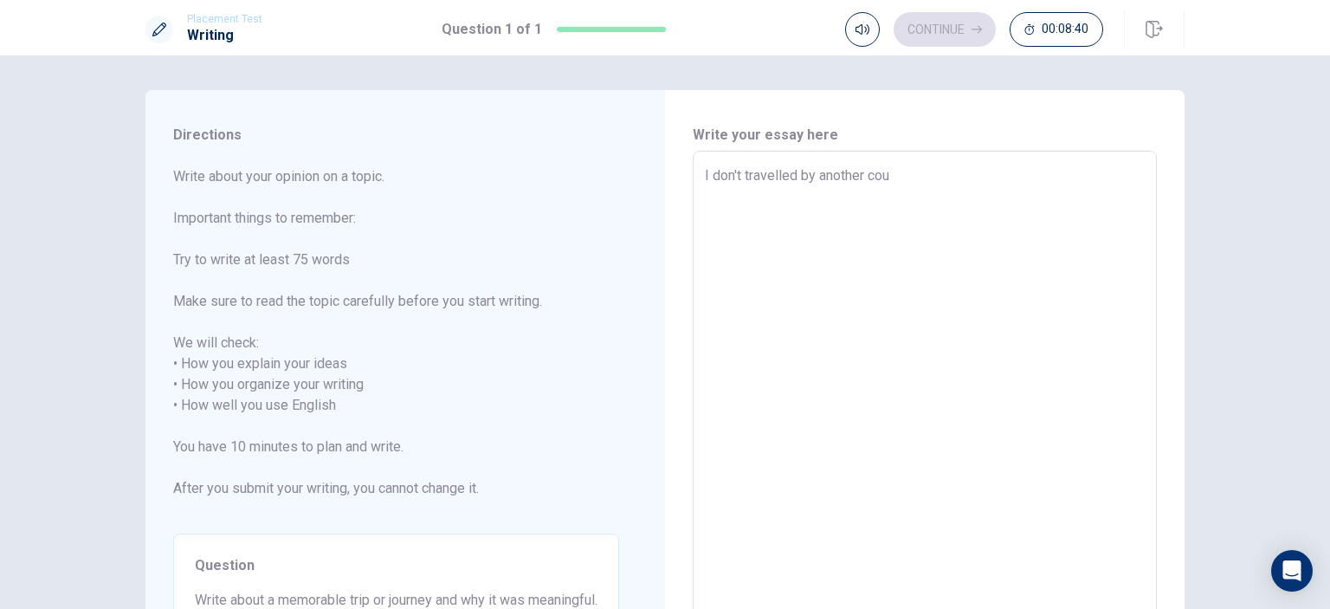
type textarea "I don't travelled by another coun"
type textarea "x"
type textarea "I don't travelled by another count"
type textarea "x"
type textarea "I don't travelled by another countr"
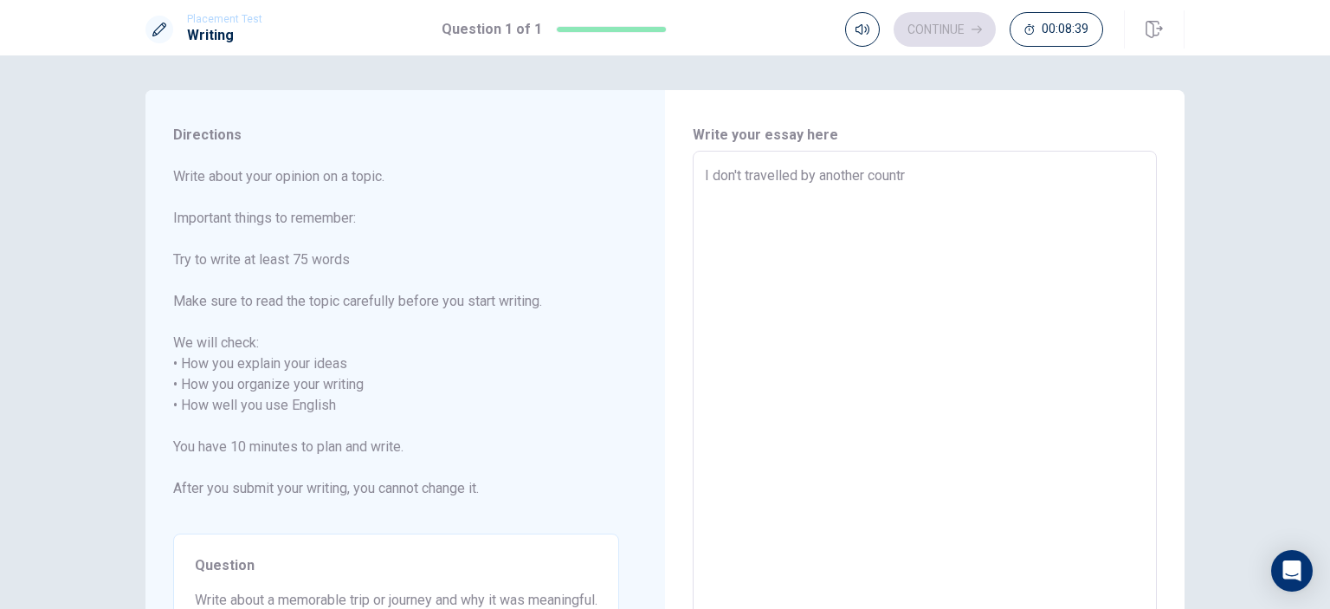
type textarea "x"
type textarea "I don't travelled by another country"
type textarea "x"
type textarea "I don't travelled by another country"
type textarea "x"
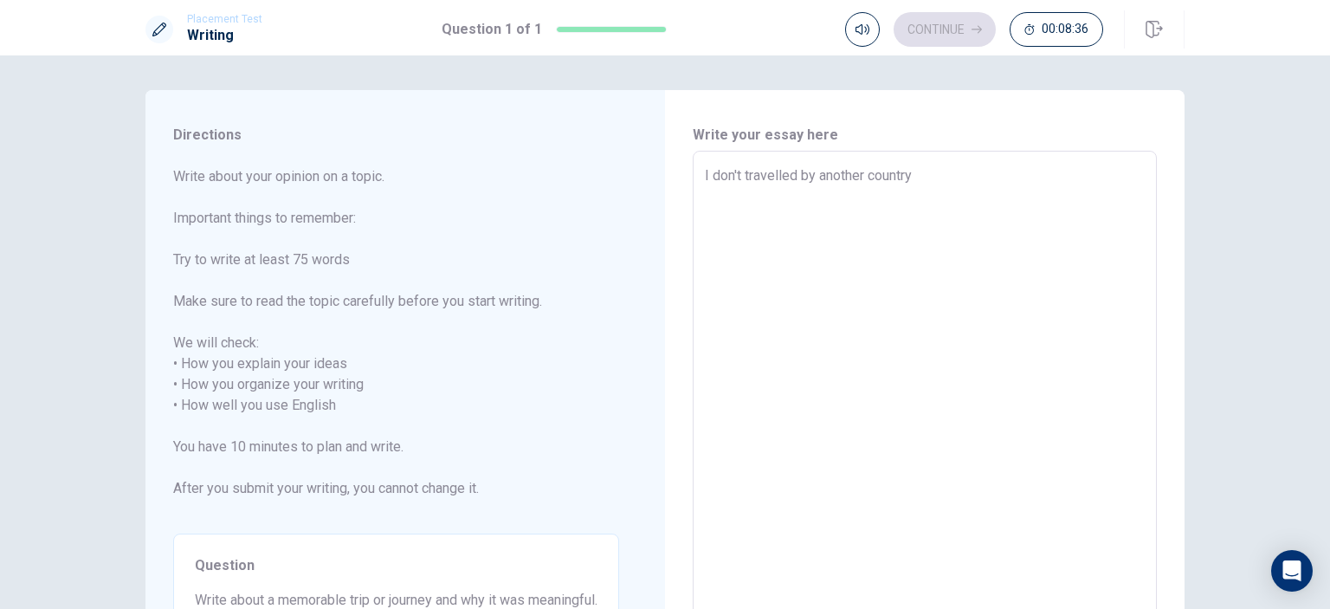
type textarea "I don't travelled by another country o"
type textarea "x"
type textarea "I don't travelled by another country of"
type textarea "x"
type textarea "I don't travelled by another country oft"
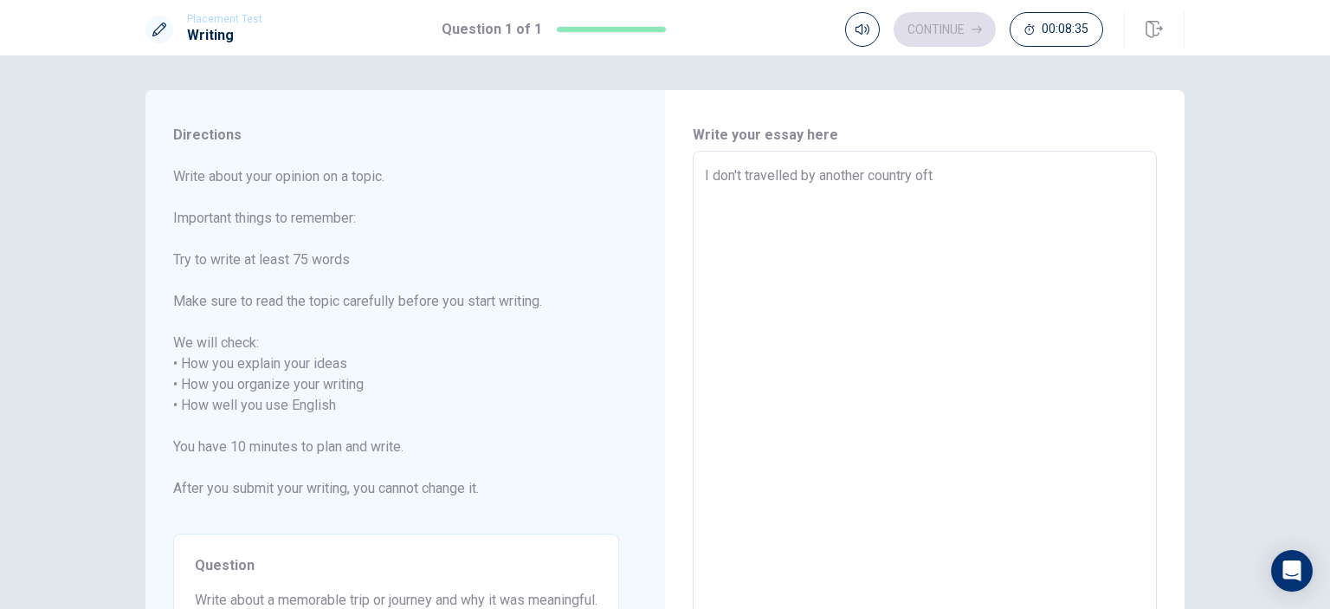
type textarea "x"
type textarea "I don't travelled by another country oftw"
type textarea "x"
type textarea "I don't travelled by another country oft"
type textarea "x"
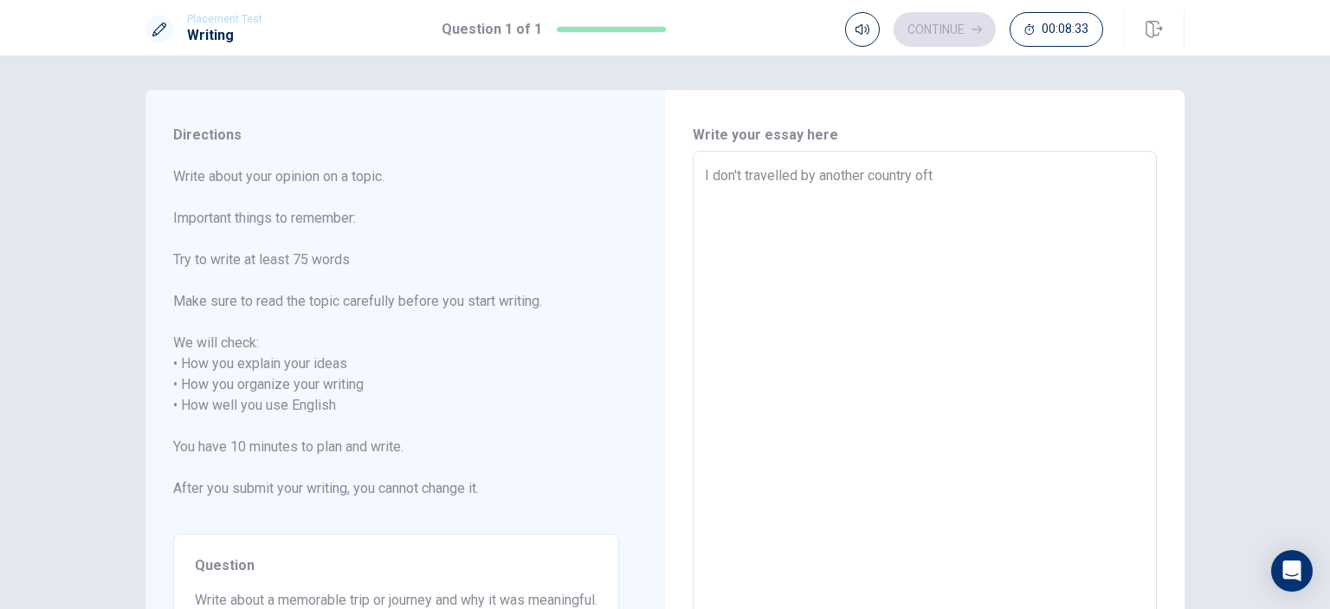
type textarea "I don't travelled by another country ofte"
type textarea "x"
type textarea "I don't travelled by another country often"
type textarea "x"
type textarea "I don't travelled by another country often/"
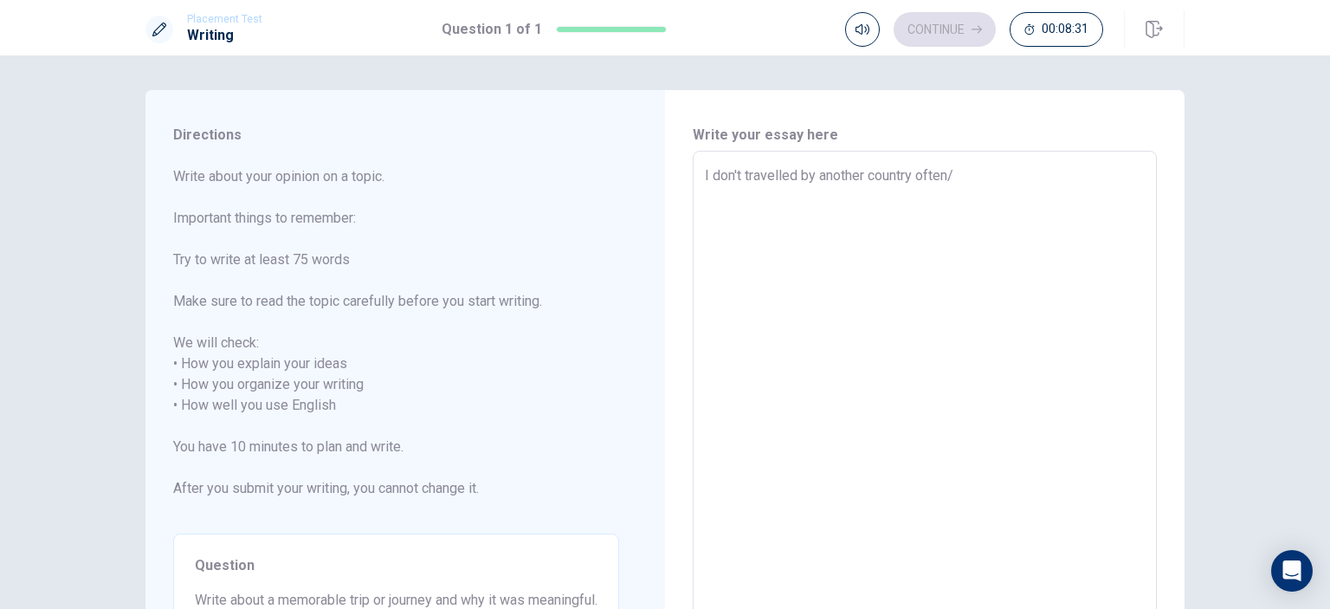
type textarea "x"
type textarea "I don't travelled by another country often"
type textarea "x"
type textarea "I don't travelled by another country often."
type textarea "x"
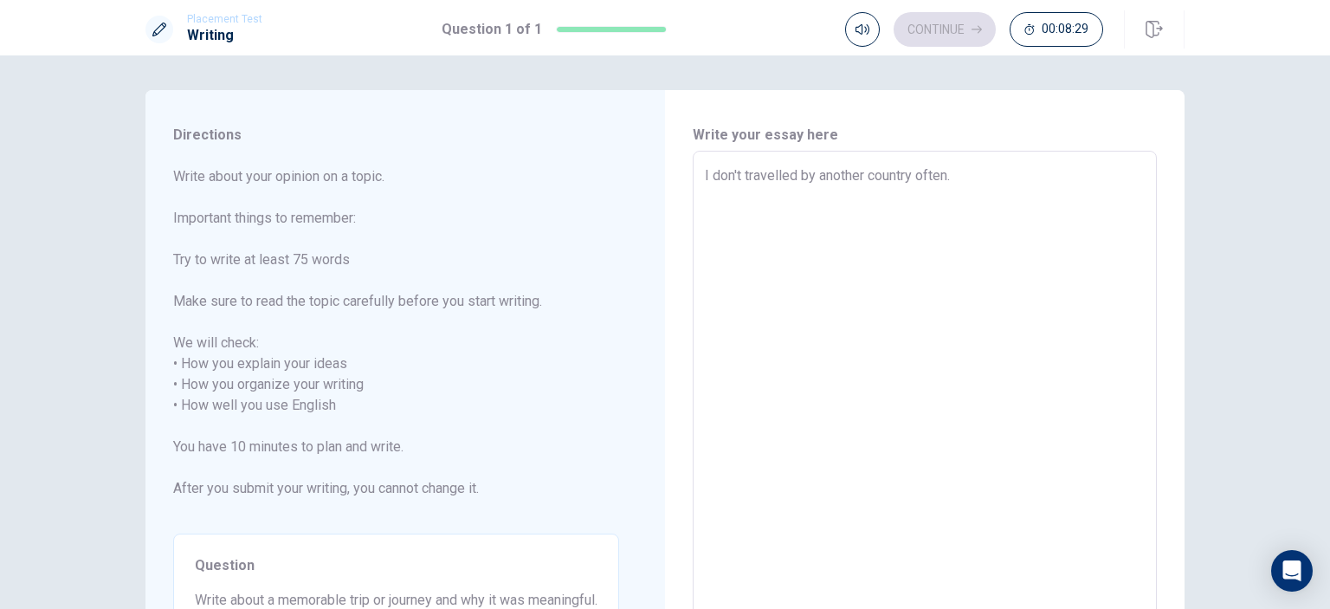
type textarea "I don't travelled by another country often."
type textarea "x"
type textarea "I don't travelled by another country often. B"
type textarea "x"
type textarea "I don't travelled by another country often. Bu"
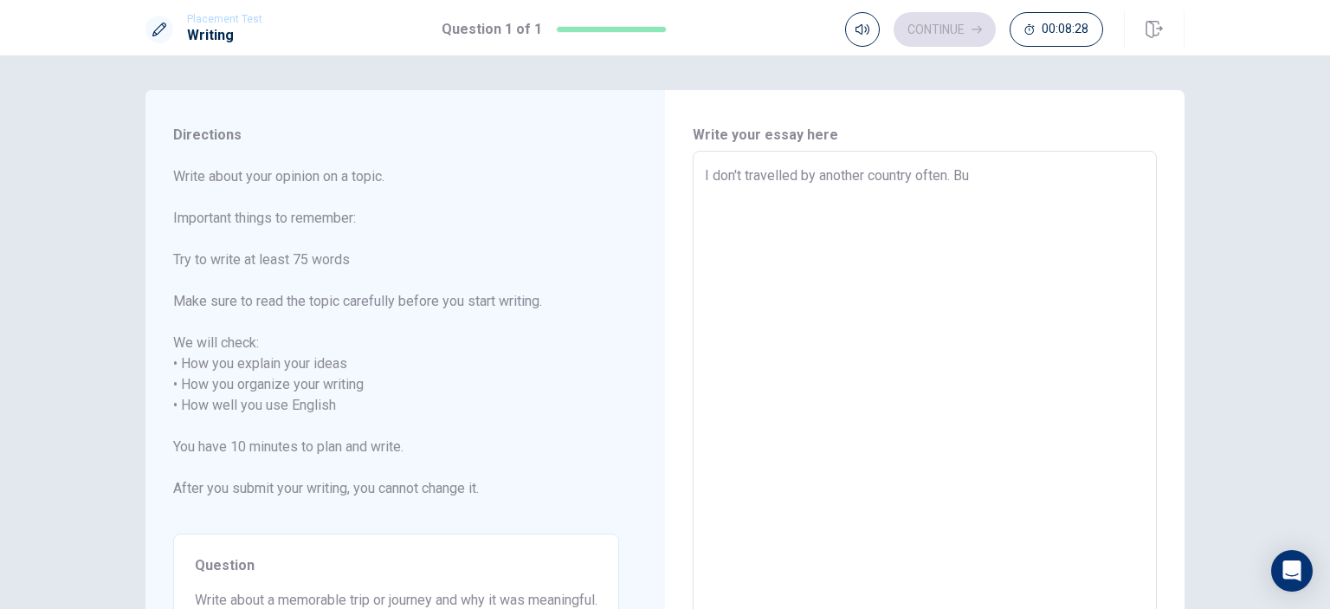
type textarea "x"
type textarea "I don't travelled by another country often. B"
type textarea "x"
type textarea "I don't travelled by another country often."
type textarea "x"
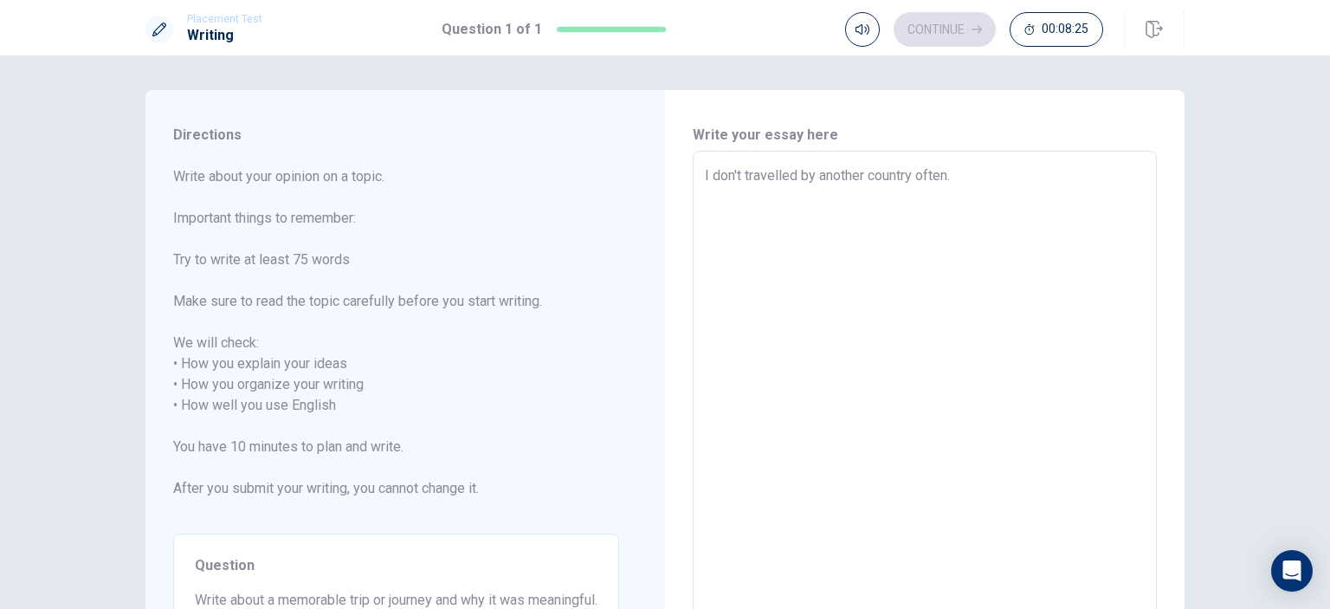
type textarea "I don't travelled by another country often. B"
type textarea "x"
type textarea "I don't travelled by another country often. Bu"
type textarea "x"
type textarea "I don't travelled by another country often. But"
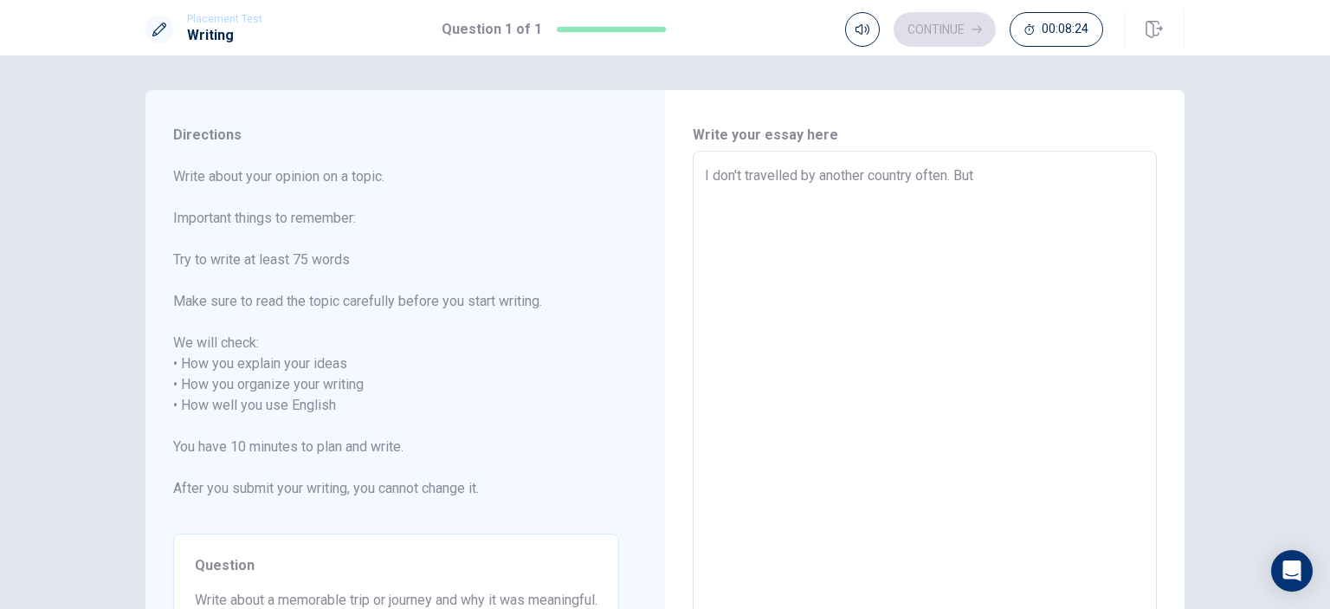
type textarea "x"
type textarea "I don't travelled by another country often. But"
type textarea "x"
type textarea "I don't travelled by another country often. But I"
type textarea "x"
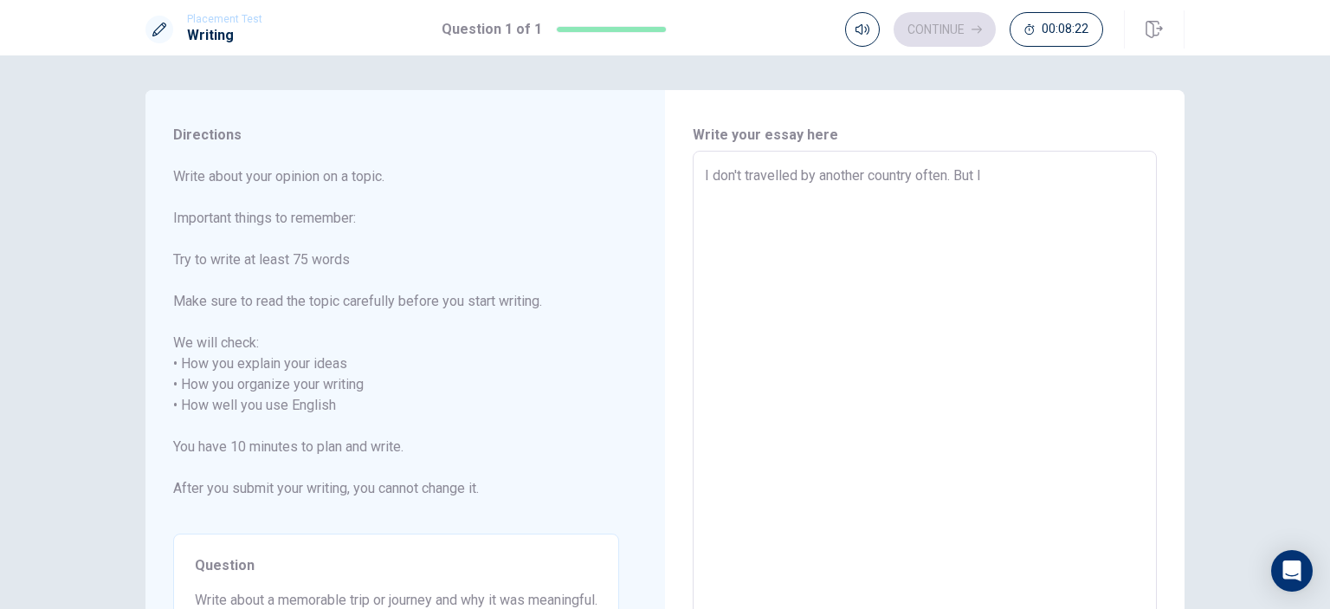
type textarea "I don't travelled by another country often. But I"
type textarea "x"
type textarea "I don't travelled by another country often. But I w"
type textarea "x"
type textarea "I don't travelled by another country often. But I wa"
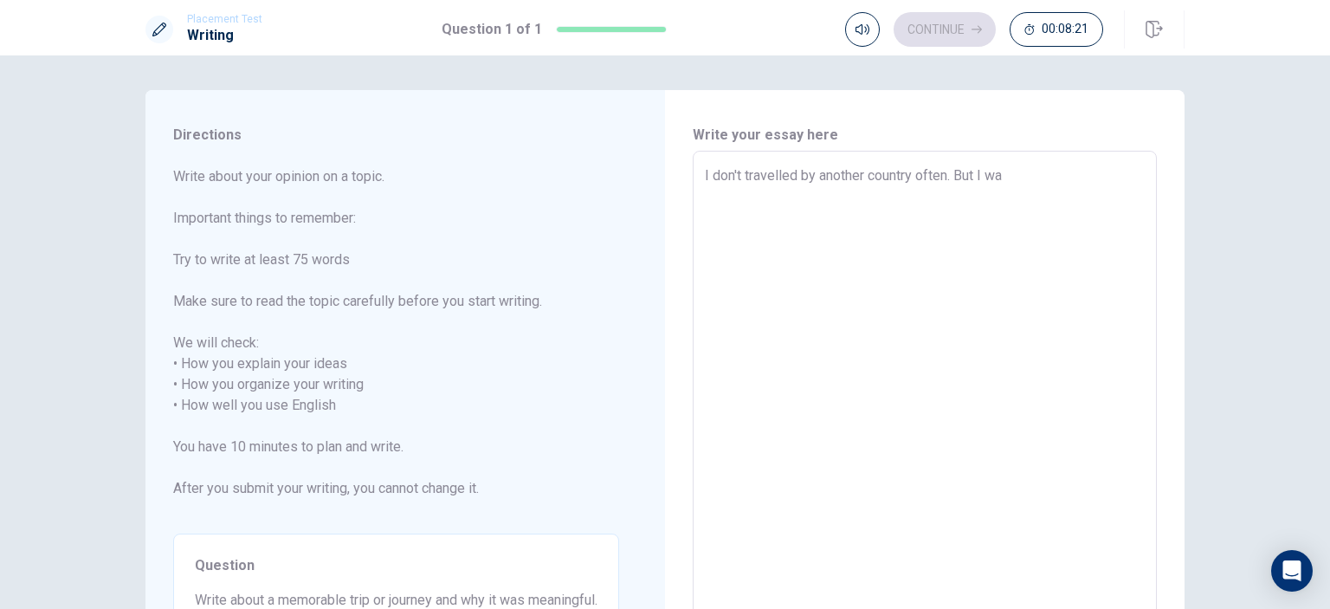
type textarea "x"
type textarea "I don't travelled by another country often. But I was"
type textarea "x"
type textarea "I don't travelled by another country often. But I was"
type textarea "x"
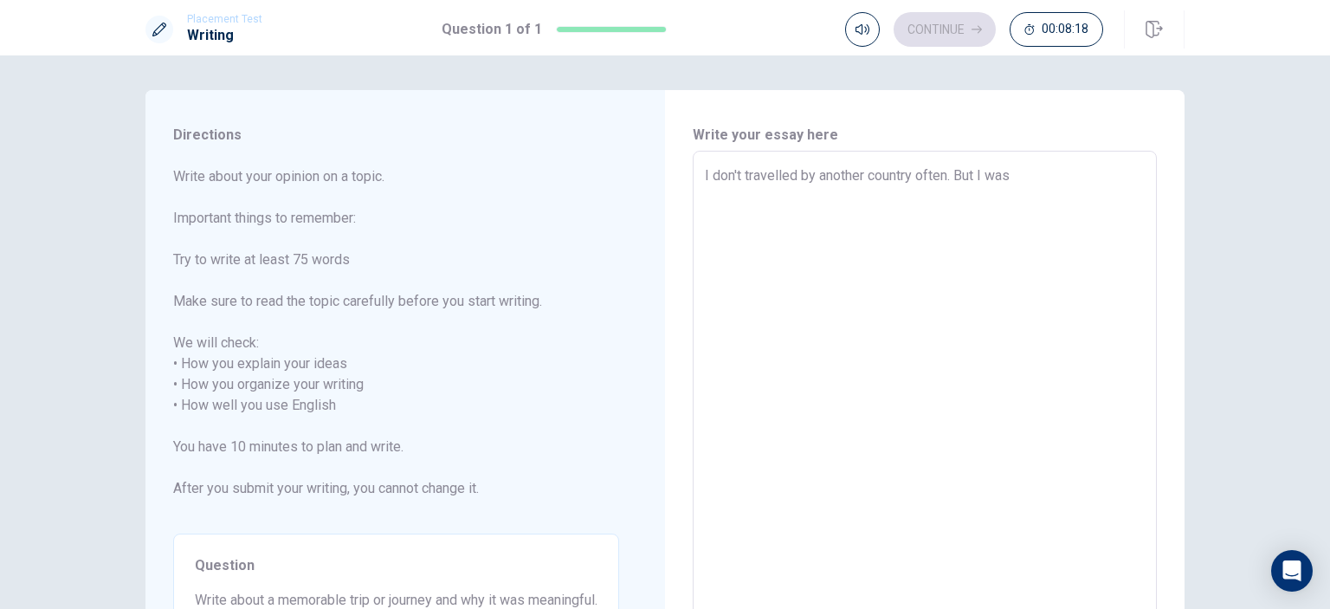
type textarea "I don't travelled by another country often. But I was i"
type textarea "x"
type textarea "I don't travelled by another country often. But I was in"
type textarea "x"
type textarea "I don't travelled by another country often. But I was in"
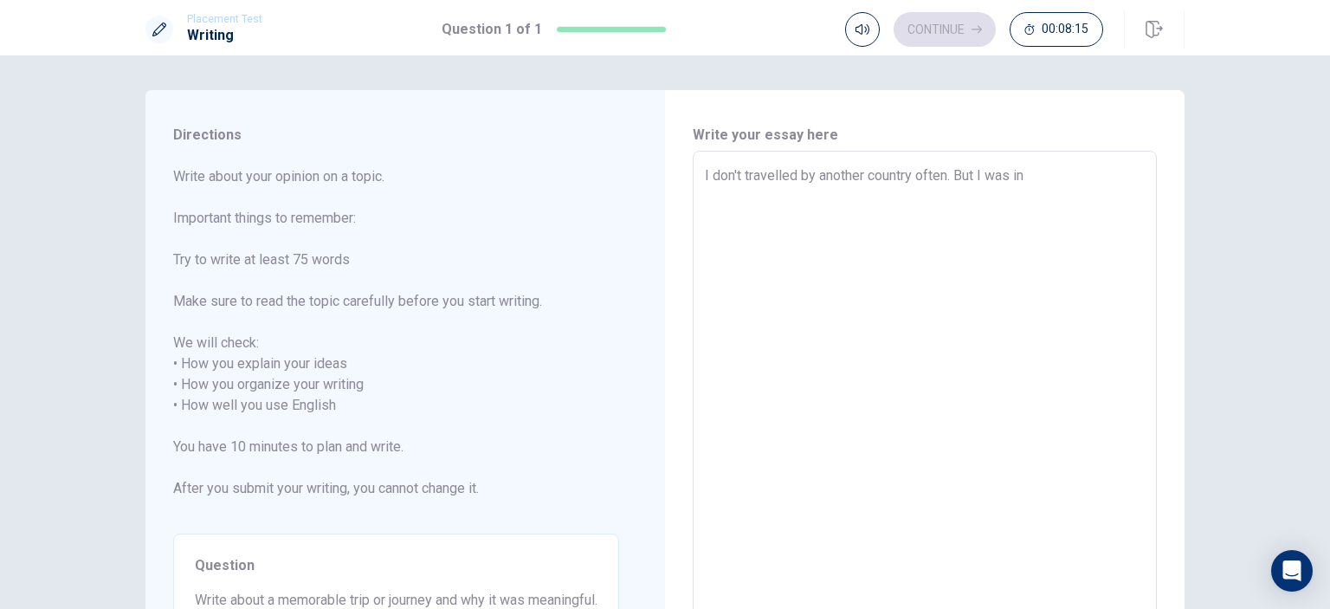
type textarea "x"
type textarea "I don't travelled by another country often. But I was in s"
type textarea "x"
type textarea "I don't travelled by another country often. But I was in so"
type textarea "x"
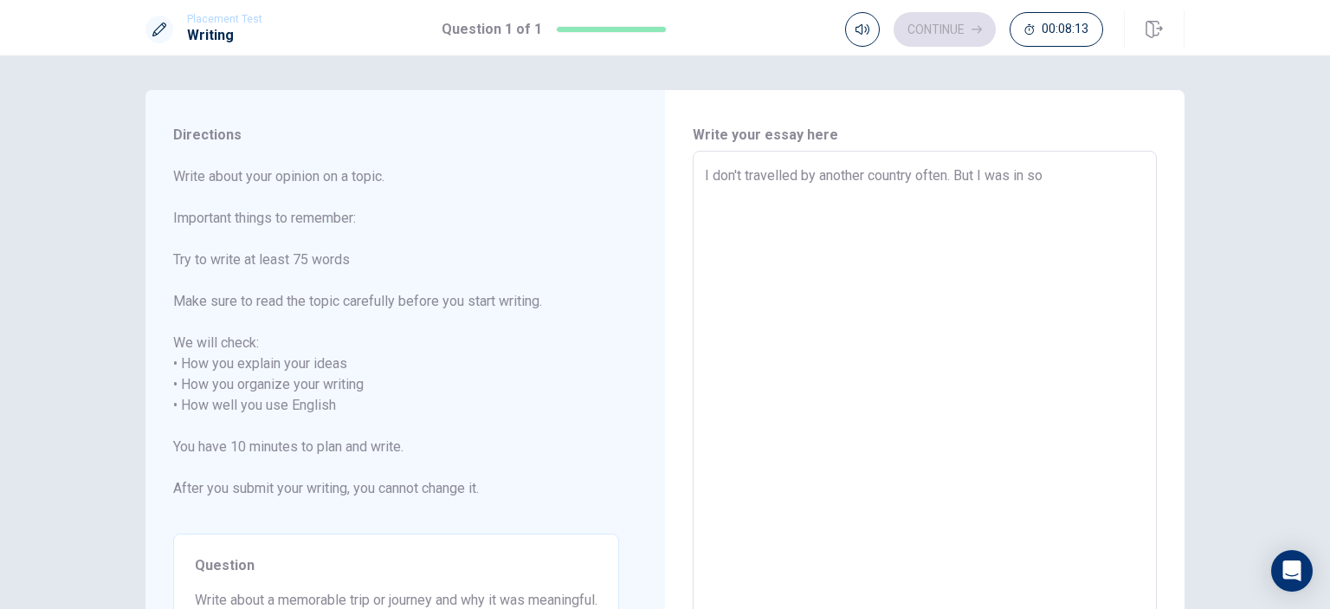
type textarea "I don't travelled by another country often. But I was in som"
type textarea "x"
type textarea "I don't travelled by another country often. But I was in some"
type textarea "x"
type textarea "I don't travelled by another country often. But I was in some"
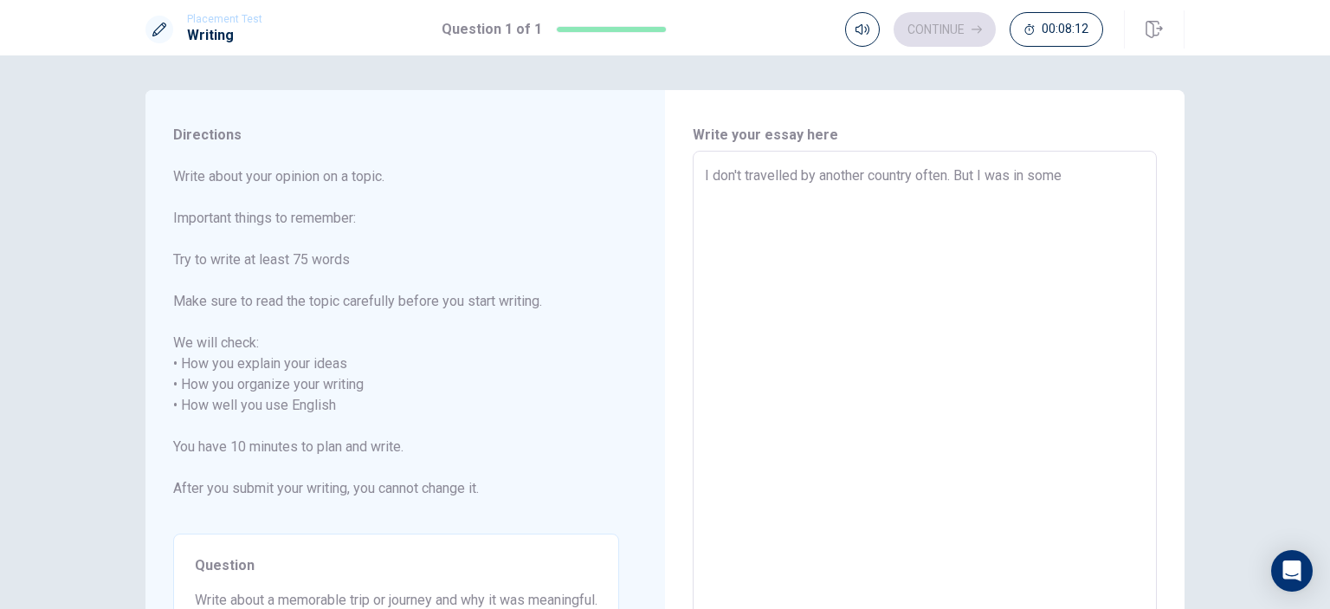
type textarea "x"
type textarea "I don't travelled by another country often. But I was in some n"
type textarea "x"
type textarea "I don't travelled by another country often. But I was in some ne"
type textarea "x"
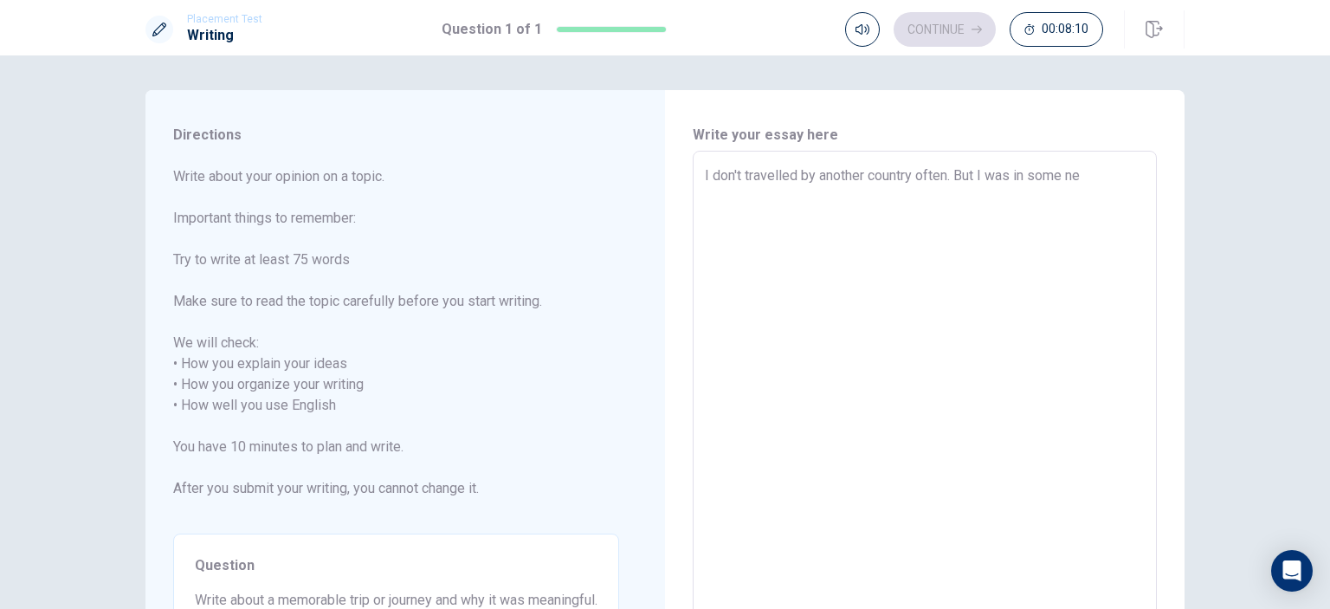
type textarea "I don't travelled by another country often. But I was in some nea"
type textarea "x"
type textarea "I don't travelled by another country often. But I was in some near"
type textarea "x"
type textarea "I don't travelled by another country often. But I was in some near"
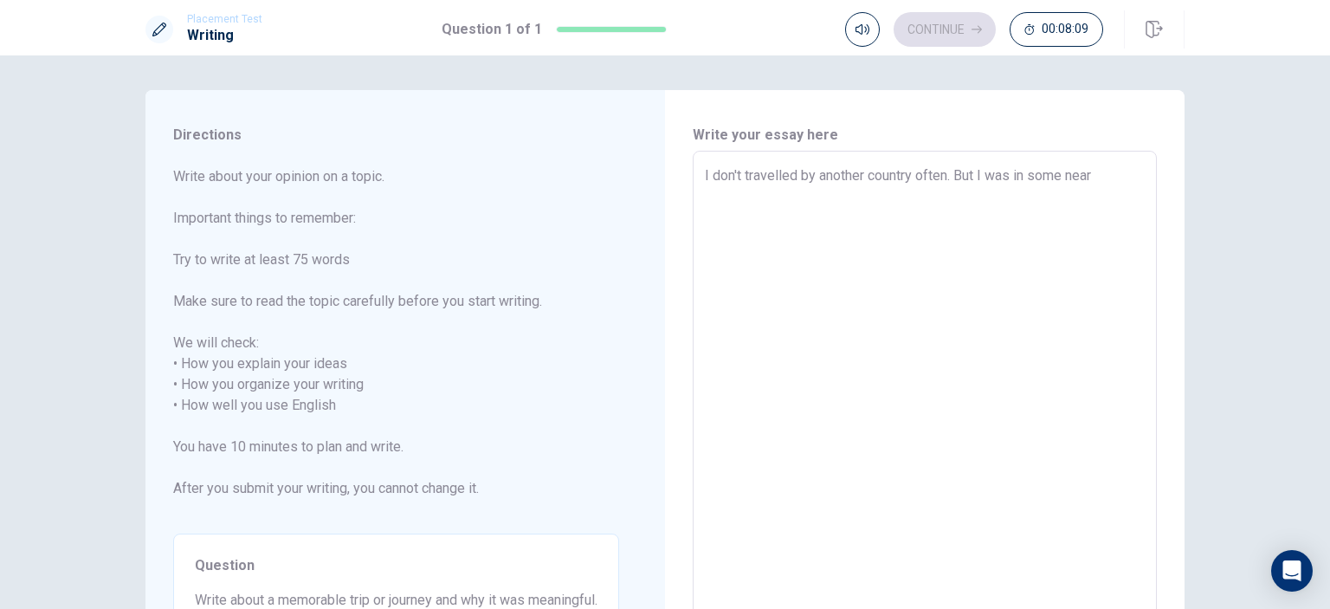
type textarea "x"
type textarea "I don't travelled by another country often. But I was in some near c"
type textarea "x"
type textarea "I don't travelled by another country often. But I was in some near co"
type textarea "x"
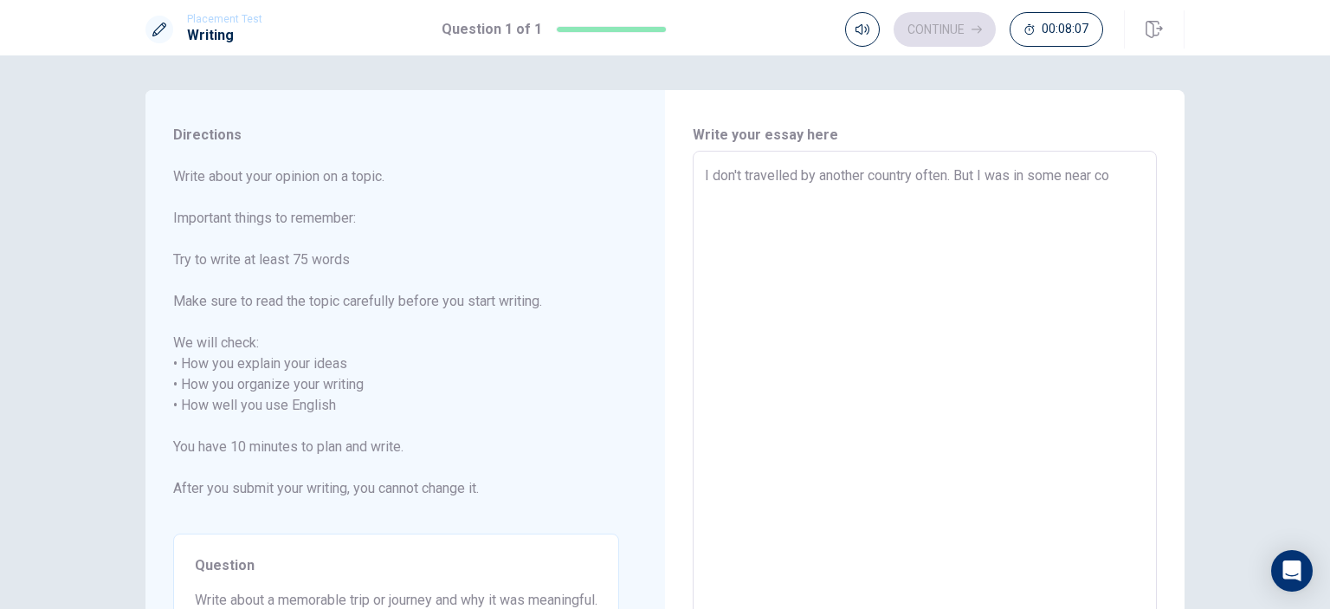
type textarea "I don't travelled by another country often. But I was in some near cou"
type textarea "x"
type textarea "I don't travelled by another country often. But I was in some near coun"
type textarea "x"
type textarea "I don't travelled by another country often. But I was in some near count"
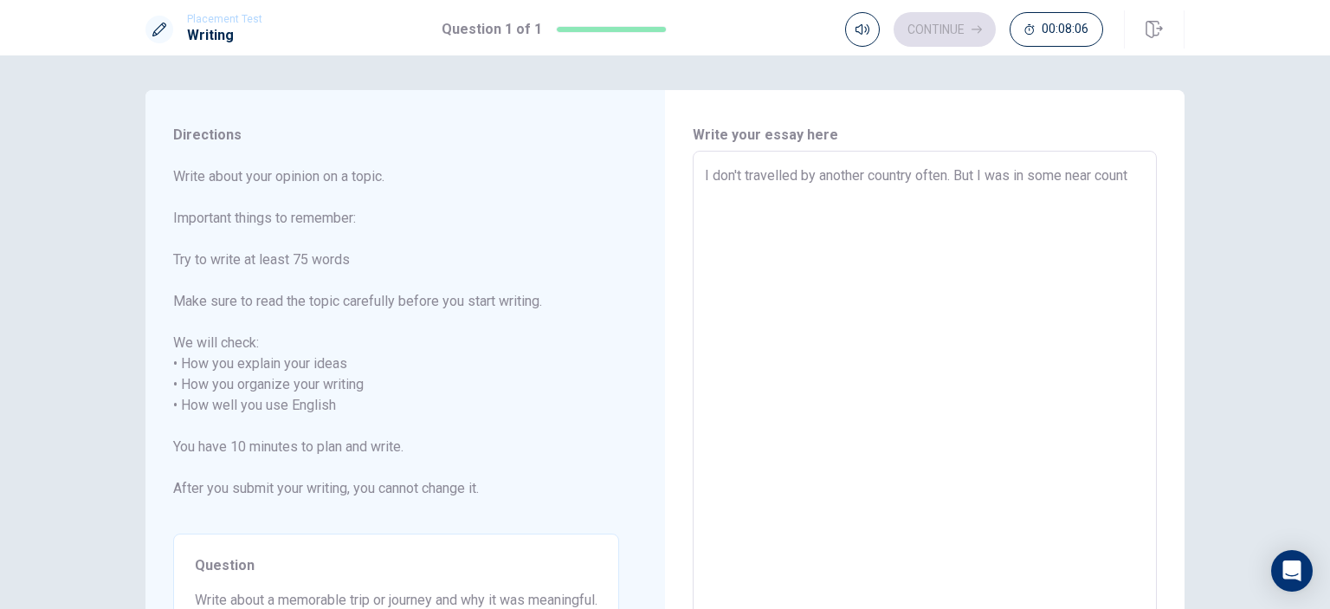
type textarea "x"
type textarea "I don't travelled by another country often. But I was in some near countr"
type textarea "x"
type textarea "I don't travelled by another country often. But I was in some near [GEOGRAPHIC_…"
type textarea "x"
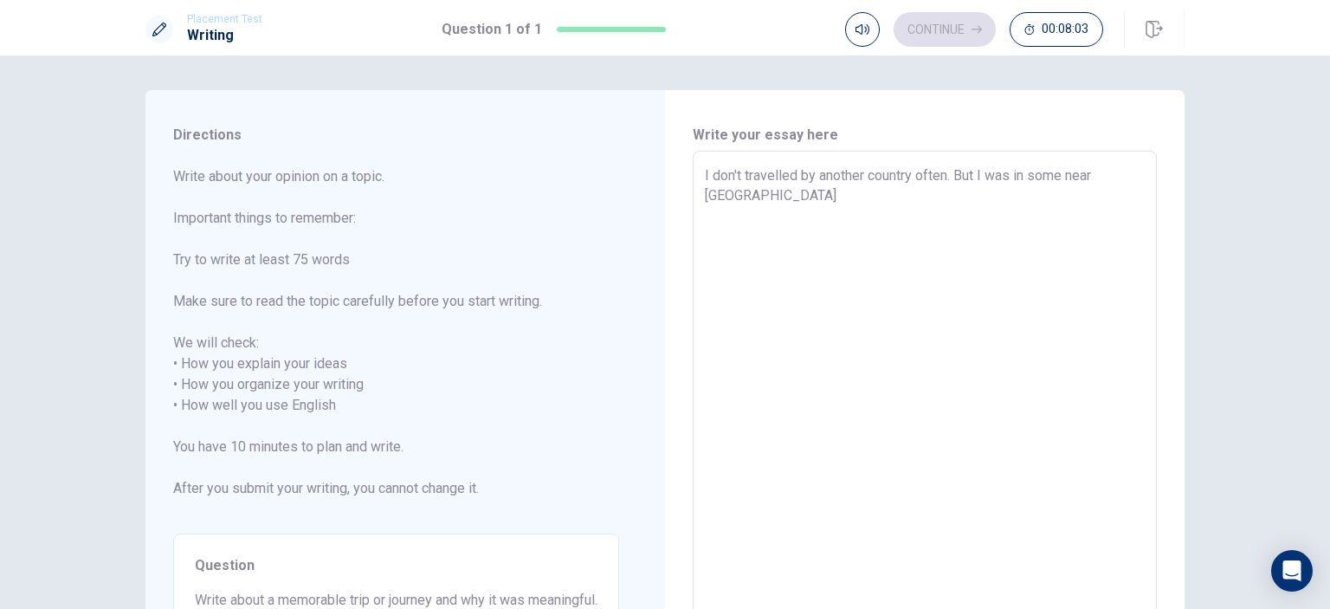
type textarea "I don't travelled by another country often. But I was in some near countrie"
type textarea "x"
type textarea "I don't travelled by another country often. But I was in some near countries"
type textarea "x"
type textarea "I don't travelled by another country often. But I was in some near countries"
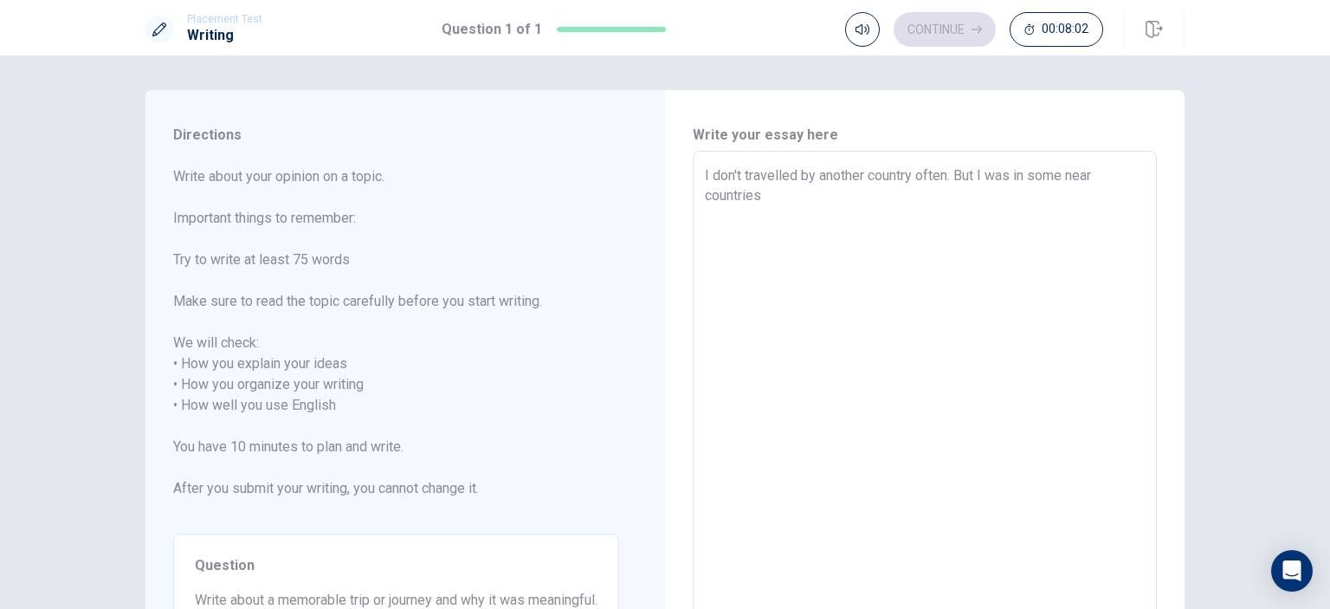
type textarea "x"
type textarea "I don't travelled by another country often. But I was in some near countries a"
type textarea "x"
type textarea "I don't travelled by another country often. But I was in some near countries as"
type textarea "x"
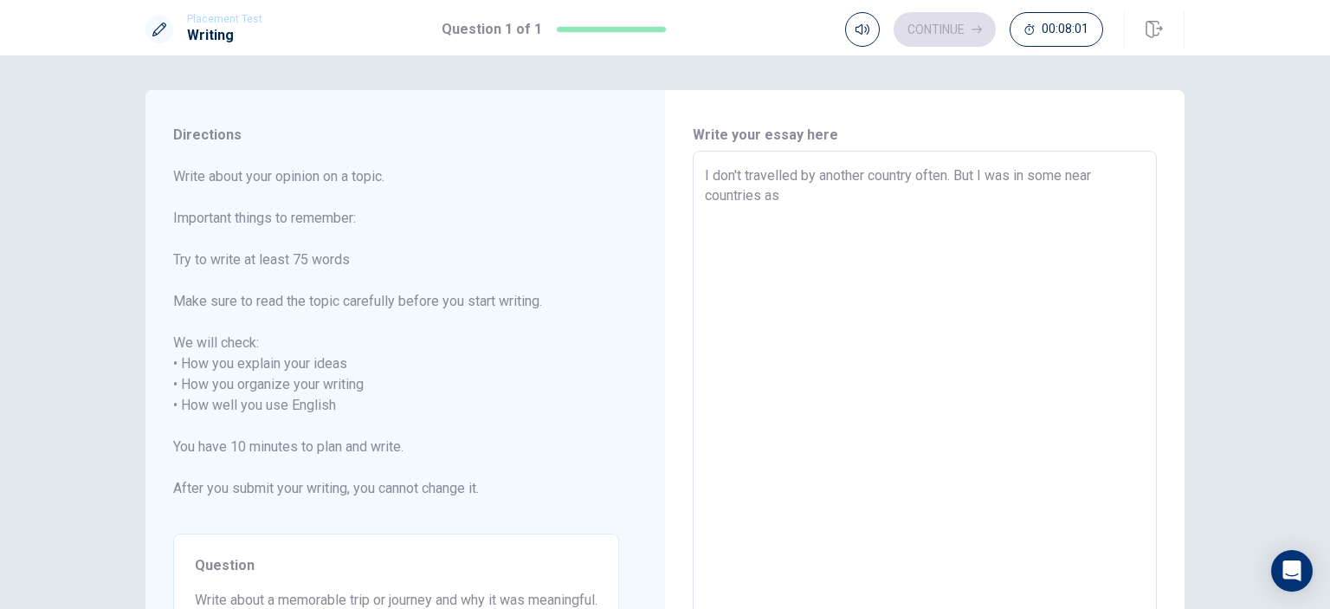
type textarea "I don't travelled by another country often. But I was in some near countries as"
type textarea "x"
type textarea "I don't travelled by another country often. But I was in some near countries. as"
type textarea "x"
type textarea "I don't travelled by another country often. But I was in some near countries as"
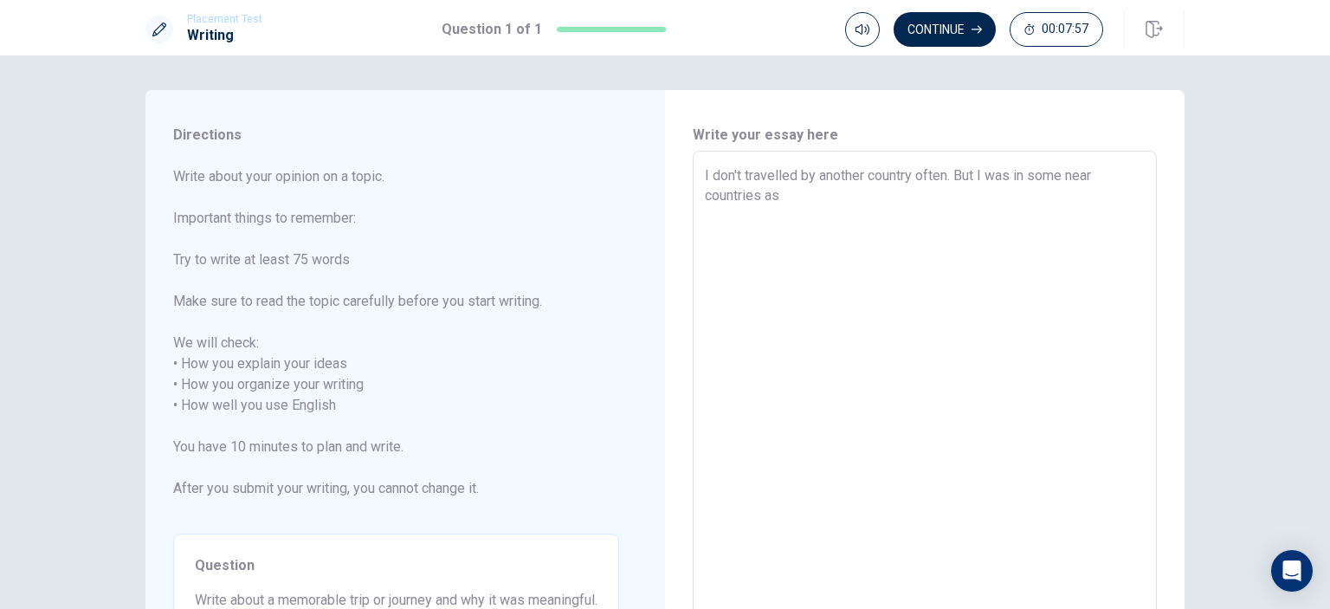
type textarea "x"
type textarea "I don't travelled by another country often. But I was in some near countries, as"
type textarea "x"
type textarea "I don't travelled by another country often. But I was in some near countries, a…"
type textarea "x"
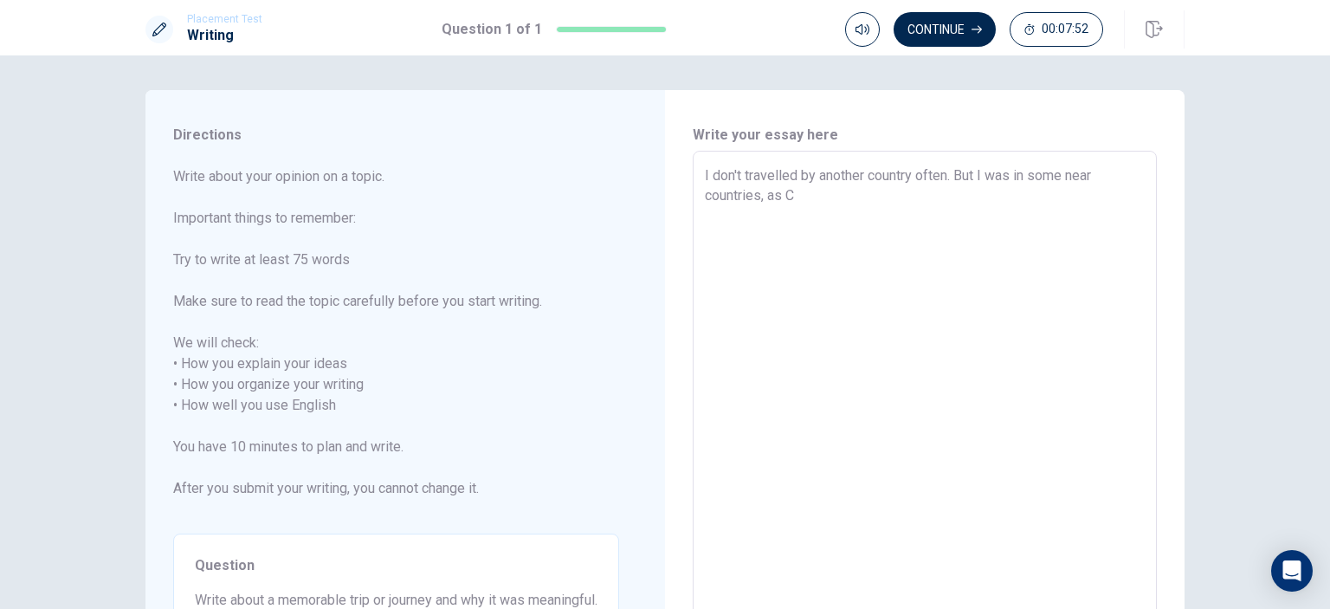
type textarea "I don't travelled by another country often. But I was in some near countries, a…"
type textarea "x"
type textarea "I don't travelled by another country often. But I was in some near countries, a…"
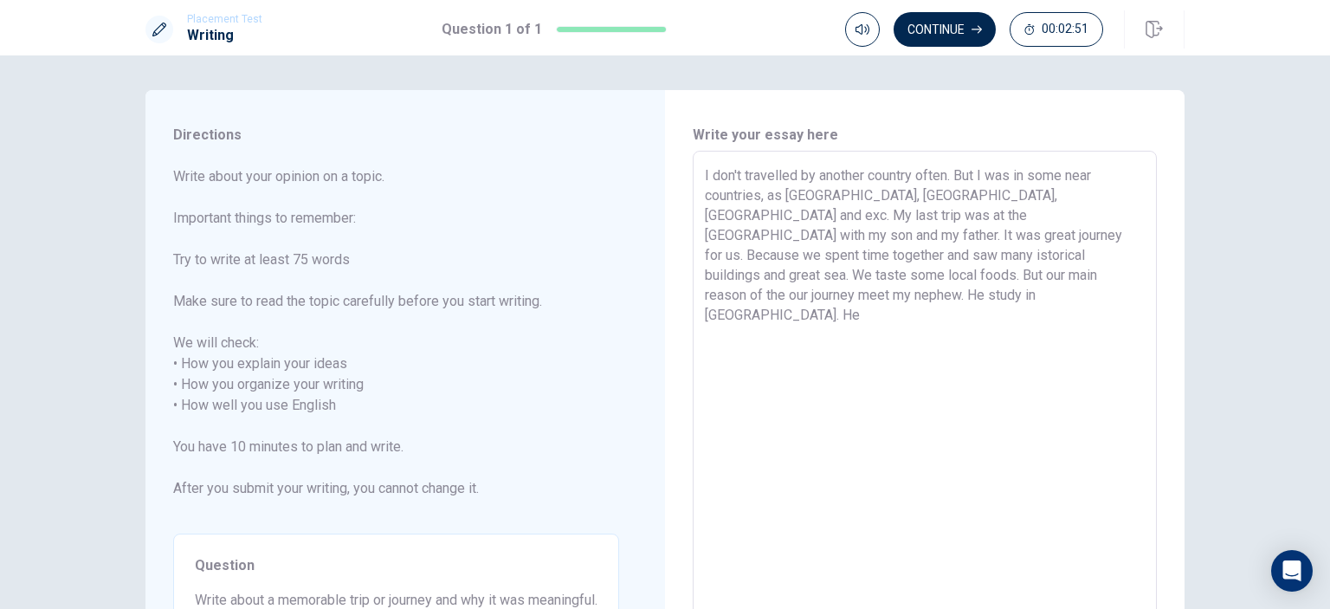
drag, startPoint x: 793, startPoint y: 167, endPoint x: 822, endPoint y: 176, distance: 29.9
click at [793, 165] on textarea "I don't travelled by another country often. But I was in some near countries, a…" at bounding box center [925, 395] width 440 height 460
click at [1068, 275] on textarea "I don't travell by another country often. But I was in some near countries, as …" at bounding box center [925, 395] width 440 height 460
click at [1056, 293] on textarea "I don't travell by another country often. But I was in some near countries, as …" at bounding box center [925, 395] width 440 height 460
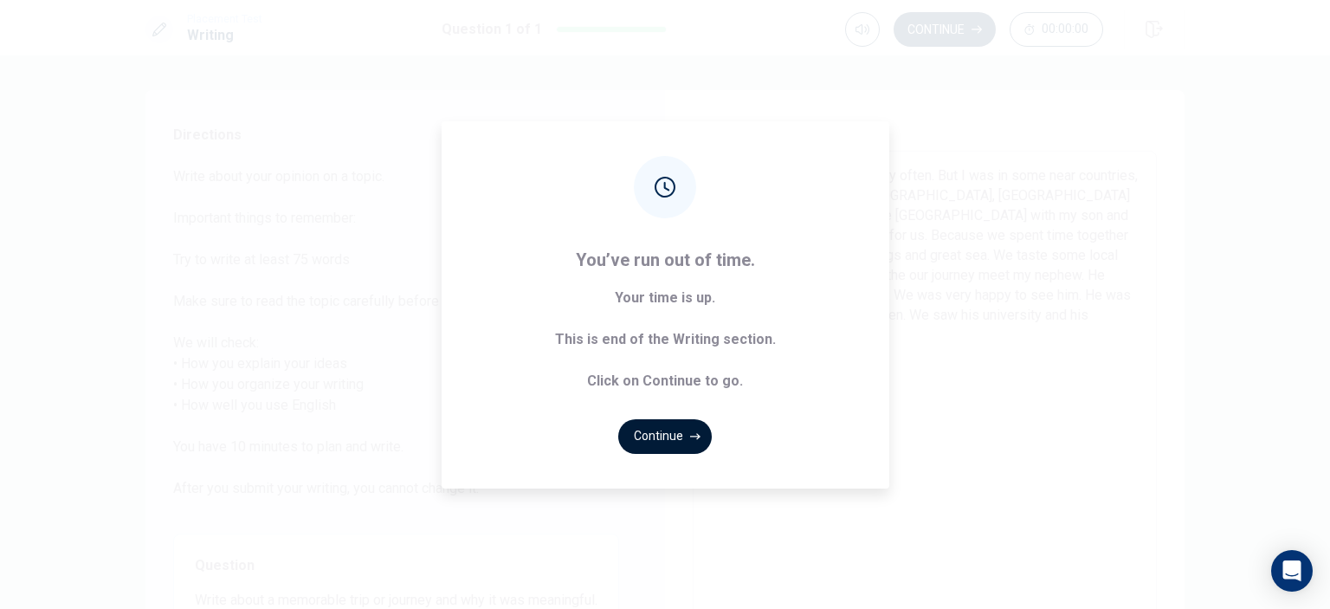
click at [682, 435] on button "Continue" at bounding box center [665, 436] width 94 height 35
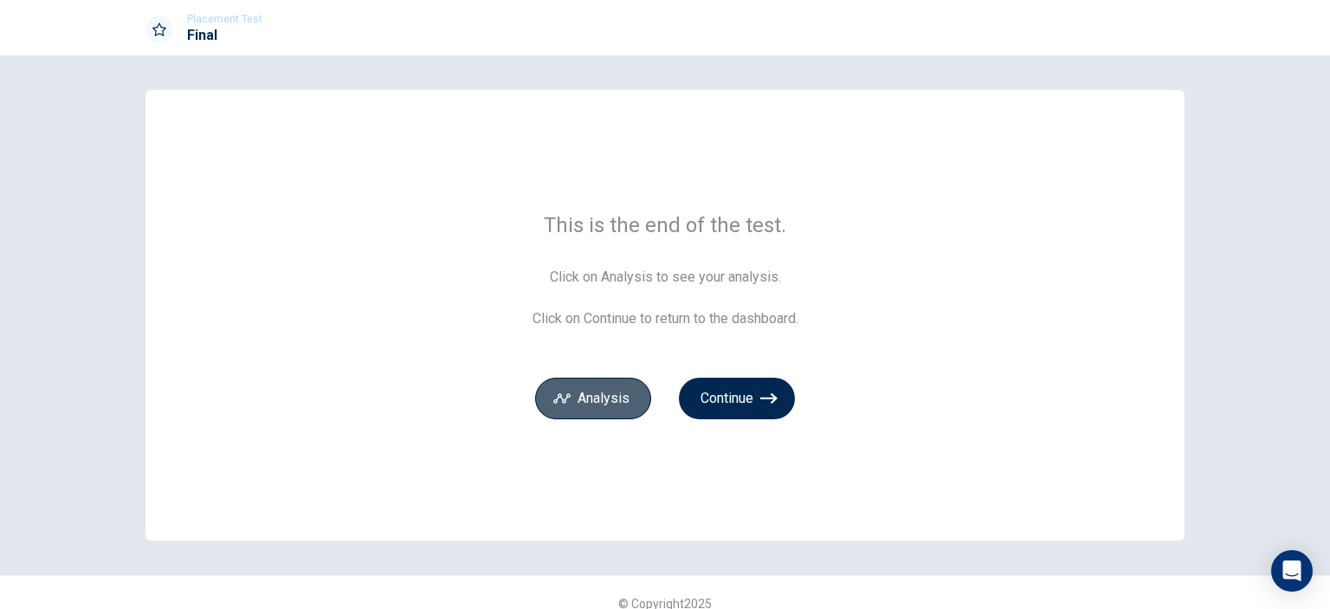
click at [608, 398] on button "Analysis" at bounding box center [593, 398] width 116 height 42
